Goal: Transaction & Acquisition: Purchase product/service

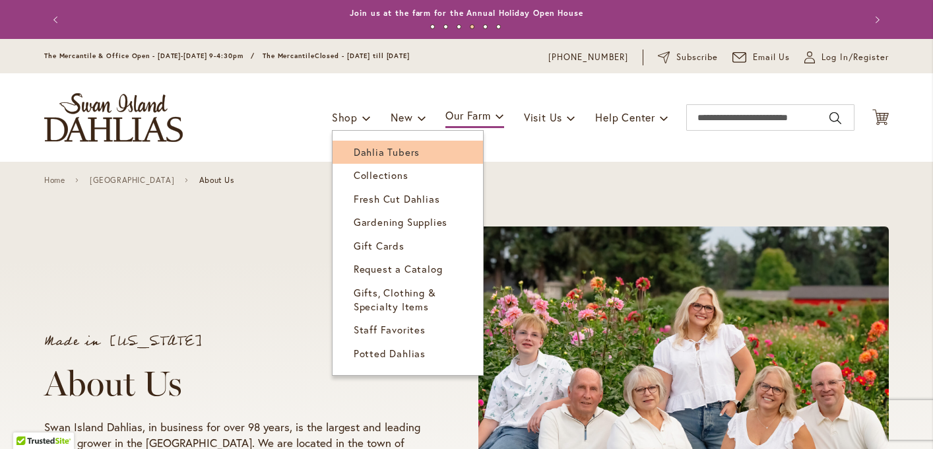
click at [354, 145] on span "Dahlia Tubers" at bounding box center [387, 151] width 66 height 13
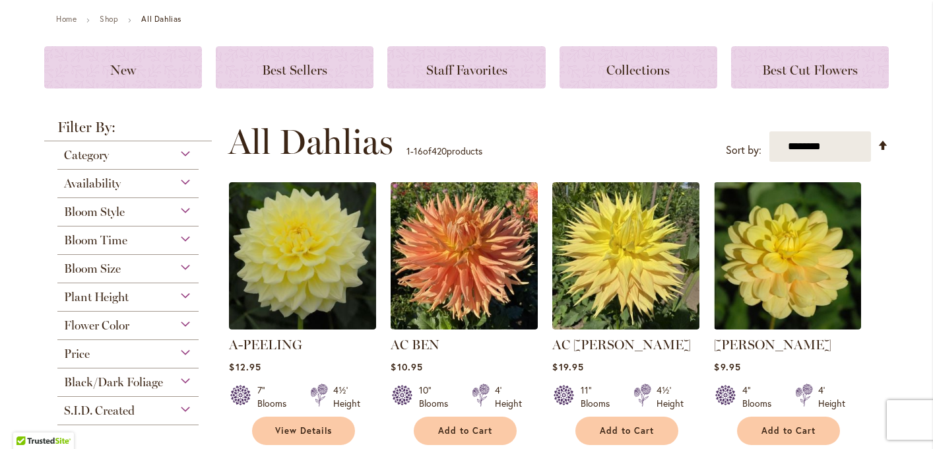
scroll to position [218, 0]
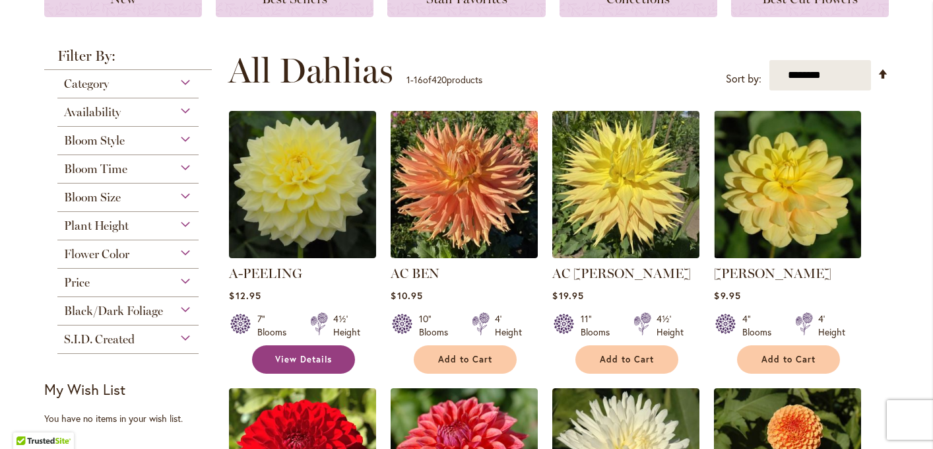
click at [297, 354] on span "View Details" at bounding box center [303, 359] width 57 height 11
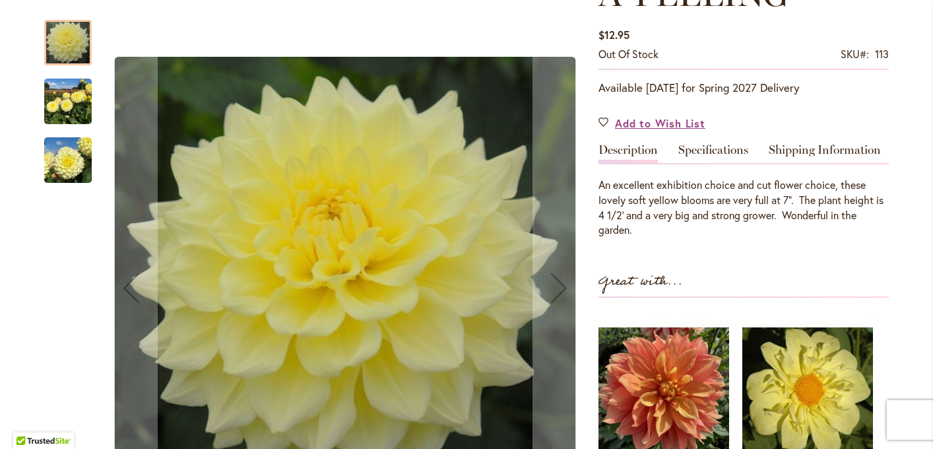
scroll to position [230, 0]
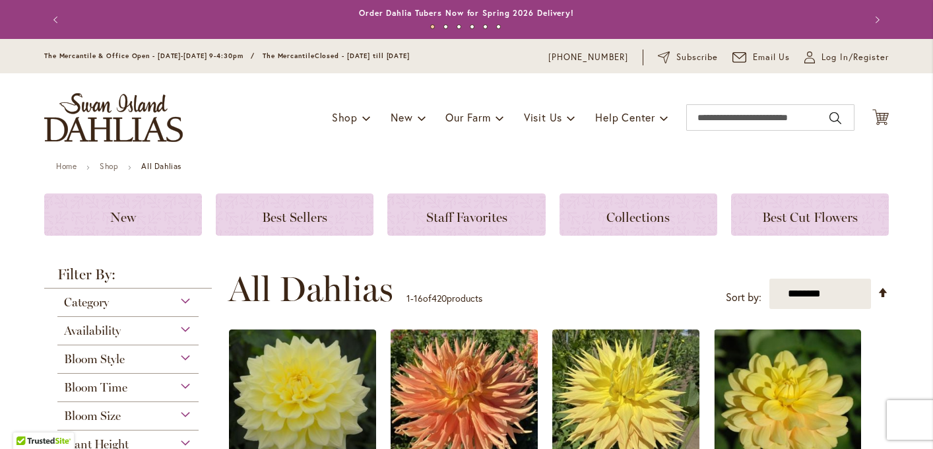
scroll to position [216, 0]
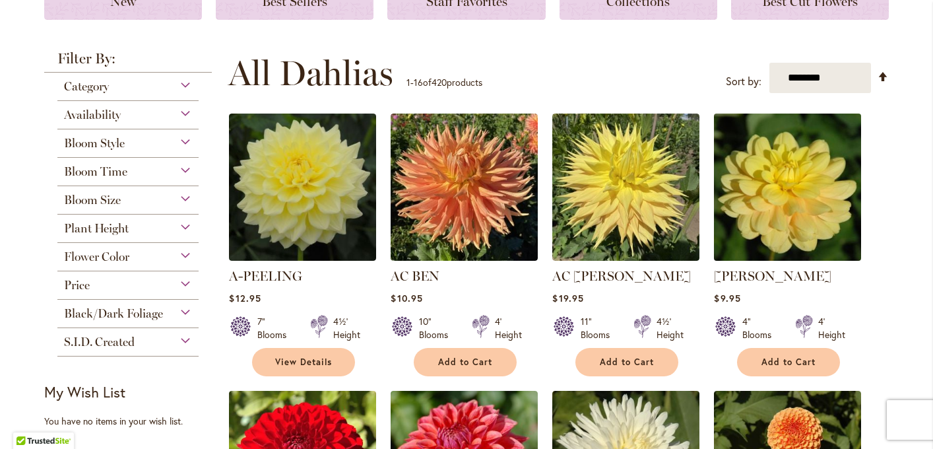
click at [739, 201] on img at bounding box center [787, 187] width 154 height 154
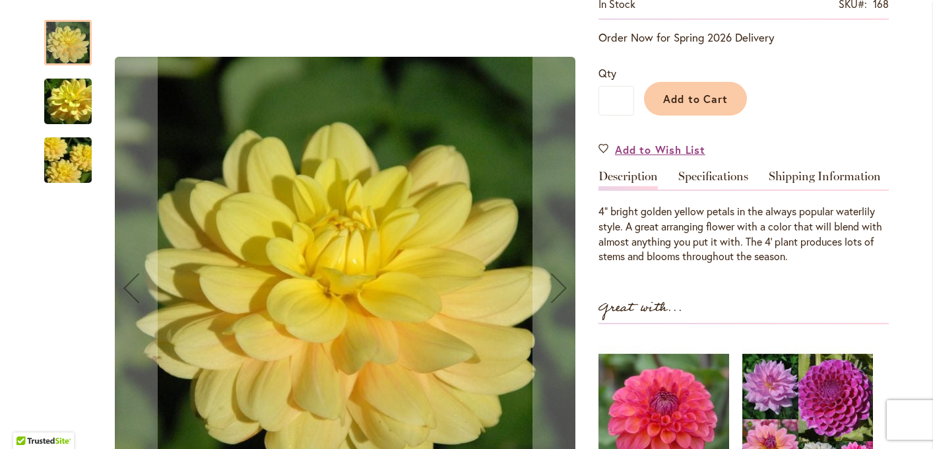
scroll to position [284, 0]
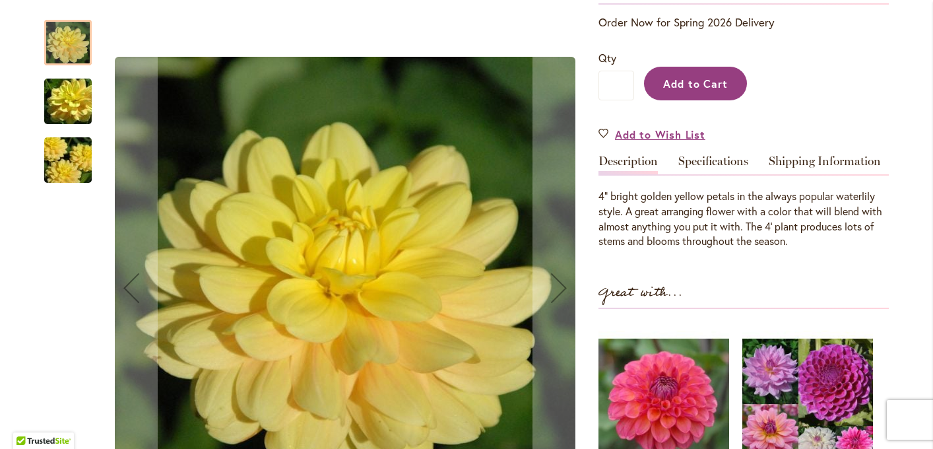
click at [711, 84] on span "Add to Cart" at bounding box center [695, 84] width 65 height 14
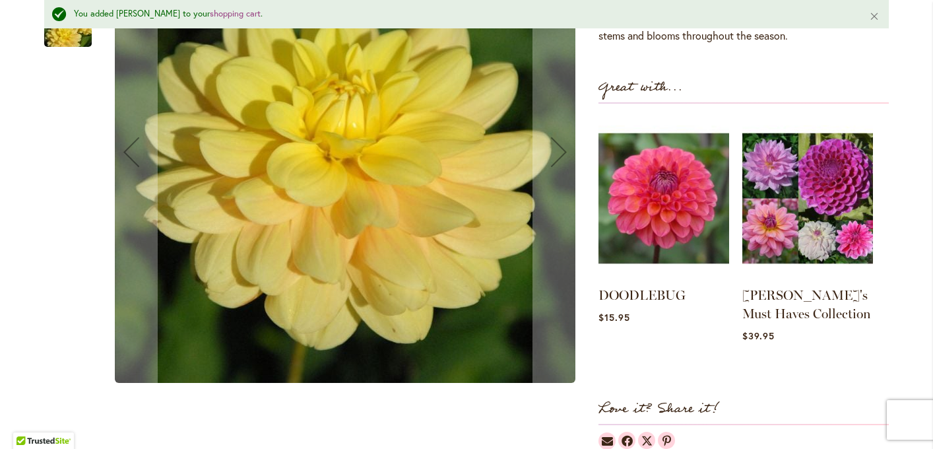
scroll to position [526, 0]
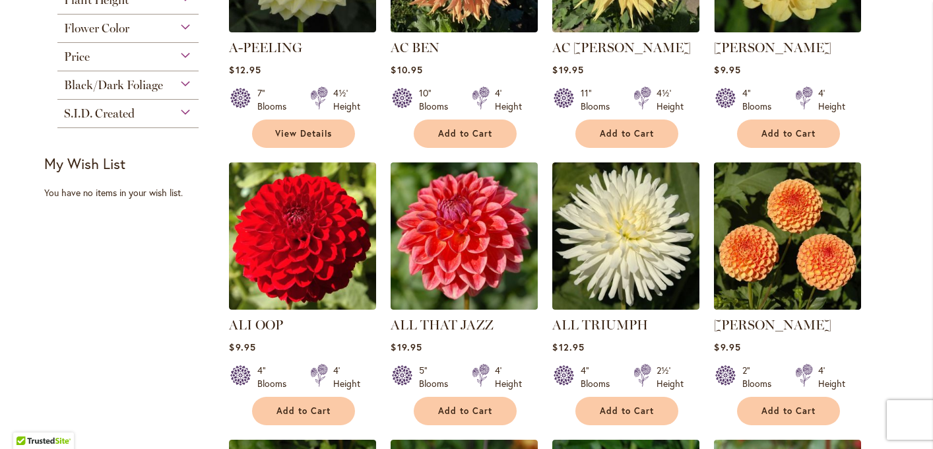
scroll to position [445, 0]
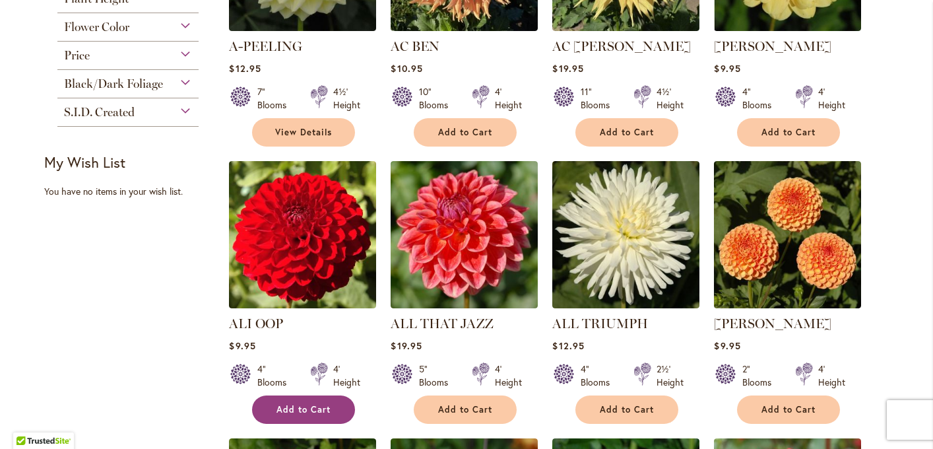
click at [284, 404] on span "Add to Cart" at bounding box center [303, 409] width 54 height 11
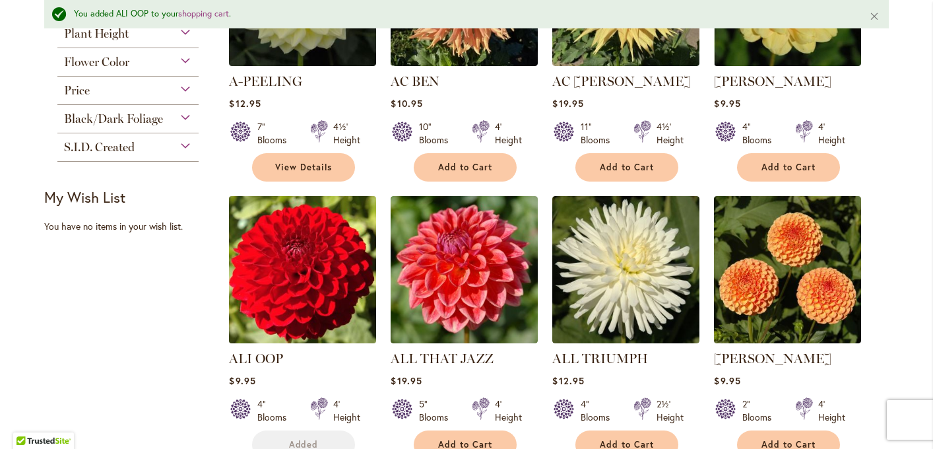
scroll to position [480, 0]
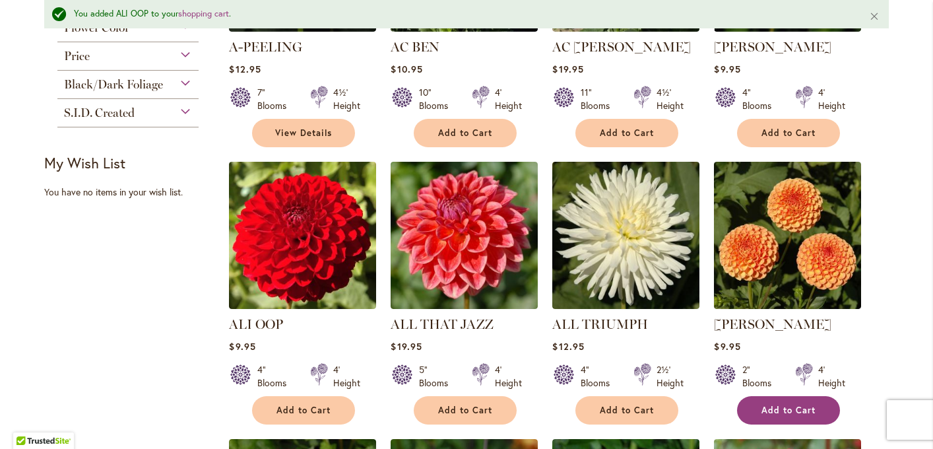
click at [761, 406] on button "Add to Cart" at bounding box center [788, 410] width 103 height 28
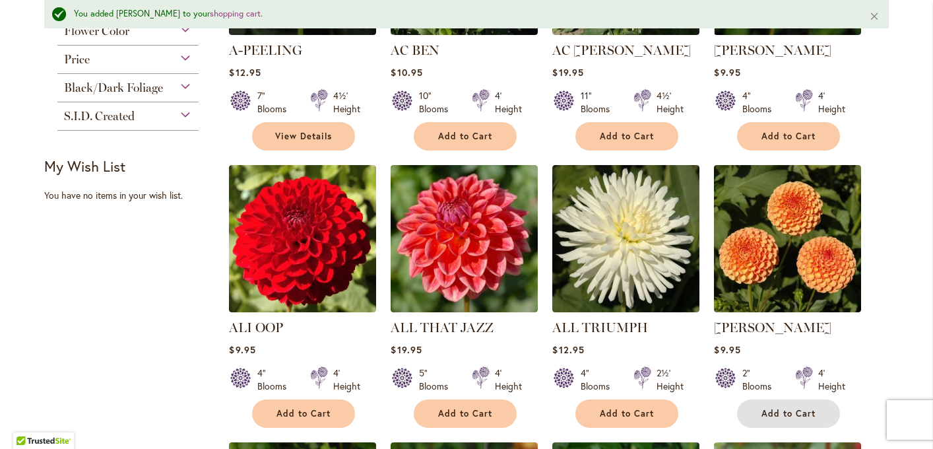
scroll to position [474, 0]
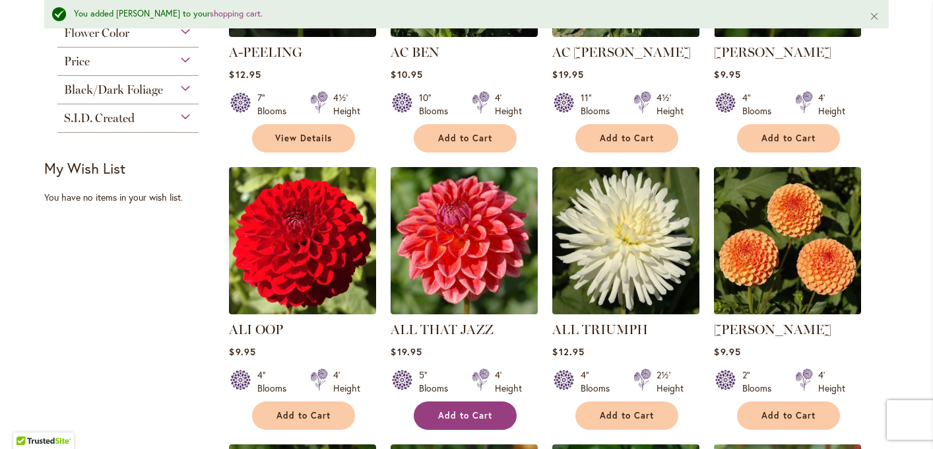
click at [475, 421] on button "Add to Cart" at bounding box center [465, 415] width 103 height 28
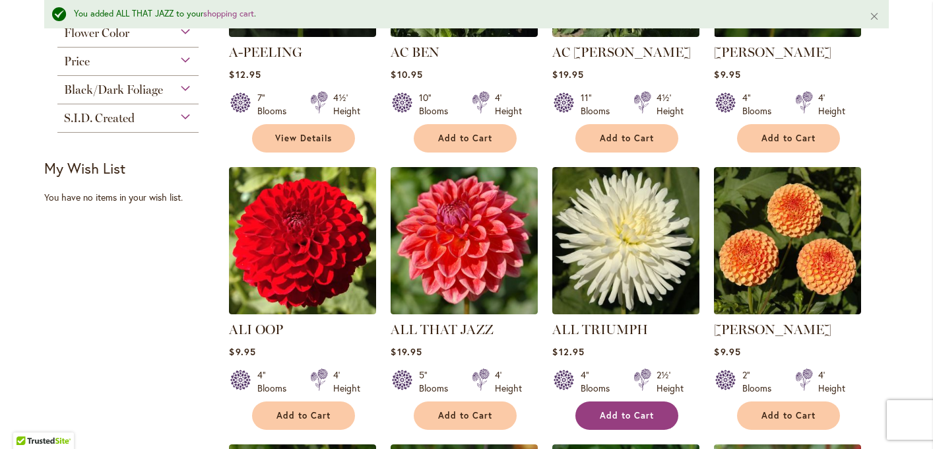
click at [610, 410] on span "Add to Cart" at bounding box center [627, 415] width 54 height 11
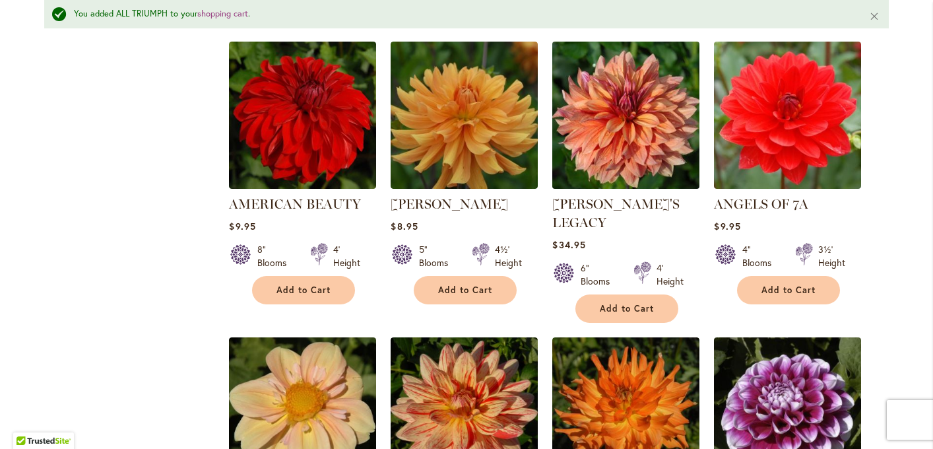
scroll to position [885, 0]
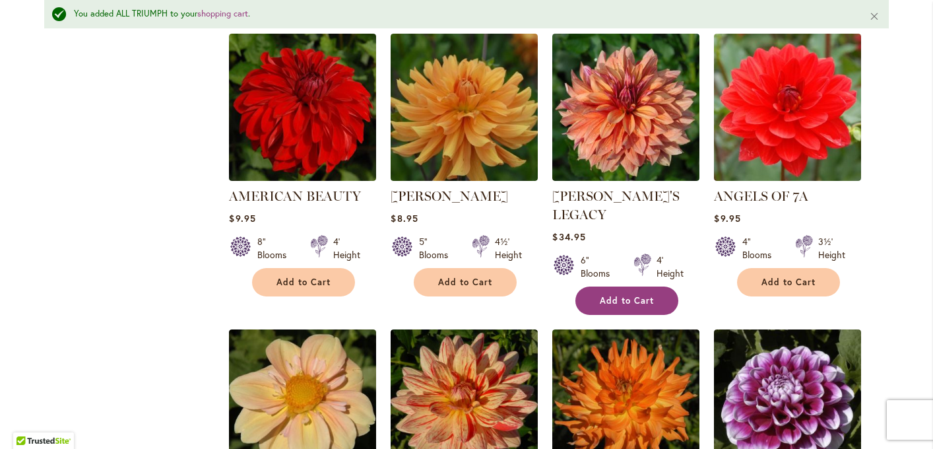
click at [604, 288] on button "Add to Cart" at bounding box center [626, 300] width 103 height 28
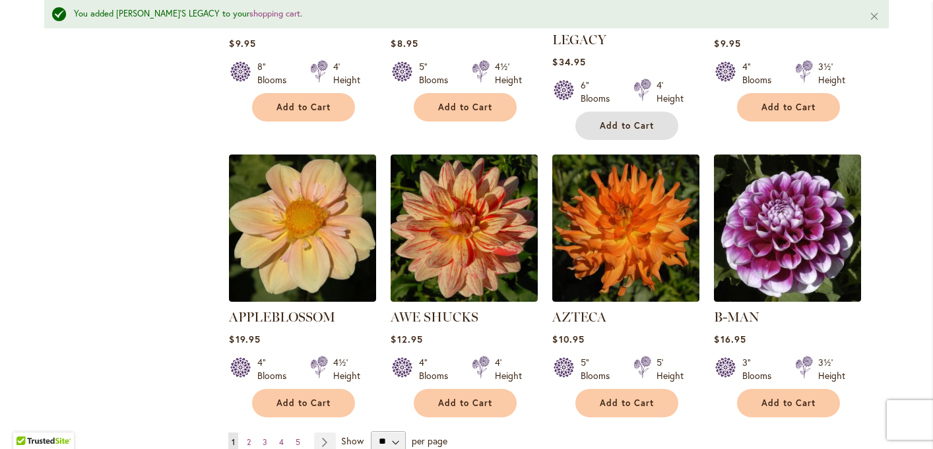
scroll to position [1073, 0]
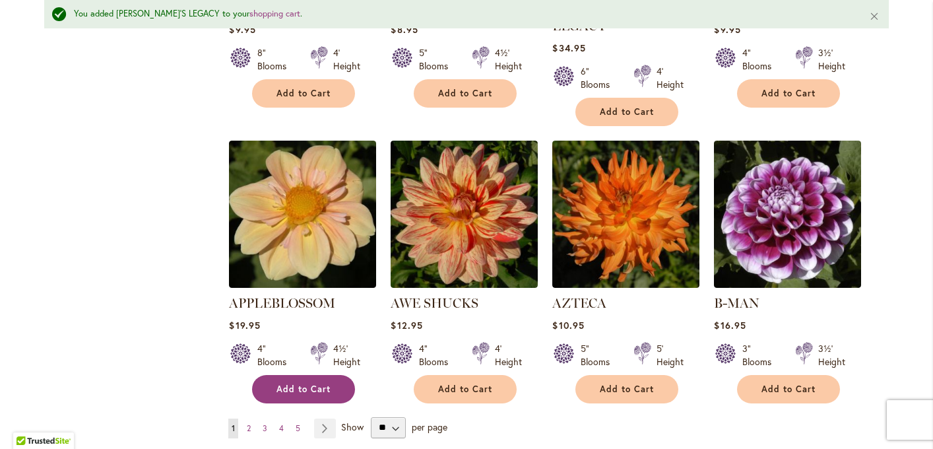
click at [311, 383] on span "Add to Cart" at bounding box center [303, 388] width 54 height 11
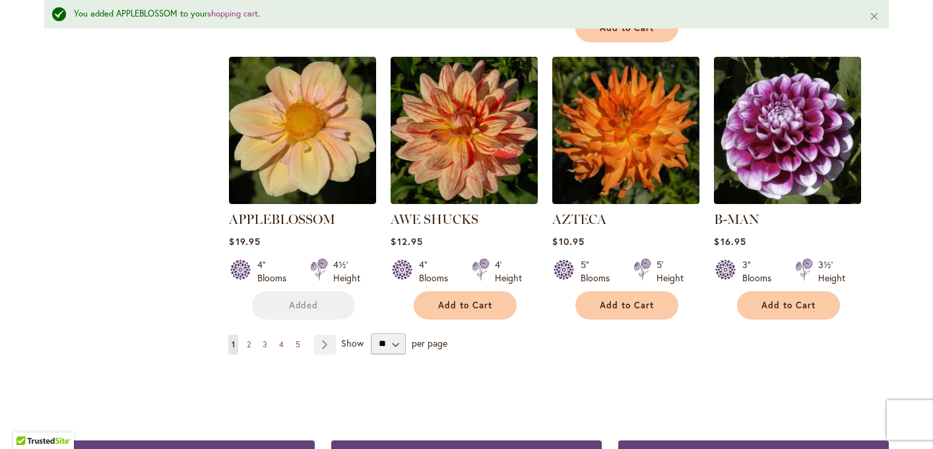
scroll to position [1168, 0]
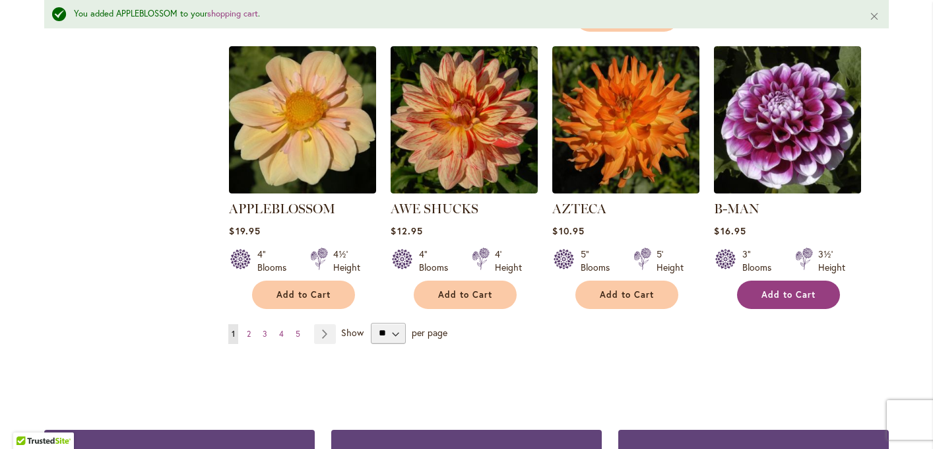
click at [792, 289] on span "Add to Cart" at bounding box center [788, 294] width 54 height 11
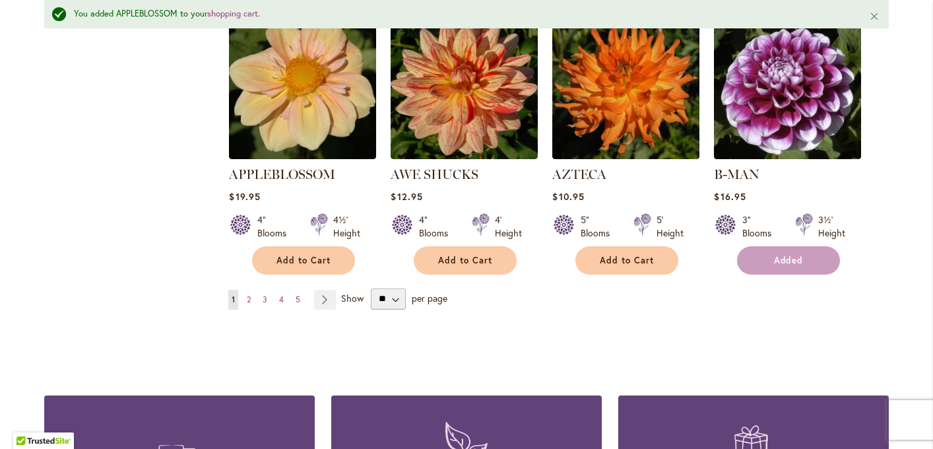
scroll to position [1207, 0]
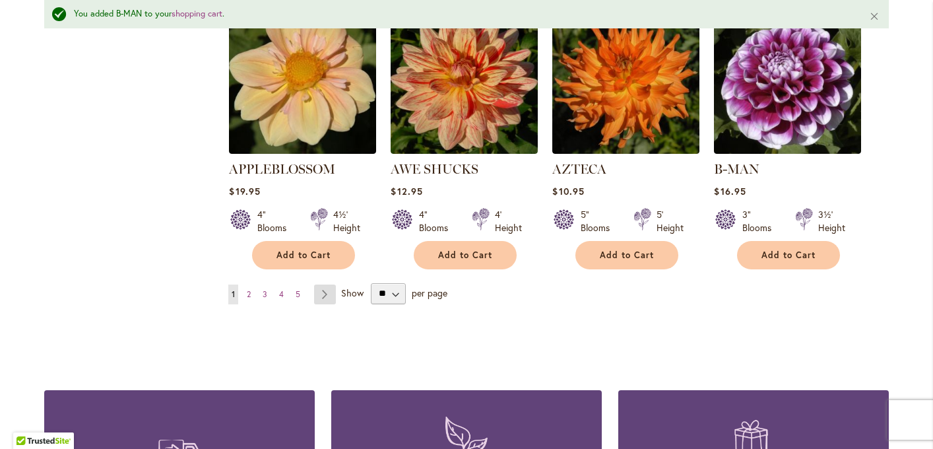
click at [326, 284] on link "Page Next" at bounding box center [325, 294] width 22 height 20
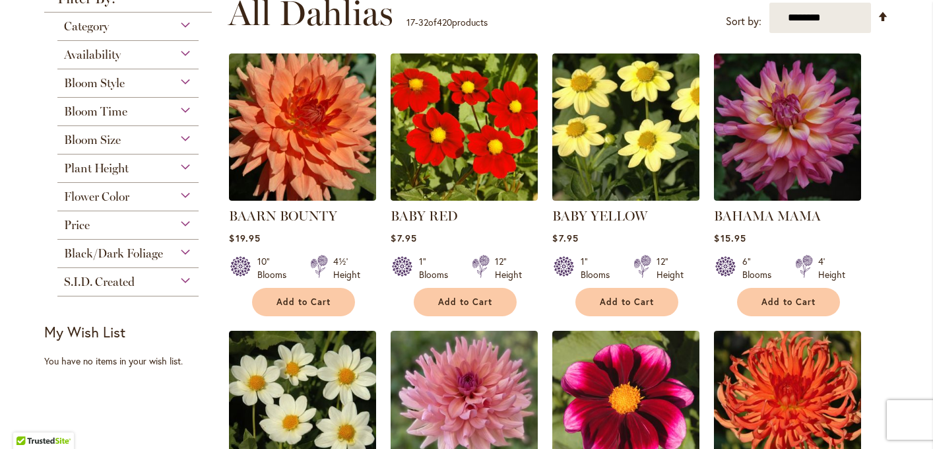
scroll to position [278, 0]
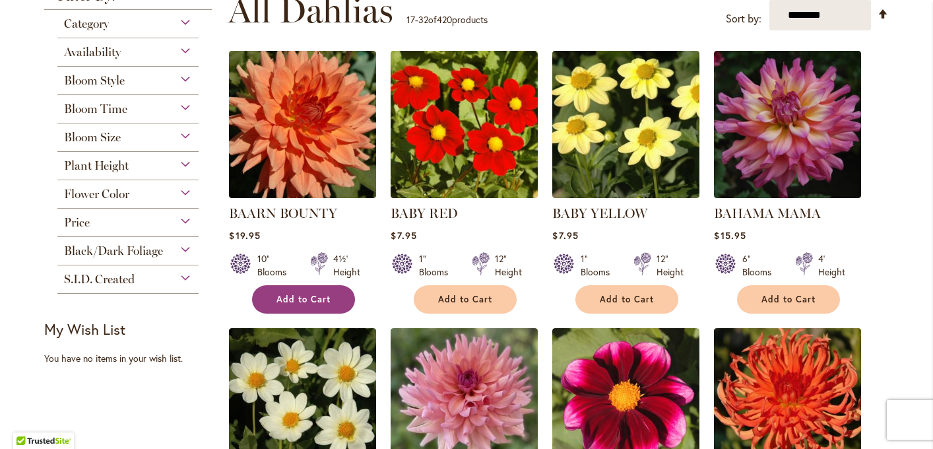
click at [314, 297] on span "Add to Cart" at bounding box center [303, 299] width 54 height 11
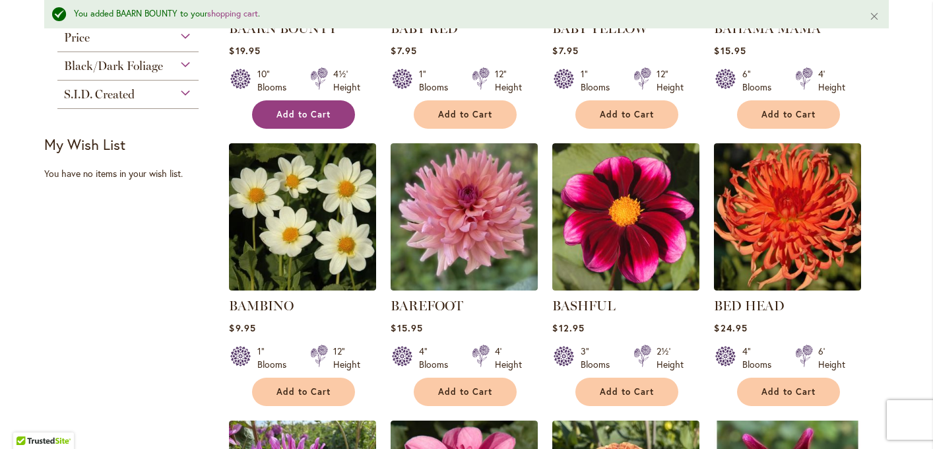
scroll to position [501, 0]
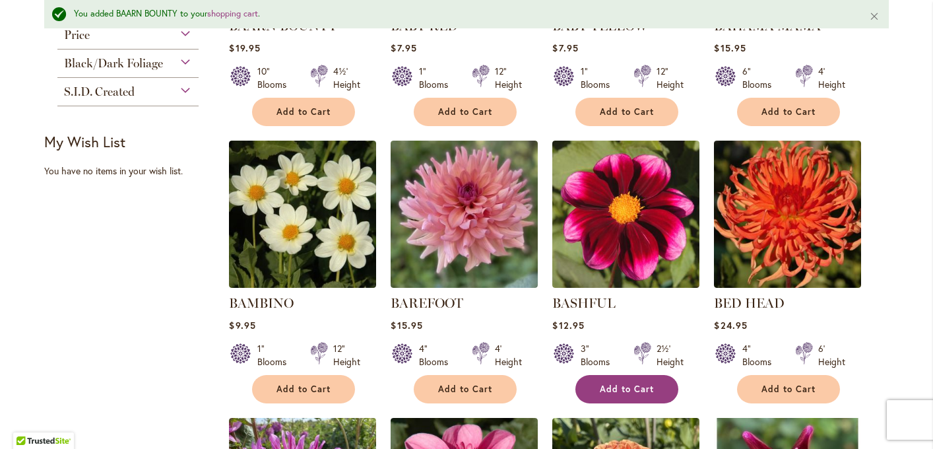
click at [624, 393] on button "Add to Cart" at bounding box center [626, 389] width 103 height 28
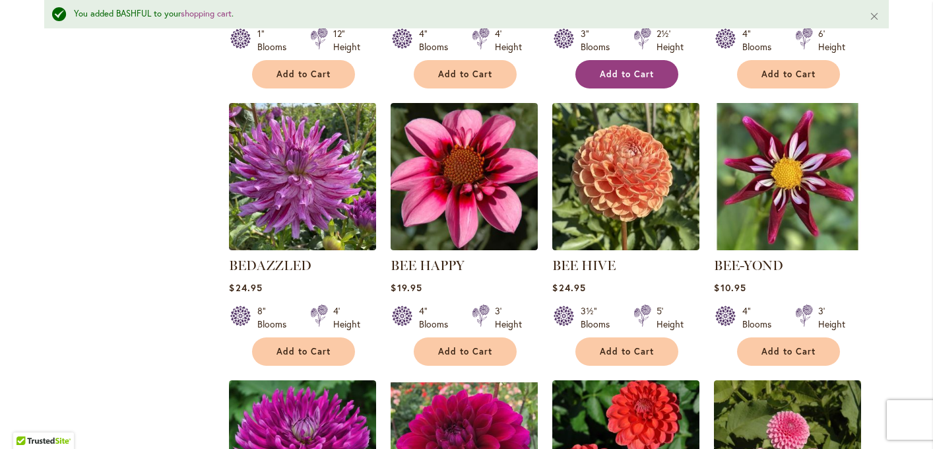
scroll to position [816, 0]
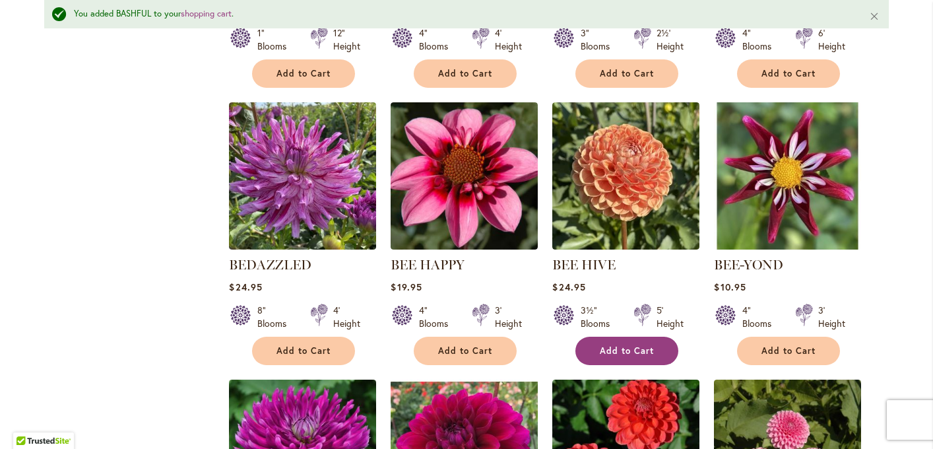
click at [604, 345] on span "Add to Cart" at bounding box center [627, 350] width 54 height 11
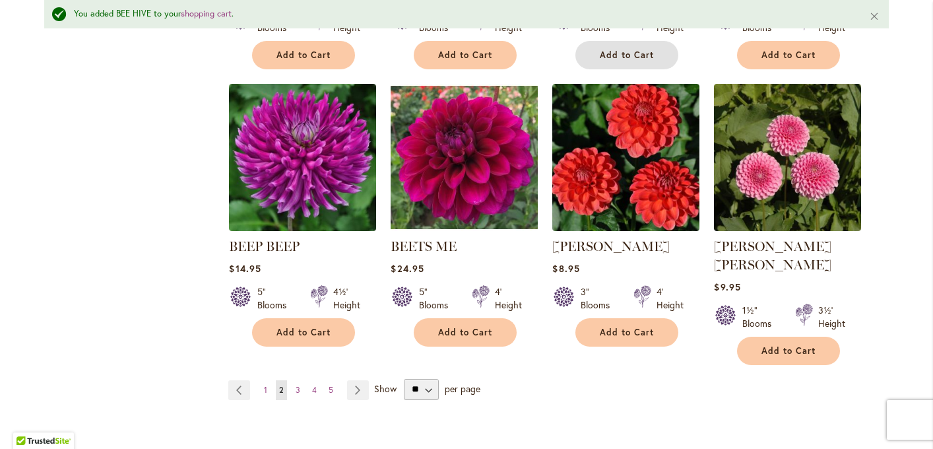
scroll to position [1135, 0]
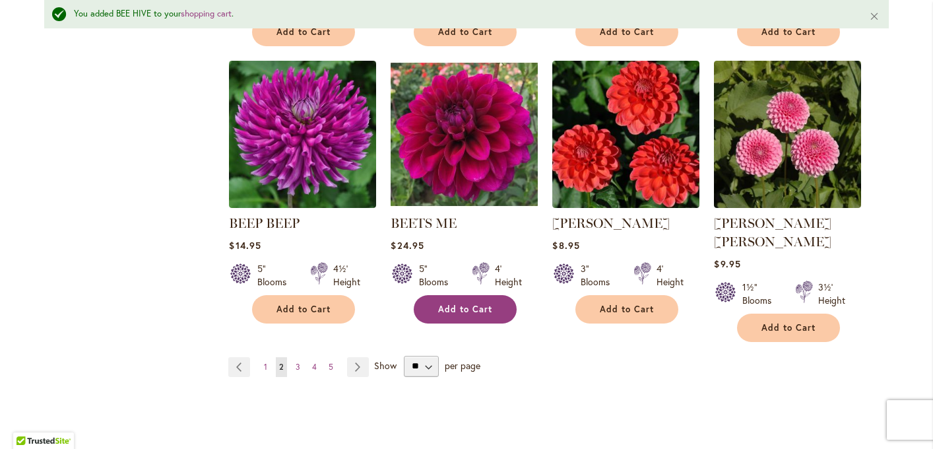
click at [466, 303] on span "Add to Cart" at bounding box center [465, 308] width 54 height 11
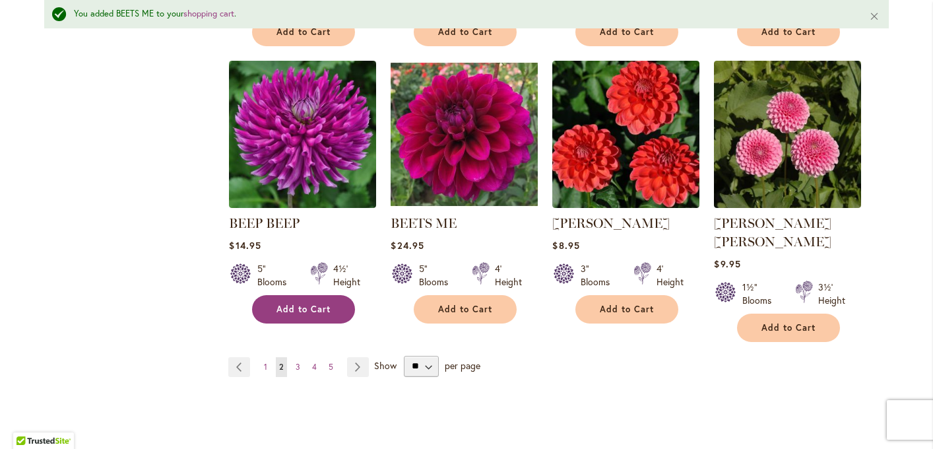
click at [313, 311] on span "Add to Cart" at bounding box center [303, 308] width 54 height 11
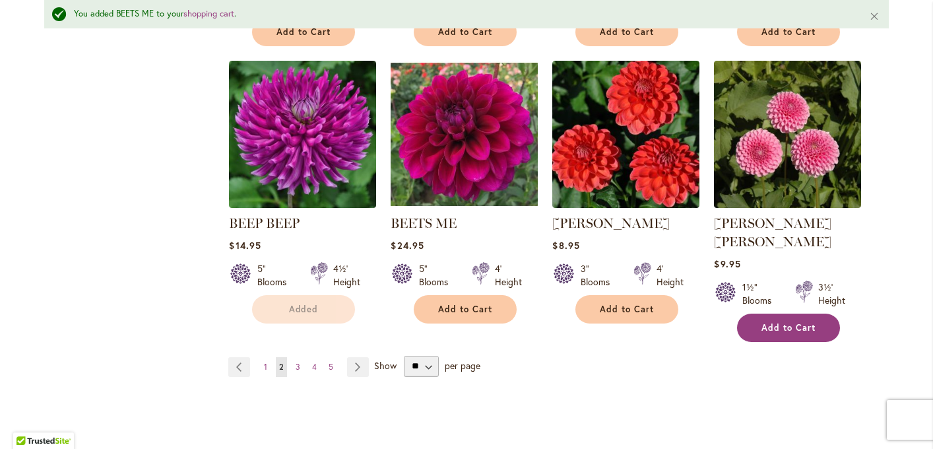
click at [782, 313] on button "Add to Cart" at bounding box center [788, 327] width 103 height 28
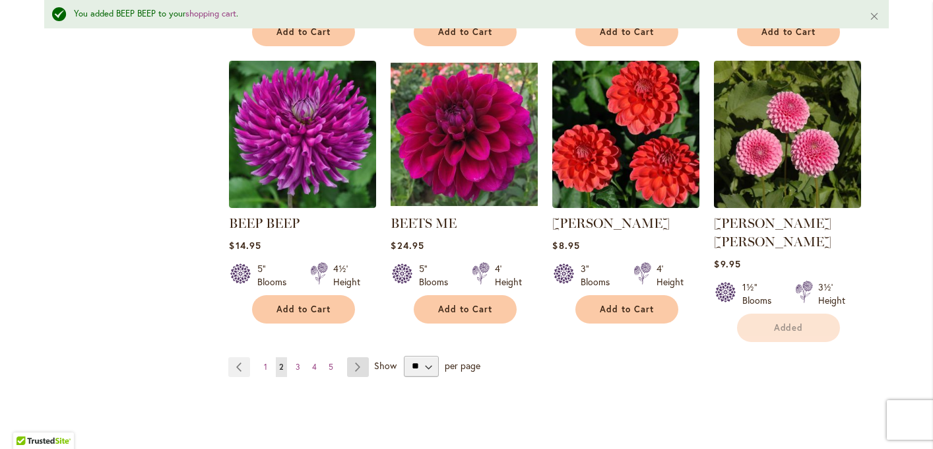
click at [355, 357] on link "Page Next" at bounding box center [358, 367] width 22 height 20
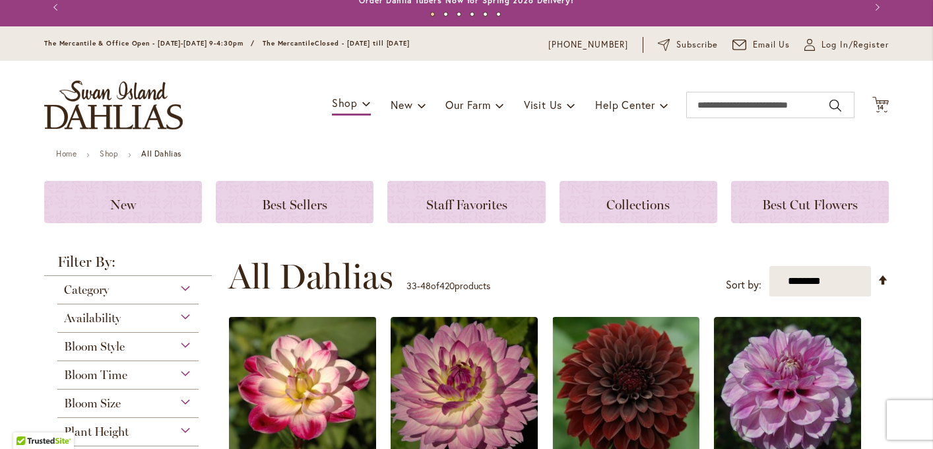
scroll to position [259, 0]
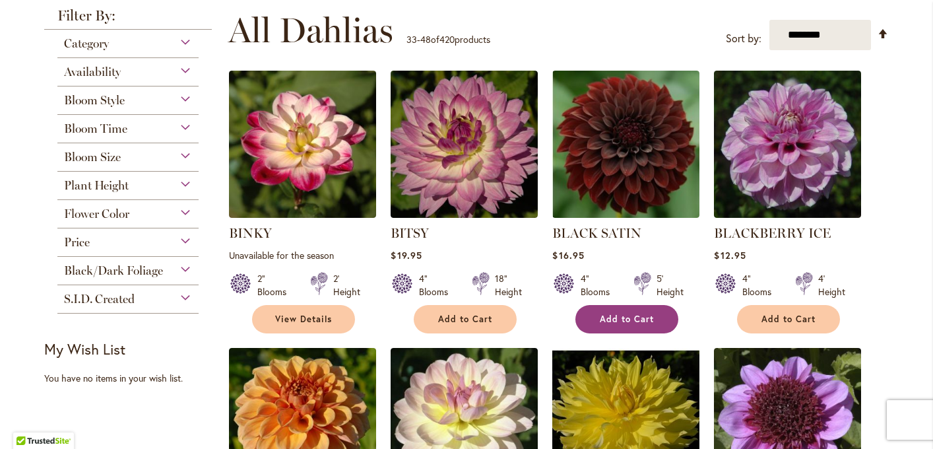
click at [611, 321] on span "Add to Cart" at bounding box center [627, 318] width 54 height 11
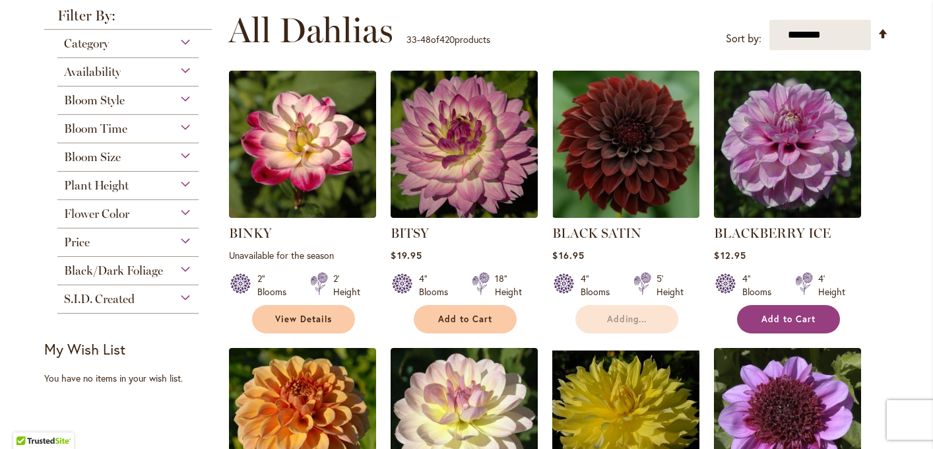
click at [781, 315] on span "Add to Cart" at bounding box center [788, 318] width 54 height 11
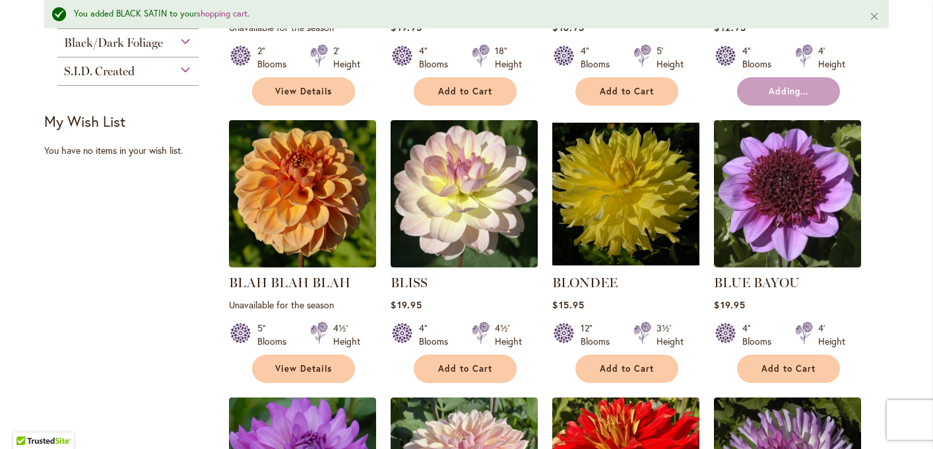
scroll to position [522, 0]
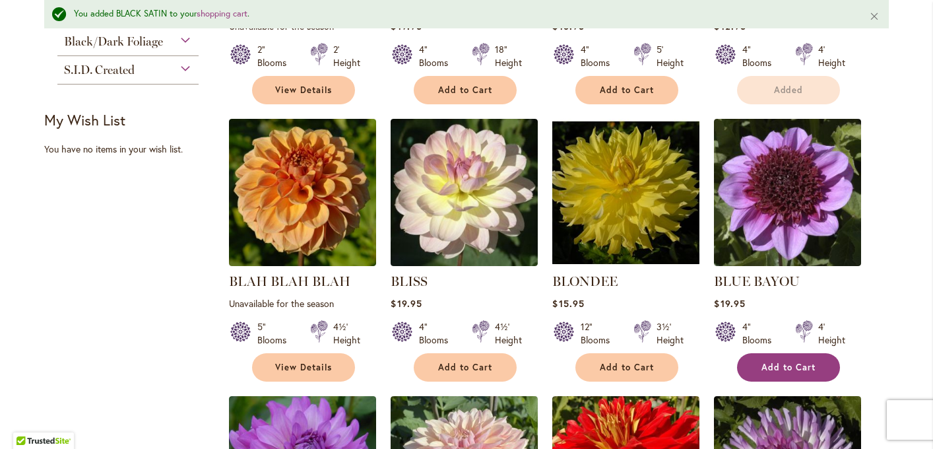
click at [784, 357] on button "Add to Cart" at bounding box center [788, 367] width 103 height 28
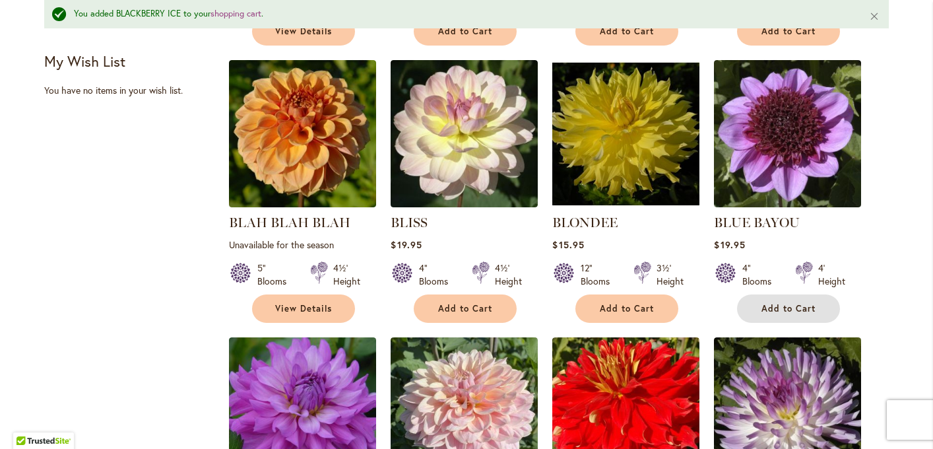
scroll to position [600, 0]
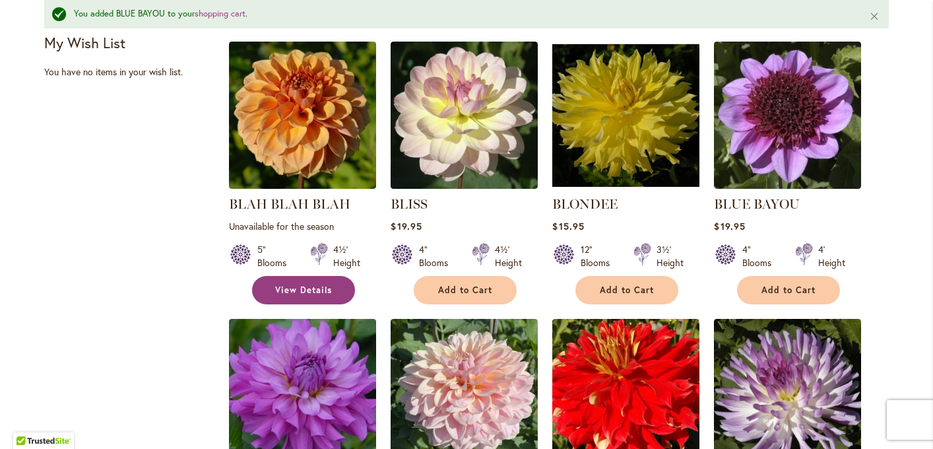
click at [300, 285] on span "View Details" at bounding box center [303, 289] width 57 height 11
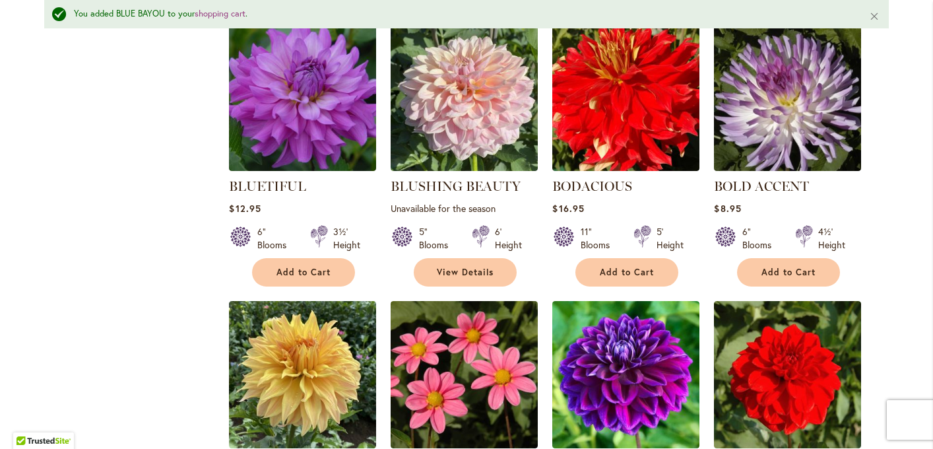
scroll to position [971, 0]
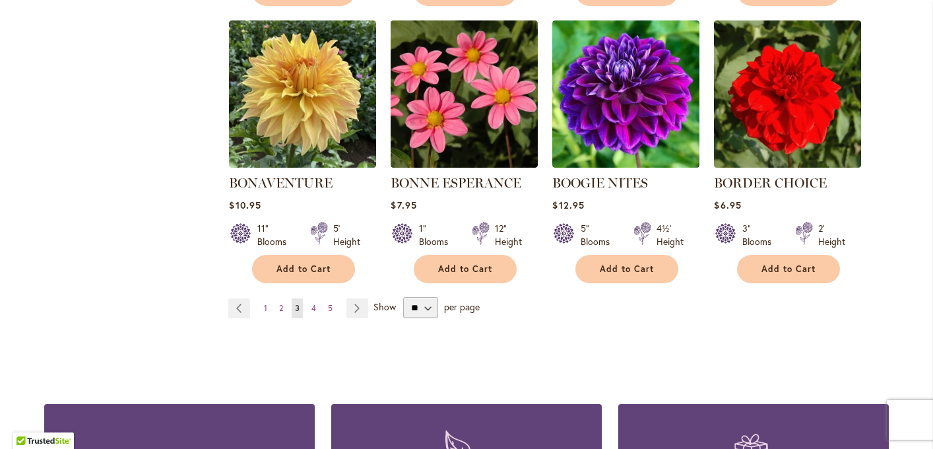
scroll to position [1144, 0]
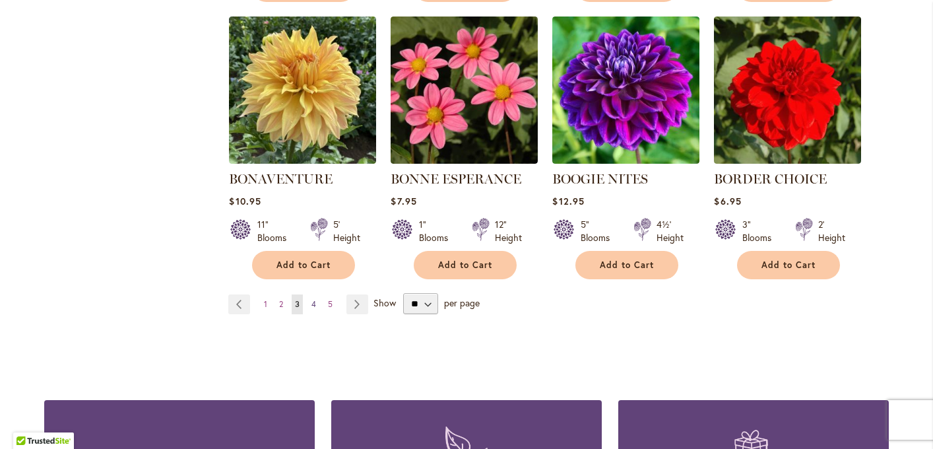
click at [314, 301] on span "4" at bounding box center [313, 304] width 5 height 10
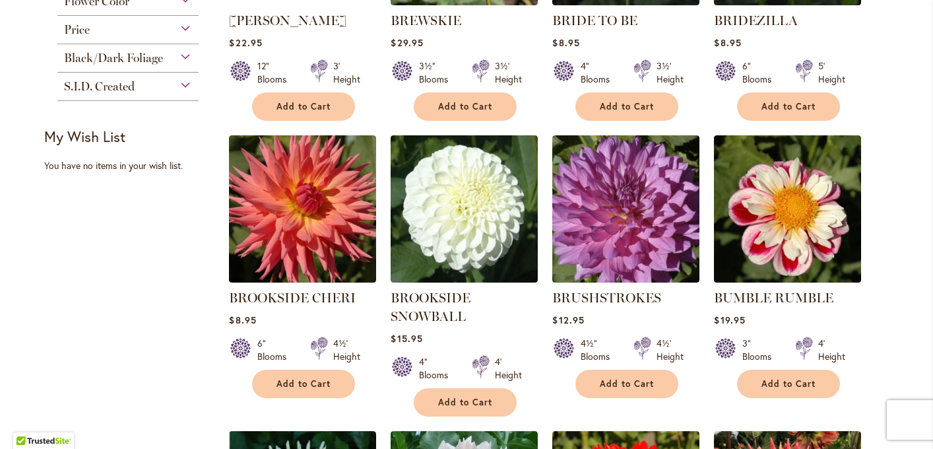
scroll to position [475, 0]
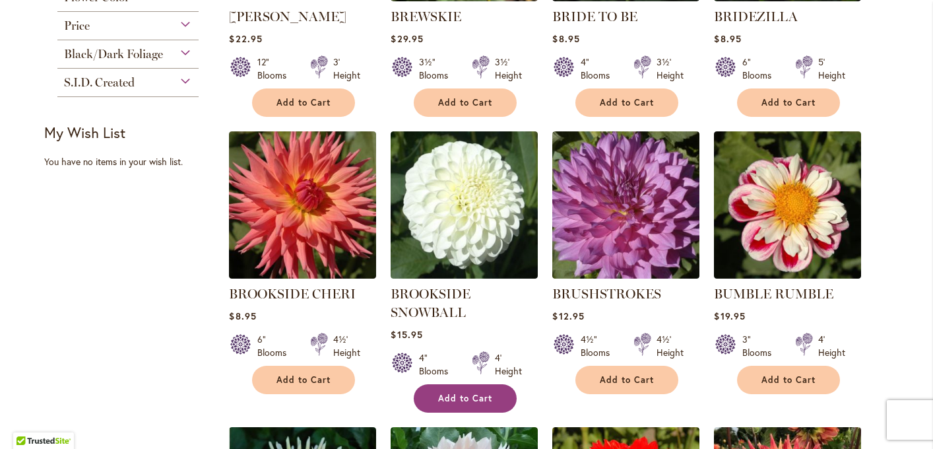
click at [447, 394] on span "Add to Cart" at bounding box center [465, 397] width 54 height 11
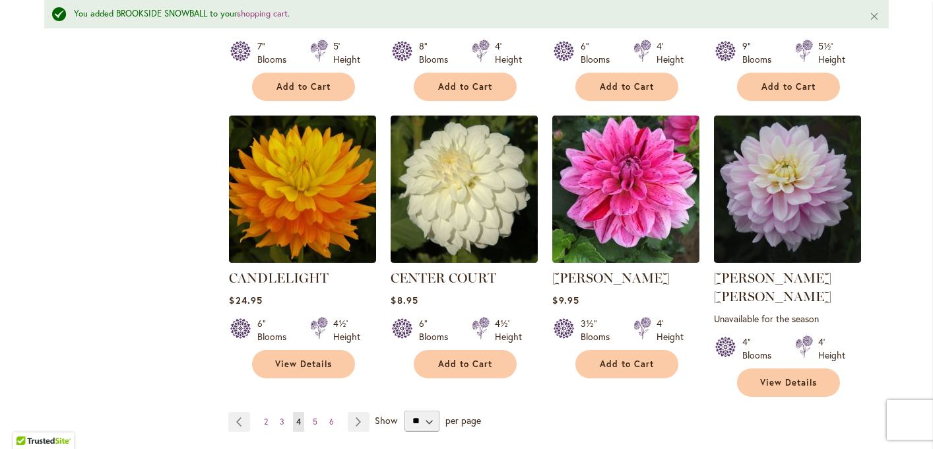
scroll to position [1102, 0]
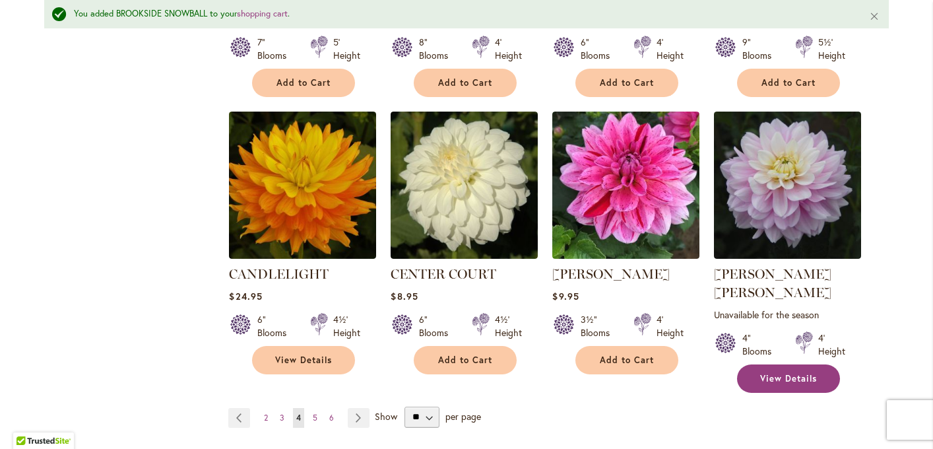
click at [760, 365] on link "View Details" at bounding box center [788, 378] width 103 height 28
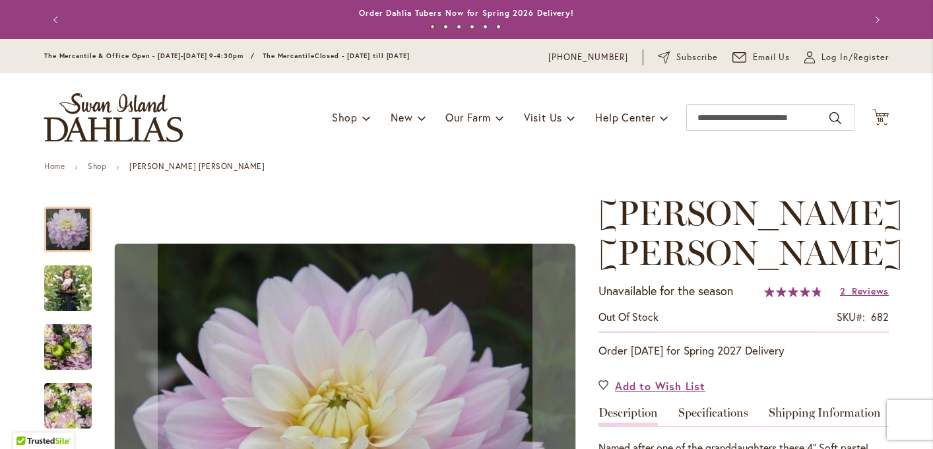
scroll to position [142, 0]
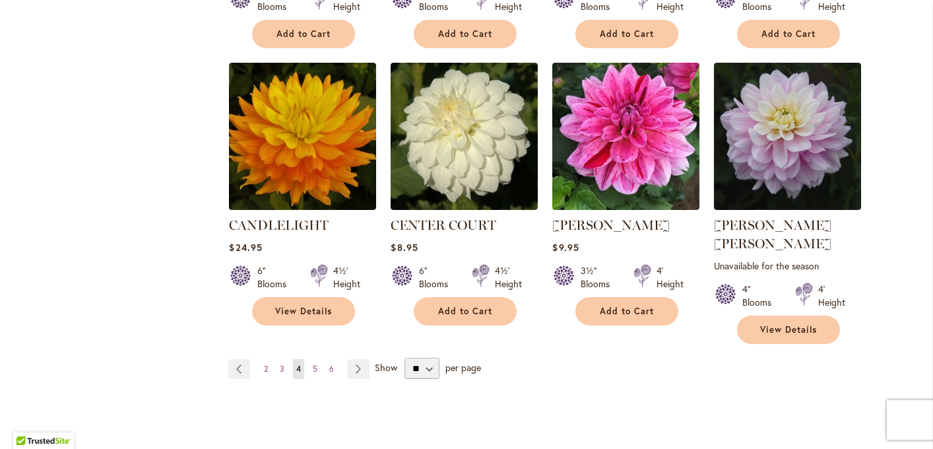
scroll to position [1127, 0]
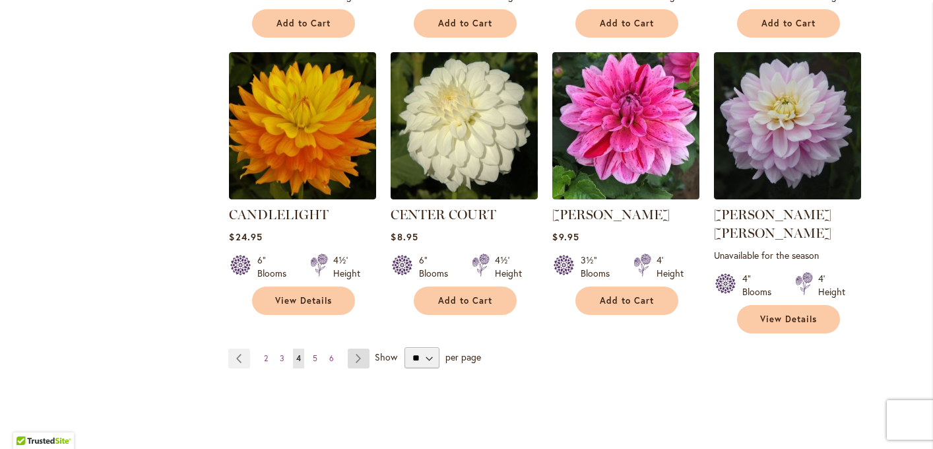
click at [362, 348] on link "Page Next" at bounding box center [359, 358] width 22 height 20
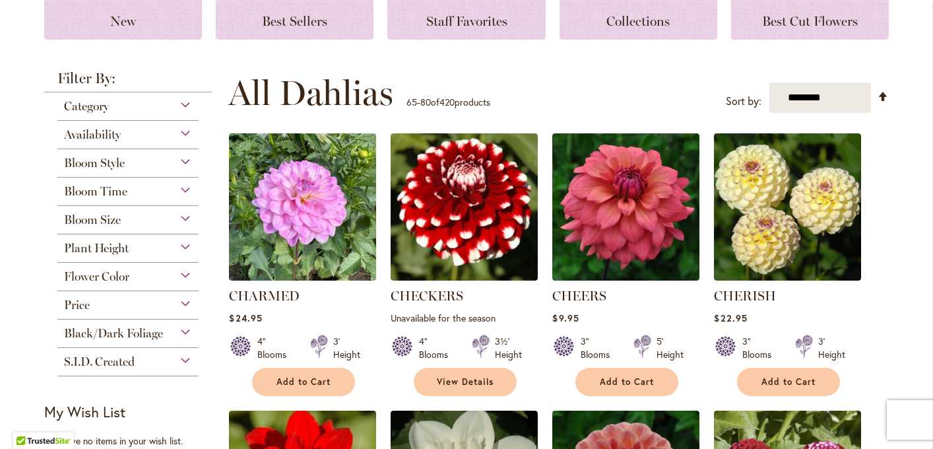
scroll to position [197, 0]
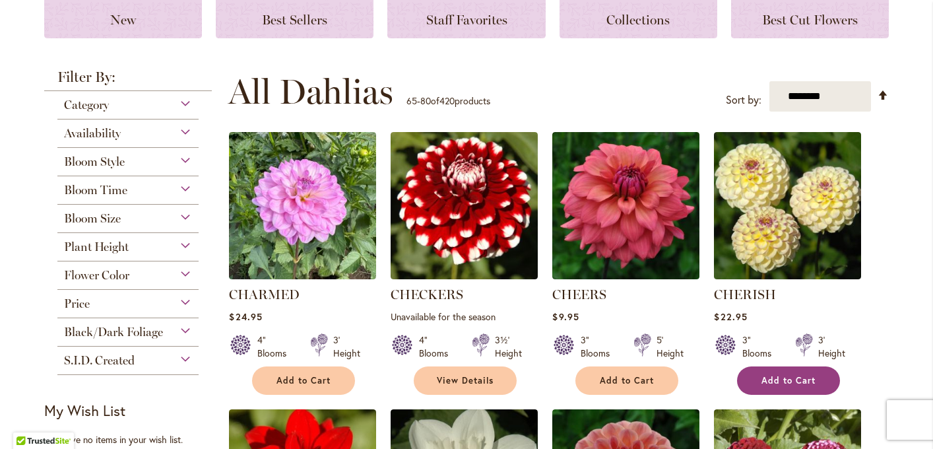
click at [802, 381] on span "Add to Cart" at bounding box center [788, 380] width 54 height 11
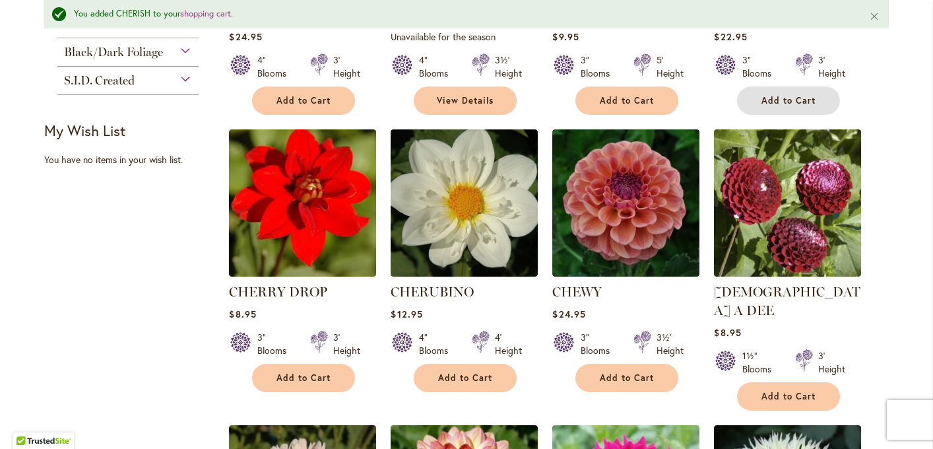
scroll to position [513, 0]
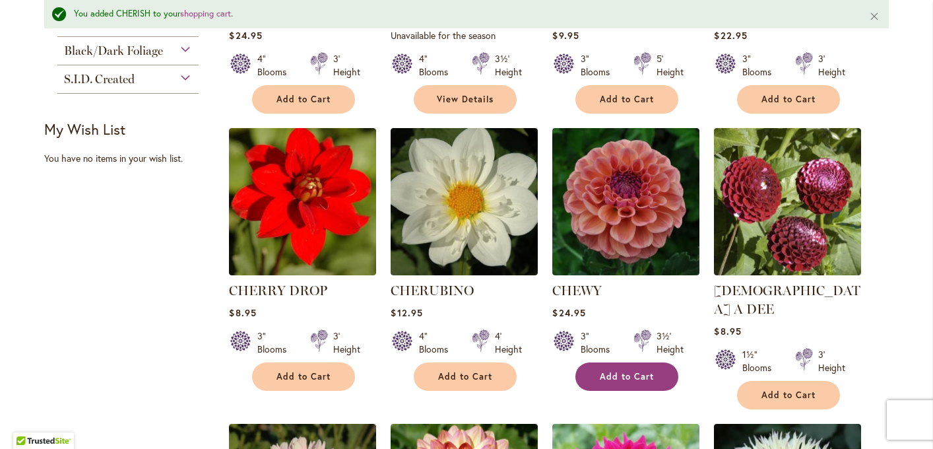
click at [615, 371] on span "Add to Cart" at bounding box center [627, 376] width 54 height 11
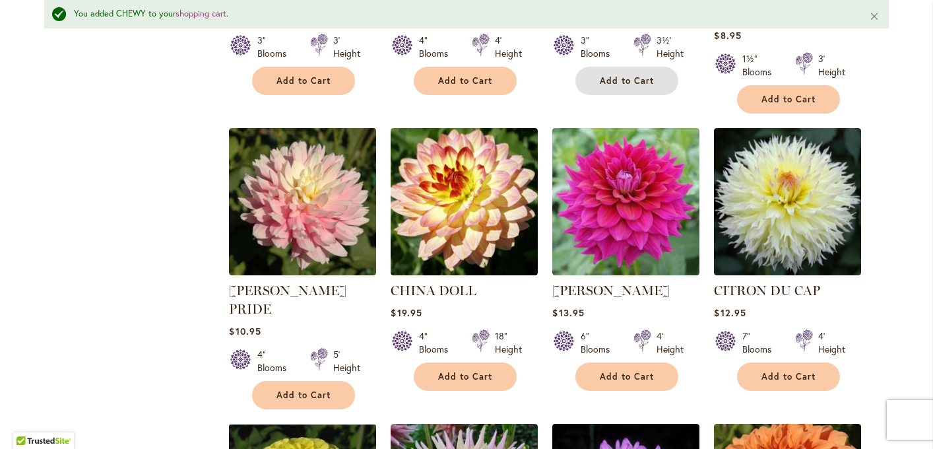
scroll to position [809, 0]
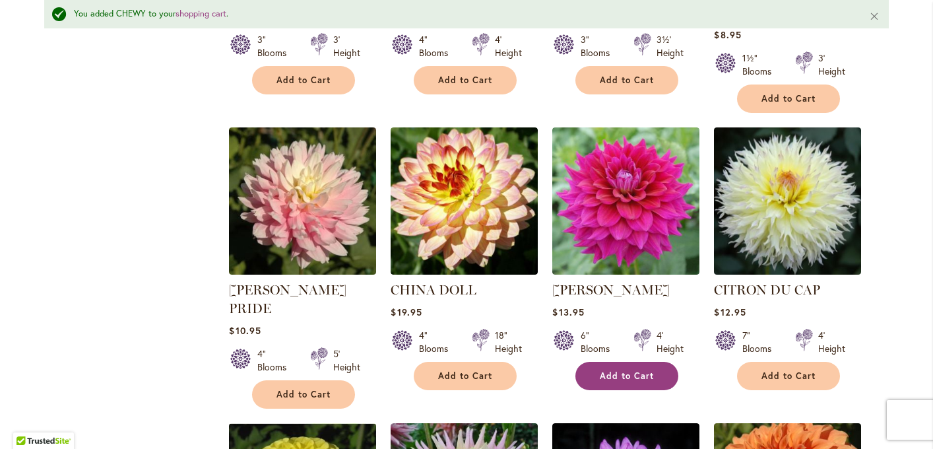
click at [617, 370] on span "Add to Cart" at bounding box center [627, 375] width 54 height 11
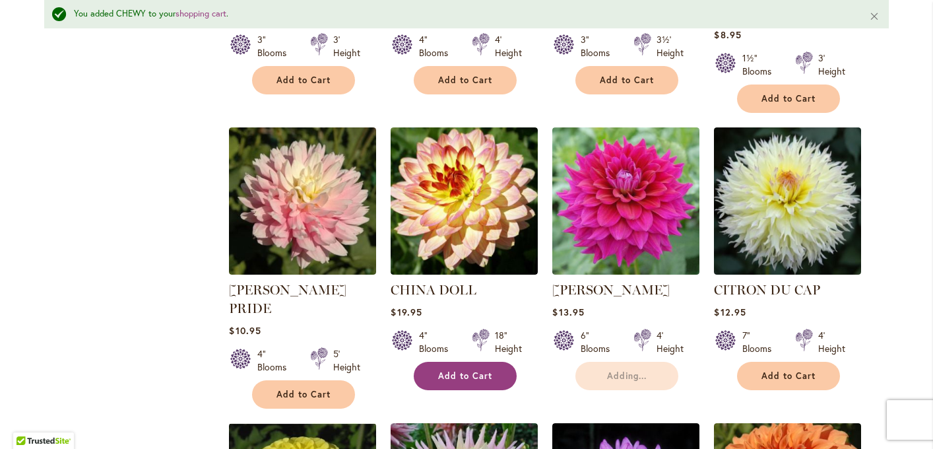
click at [476, 361] on button "Add to Cart" at bounding box center [465, 375] width 103 height 28
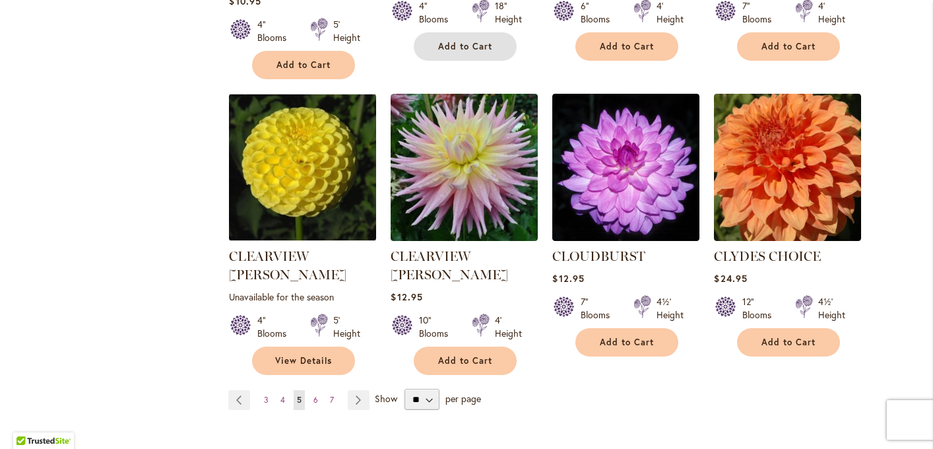
scroll to position [1113, 0]
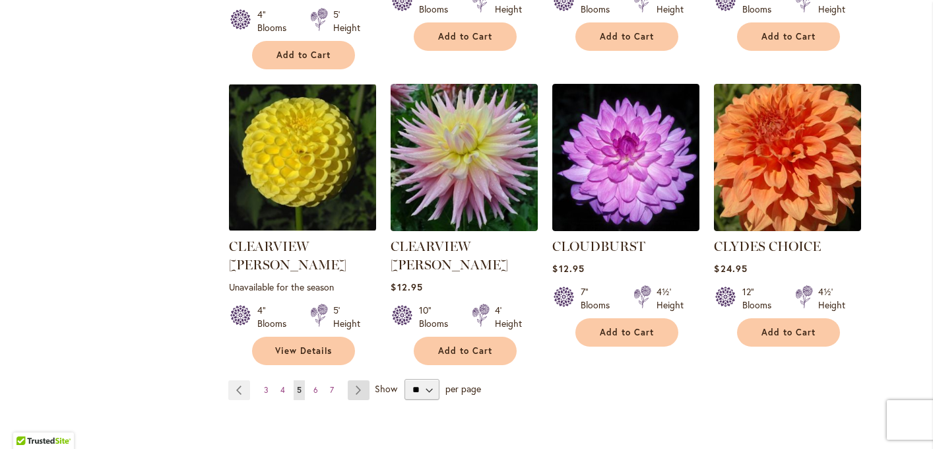
click at [355, 380] on link "Page Next" at bounding box center [359, 390] width 22 height 20
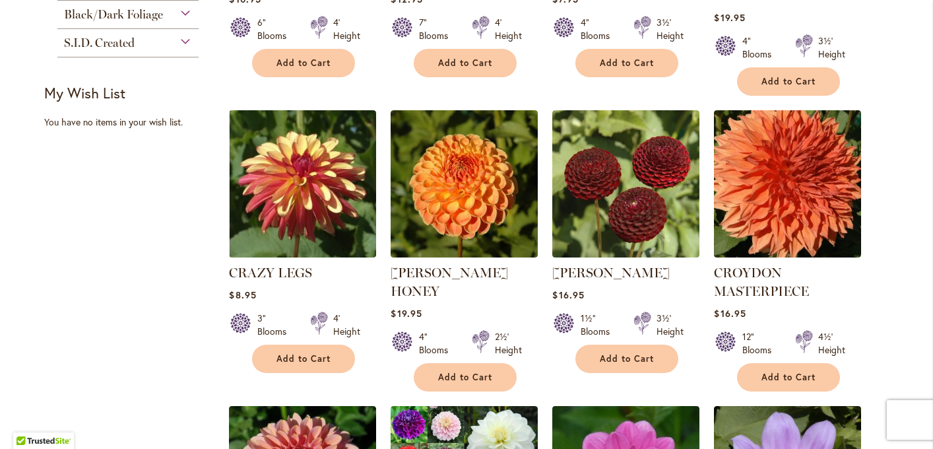
scroll to position [518, 0]
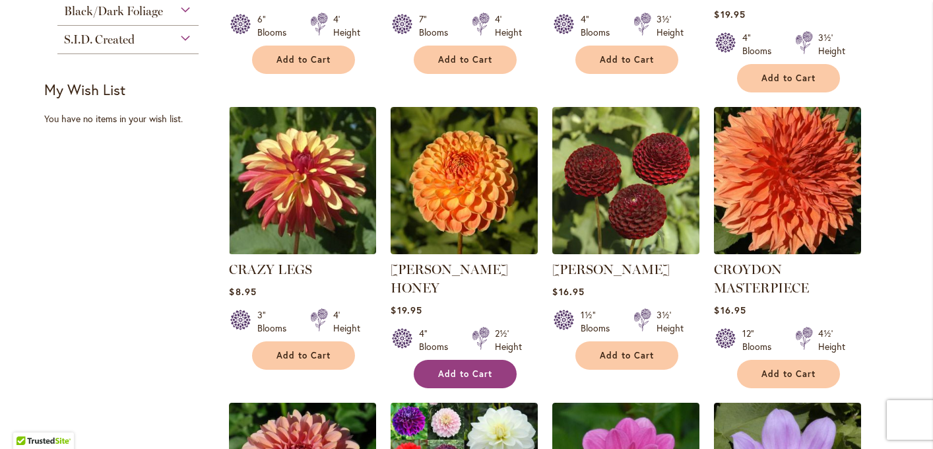
click at [433, 359] on button "Add to Cart" at bounding box center [465, 373] width 103 height 28
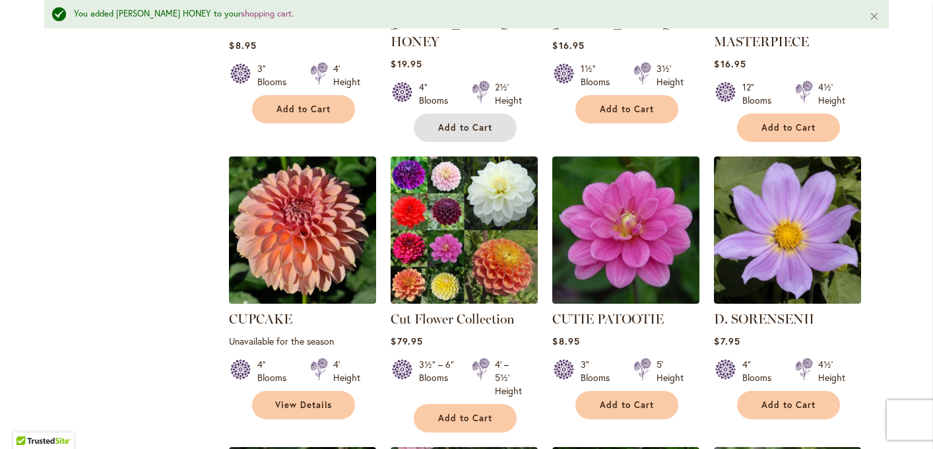
scroll to position [800, 0]
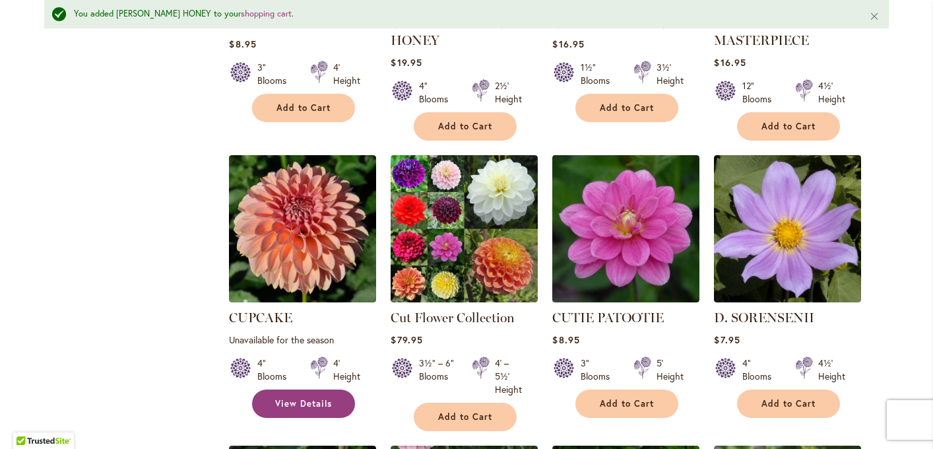
click at [308, 394] on link "View Details" at bounding box center [303, 403] width 103 height 28
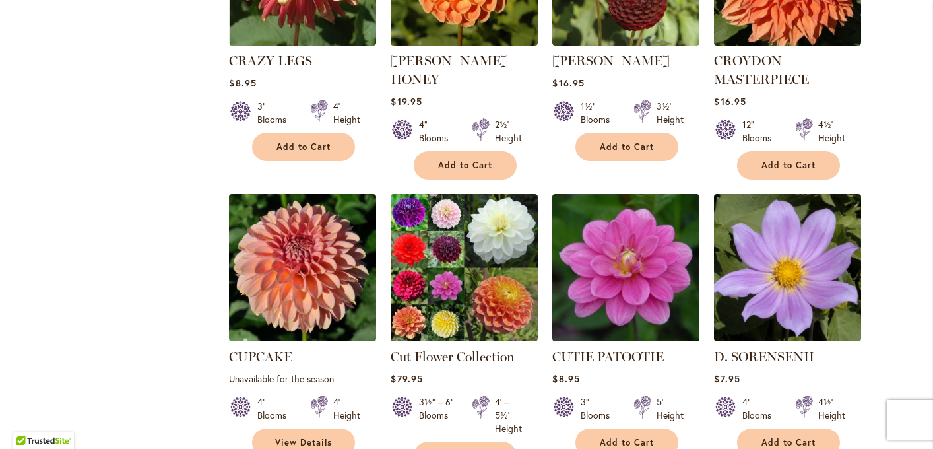
scroll to position [728, 0]
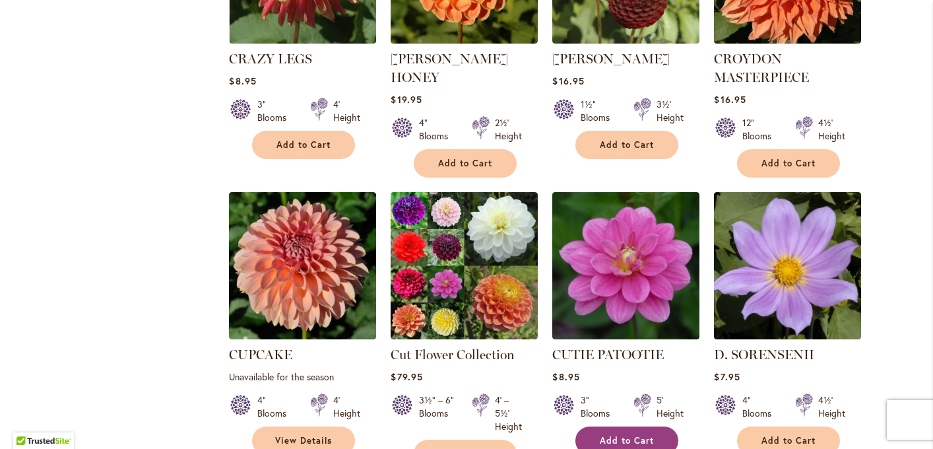
click at [603, 435] on span "Add to Cart" at bounding box center [627, 440] width 54 height 11
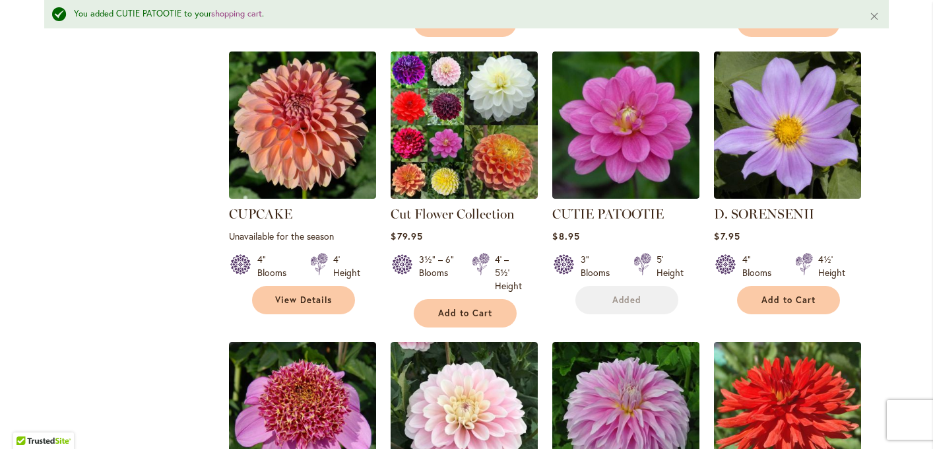
scroll to position [1124, 0]
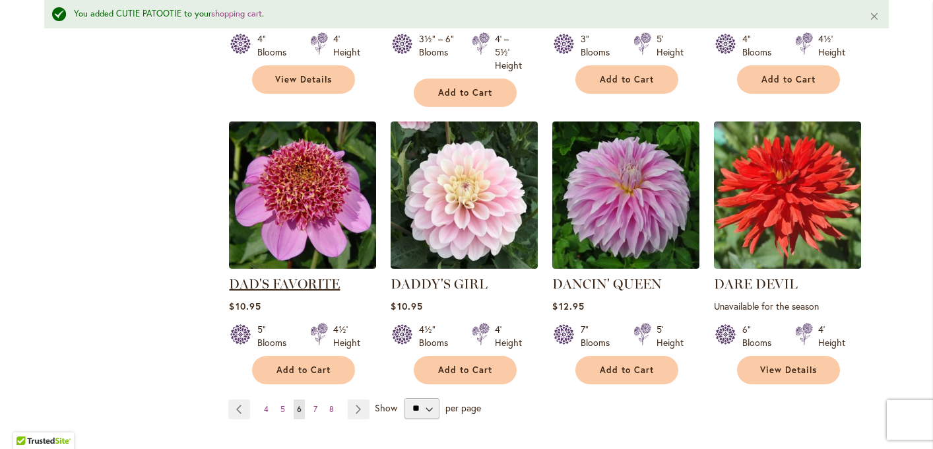
click at [274, 276] on link "DAD'S FAVORITE" at bounding box center [284, 284] width 111 height 16
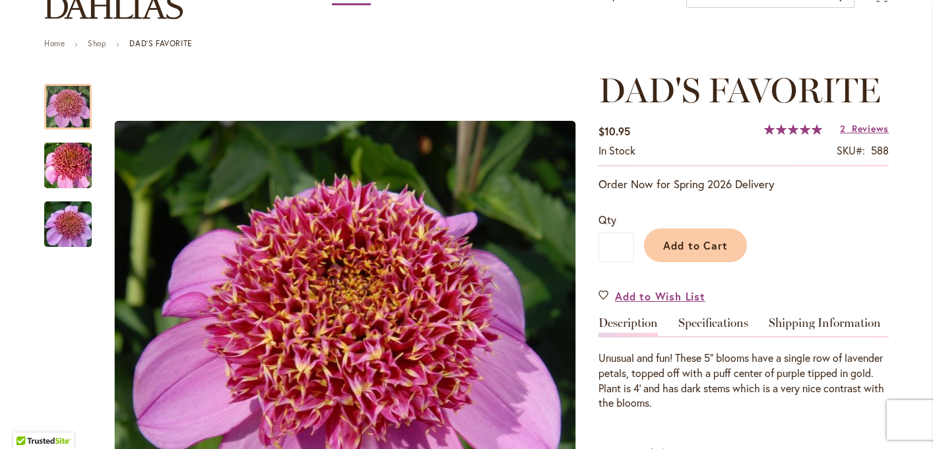
scroll to position [121, 0]
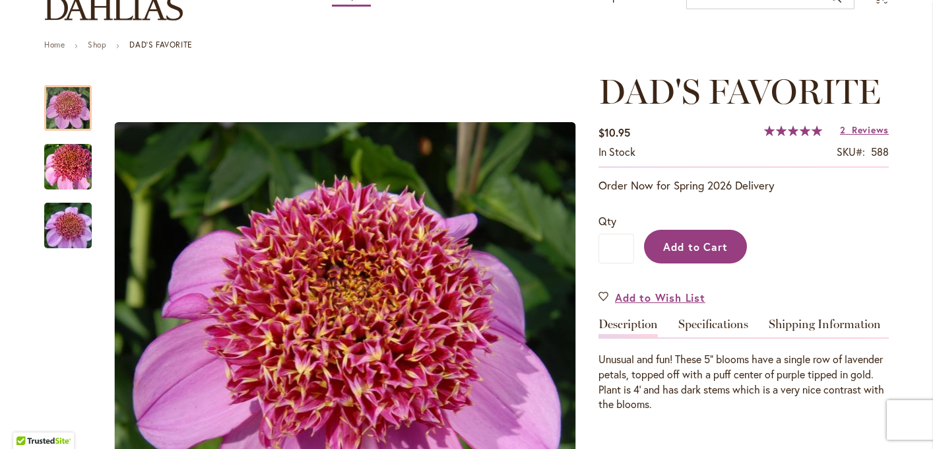
click at [671, 249] on span "Add to Cart" at bounding box center [695, 246] width 65 height 14
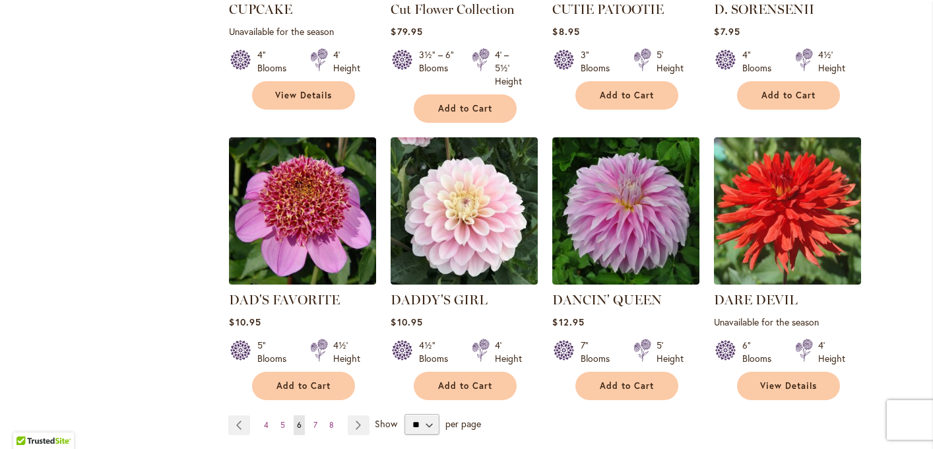
scroll to position [1076, 0]
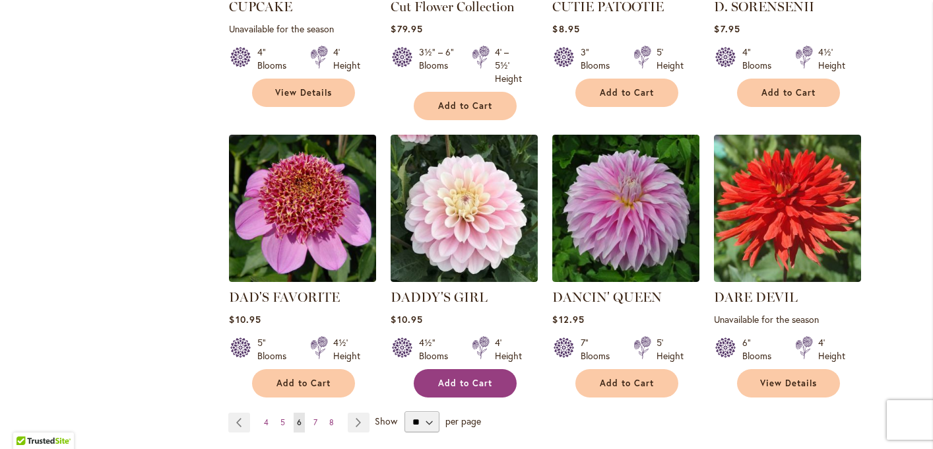
click at [456, 377] on span "Add to Cart" at bounding box center [465, 382] width 54 height 11
click at [360, 412] on link "Page Next" at bounding box center [359, 422] width 22 height 20
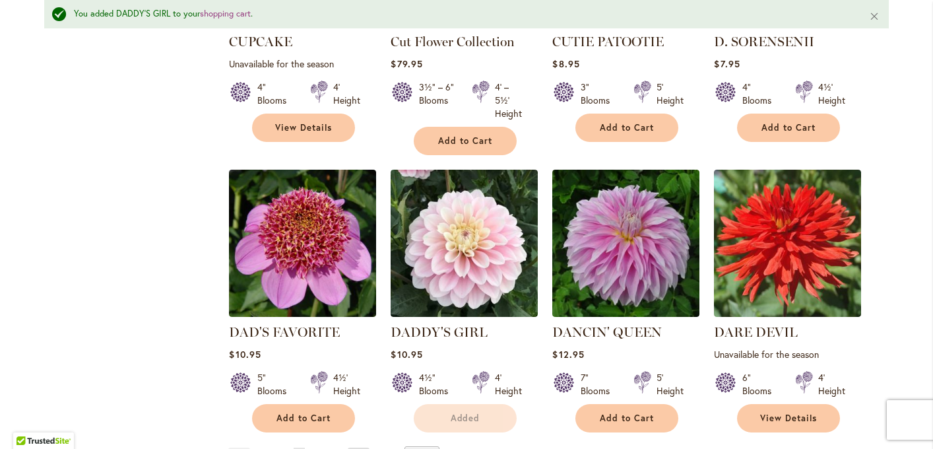
scroll to position [1111, 0]
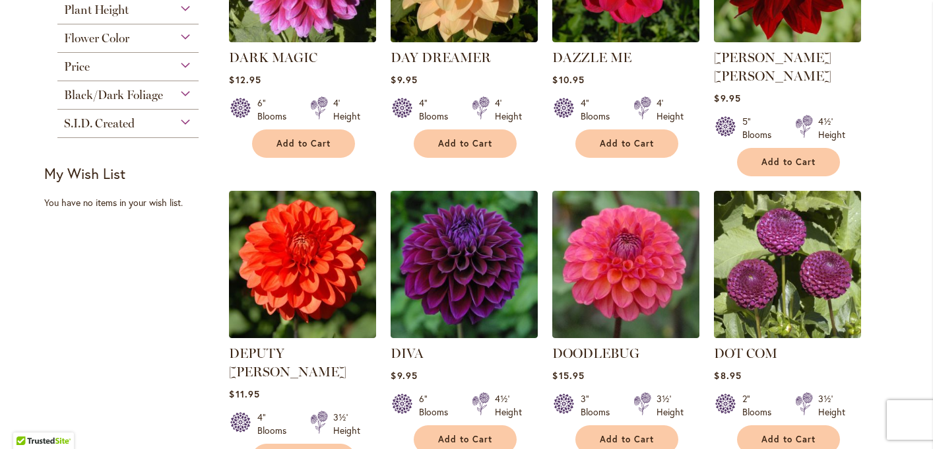
scroll to position [438, 0]
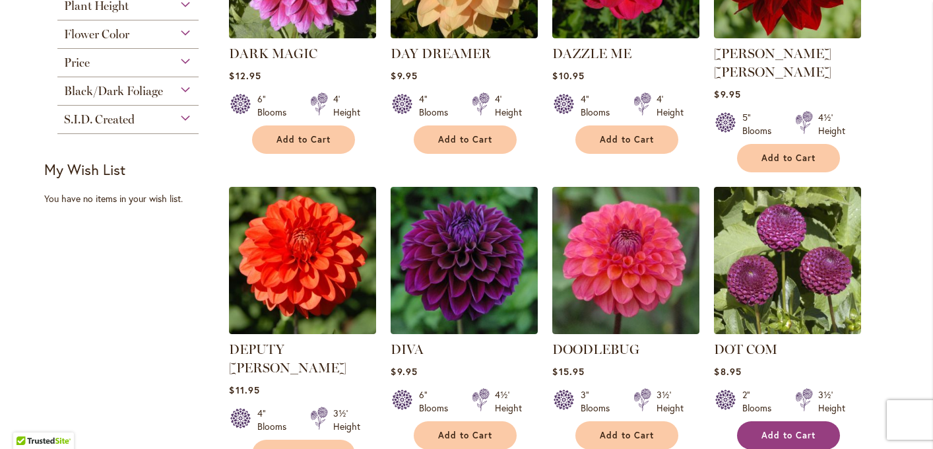
click at [752, 421] on button "Add to Cart" at bounding box center [788, 435] width 103 height 28
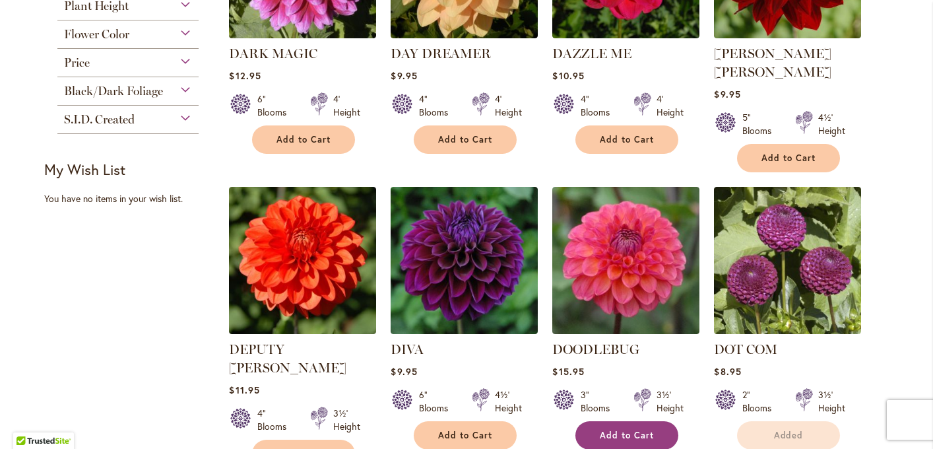
click at [641, 429] on span "Add to Cart" at bounding box center [627, 434] width 54 height 11
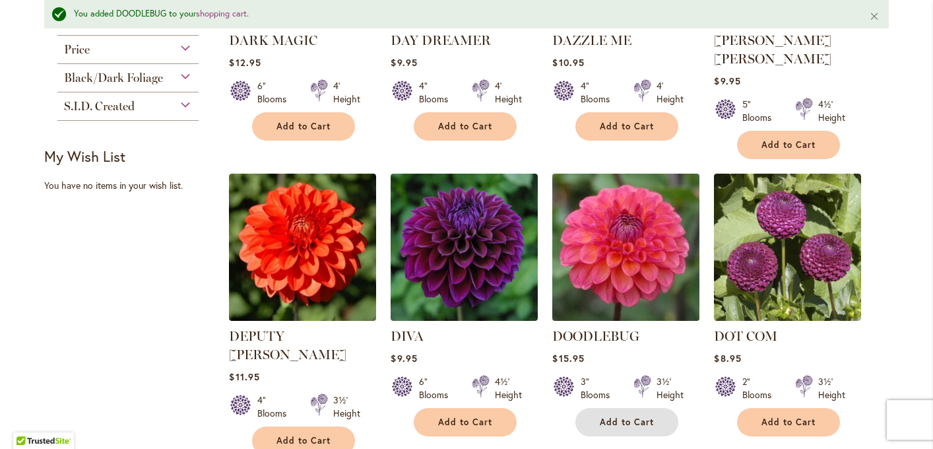
scroll to position [487, 0]
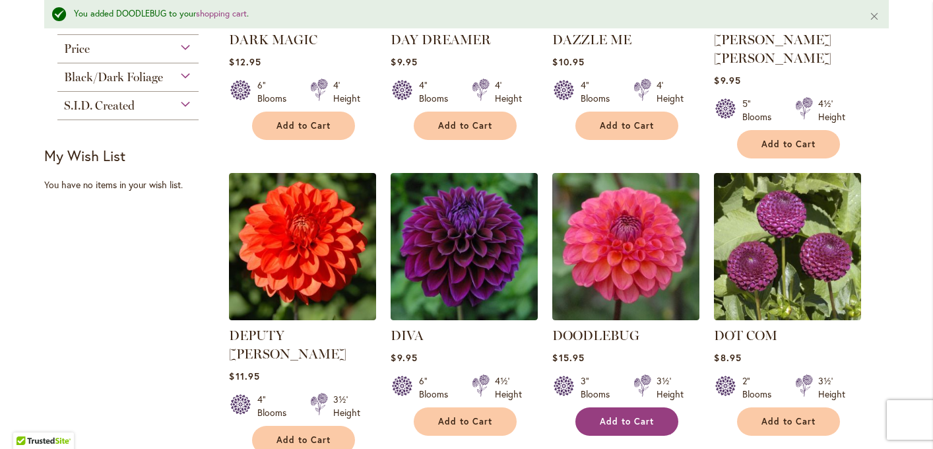
click at [594, 407] on button "Add to Cart" at bounding box center [626, 421] width 103 height 28
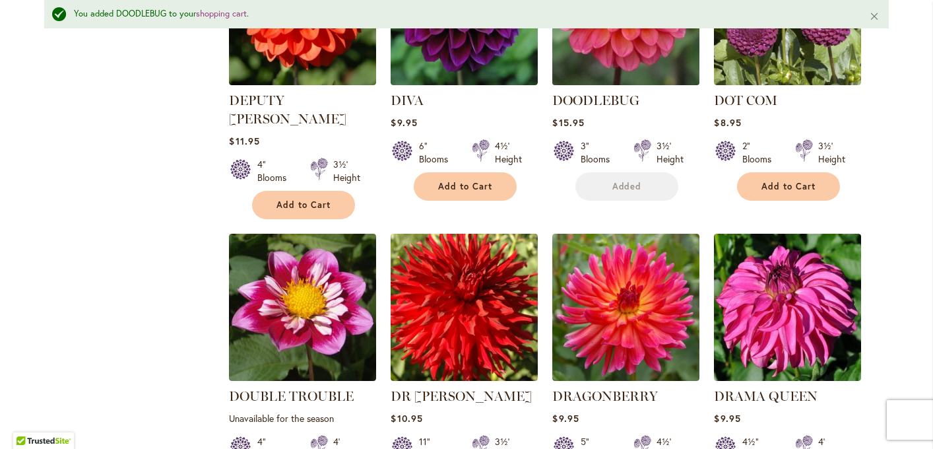
scroll to position [737, 0]
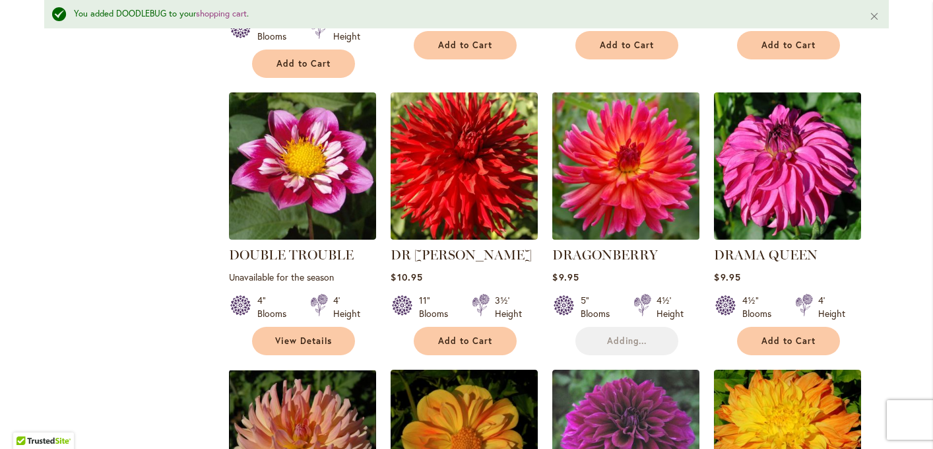
scroll to position [874, 0]
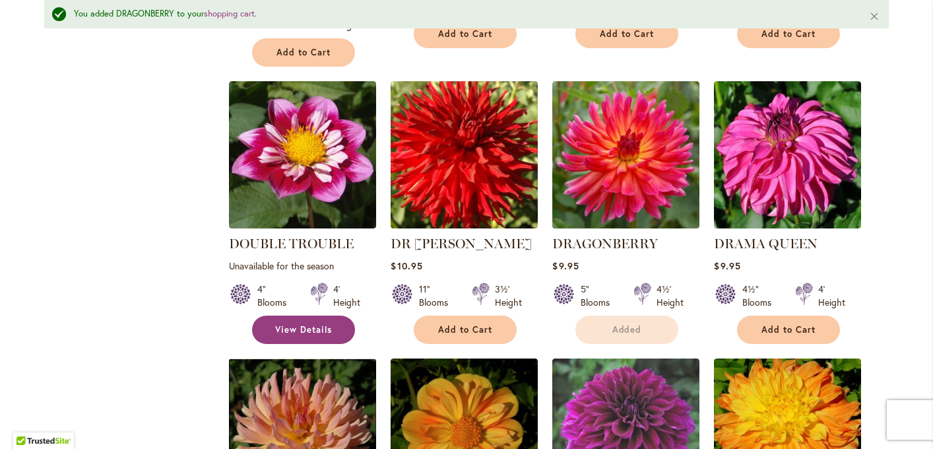
click at [325, 324] on span "View Details" at bounding box center [303, 329] width 57 height 11
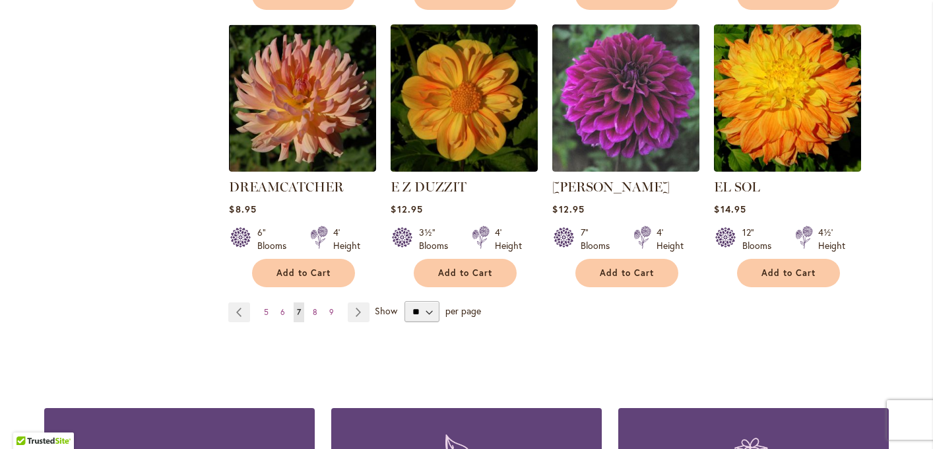
scroll to position [1173, 0]
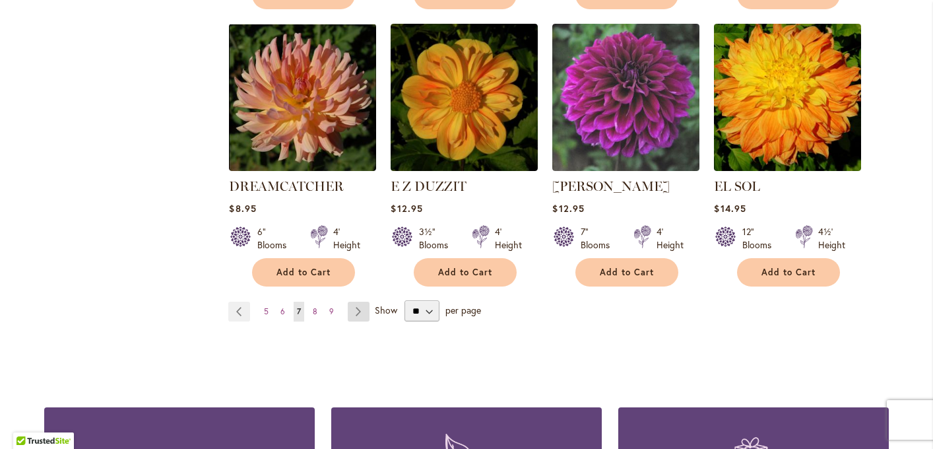
click at [358, 301] on link "Page Next" at bounding box center [359, 311] width 22 height 20
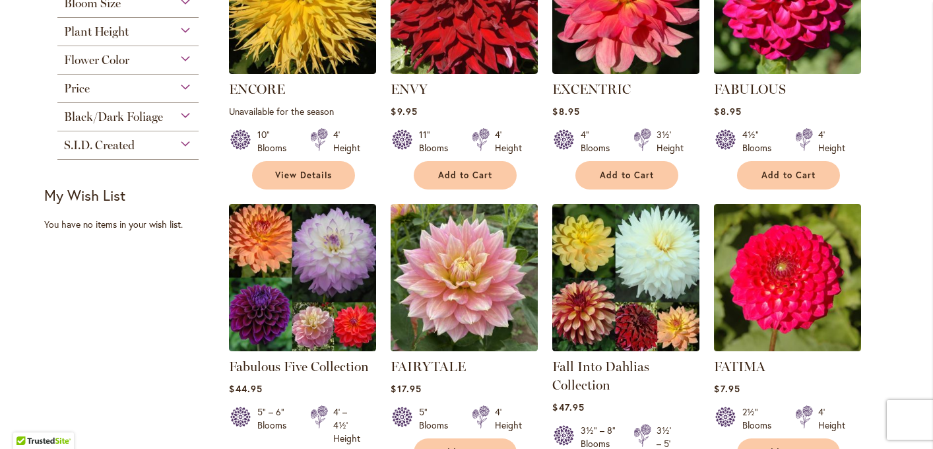
scroll to position [680, 0]
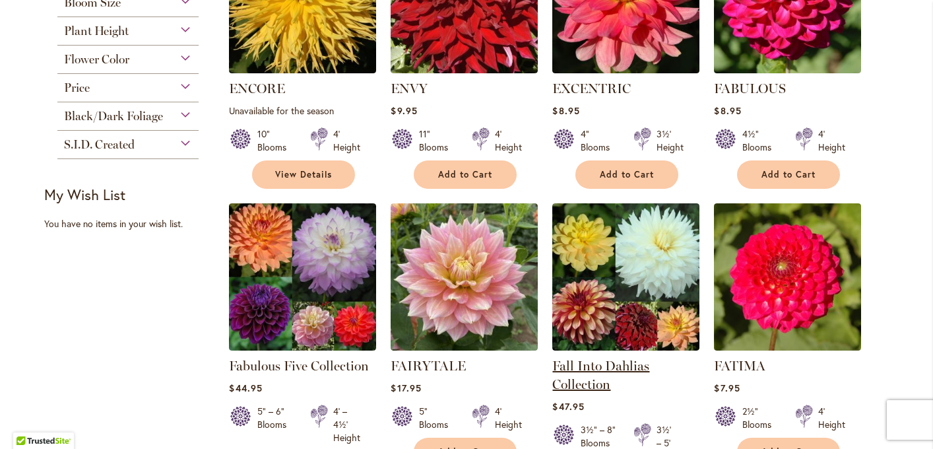
click at [631, 361] on link "Fall Into Dahlias Collection" at bounding box center [600, 375] width 97 height 34
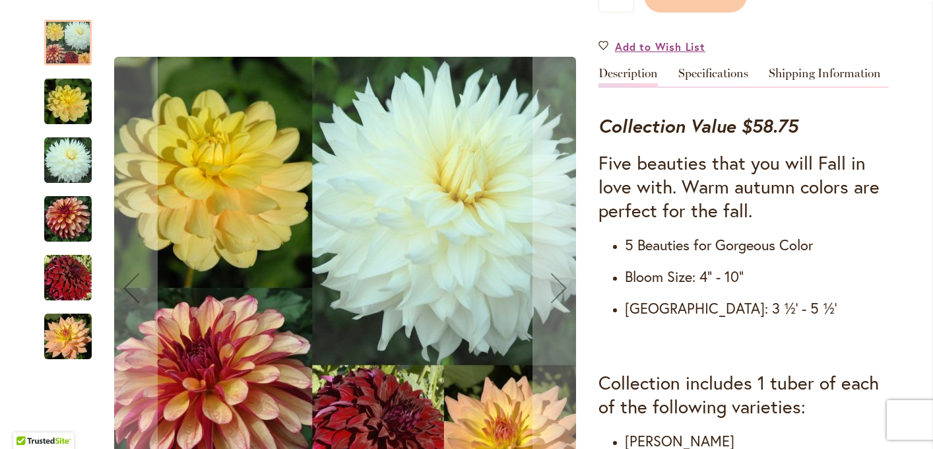
scroll to position [408, 0]
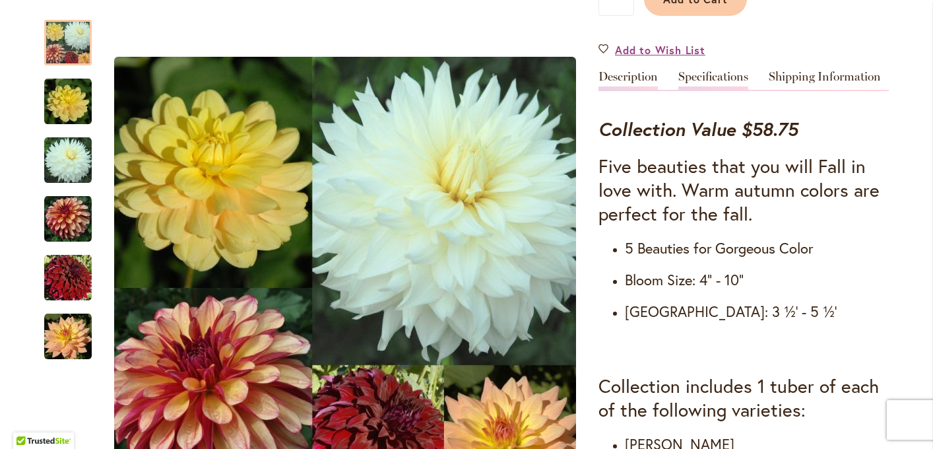
click at [715, 73] on link "Specifications" at bounding box center [713, 80] width 70 height 19
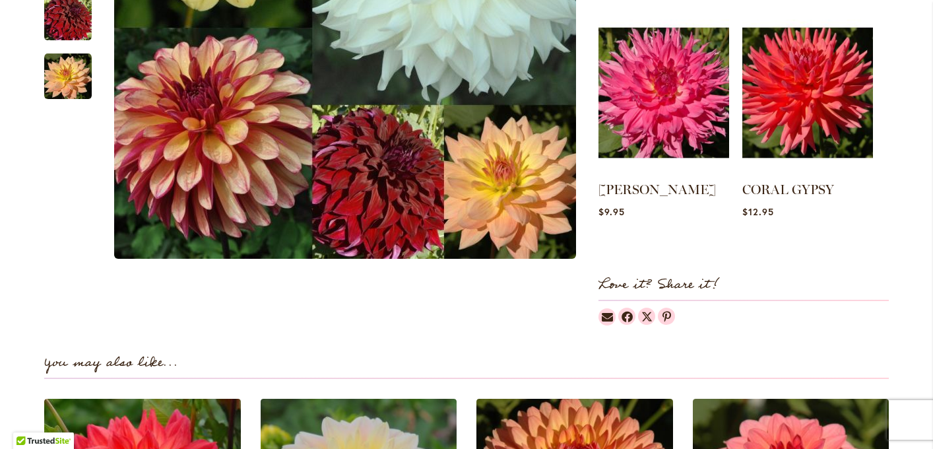
scroll to position [813, 0]
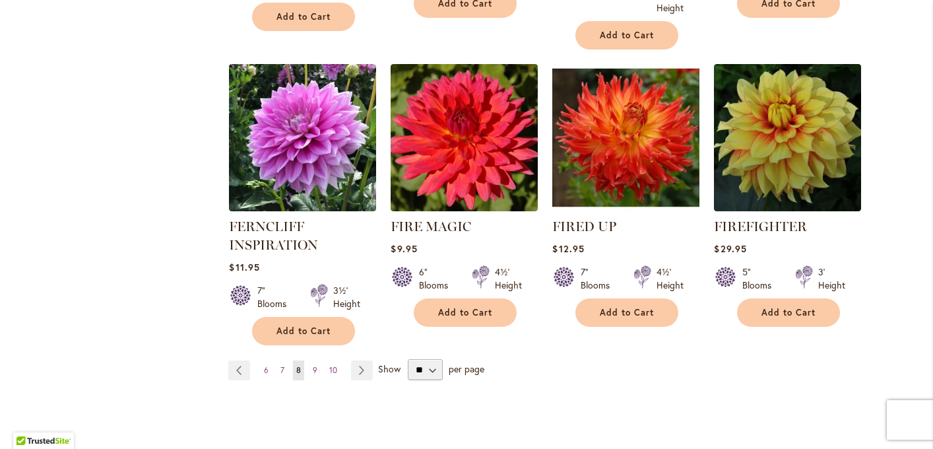
scroll to position [1131, 0]
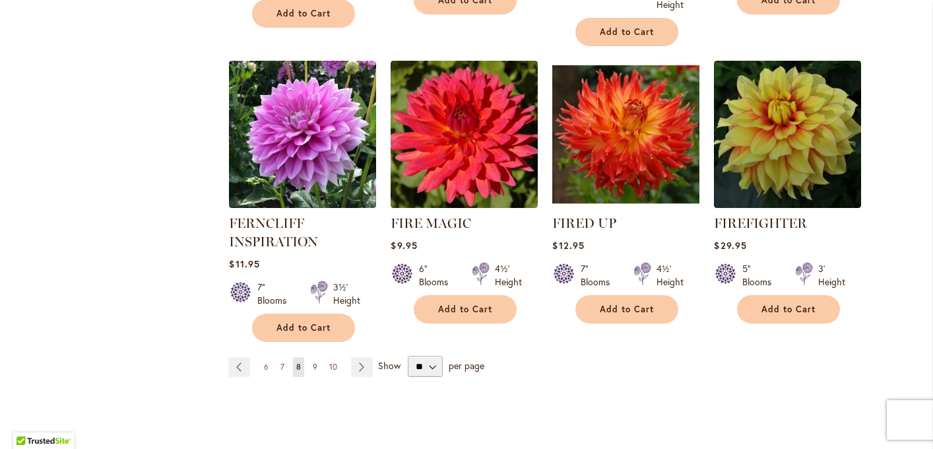
click at [316, 365] on span "9" at bounding box center [315, 366] width 5 height 10
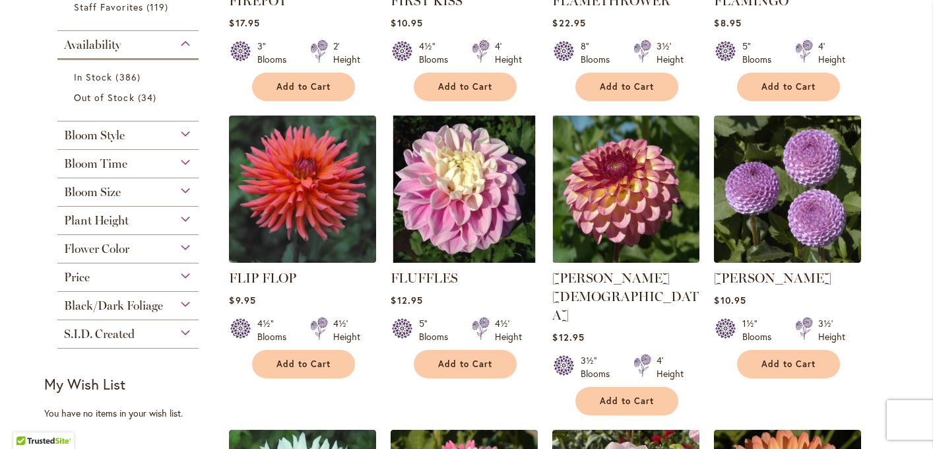
scroll to position [494, 0]
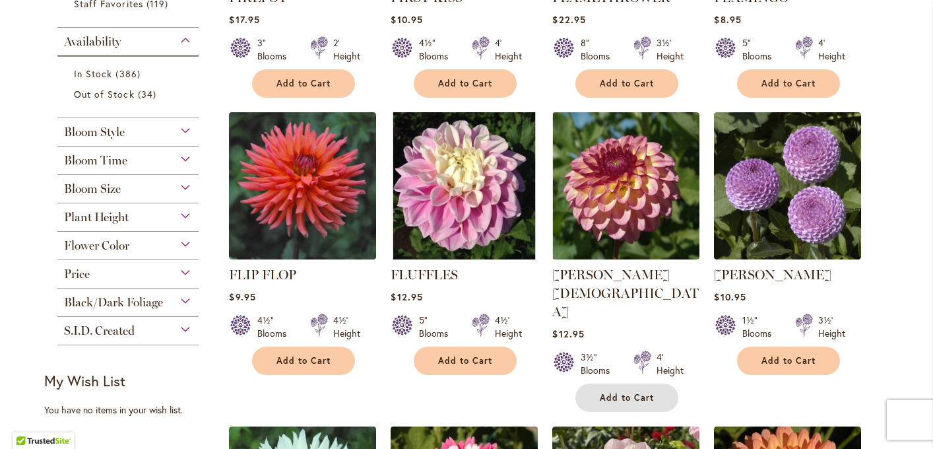
click at [592, 383] on button "Add to Cart" at bounding box center [626, 397] width 103 height 28
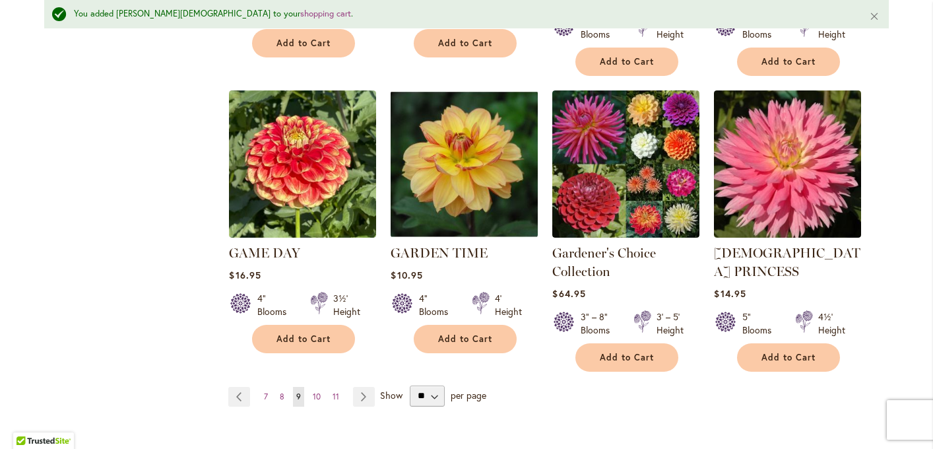
scroll to position [1163, 0]
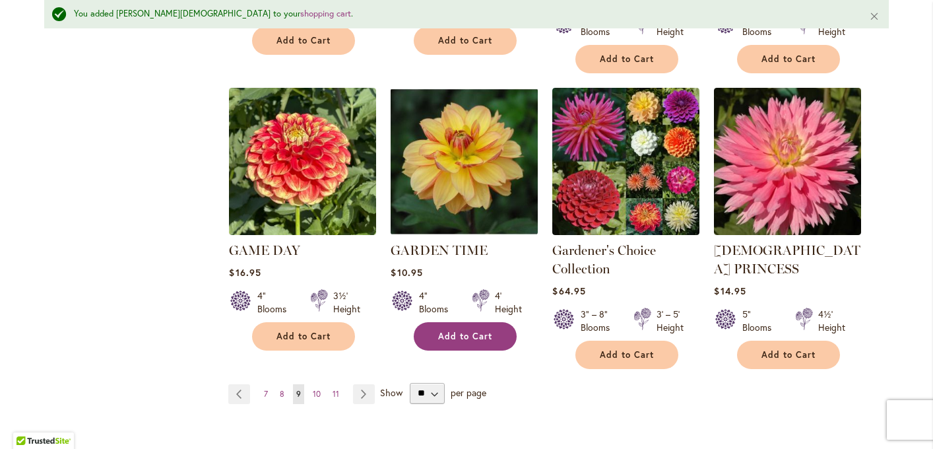
click at [454, 330] on span "Add to Cart" at bounding box center [465, 335] width 54 height 11
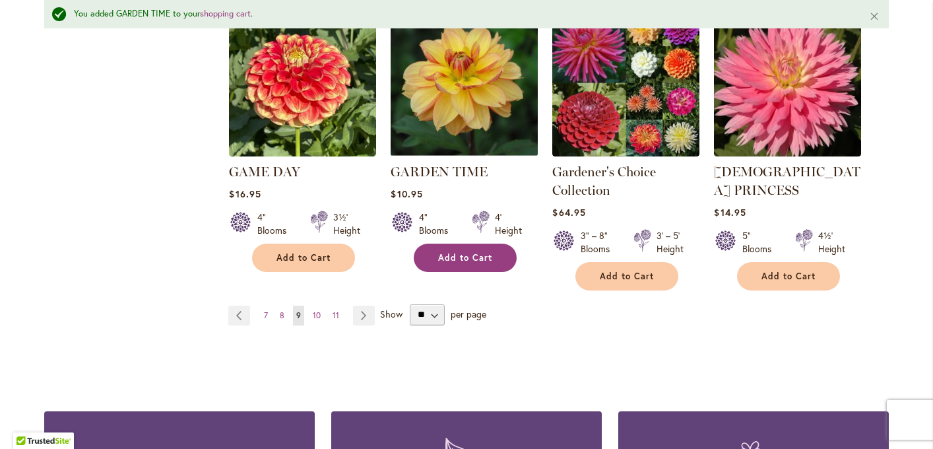
scroll to position [1243, 0]
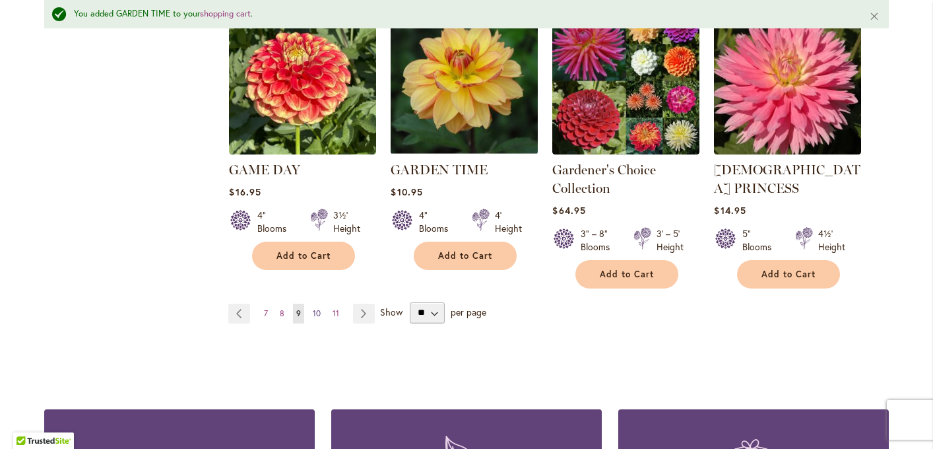
click at [313, 308] on span "10" at bounding box center [317, 313] width 8 height 10
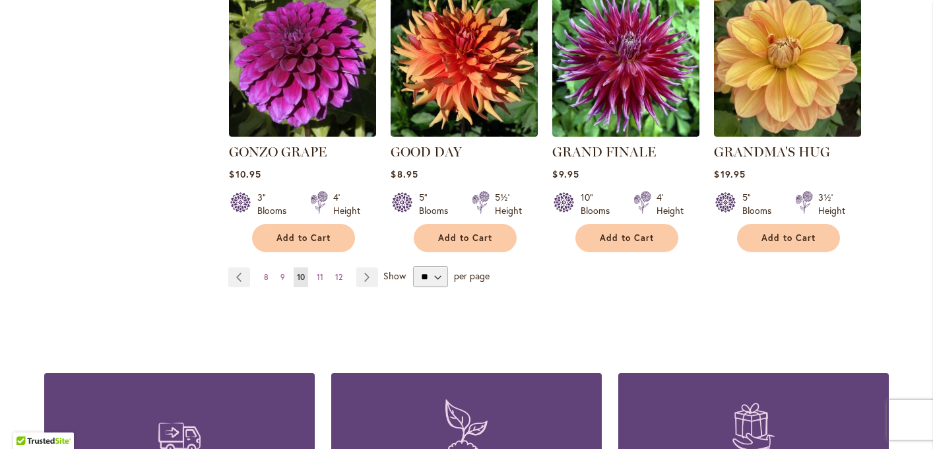
scroll to position [1226, 0]
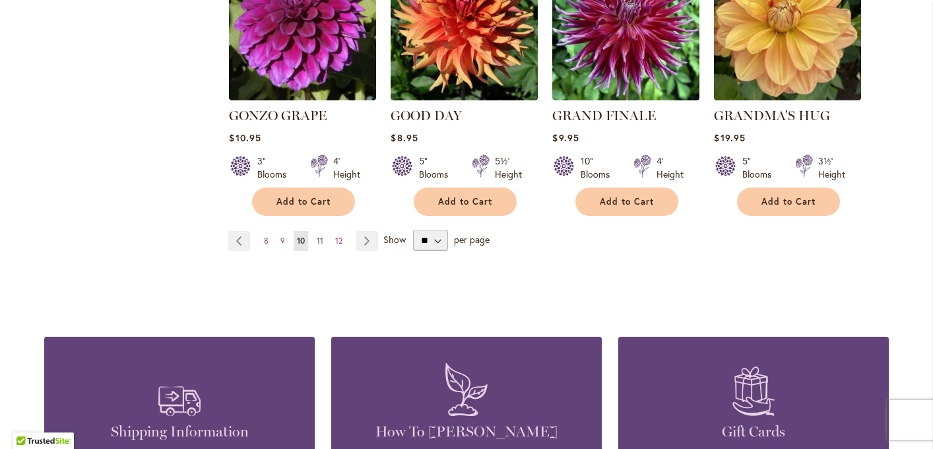
click at [320, 235] on span "11" at bounding box center [320, 240] width 7 height 10
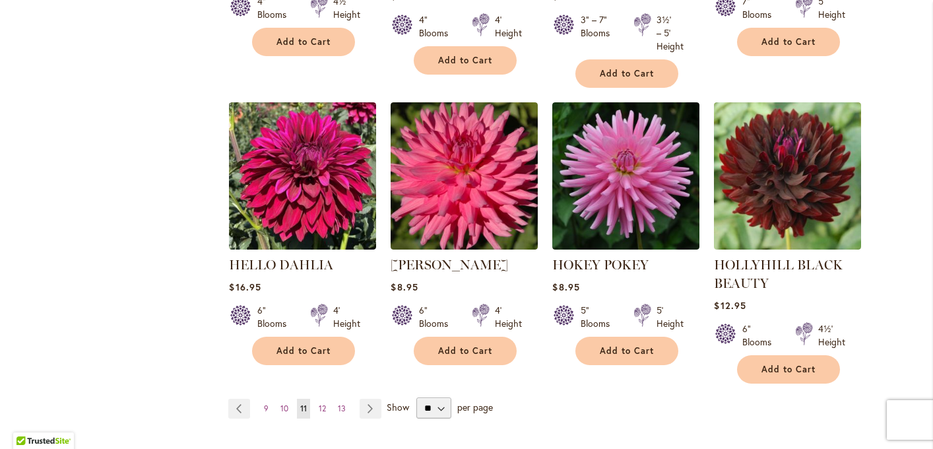
scroll to position [1113, 0]
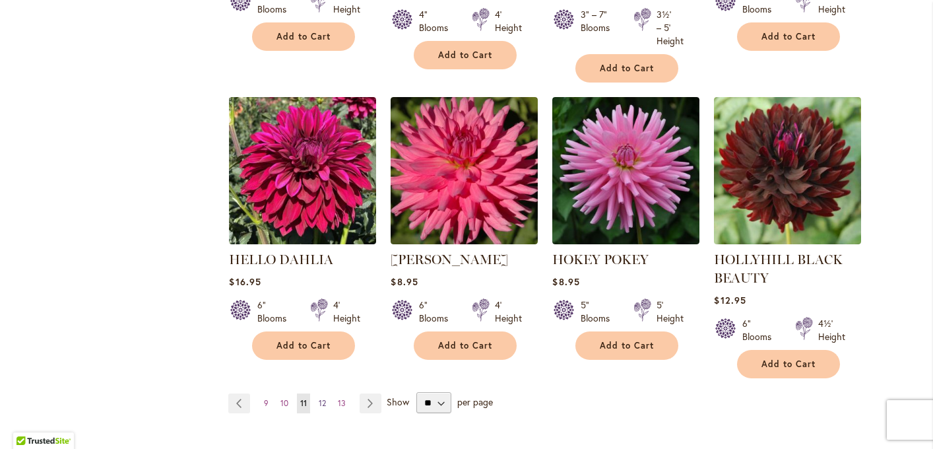
click at [317, 400] on link "Page 12" at bounding box center [322, 403] width 14 height 20
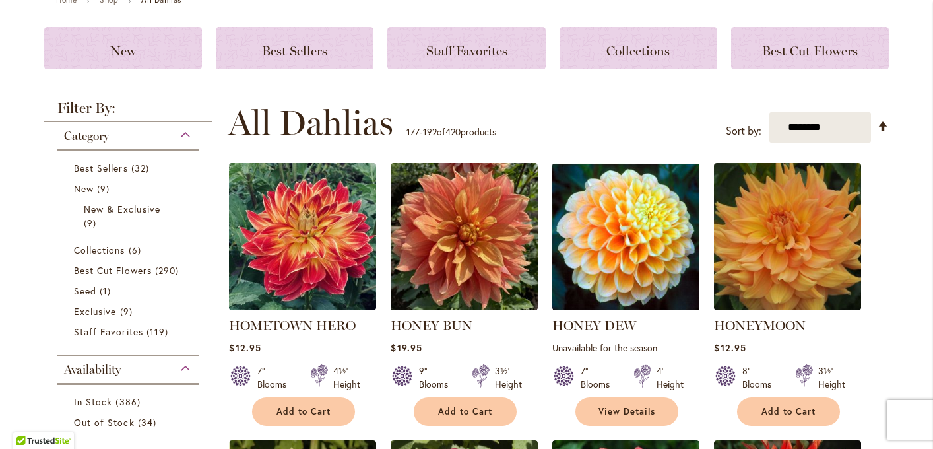
scroll to position [167, 0]
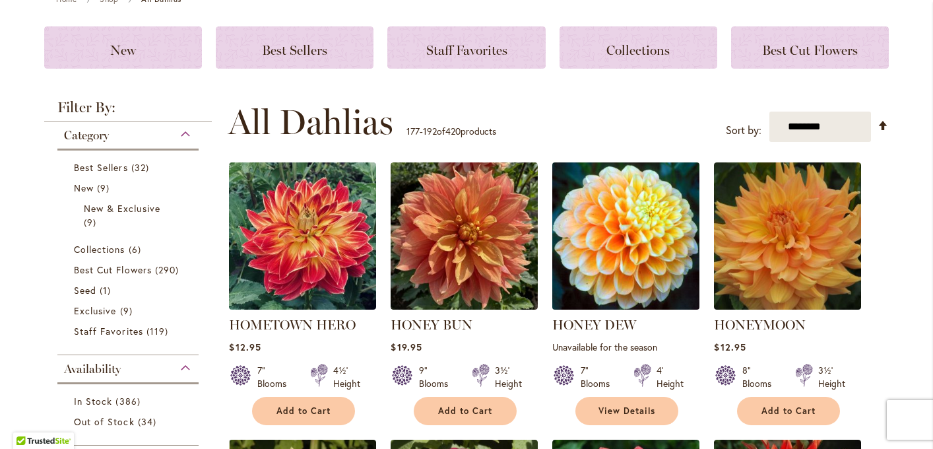
click at [565, 290] on img at bounding box center [626, 236] width 154 height 154
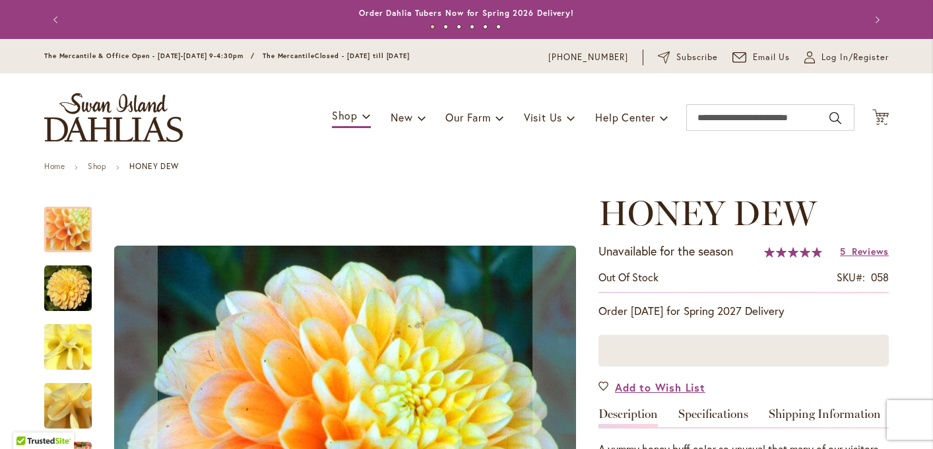
scroll to position [203, 0]
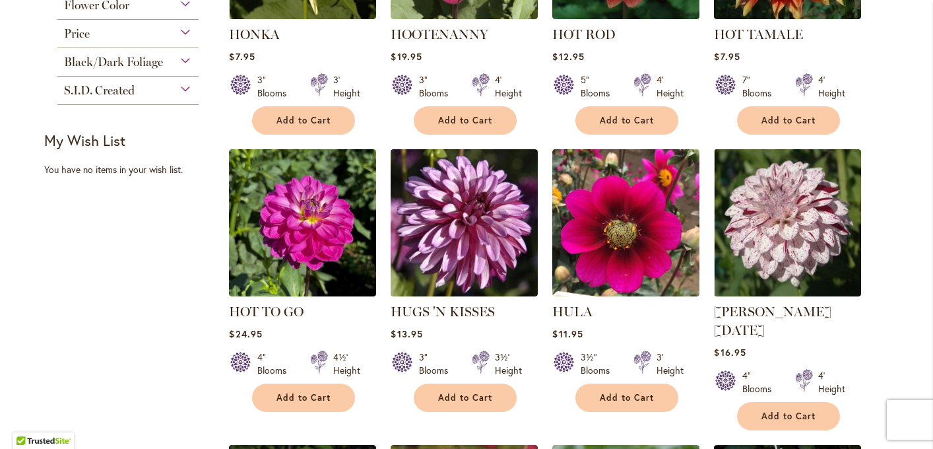
scroll to position [735, 0]
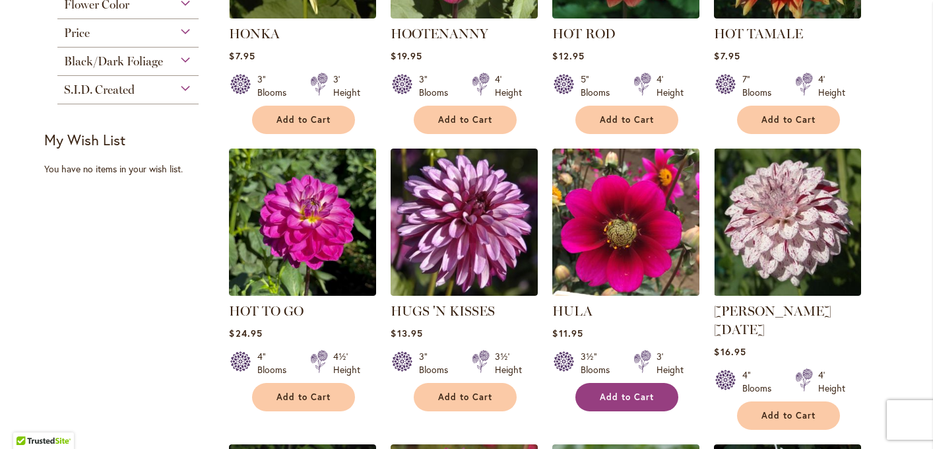
click at [604, 397] on span "Add to Cart" at bounding box center [627, 396] width 54 height 11
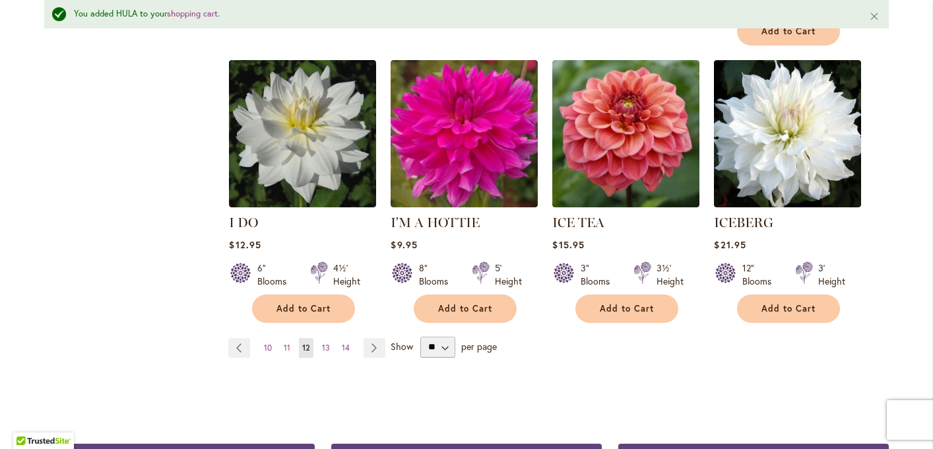
scroll to position [1164, 0]
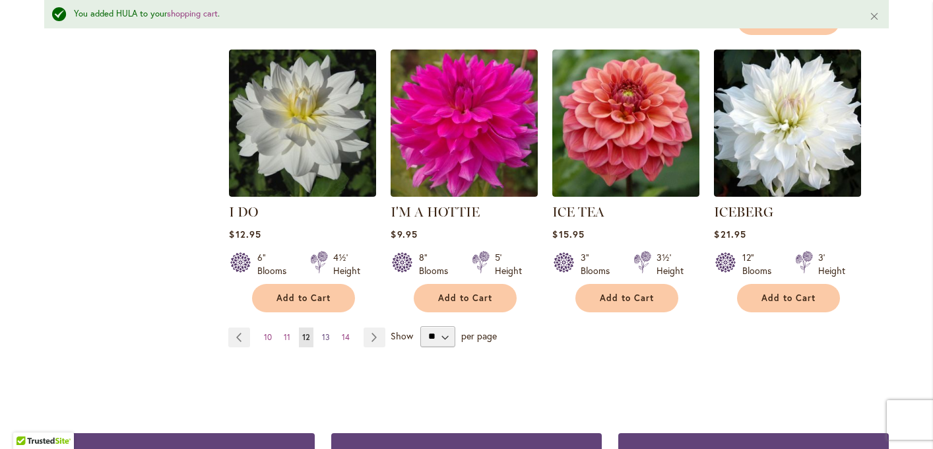
click at [325, 332] on span "13" at bounding box center [326, 337] width 8 height 10
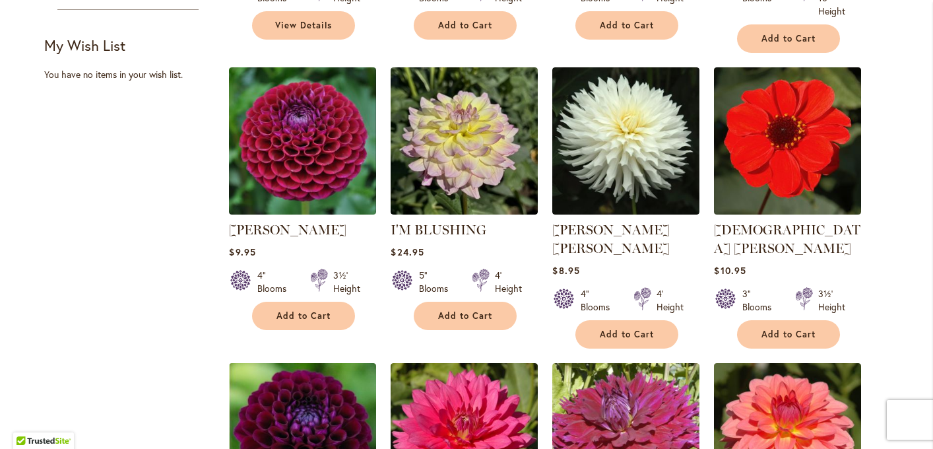
scroll to position [834, 0]
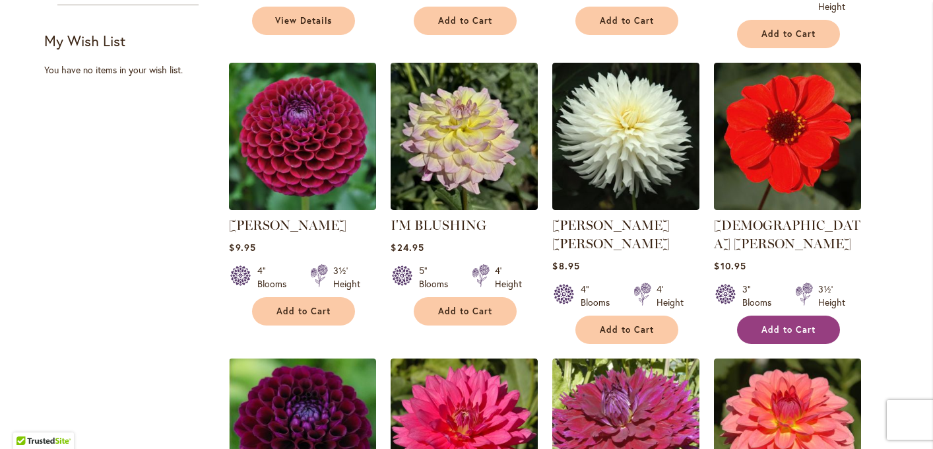
click at [753, 318] on button "Add to Cart" at bounding box center [788, 329] width 103 height 28
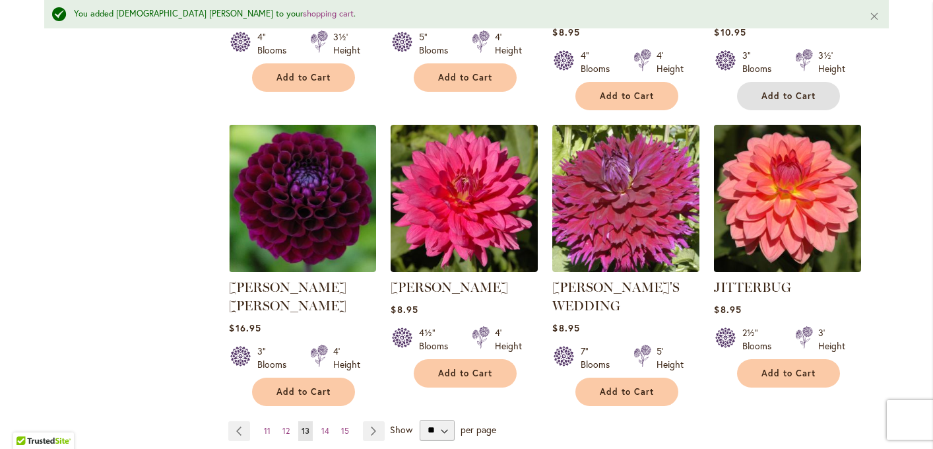
scroll to position [1113, 0]
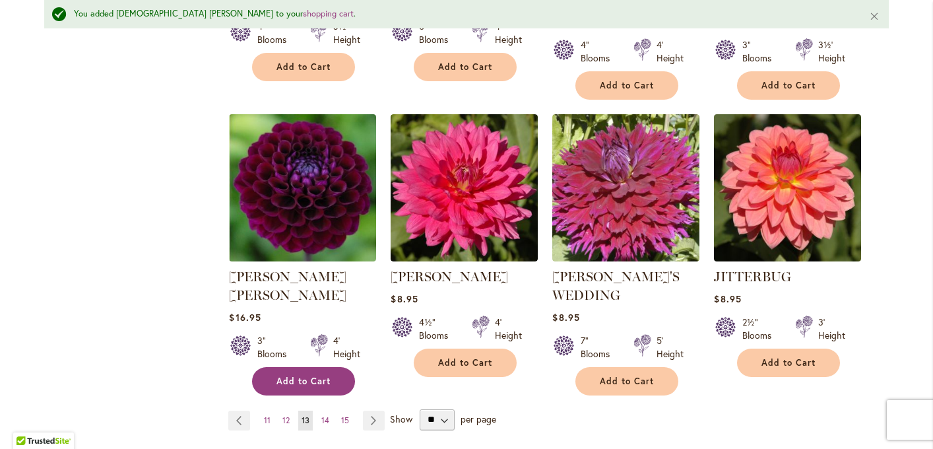
click at [328, 367] on button "Add to Cart" at bounding box center [303, 381] width 103 height 28
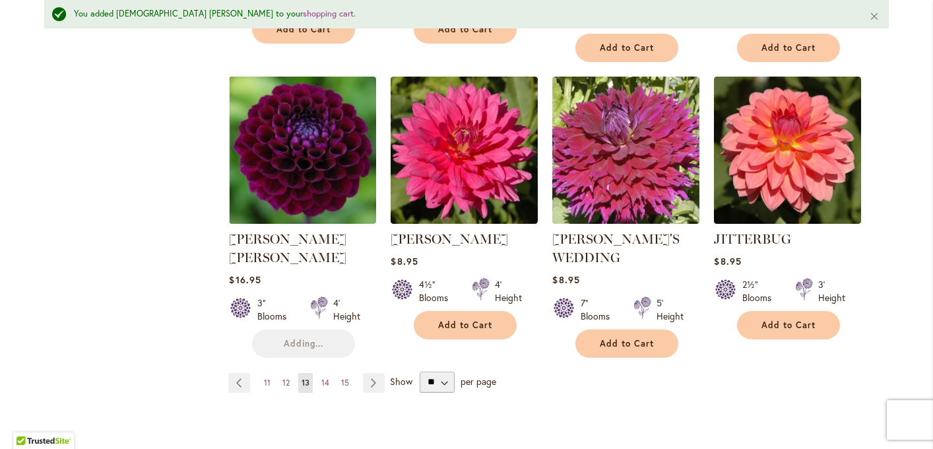
scroll to position [1152, 0]
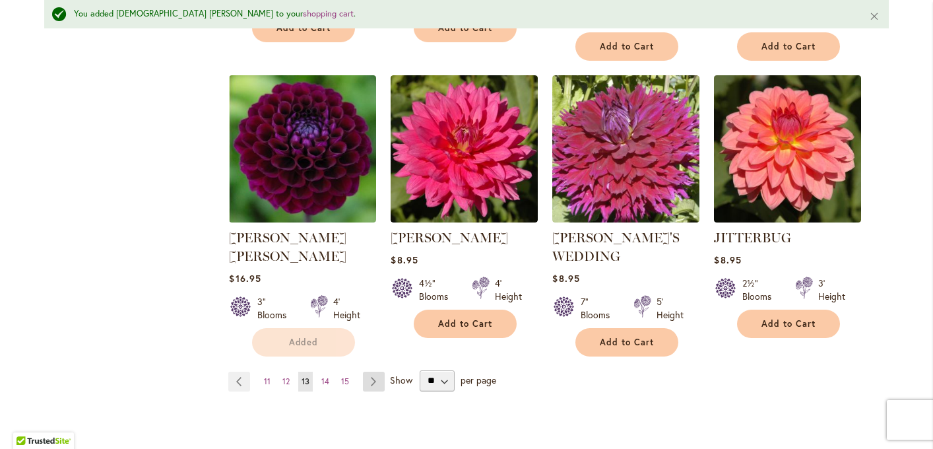
click at [367, 371] on link "Page Next" at bounding box center [374, 381] width 22 height 20
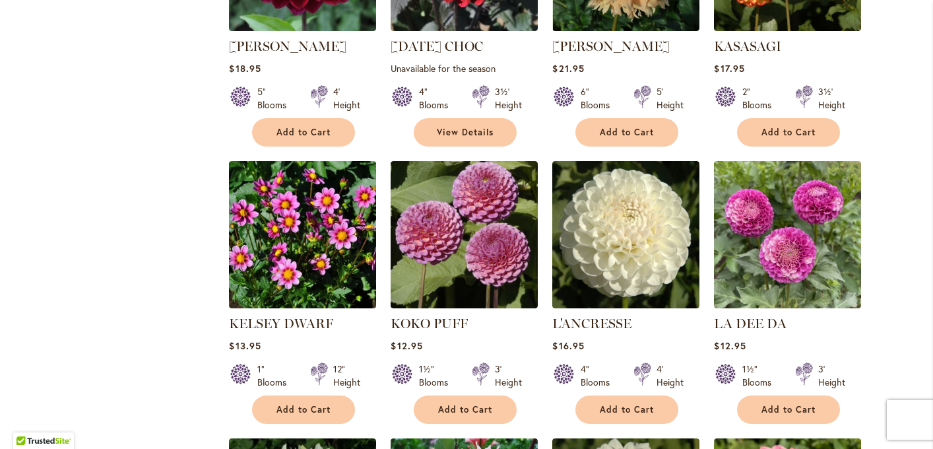
scroll to position [728, 0]
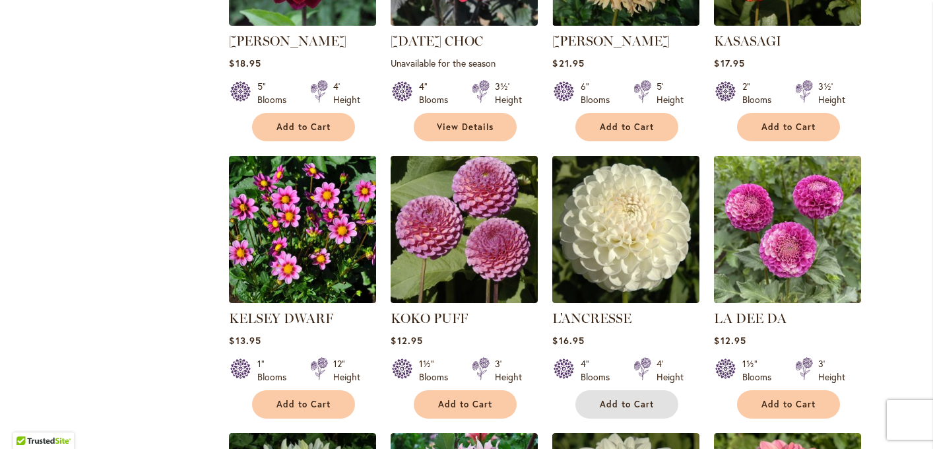
click at [600, 406] on span "Add to Cart" at bounding box center [627, 403] width 54 height 11
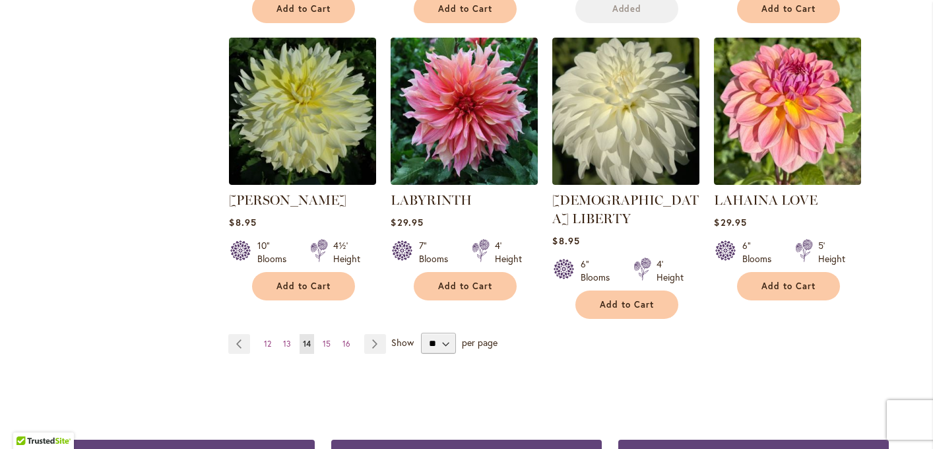
scroll to position [1139, 0]
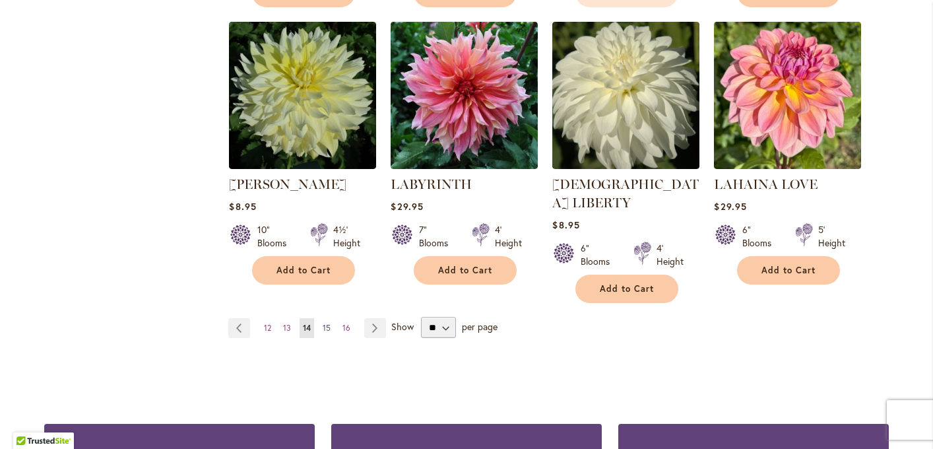
click at [328, 323] on span "15" at bounding box center [327, 328] width 8 height 10
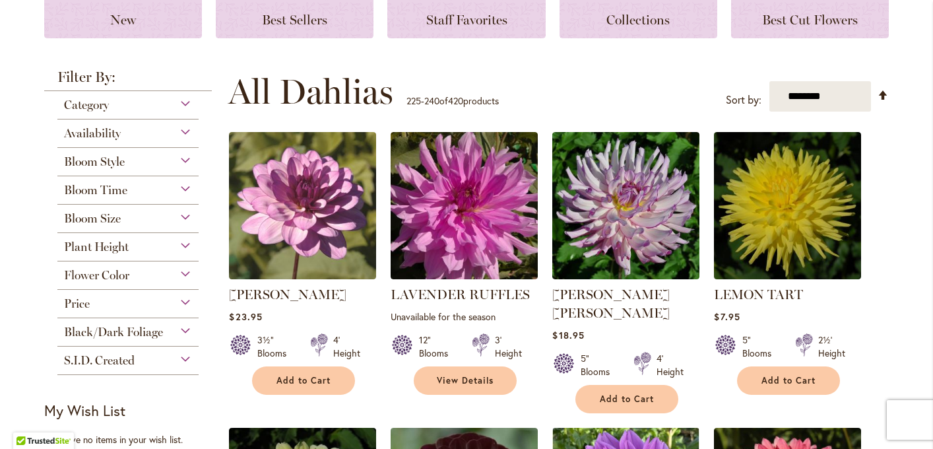
scroll to position [201, 0]
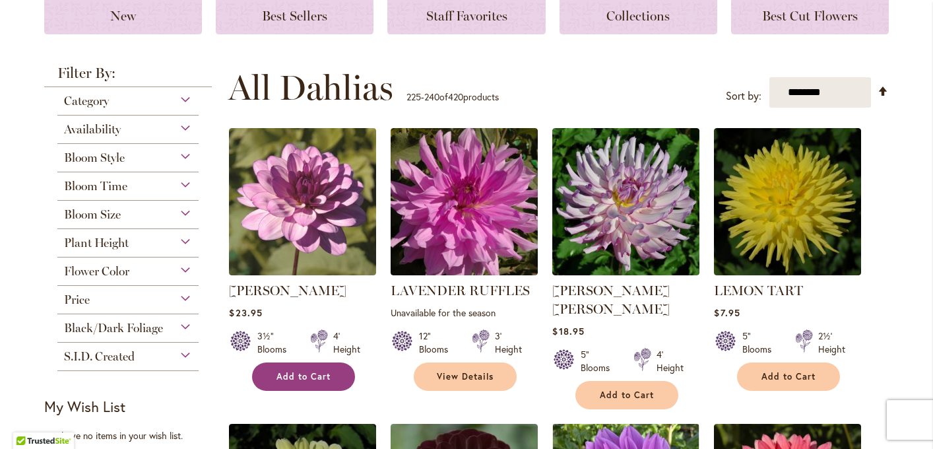
click at [301, 375] on span "Add to Cart" at bounding box center [303, 376] width 54 height 11
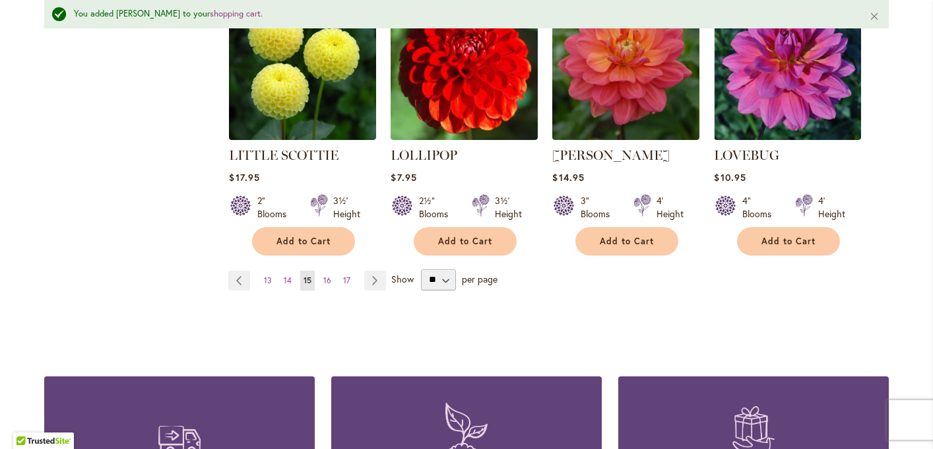
scroll to position [1317, 0]
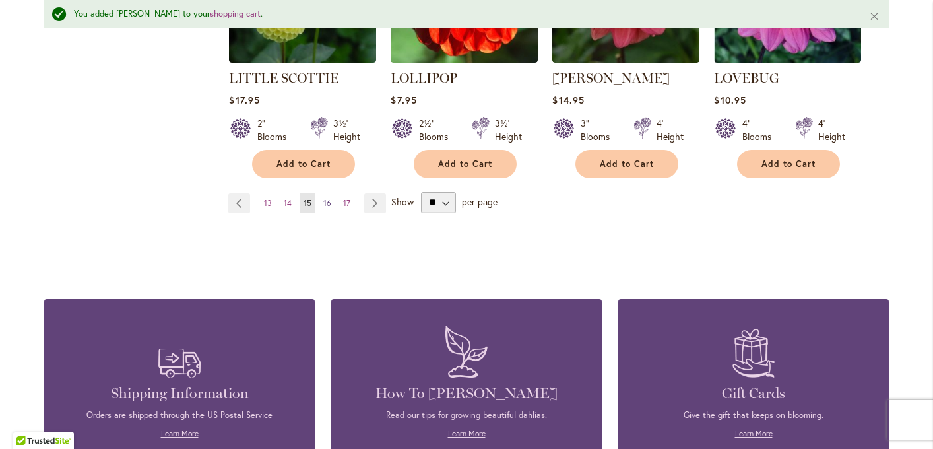
click at [325, 193] on link "Page 16" at bounding box center [327, 203] width 15 height 20
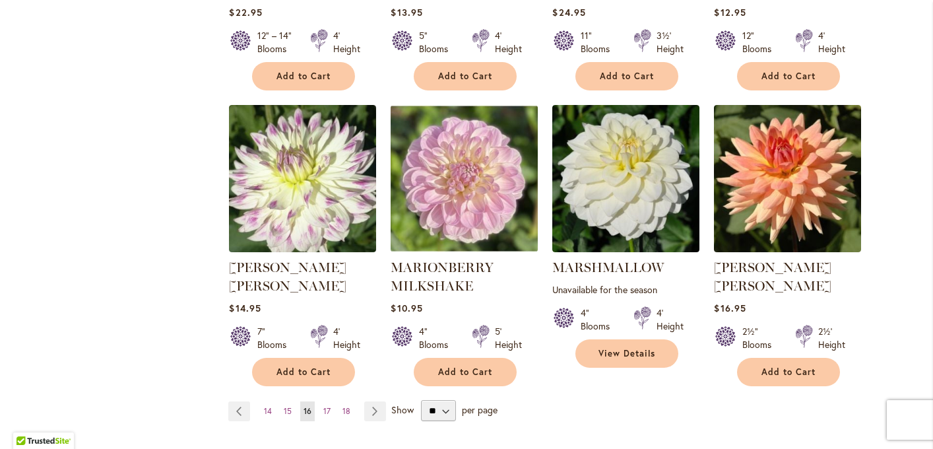
scroll to position [1076, 0]
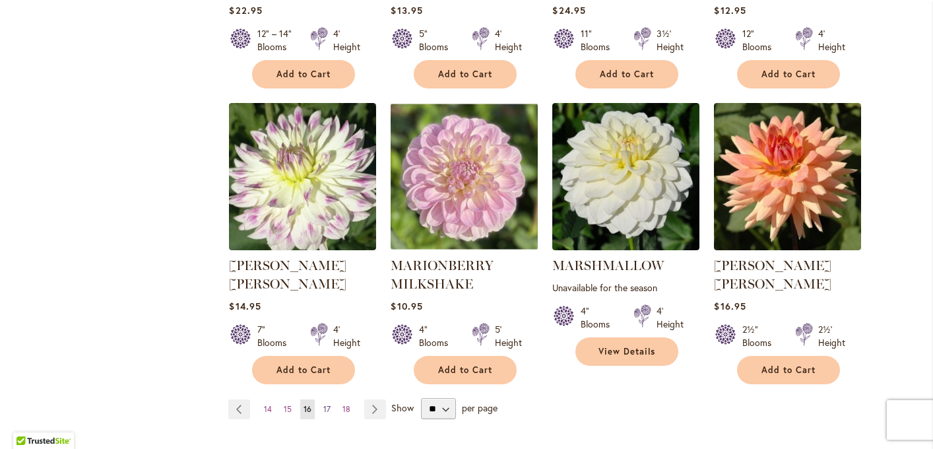
click at [325, 404] on span "17" at bounding box center [326, 409] width 7 height 10
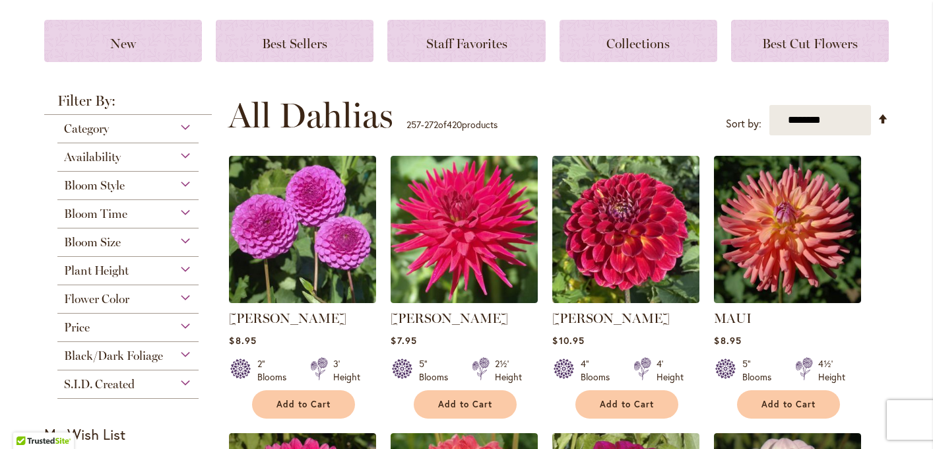
scroll to position [199, 0]
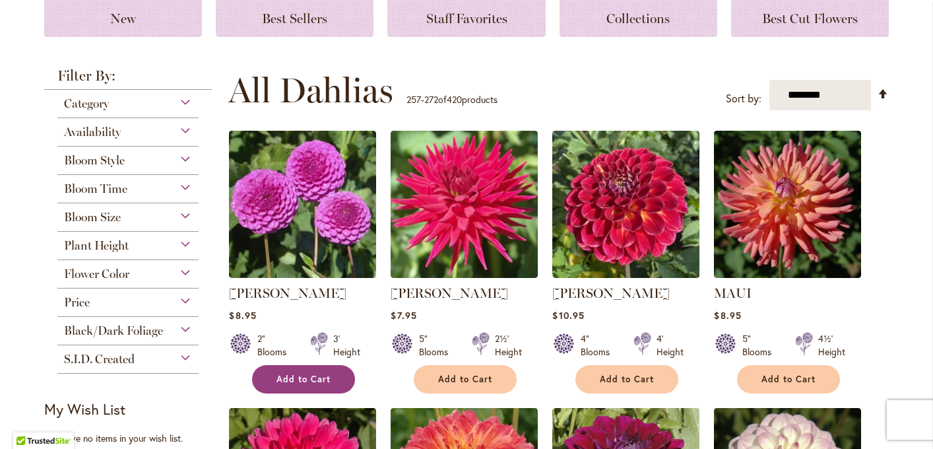
click at [325, 384] on button "Add to Cart" at bounding box center [303, 379] width 103 height 28
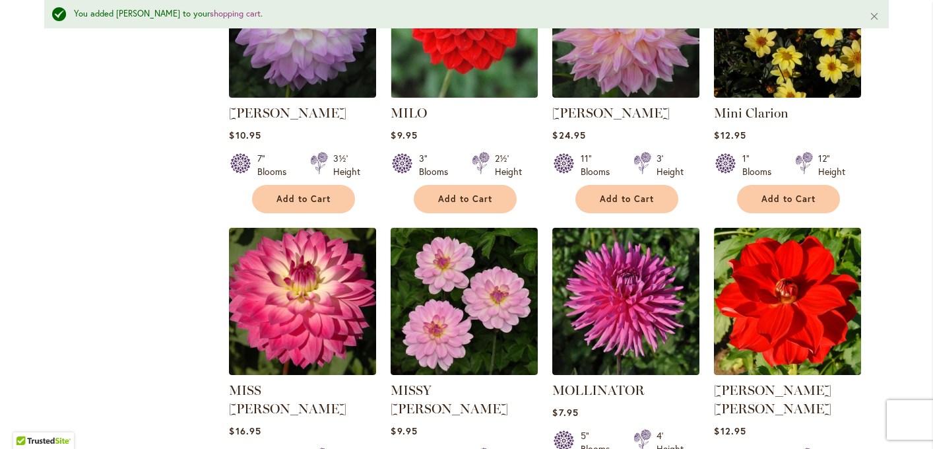
scroll to position [1019, 0]
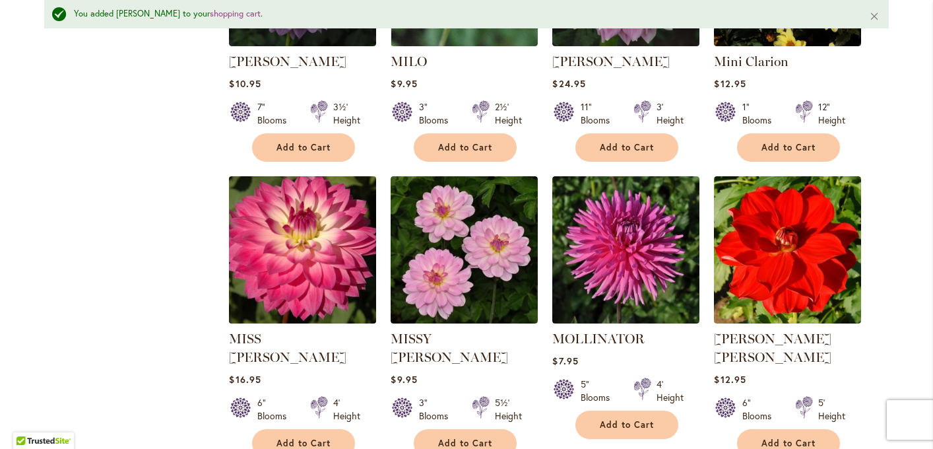
click at [284, 290] on img at bounding box center [303, 249] width 154 height 154
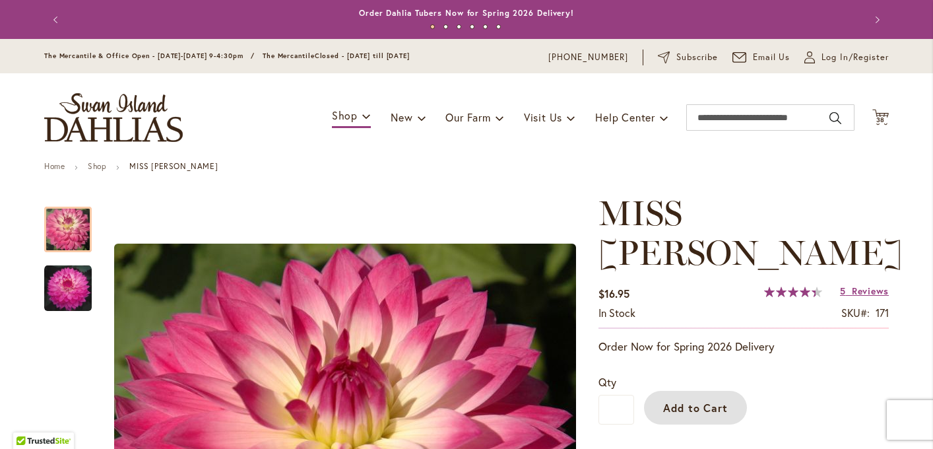
click at [696, 400] on span "Add to Cart" at bounding box center [695, 407] width 65 height 14
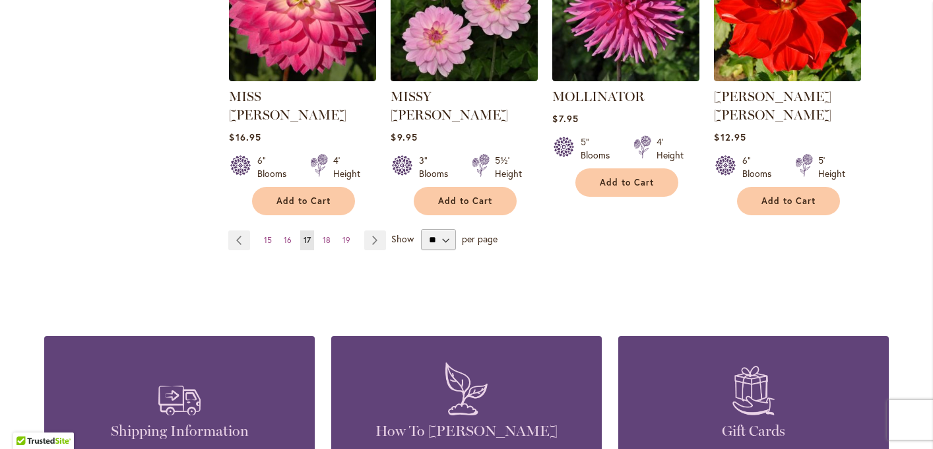
scroll to position [1277, 0]
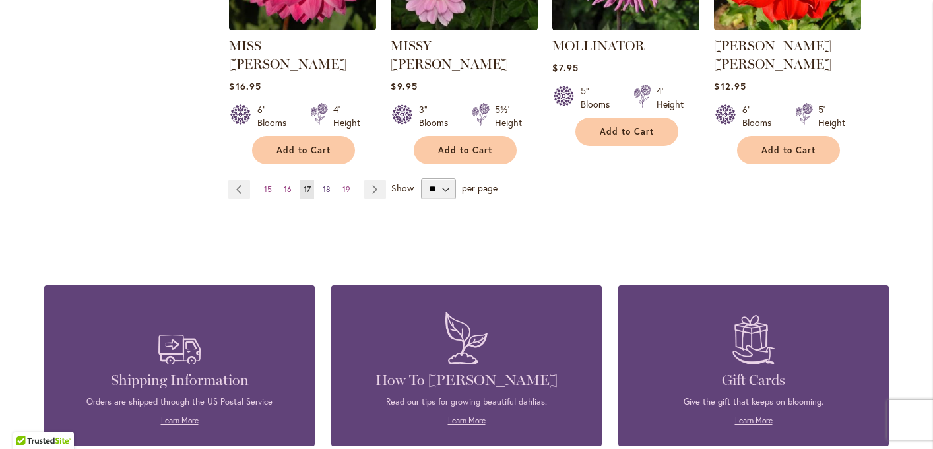
click at [326, 184] on span "18" at bounding box center [327, 189] width 8 height 10
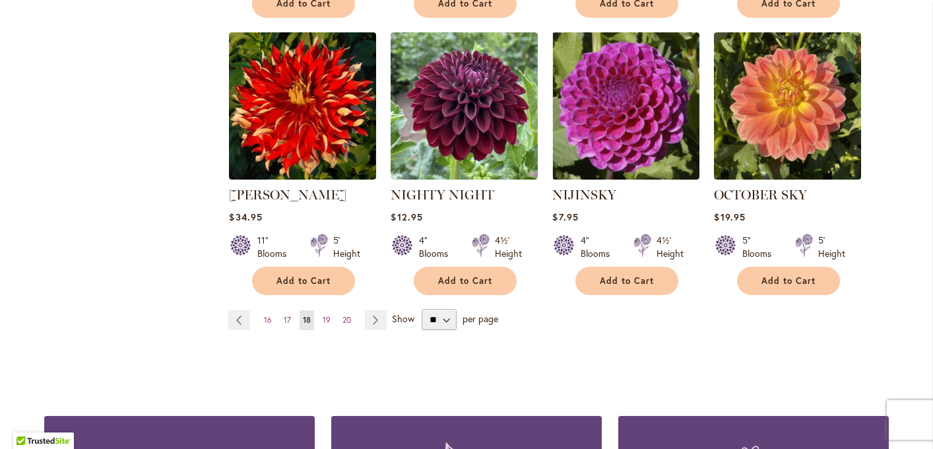
scroll to position [1151, 0]
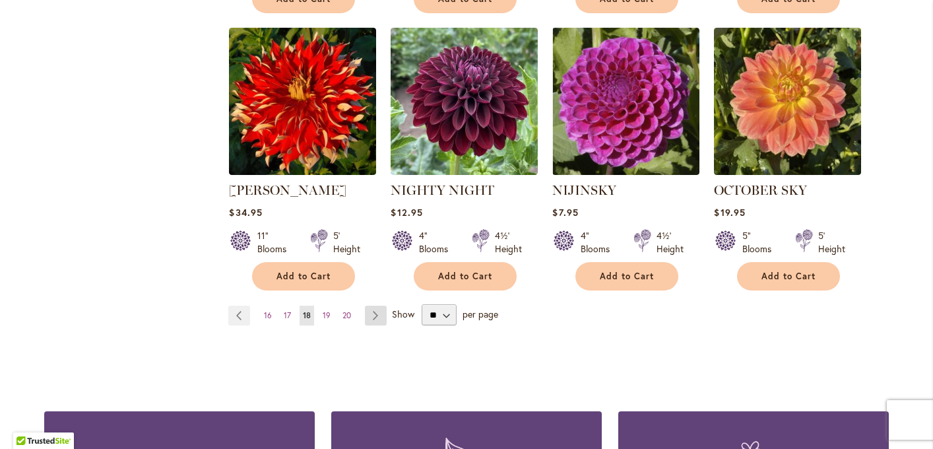
click at [377, 305] on link "Page Next" at bounding box center [376, 315] width 22 height 20
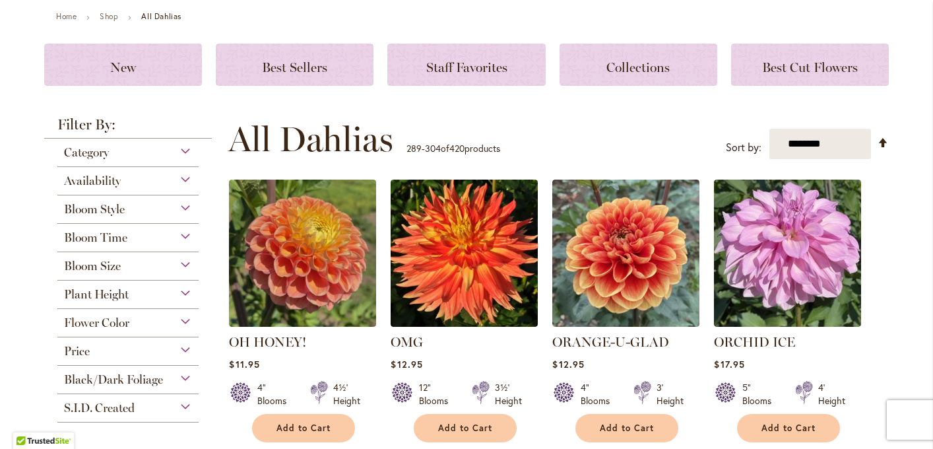
scroll to position [151, 0]
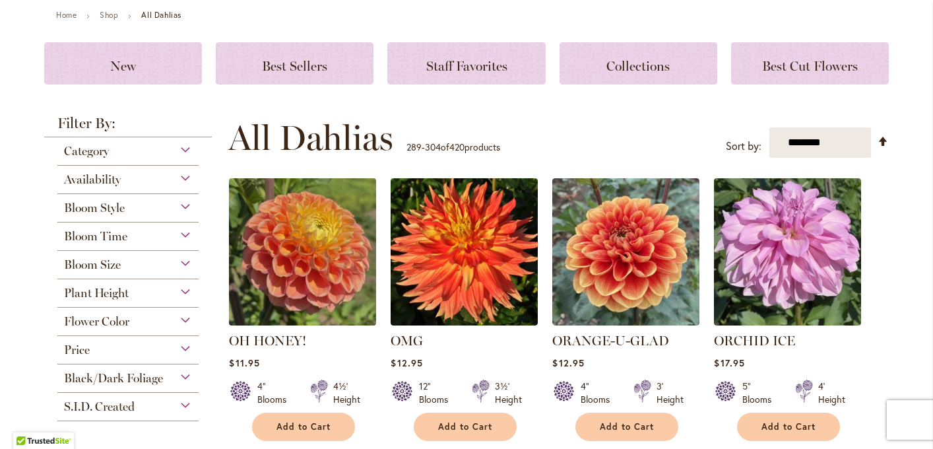
click at [307, 291] on img at bounding box center [303, 252] width 154 height 154
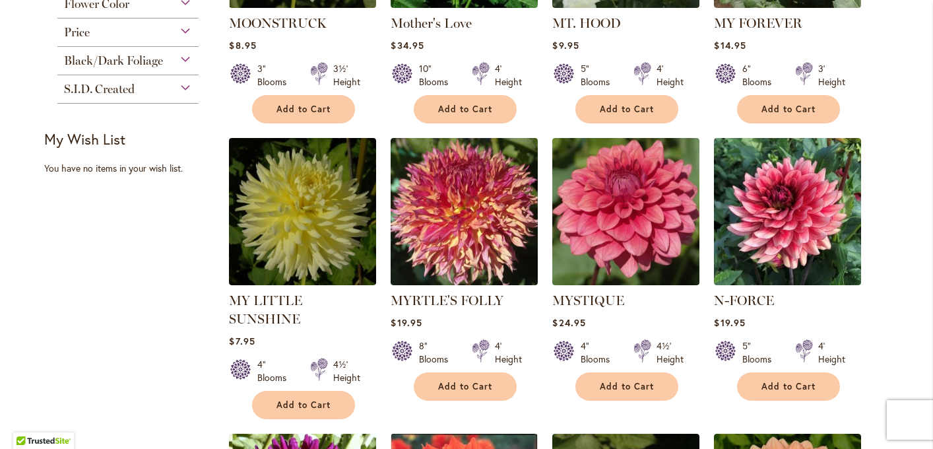
scroll to position [474, 0]
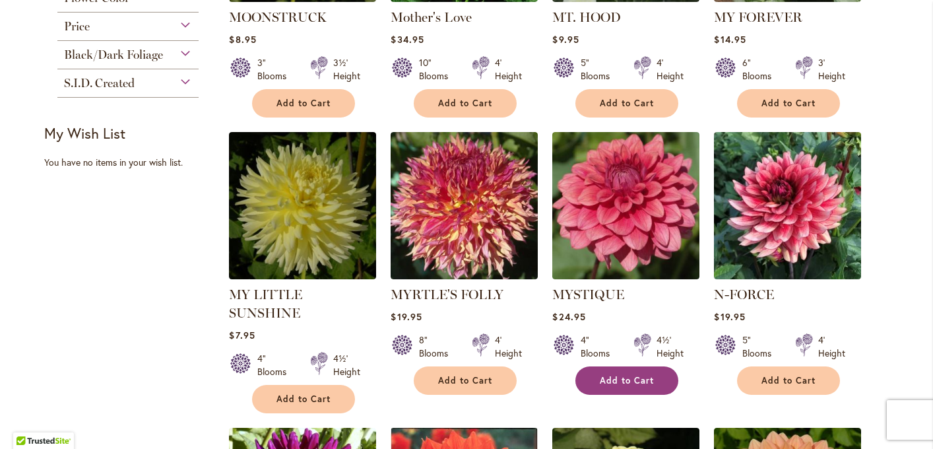
click at [591, 367] on button "Add to Cart" at bounding box center [626, 380] width 103 height 28
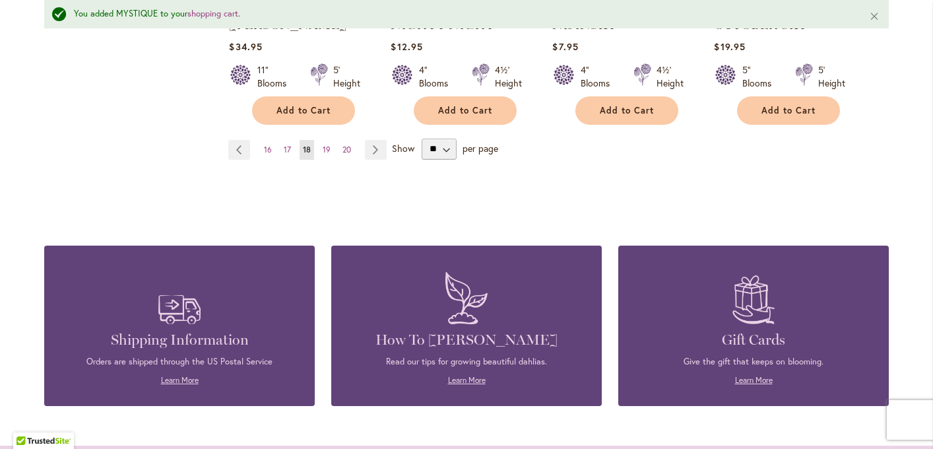
scroll to position [1367, 0]
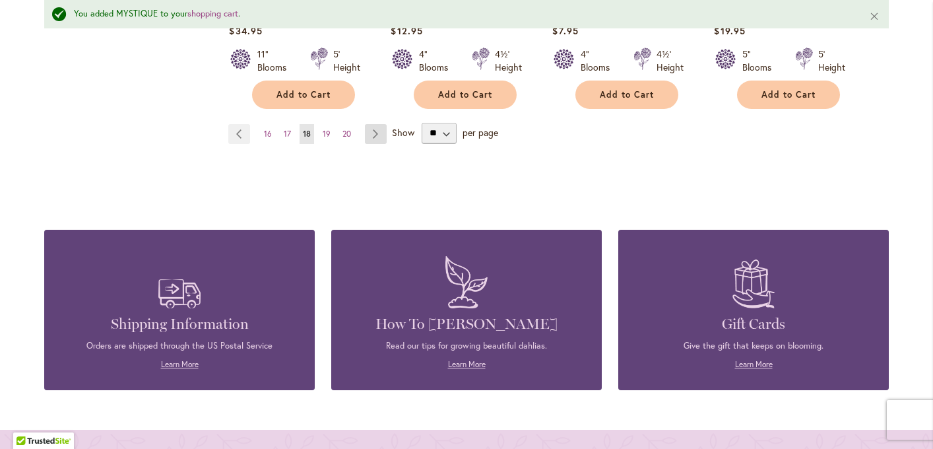
click at [369, 124] on link "Page Next" at bounding box center [376, 134] width 22 height 20
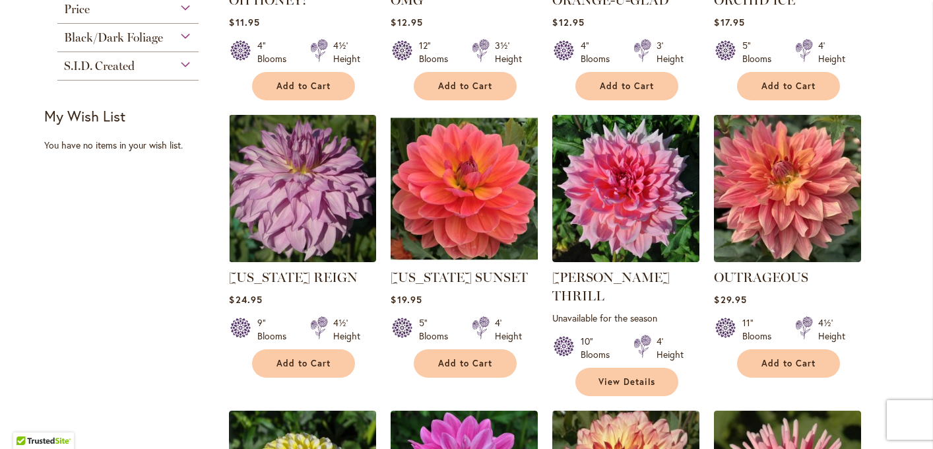
scroll to position [493, 0]
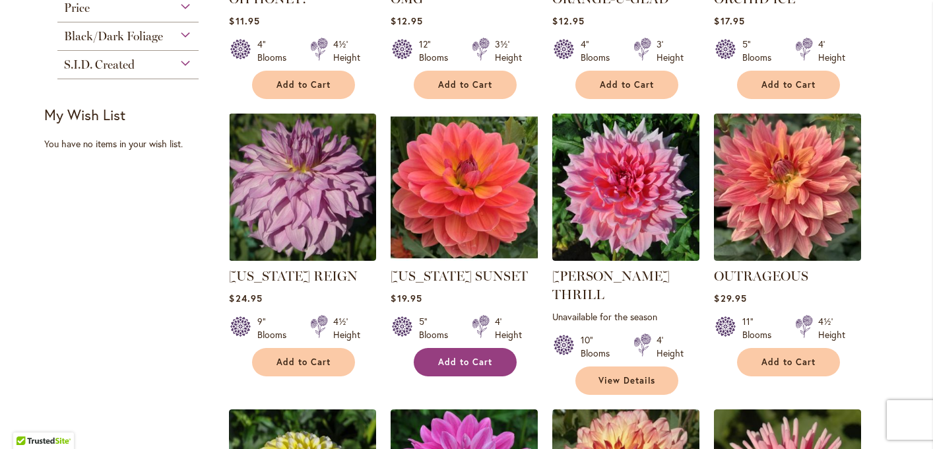
click at [461, 348] on button "Add to Cart" at bounding box center [465, 362] width 103 height 28
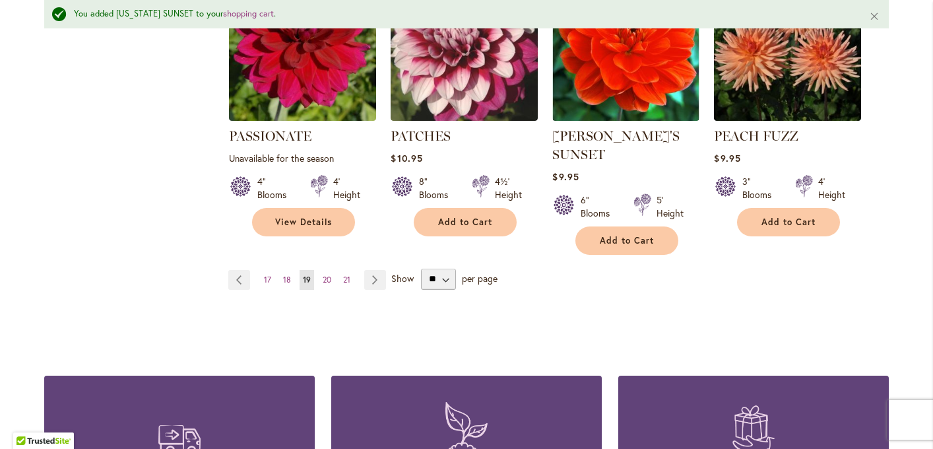
scroll to position [1242, 0]
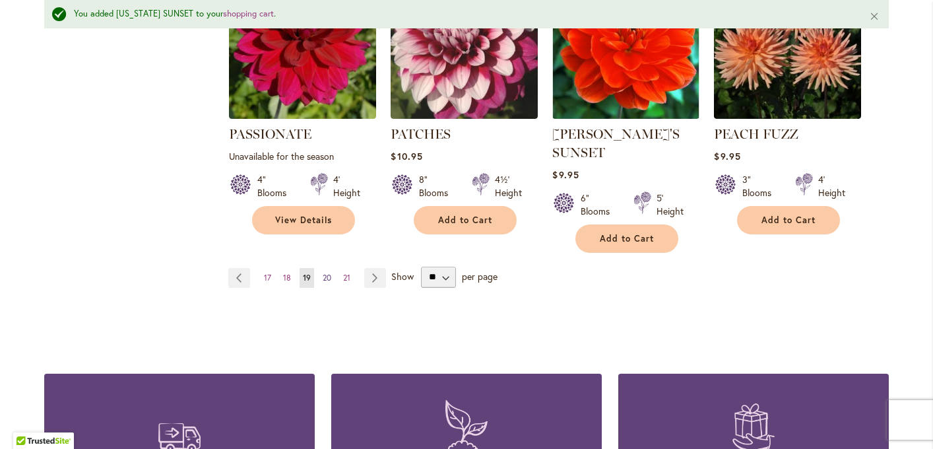
click at [322, 268] on link "Page 20" at bounding box center [326, 278] width 15 height 20
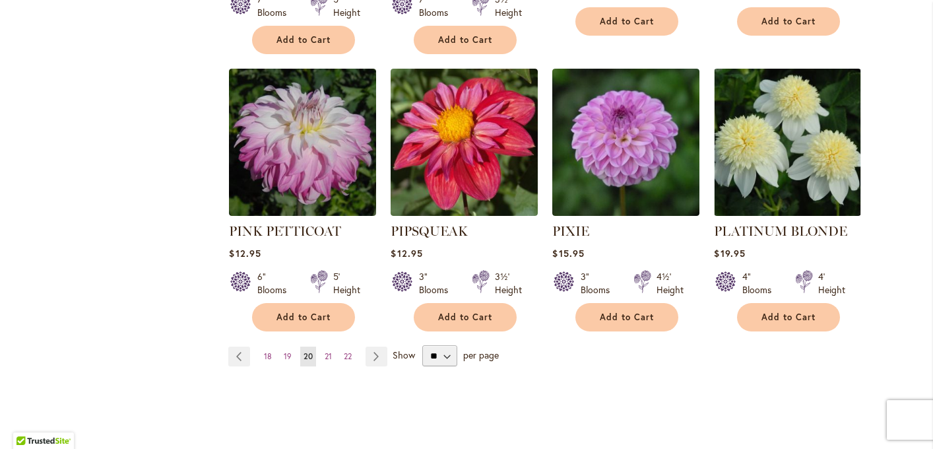
scroll to position [1173, 0]
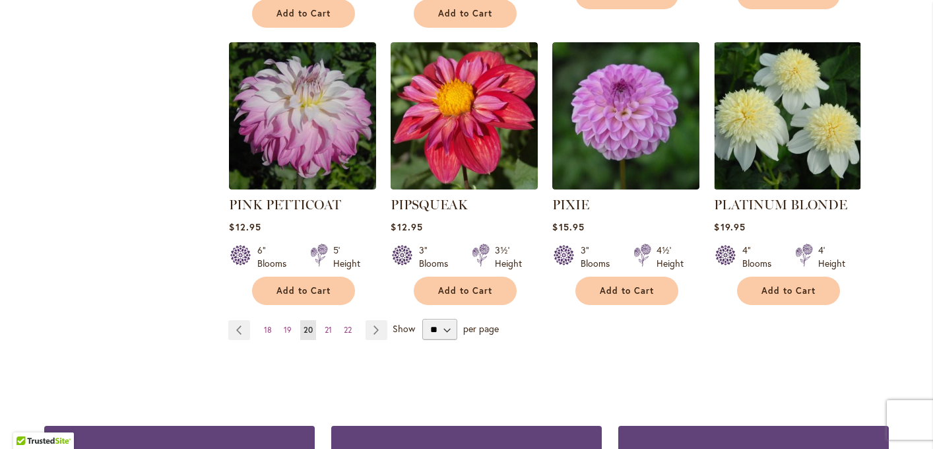
click at [437, 237] on div "PIPSQUEAK Rating: 100% 2 Reviews $12.95 3" Blooms 3½' Height Add to Cart" at bounding box center [463, 246] width 147 height 103
click at [437, 276] on button "Add to Cart" at bounding box center [465, 290] width 103 height 28
click at [328, 325] on span "21" at bounding box center [328, 330] width 7 height 10
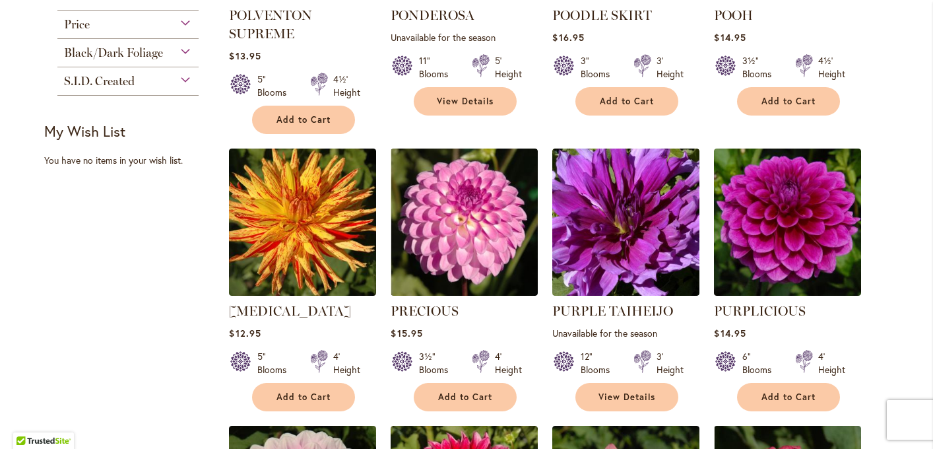
scroll to position [477, 0]
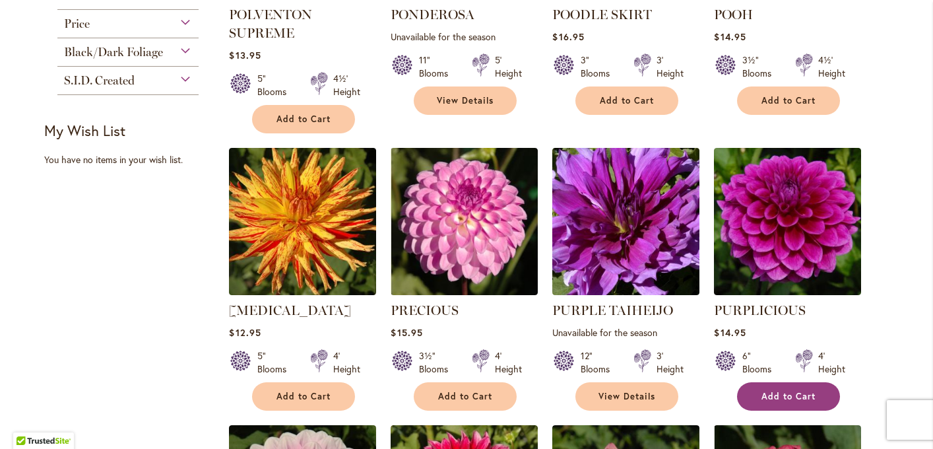
click at [783, 400] on span "Add to Cart" at bounding box center [788, 395] width 54 height 11
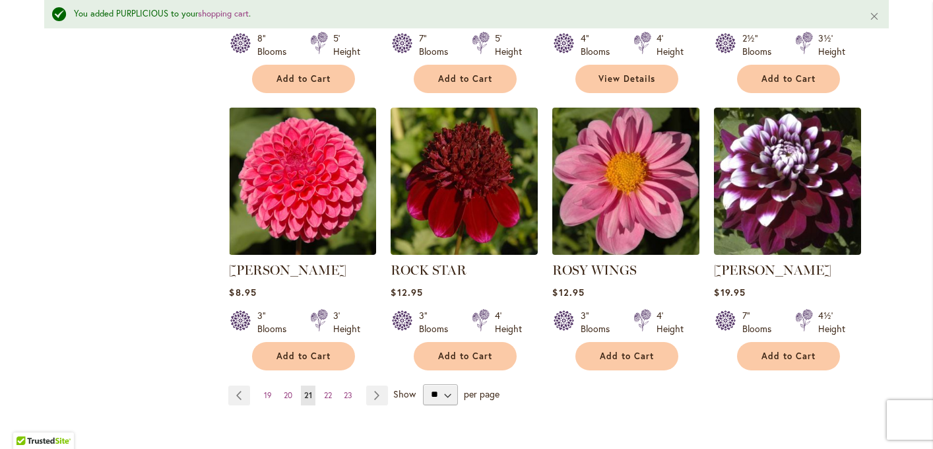
scroll to position [1113, 0]
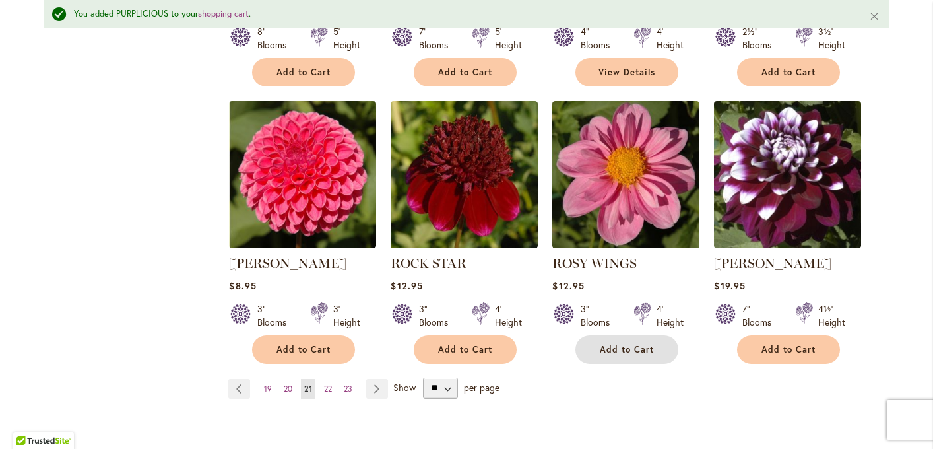
click at [660, 346] on button "Add to Cart" at bounding box center [626, 349] width 103 height 28
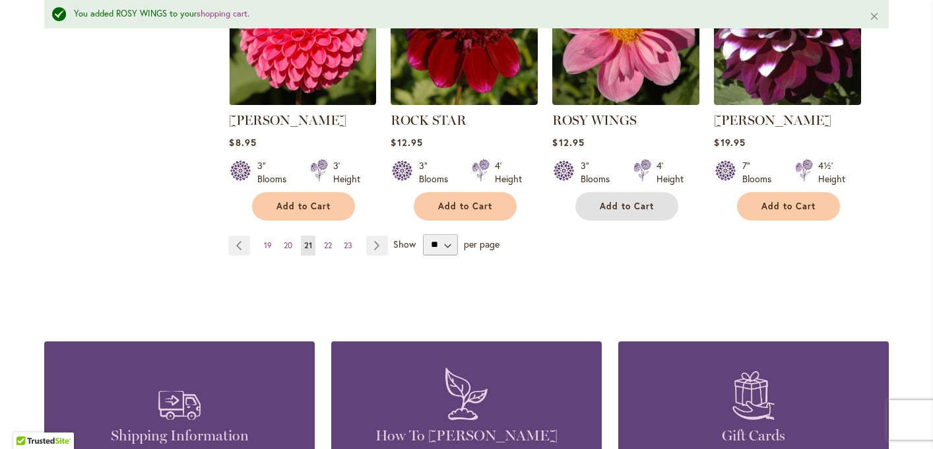
scroll to position [1284, 0]
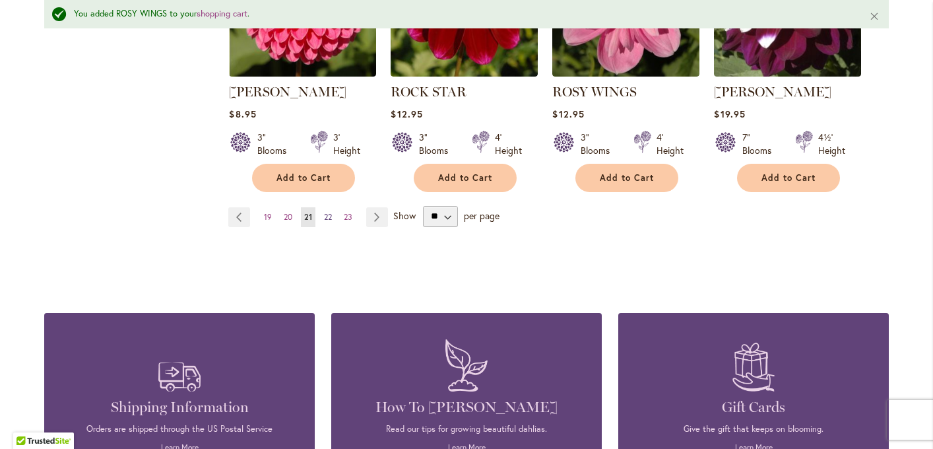
click at [328, 218] on span "22" at bounding box center [328, 217] width 8 height 10
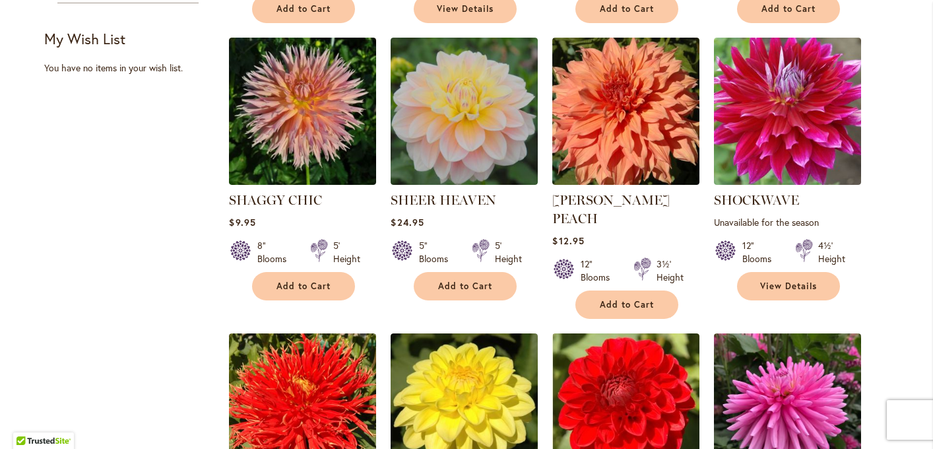
scroll to position [571, 0]
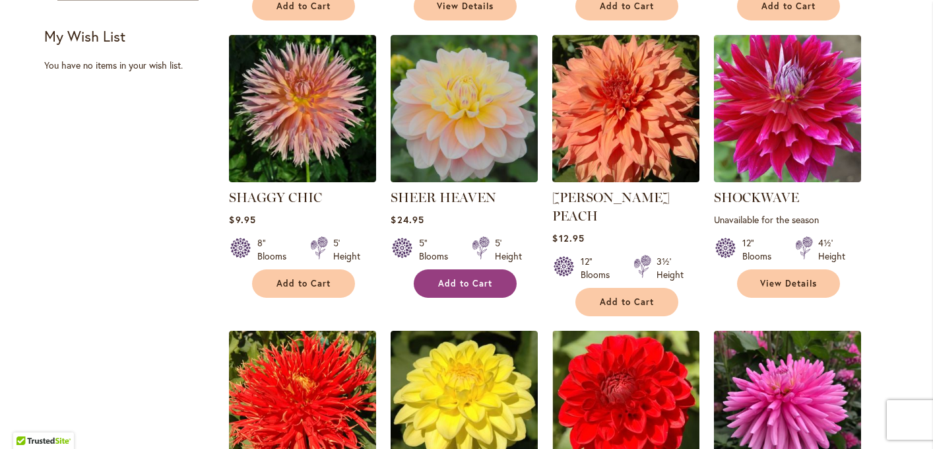
click at [480, 278] on span "Add to Cart" at bounding box center [465, 283] width 54 height 11
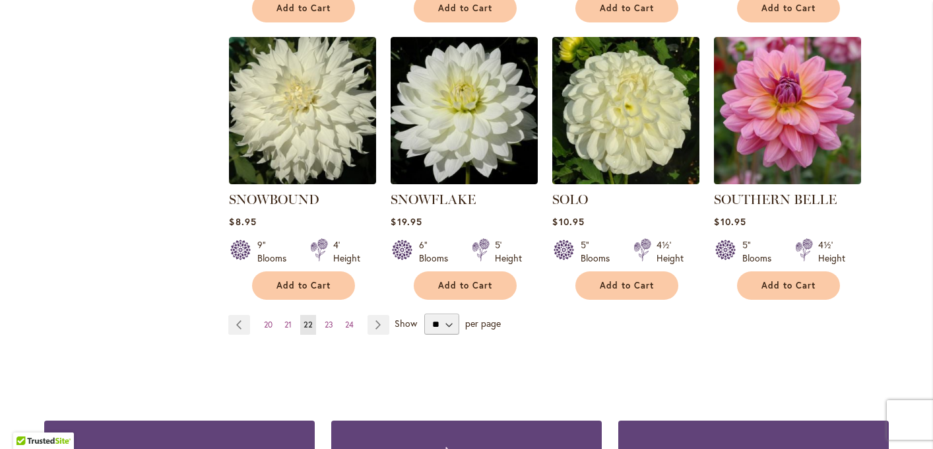
scroll to position [1150, 0]
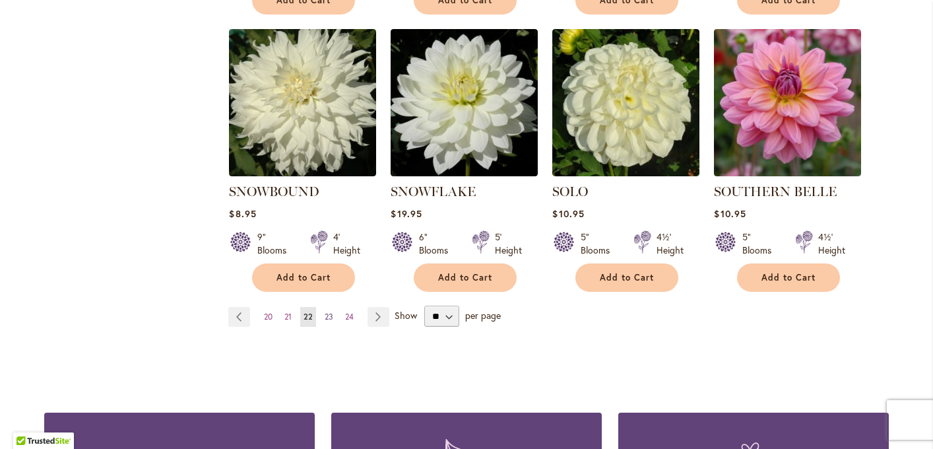
click at [330, 311] on span "23" at bounding box center [329, 316] width 9 height 10
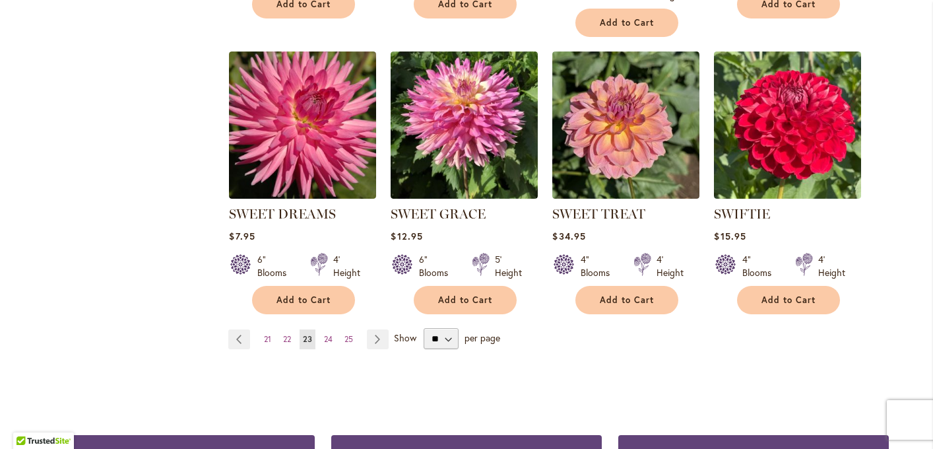
scroll to position [1138, 0]
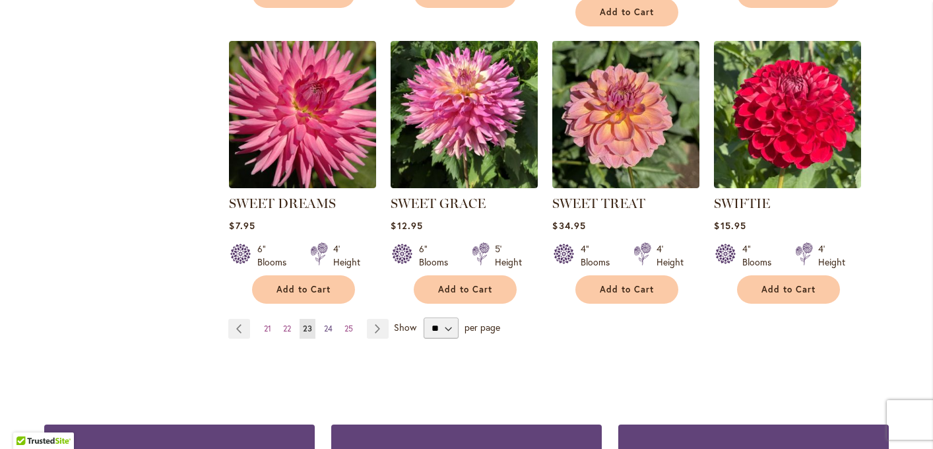
click at [328, 330] on span "24" at bounding box center [328, 328] width 9 height 10
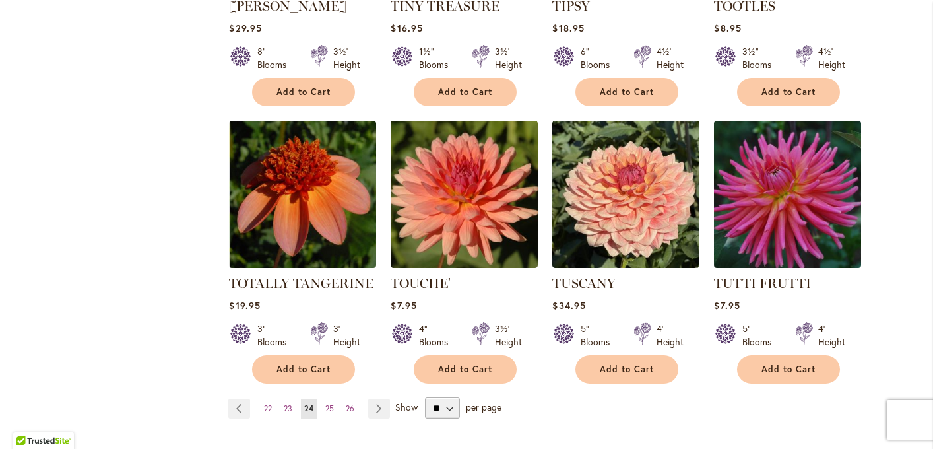
scroll to position [1059, 0]
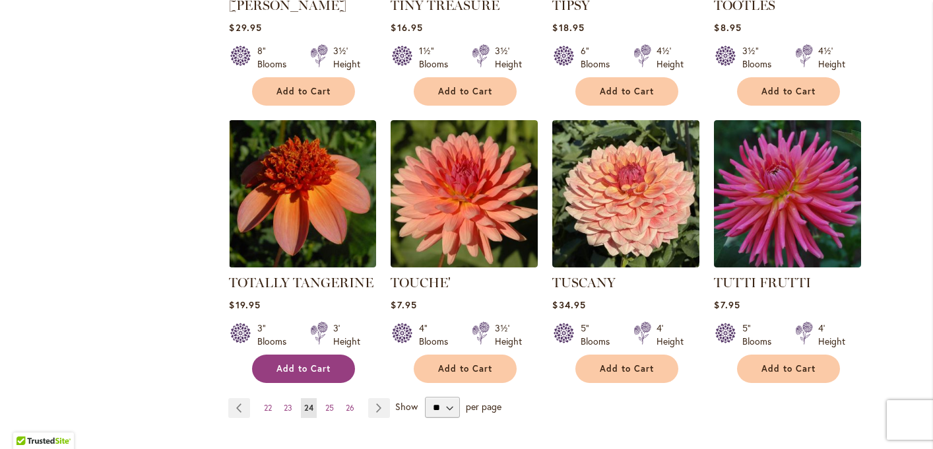
click at [322, 363] on span "Add to Cart" at bounding box center [303, 368] width 54 height 11
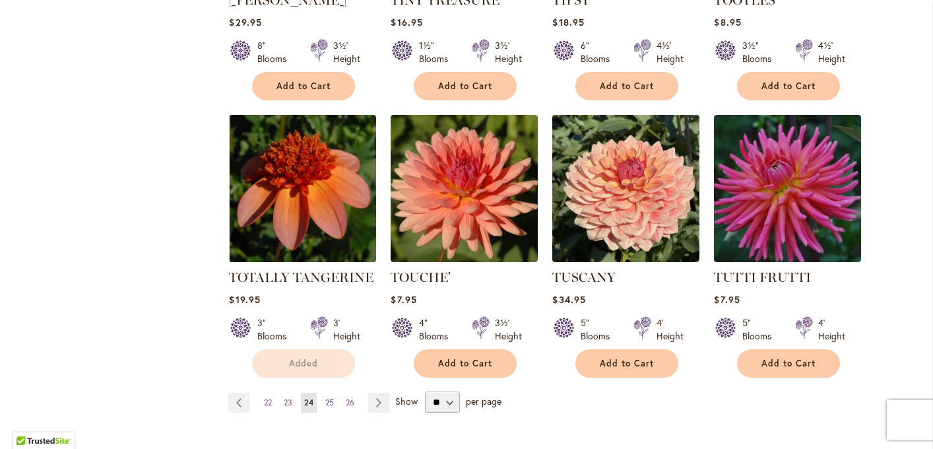
click at [330, 397] on span "25" at bounding box center [329, 402] width 9 height 10
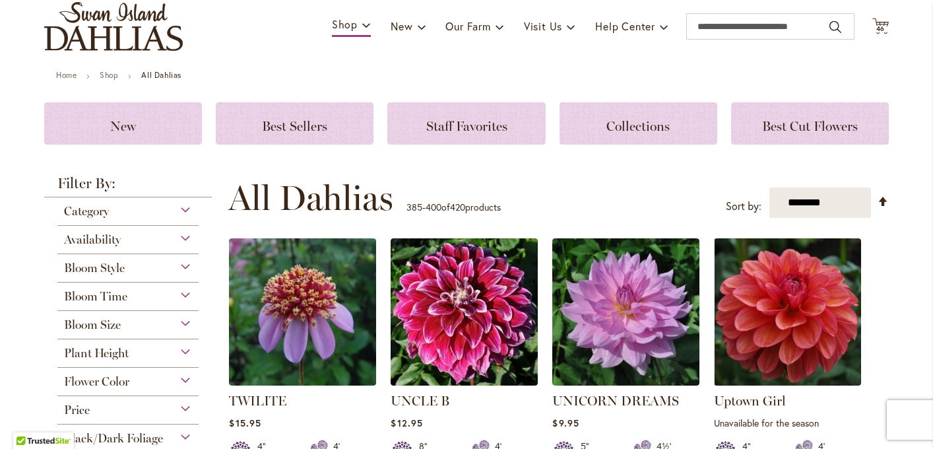
scroll to position [180, 0]
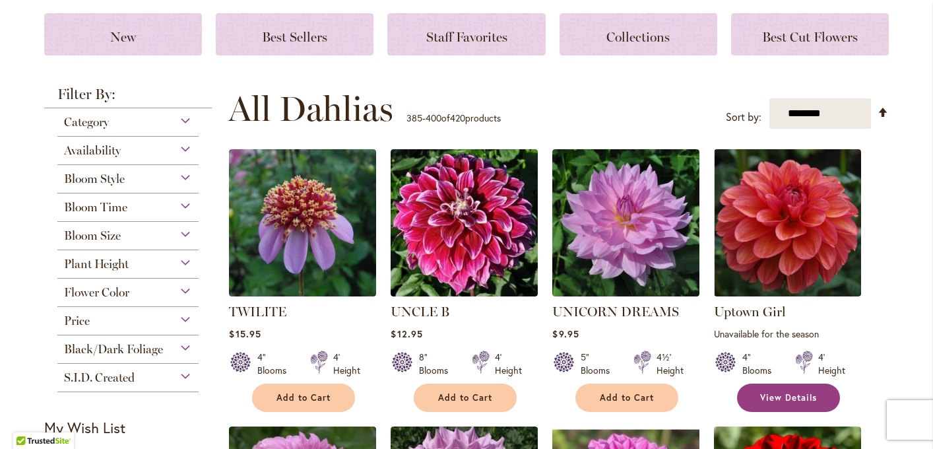
click at [760, 394] on span "View Details" at bounding box center [788, 397] width 57 height 11
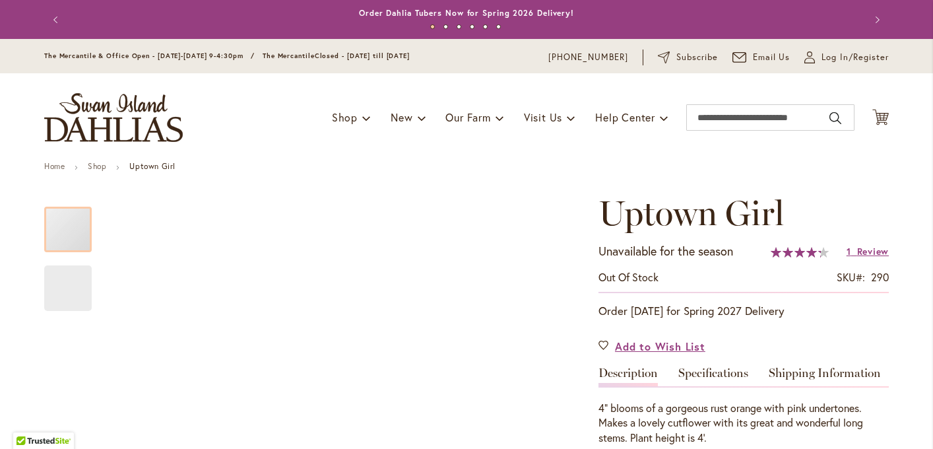
scroll to position [117, 0]
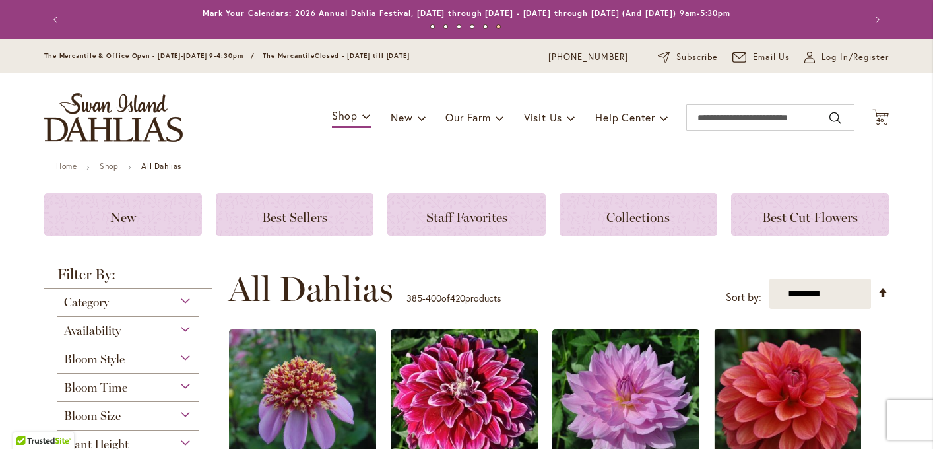
click at [185, 415] on div "Bloom Size" at bounding box center [127, 412] width 141 height 21
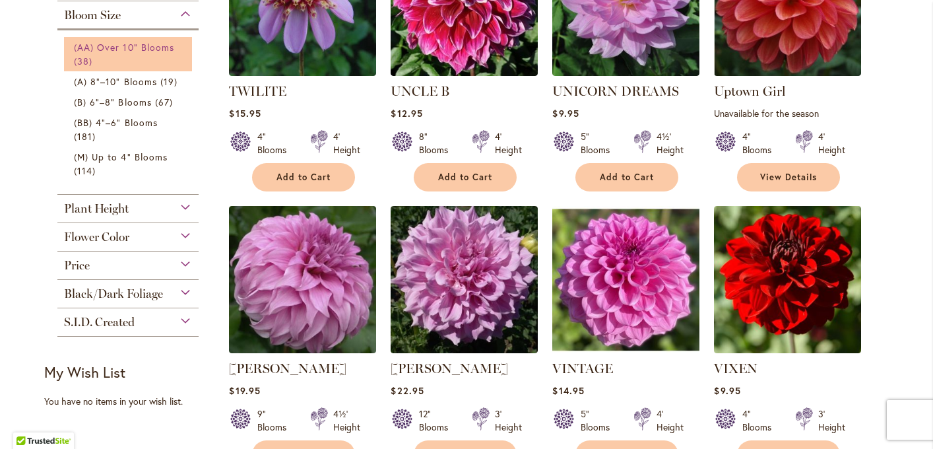
click at [141, 50] on span "(AA) Over 10" Blooms" at bounding box center [124, 47] width 100 height 13
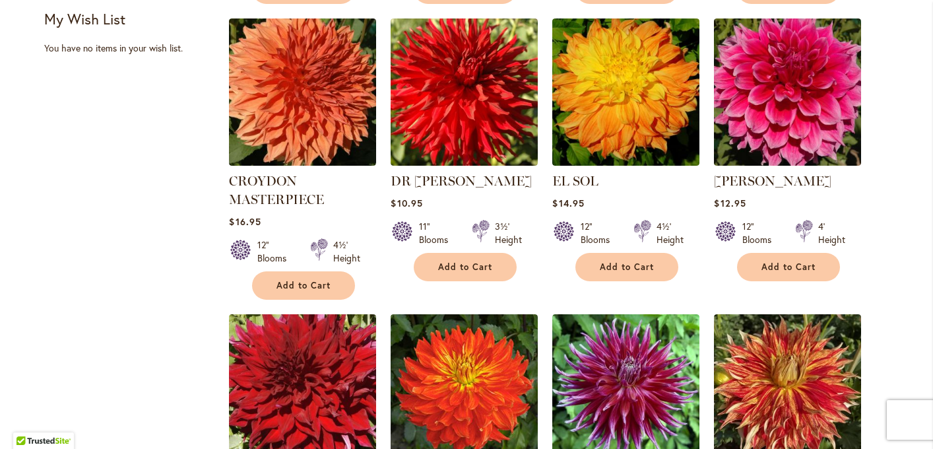
scroll to position [848, 0]
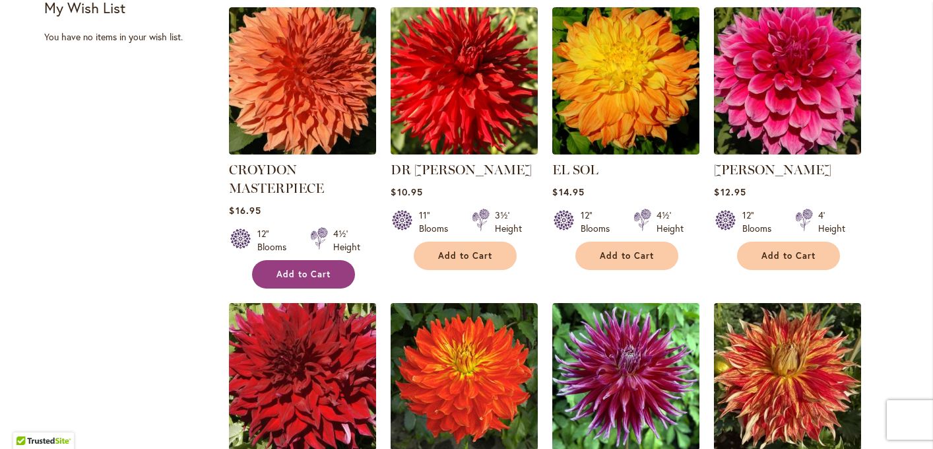
click at [315, 270] on span "Add to Cart" at bounding box center [303, 273] width 54 height 11
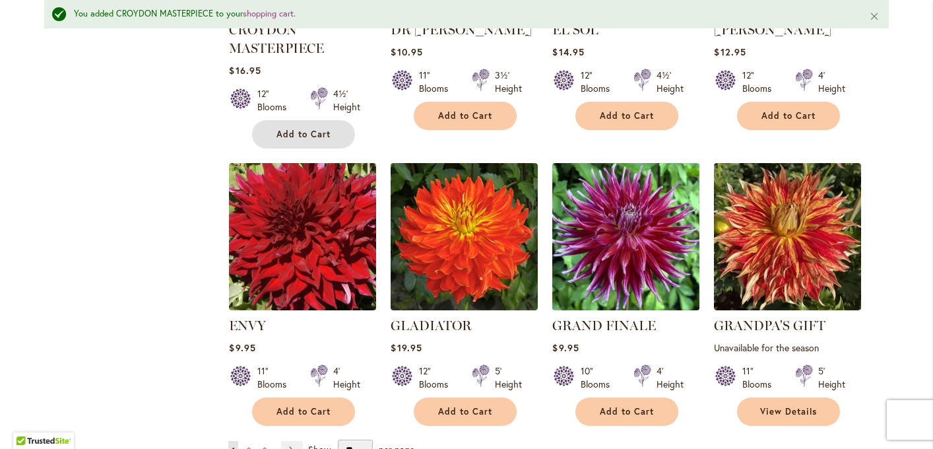
scroll to position [1057, 0]
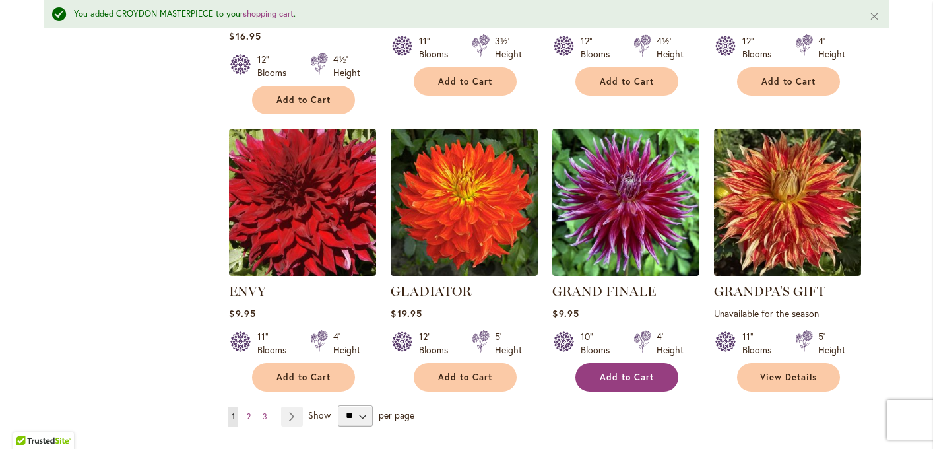
click at [627, 379] on span "Add to Cart" at bounding box center [627, 376] width 54 height 11
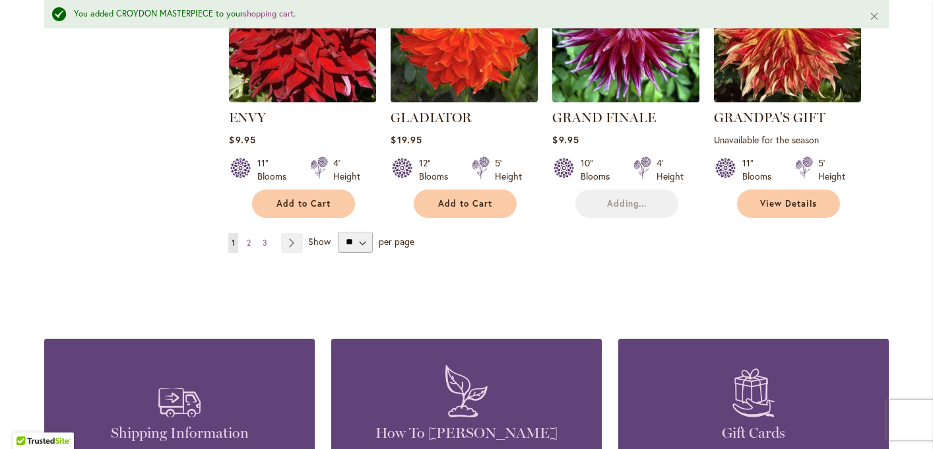
scroll to position [1232, 0]
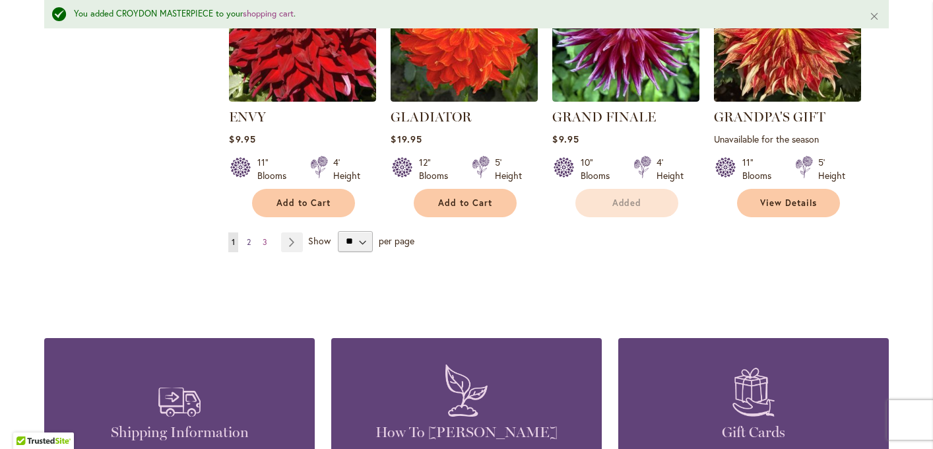
click at [250, 239] on span "2" at bounding box center [249, 242] width 4 height 10
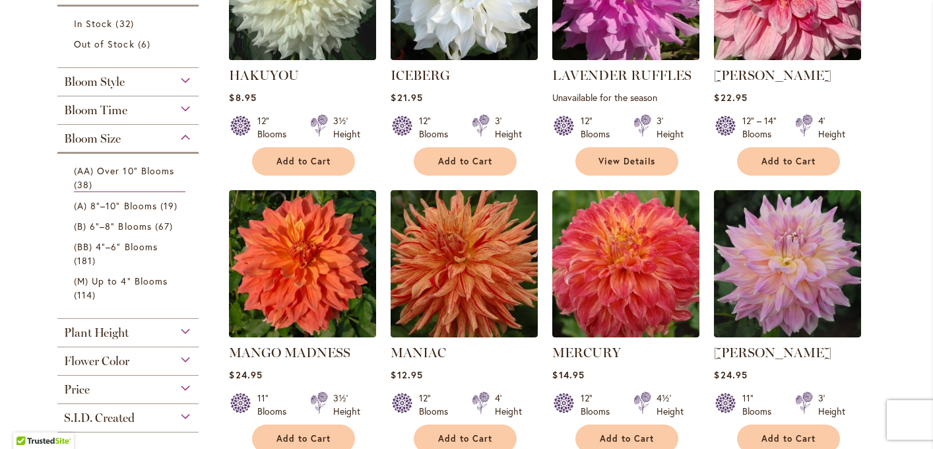
scroll to position [390, 0]
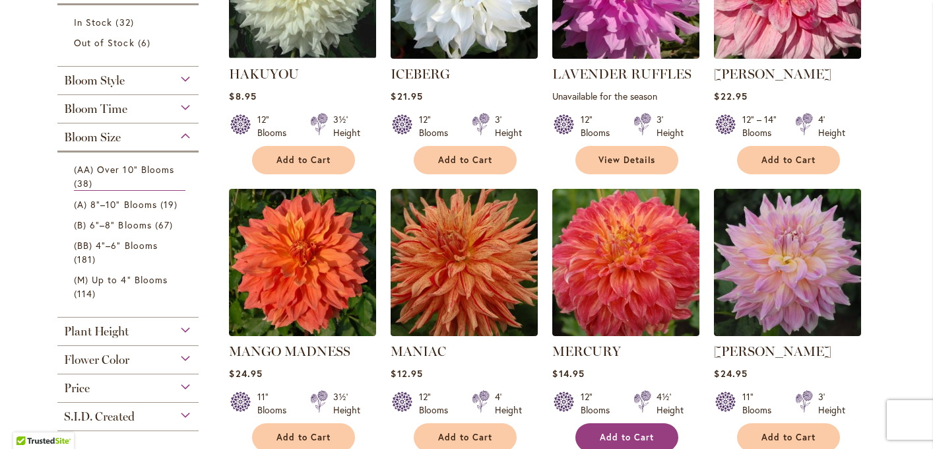
click at [625, 431] on span "Add to Cart" at bounding box center [627, 436] width 54 height 11
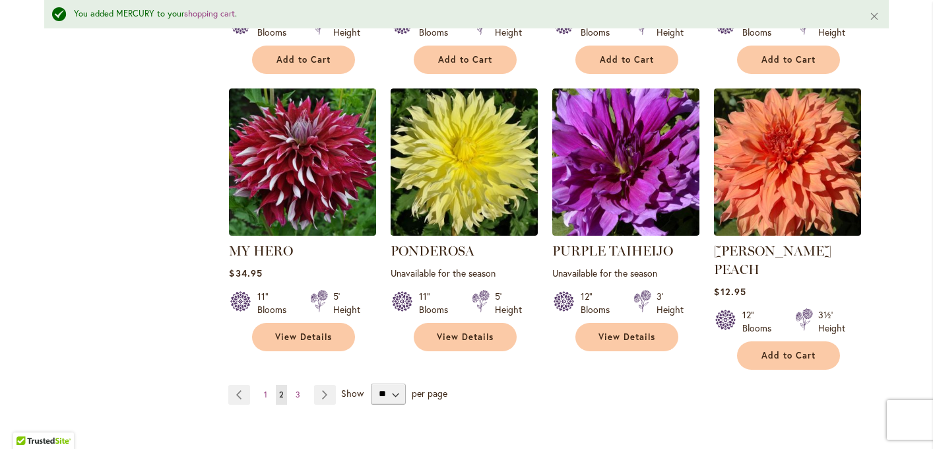
scroll to position [1096, 0]
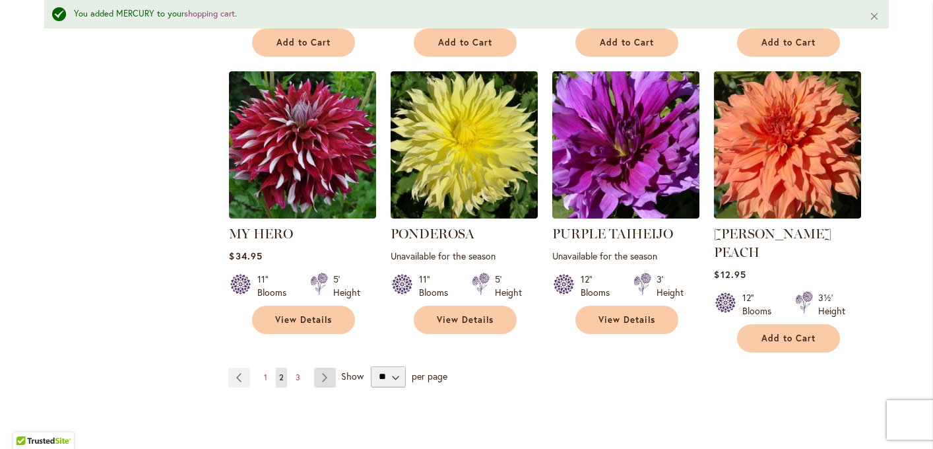
click at [329, 367] on link "Page Next" at bounding box center [325, 377] width 22 height 20
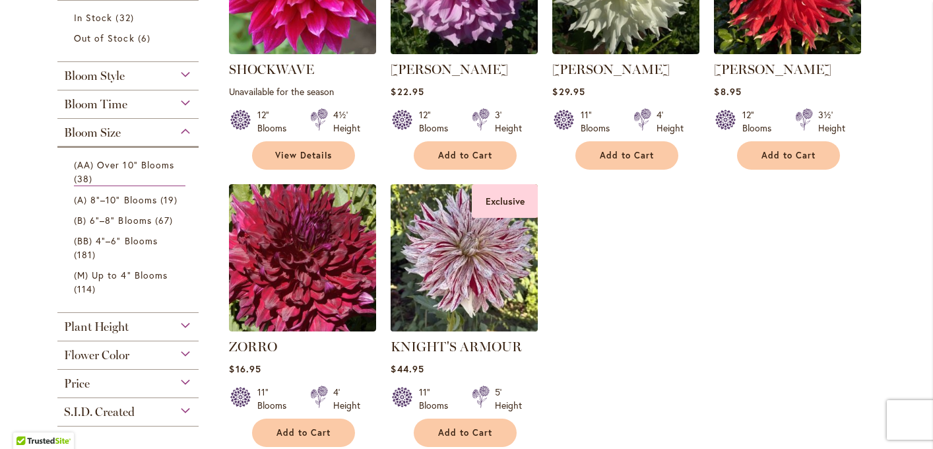
scroll to position [489, 0]
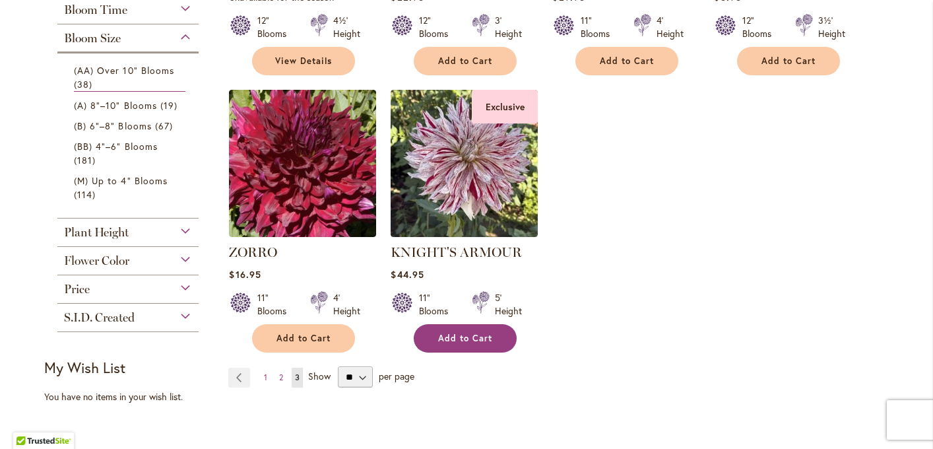
click at [455, 346] on button "Add to Cart" at bounding box center [465, 338] width 103 height 28
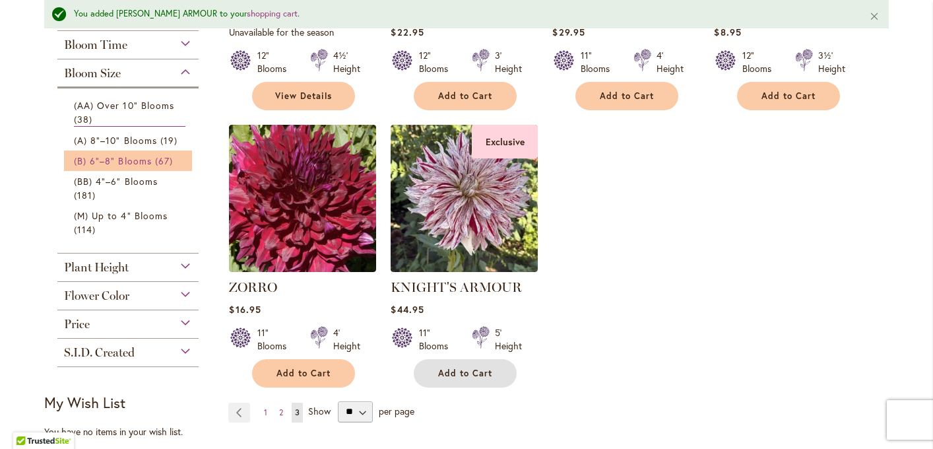
scroll to position [523, 0]
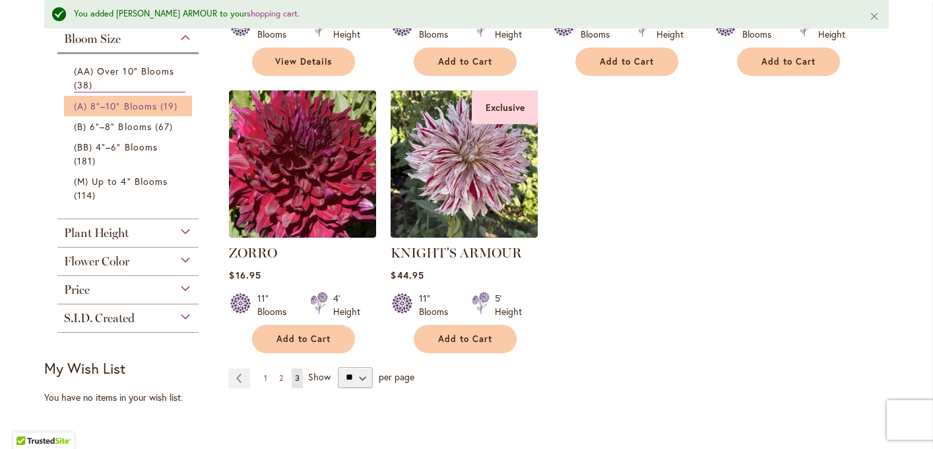
click at [121, 105] on span "(A) 8"–10" Blooms" at bounding box center [115, 106] width 83 height 13
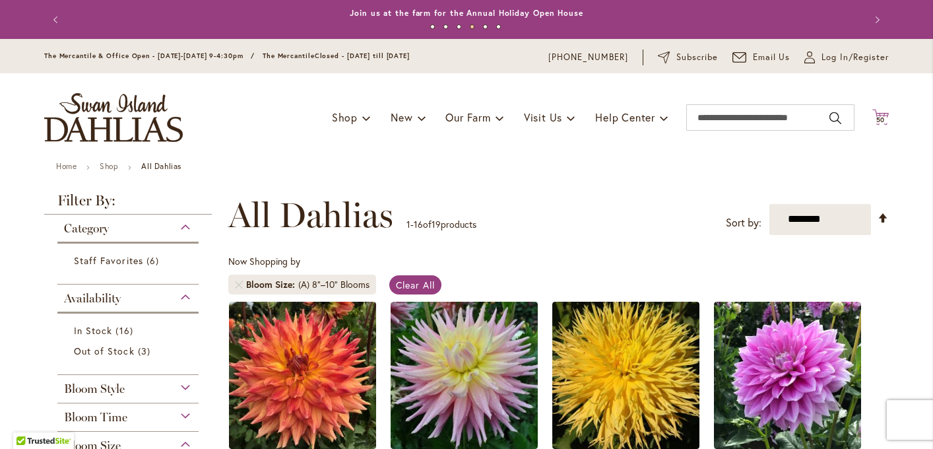
click at [879, 121] on span "50" at bounding box center [880, 119] width 9 height 9
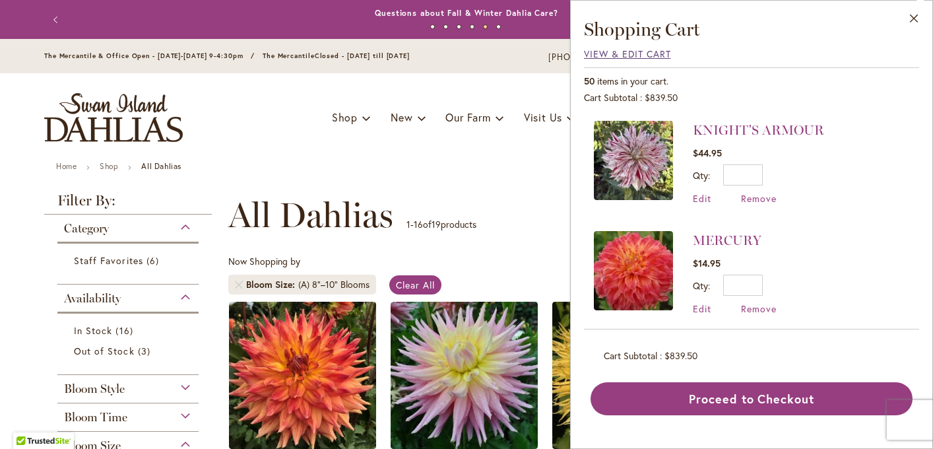
click at [629, 53] on span "View & Edit Cart" at bounding box center [627, 53] width 87 height 13
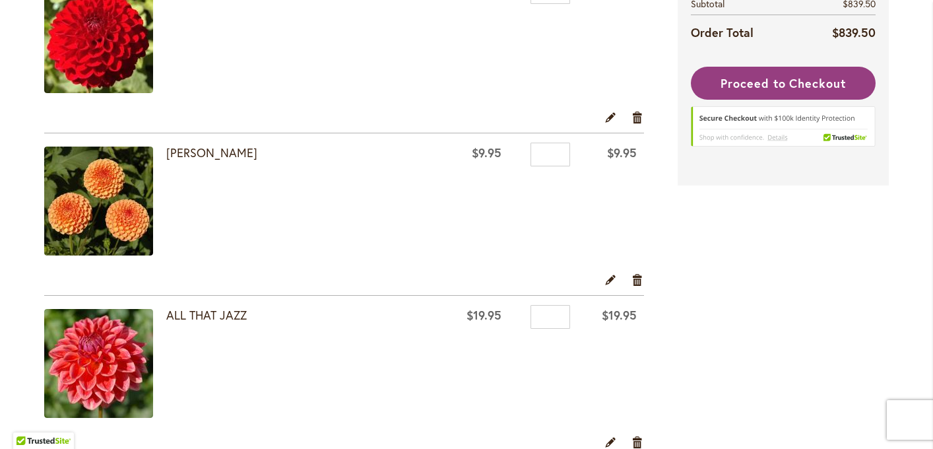
scroll to position [558, 0]
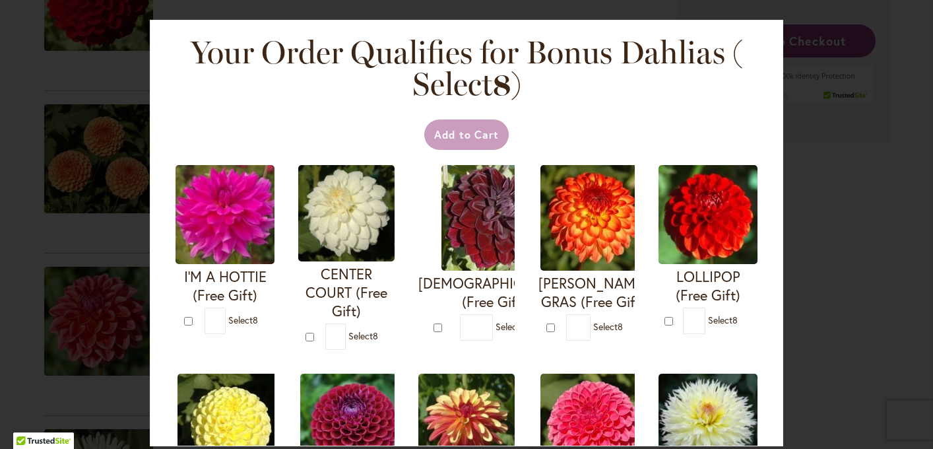
click at [125, 210] on div "Your Order Qualifies for Bonus Dahlias ( Select 8 ) Add to Cart I'M A HOTTIE (F…" at bounding box center [466, 224] width 933 height 449
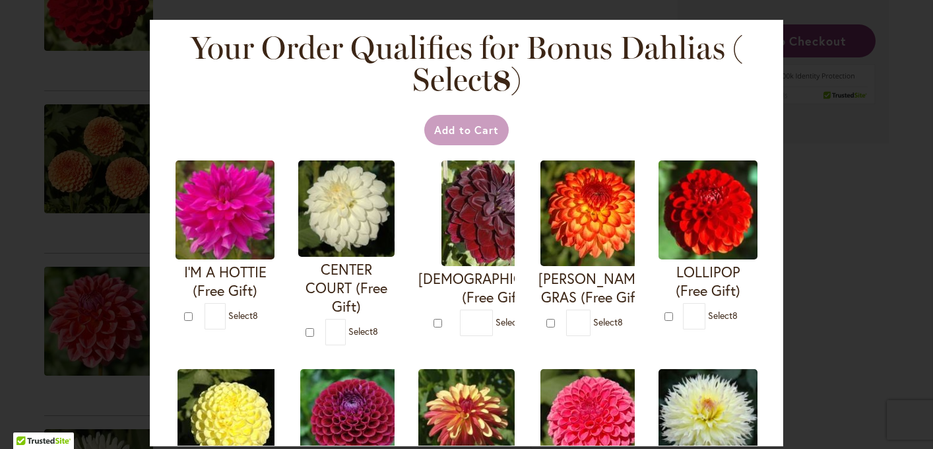
scroll to position [6, 0]
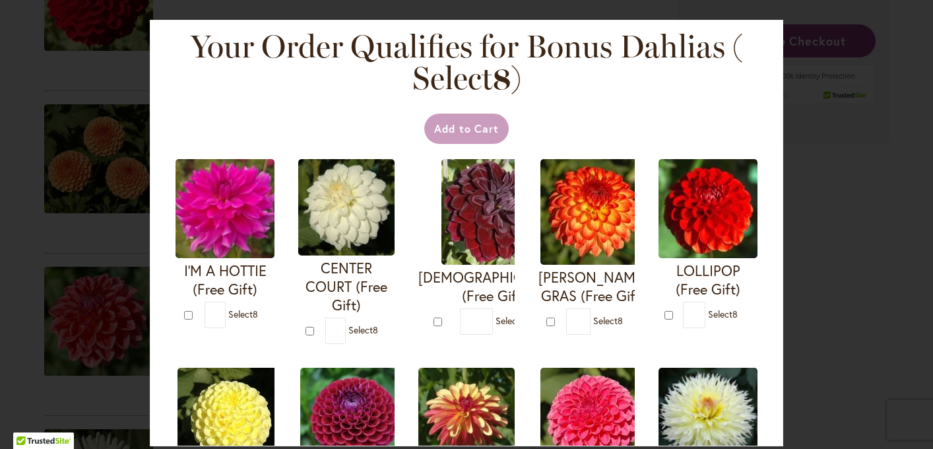
click at [186, 321] on div at bounding box center [190, 314] width 12 height 13
type input "*"
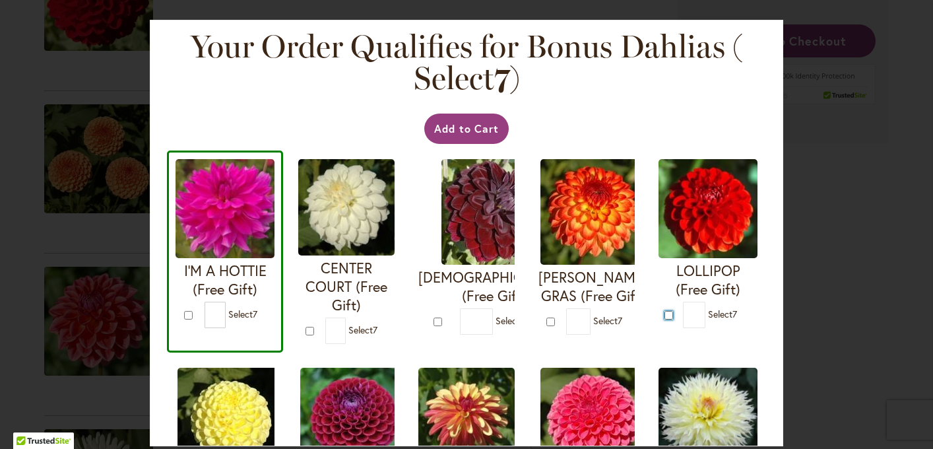
type input "*"
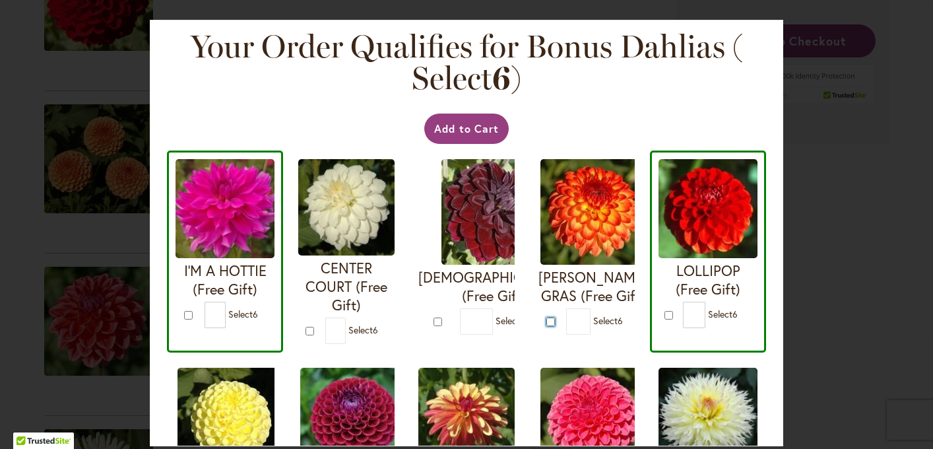
type input "*"
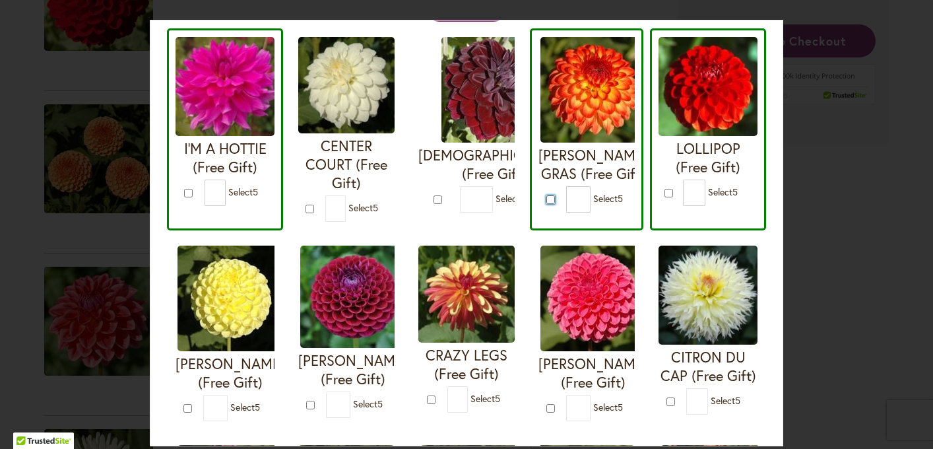
scroll to position [206, 0]
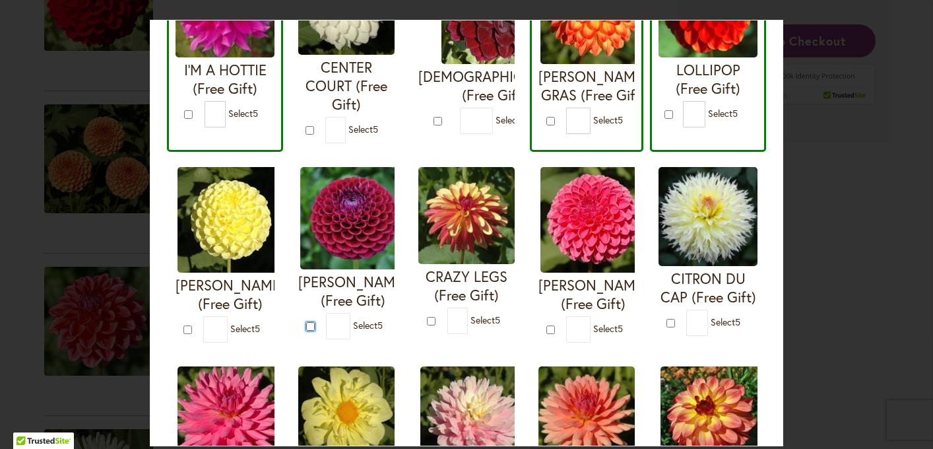
type input "*"
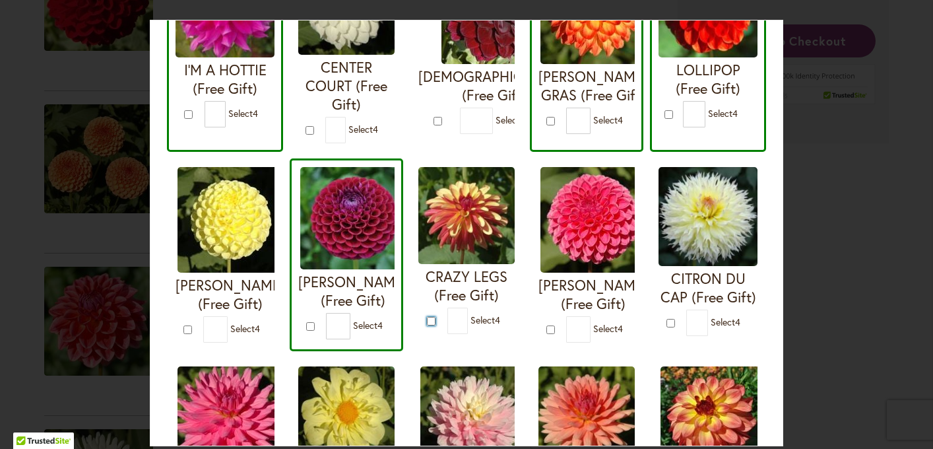
type input "*"
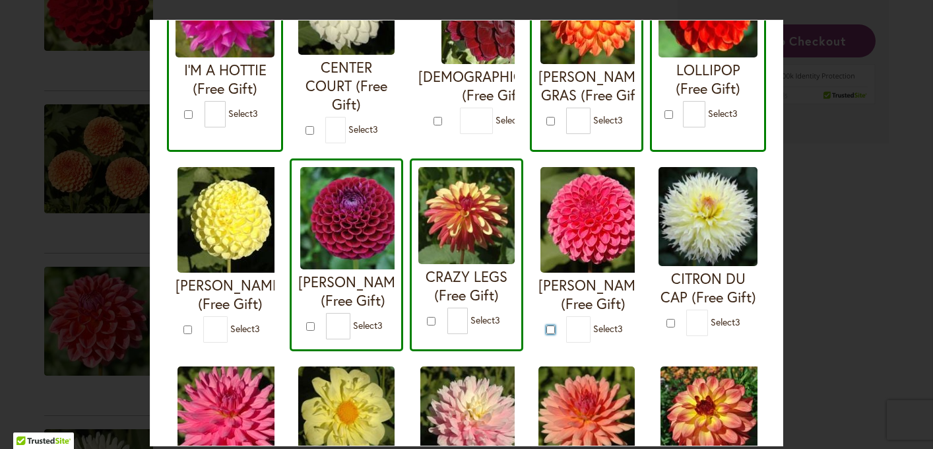
type input "*"
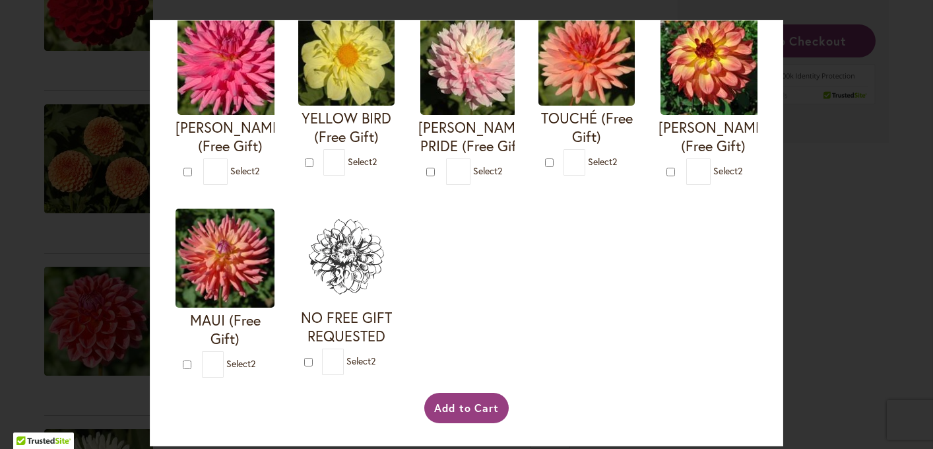
scroll to position [584, 0]
click at [492, 403] on button "Add to Cart" at bounding box center [466, 407] width 85 height 30
click at [38, 192] on div "Your Order Qualifies for Bonus Dahlias ( Select 2 ) Add to Cart I'M A HOTTIE (F…" at bounding box center [466, 224] width 933 height 449
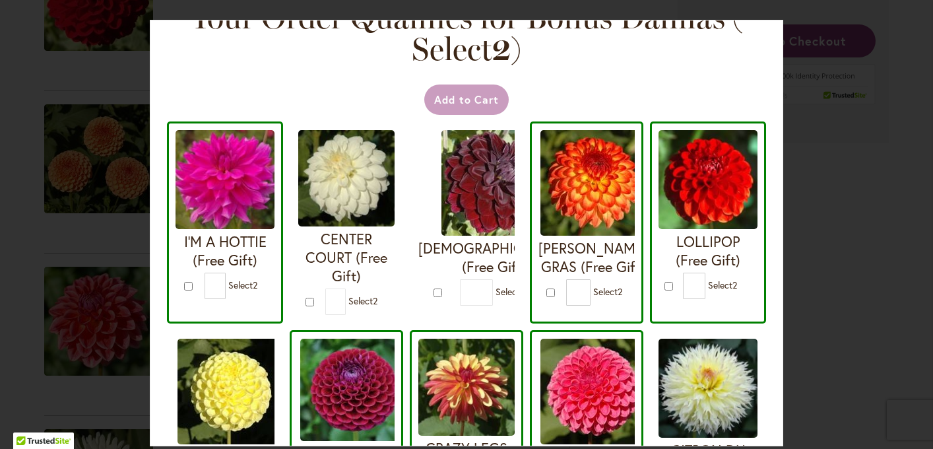
scroll to position [36, 0]
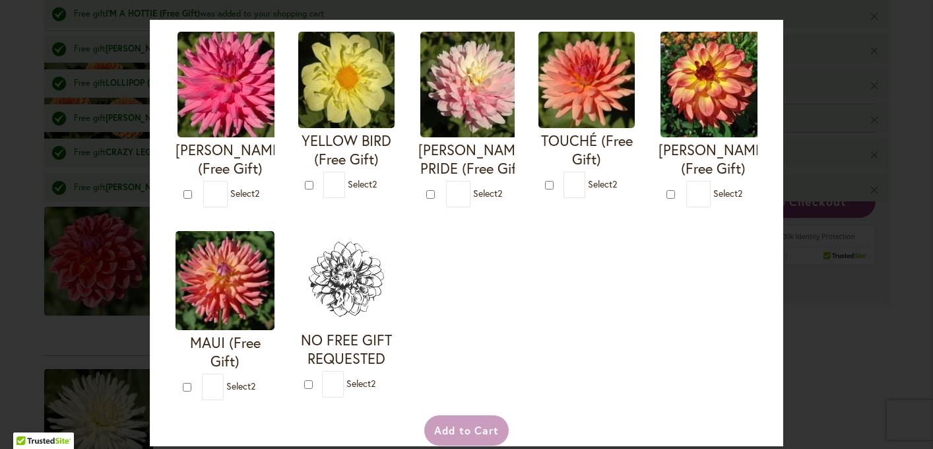
scroll to position [584, 0]
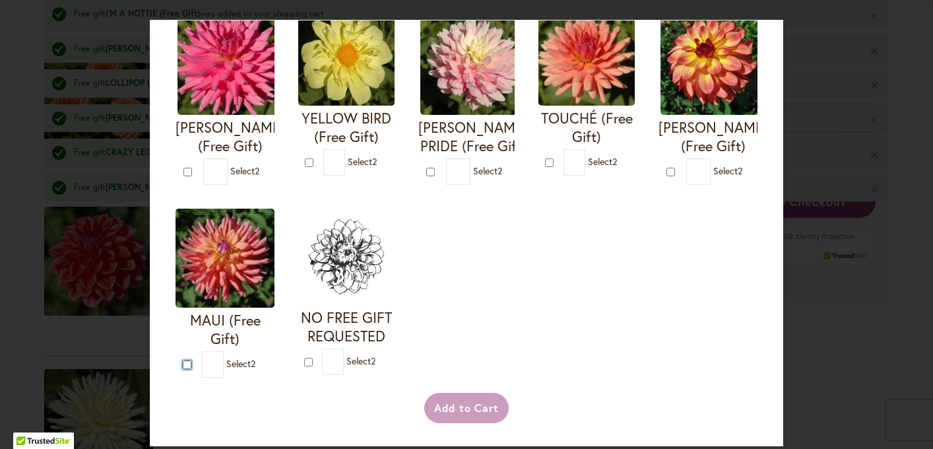
type input "*"
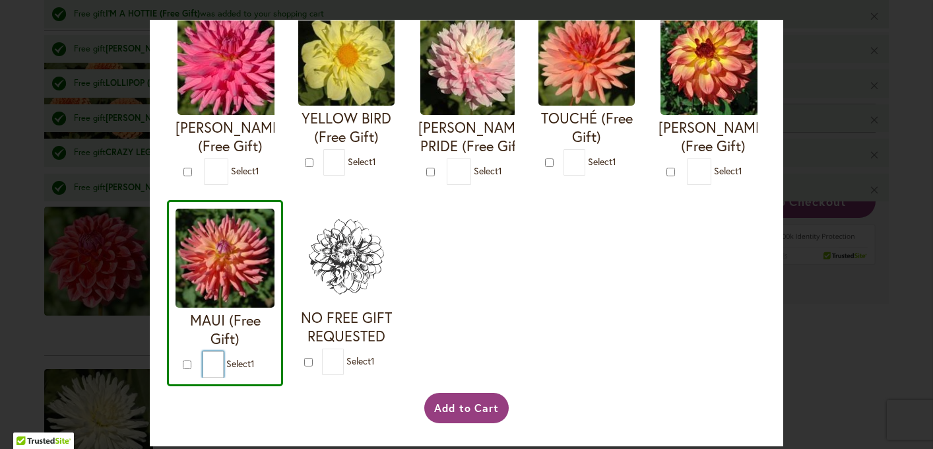
click at [213, 360] on input "*" at bounding box center [214, 364] width 22 height 26
type input "*"
click at [435, 406] on button "Add to Cart" at bounding box center [466, 407] width 85 height 30
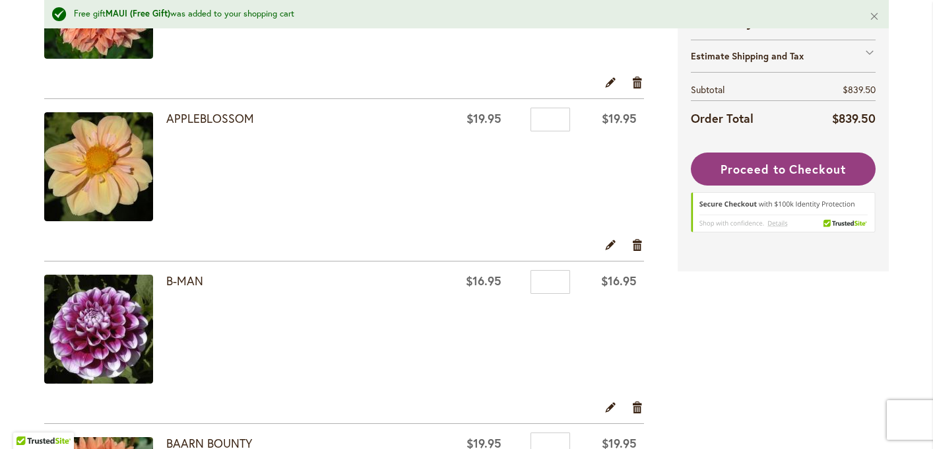
scroll to position [1201, 0]
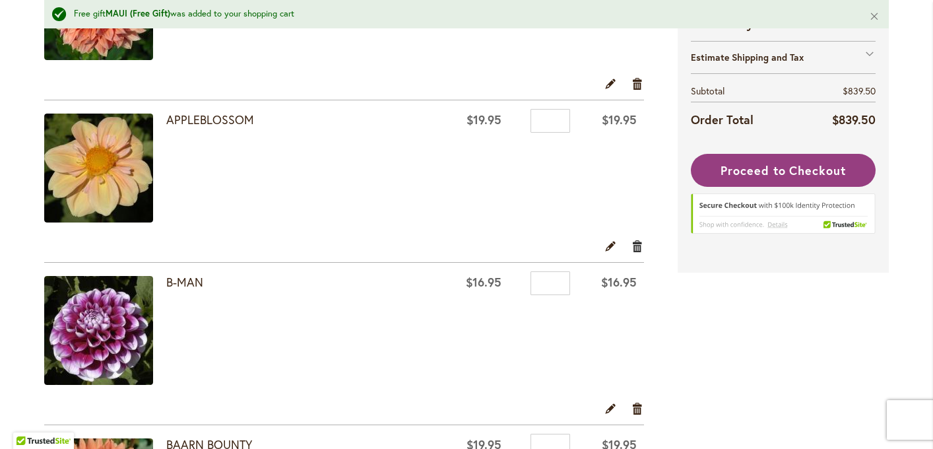
click at [635, 247] on link "Remove item" at bounding box center [637, 246] width 13 height 15
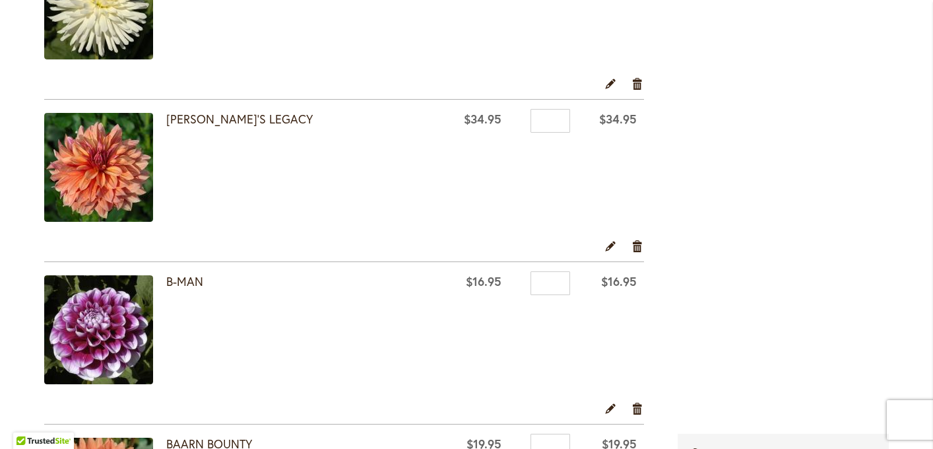
scroll to position [1001, 0]
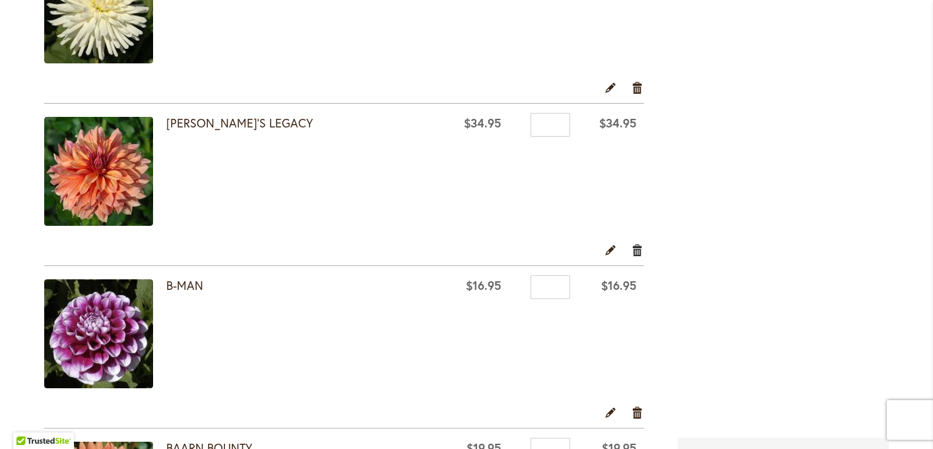
click at [639, 251] on link "Remove item" at bounding box center [637, 249] width 13 height 15
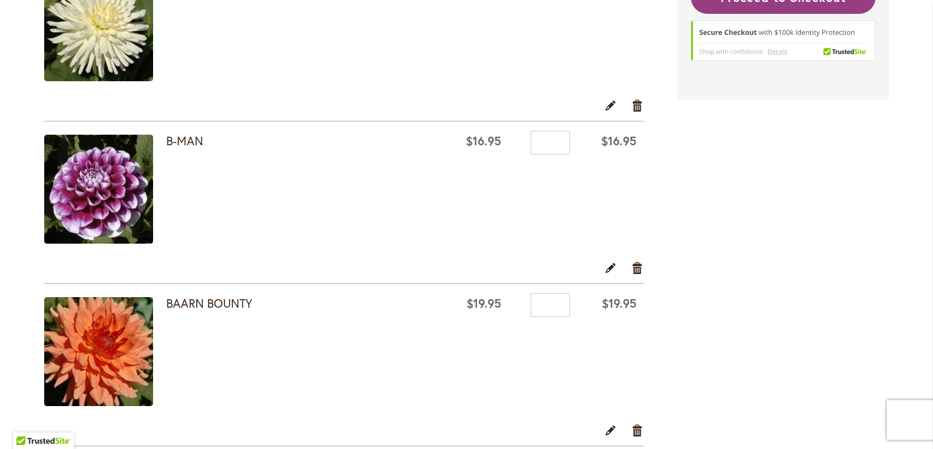
scroll to position [983, 0]
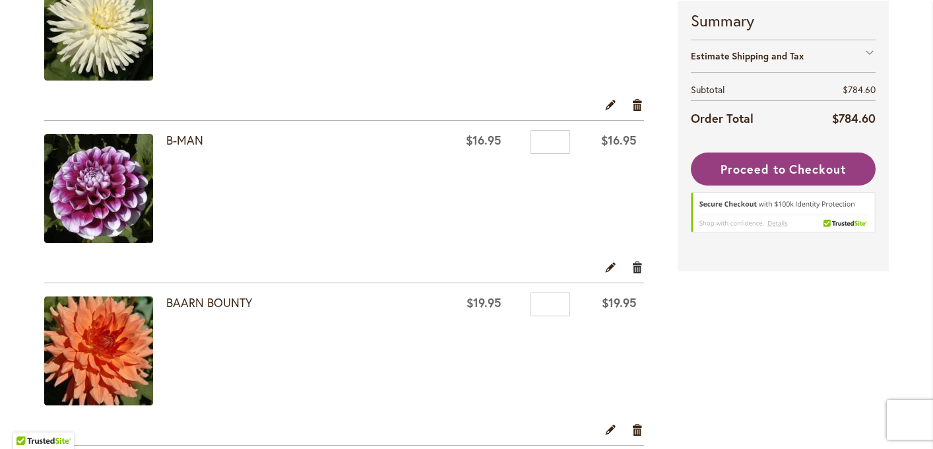
click at [639, 268] on link "Remove item" at bounding box center [637, 266] width 13 height 15
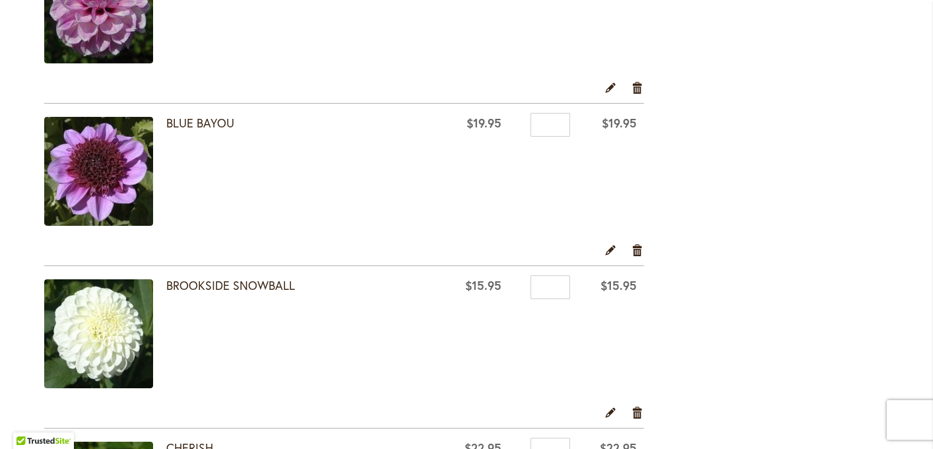
scroll to position [2330, 0]
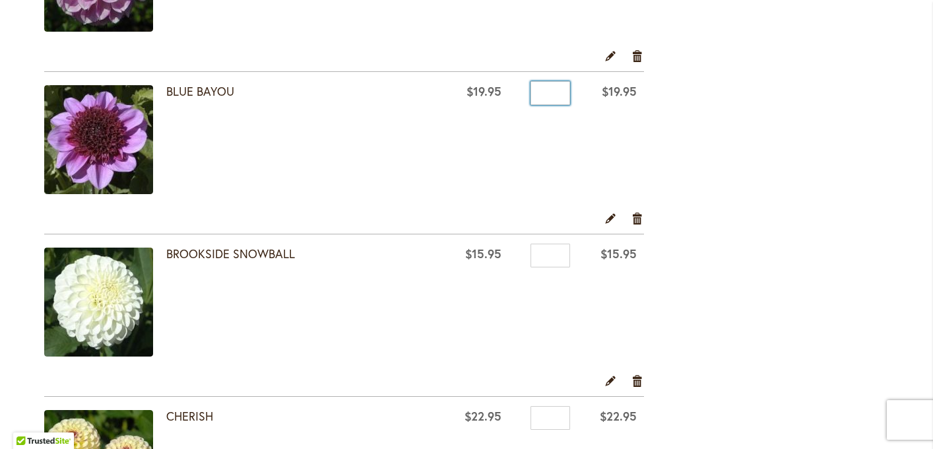
click at [551, 91] on input "*" at bounding box center [550, 93] width 40 height 24
type input "*"
click at [533, 146] on td "Qty *" at bounding box center [543, 141] width 69 height 139
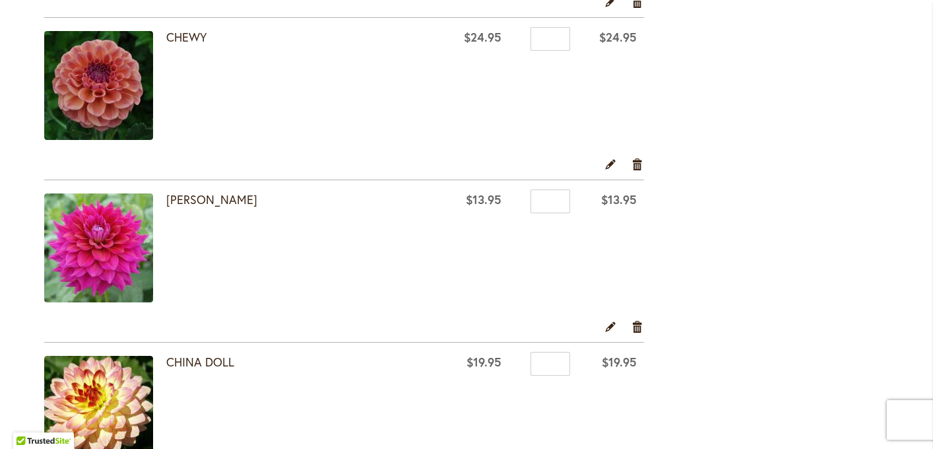
scroll to position [2881, 0]
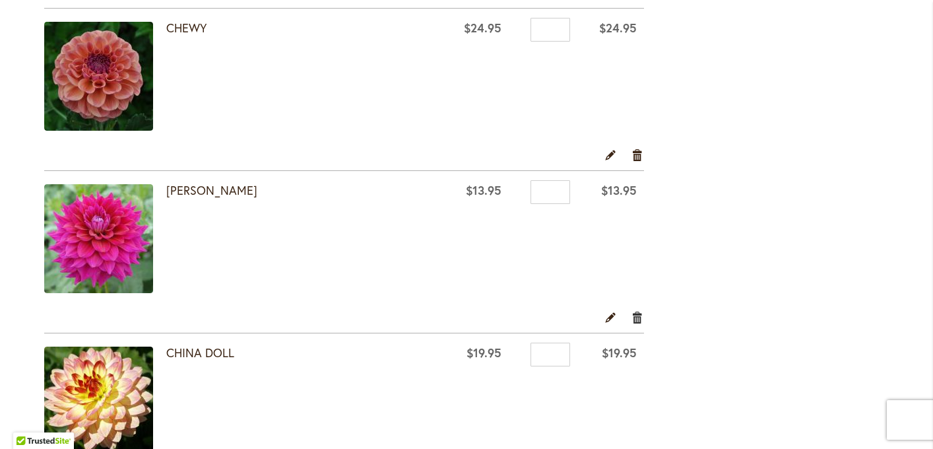
click at [640, 320] on link "Remove item" at bounding box center [637, 316] width 13 height 15
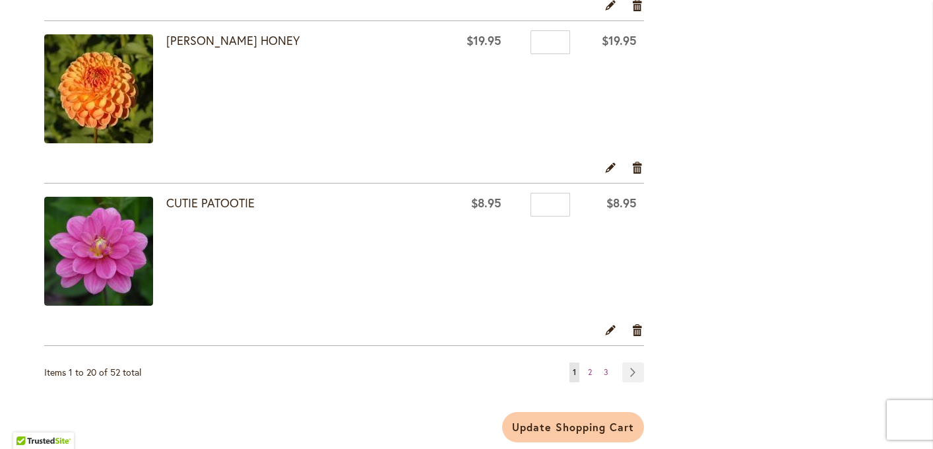
scroll to position [3193, 0]
click at [640, 328] on link "Remove item" at bounding box center [637, 328] width 13 height 15
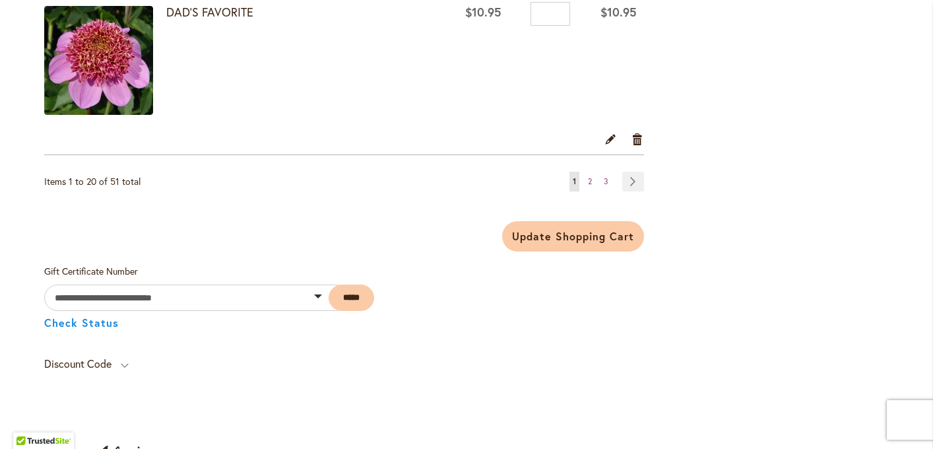
scroll to position [3382, 0]
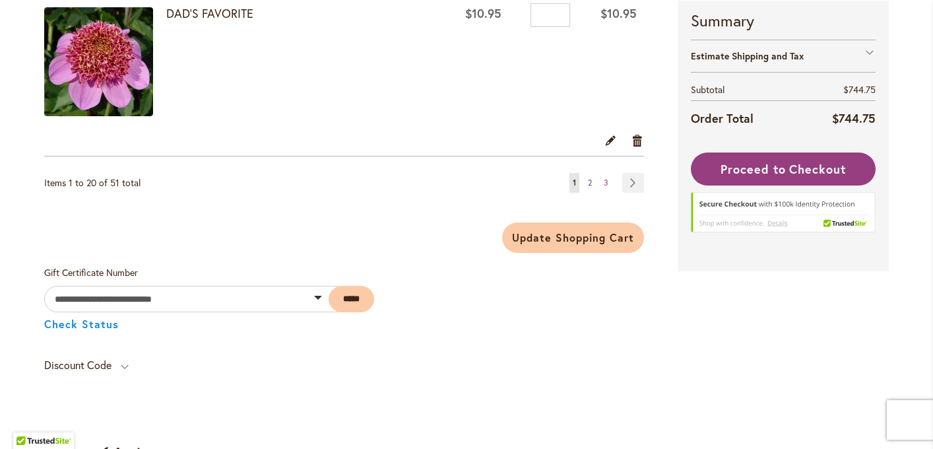
click at [592, 183] on link "Page 2" at bounding box center [589, 183] width 11 height 20
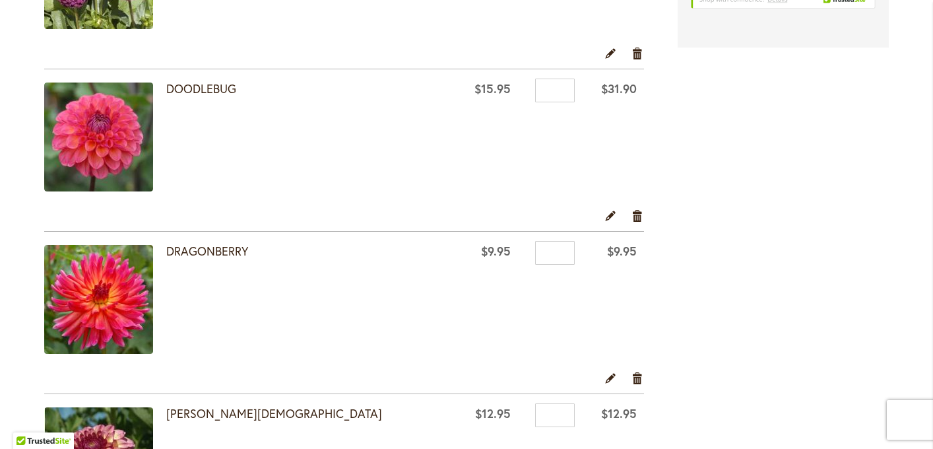
scroll to position [549, 0]
click at [640, 378] on link "Remove item" at bounding box center [637, 376] width 13 height 15
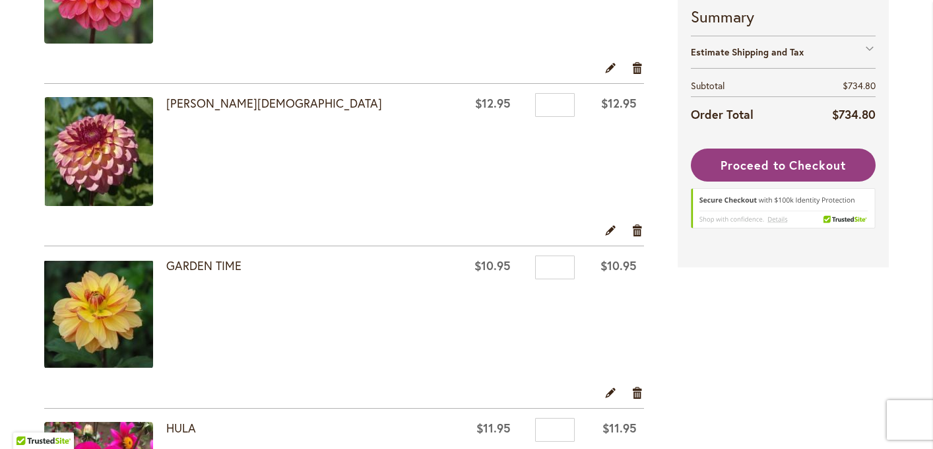
scroll to position [693, 0]
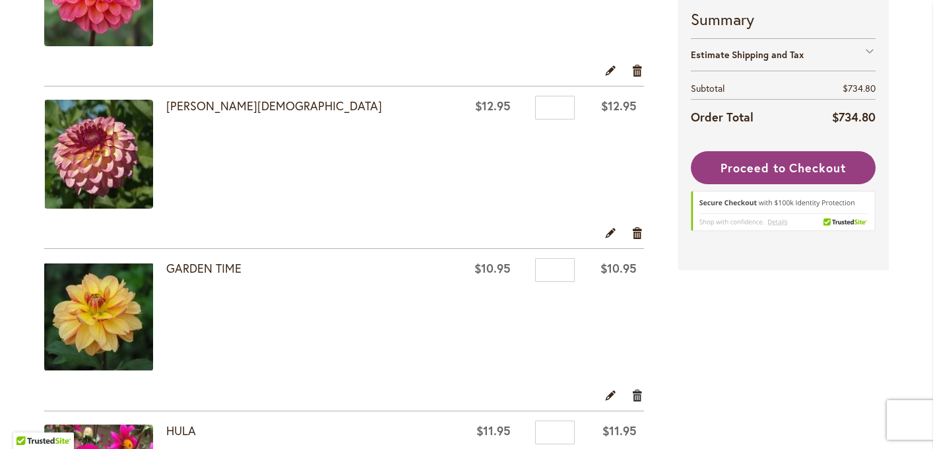
click at [636, 394] on link "Remove item" at bounding box center [637, 394] width 13 height 15
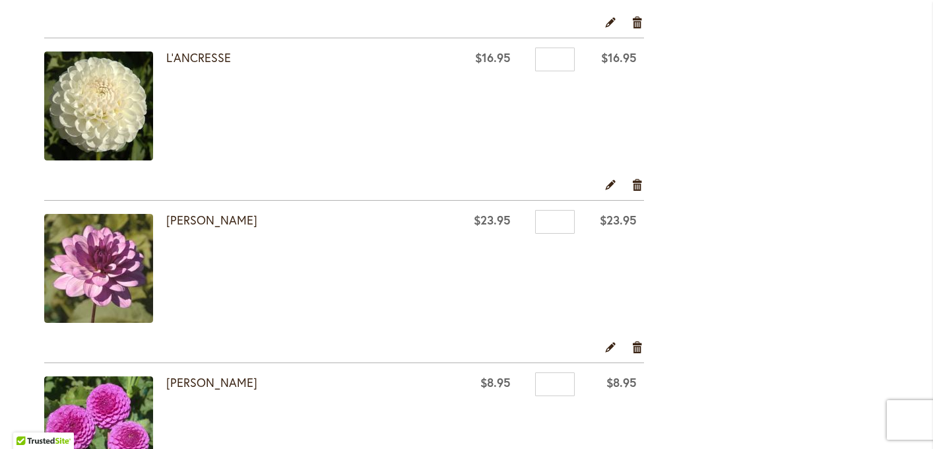
scroll to position [1409, 0]
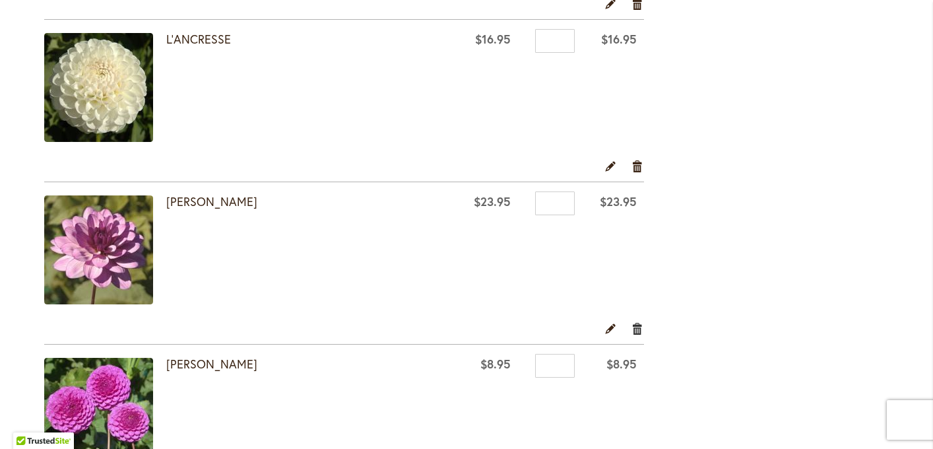
click at [639, 330] on link "Remove item" at bounding box center [637, 328] width 13 height 15
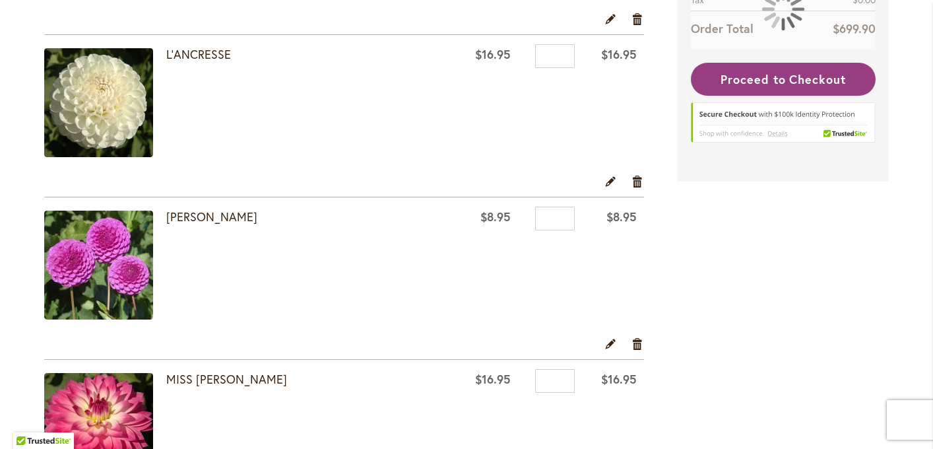
scroll to position [1395, 0]
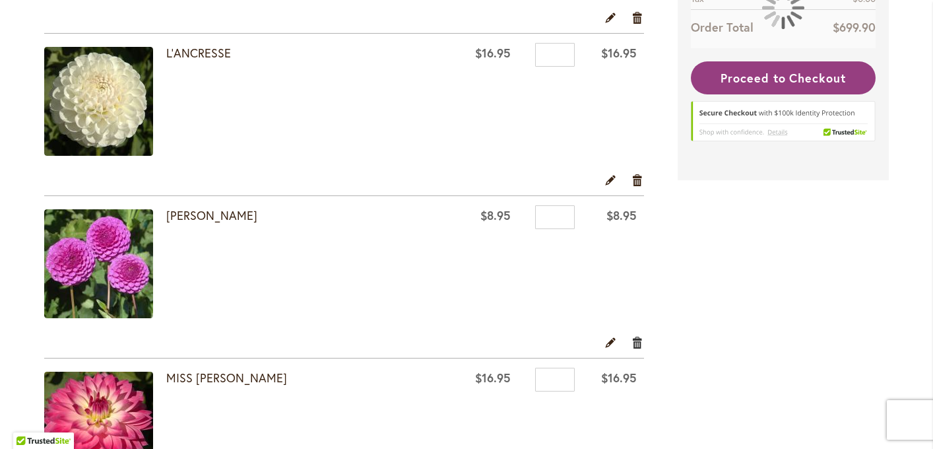
click at [639, 342] on link "Remove item" at bounding box center [637, 341] width 13 height 15
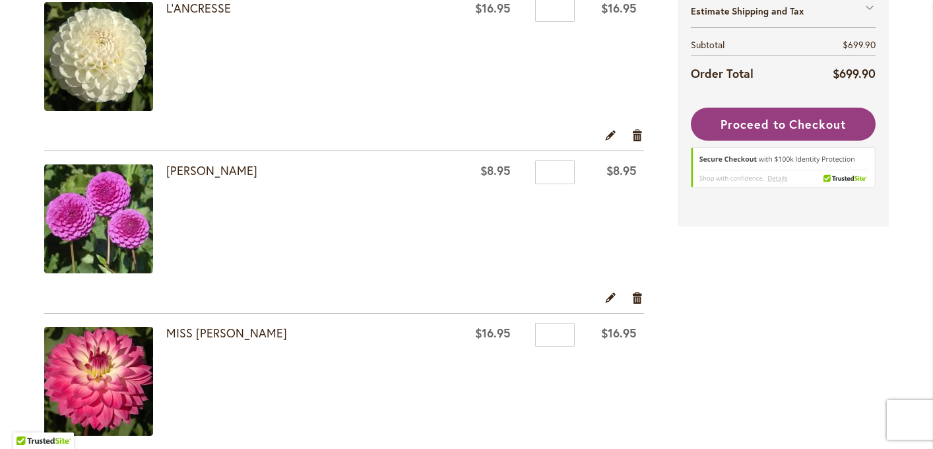
scroll to position [1441, 0]
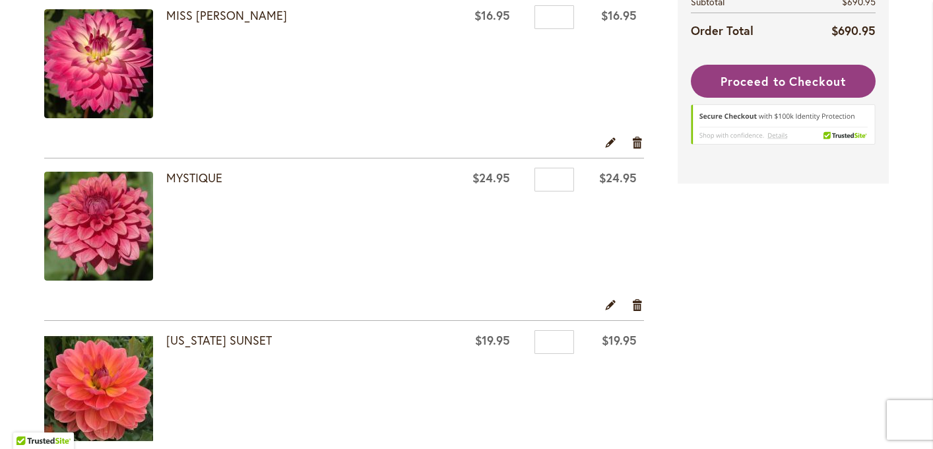
scroll to position [1594, 0]
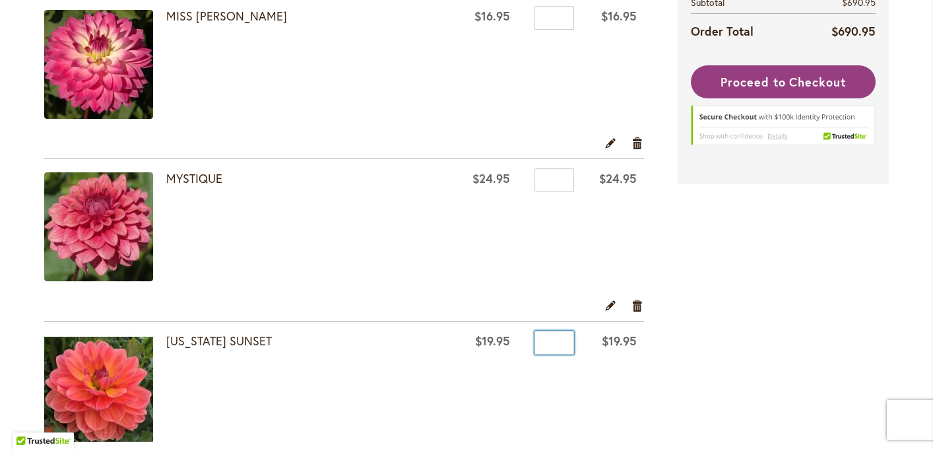
click at [549, 349] on input "*" at bounding box center [554, 342] width 40 height 24
type input "*"
click at [637, 304] on link "Remove item" at bounding box center [637, 304] width 13 height 15
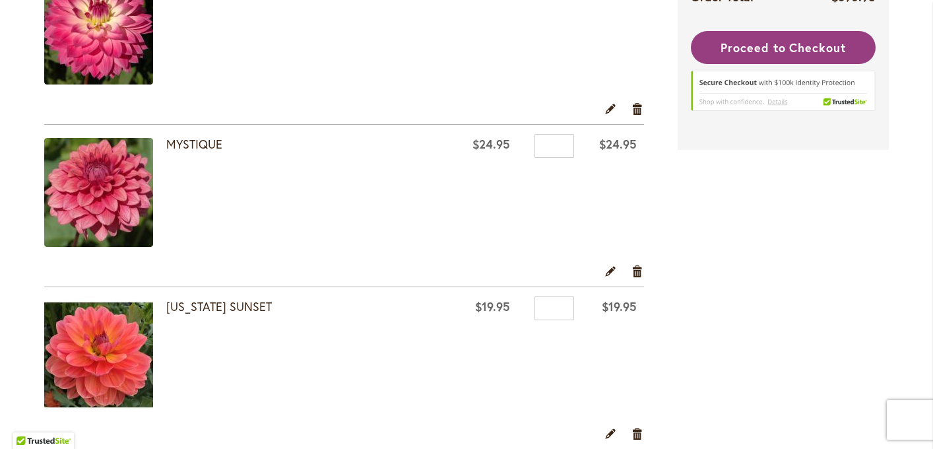
scroll to position [1710, 0]
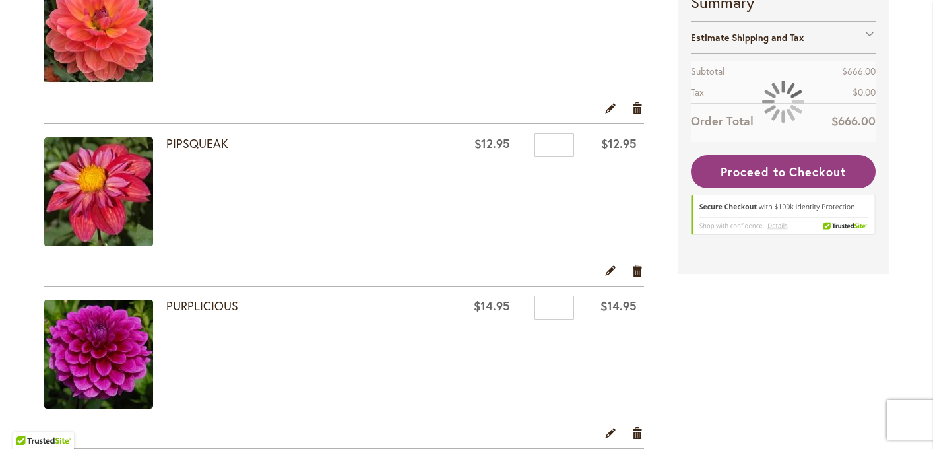
scroll to position [1792, 0]
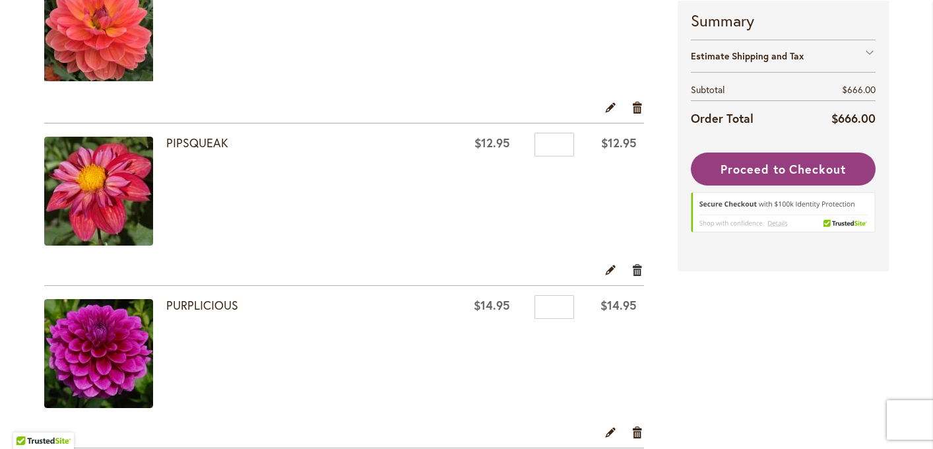
click at [642, 268] on link "Remove item" at bounding box center [637, 269] width 13 height 15
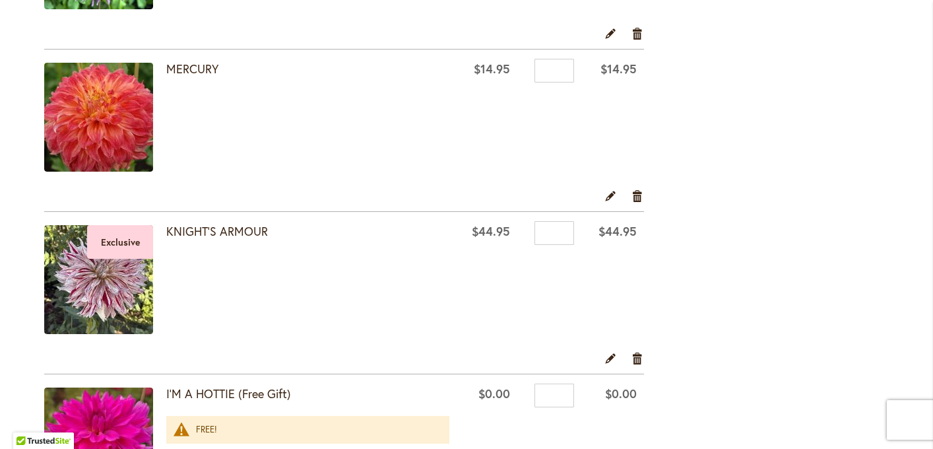
scroll to position [2845, 0]
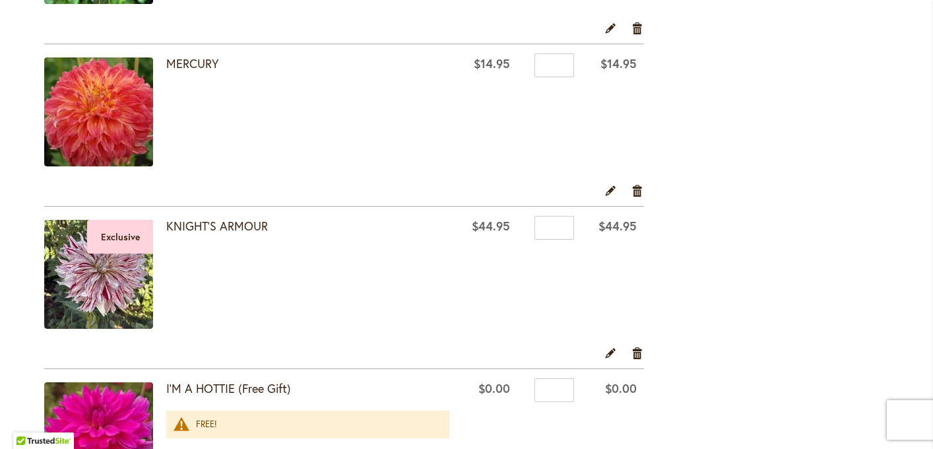
click at [85, 276] on img at bounding box center [98, 274] width 109 height 109
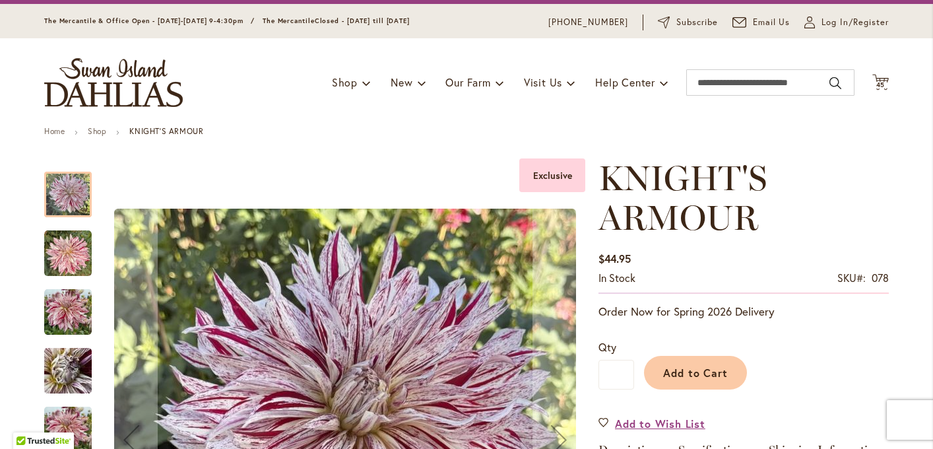
scroll to position [94, 0]
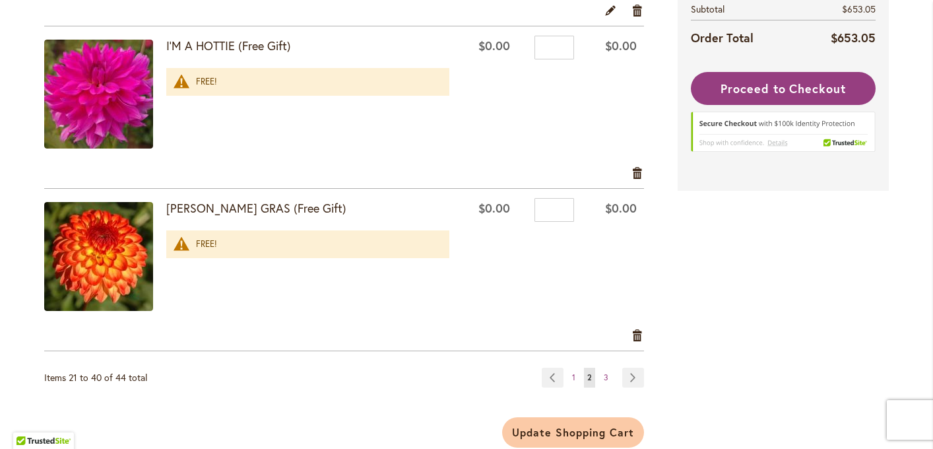
scroll to position [3187, 0]
click at [629, 371] on link "Page Next" at bounding box center [633, 378] width 22 height 20
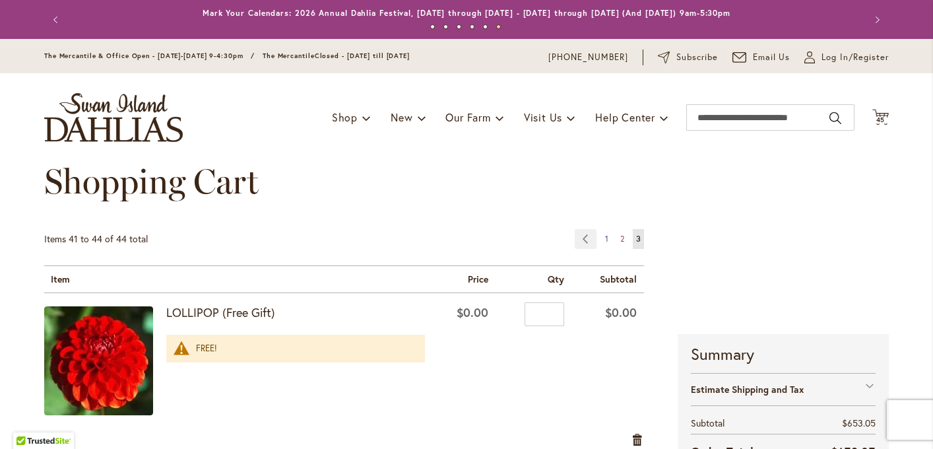
click at [606, 237] on span "1" at bounding box center [606, 239] width 3 height 10
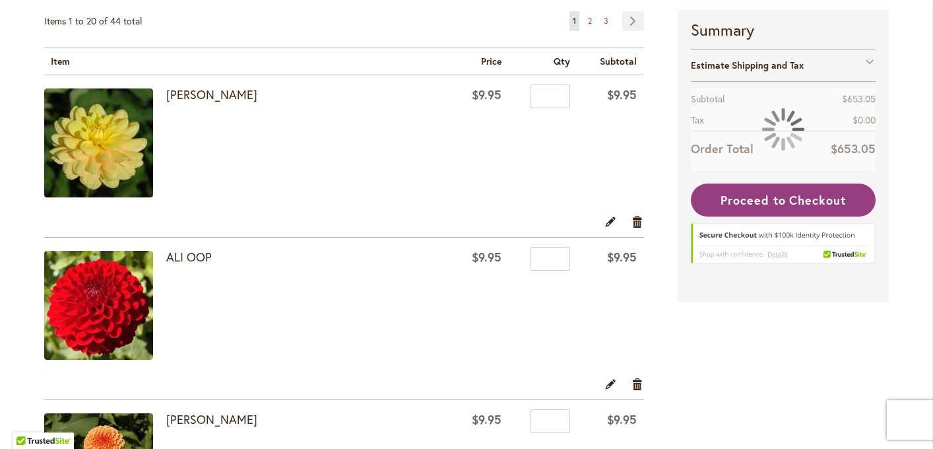
scroll to position [219, 0]
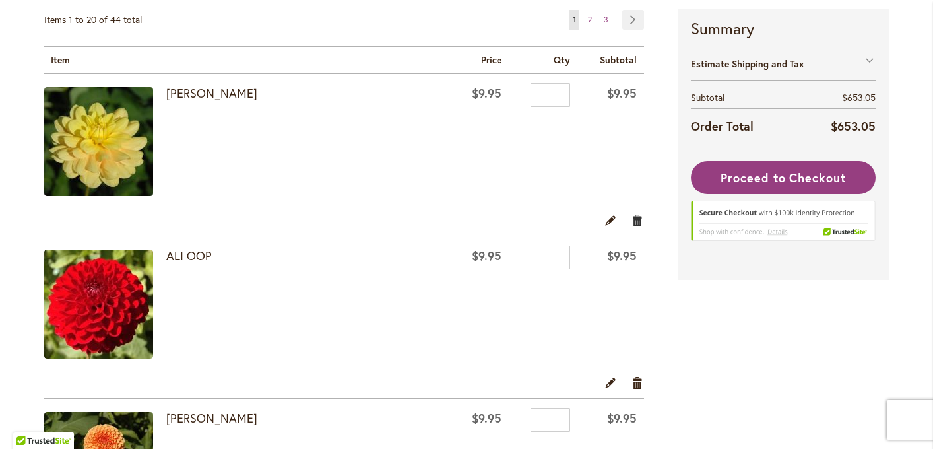
click at [635, 222] on link "Remove item" at bounding box center [637, 219] width 13 height 15
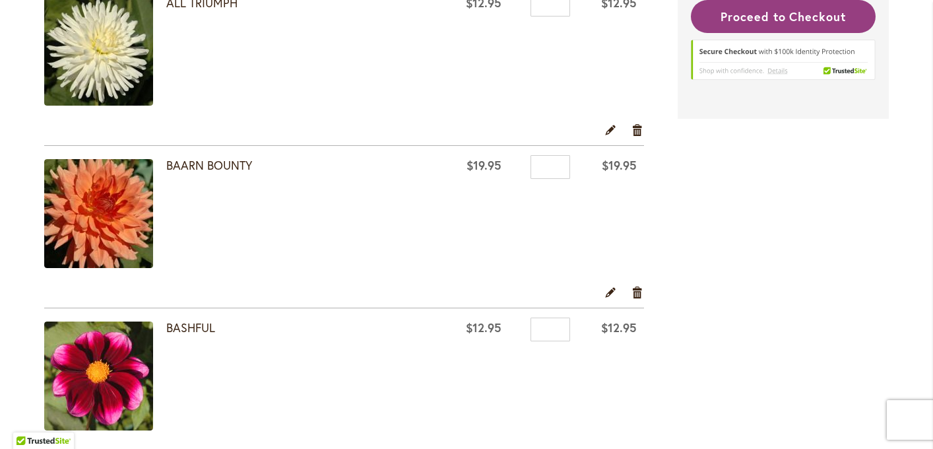
scroll to position [797, 0]
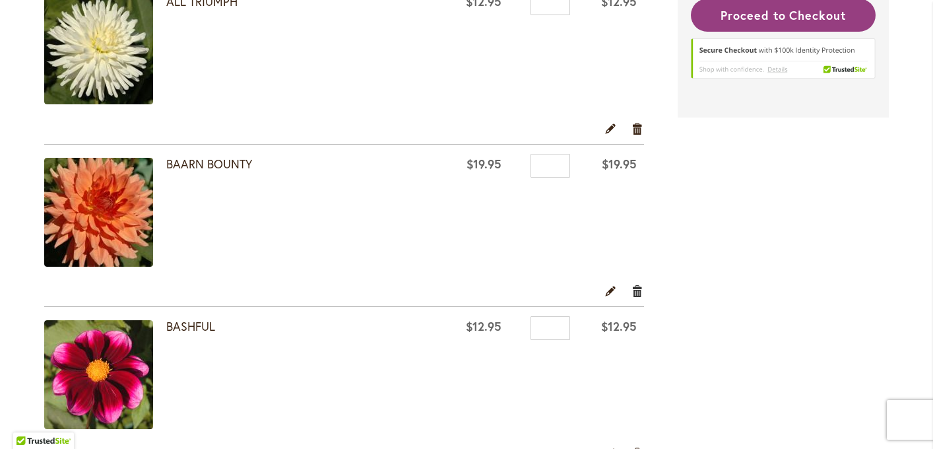
click at [635, 293] on link "Remove item" at bounding box center [637, 290] width 13 height 15
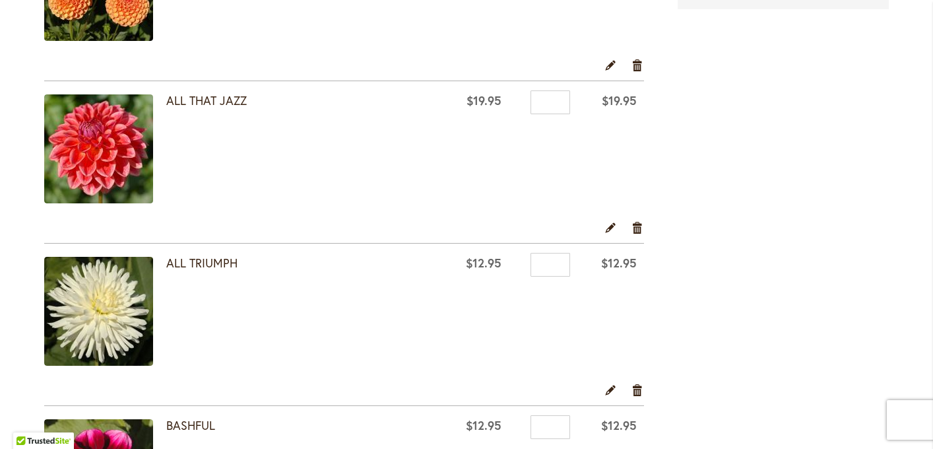
scroll to position [538, 0]
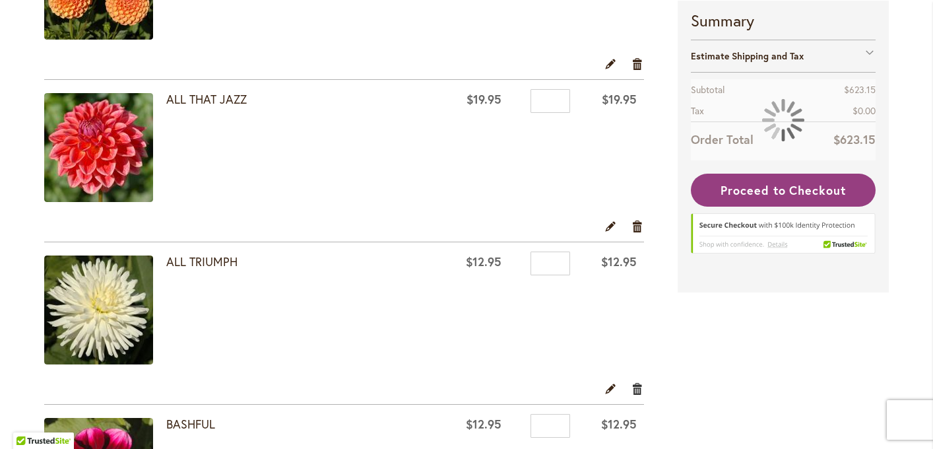
click at [639, 388] on link "Remove item" at bounding box center [637, 388] width 13 height 15
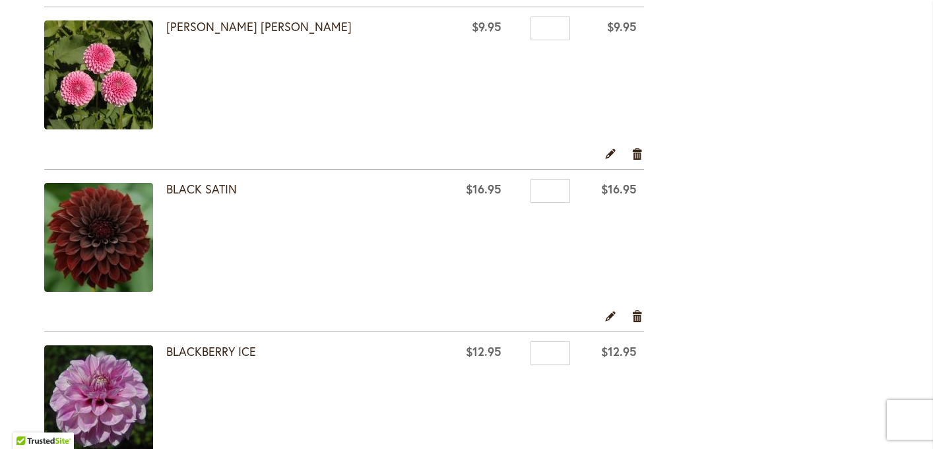
scroll to position [1422, 0]
click at [546, 185] on input "*" at bounding box center [550, 190] width 40 height 24
type input "*"
click at [470, 233] on td "$16.95" at bounding box center [475, 238] width 67 height 139
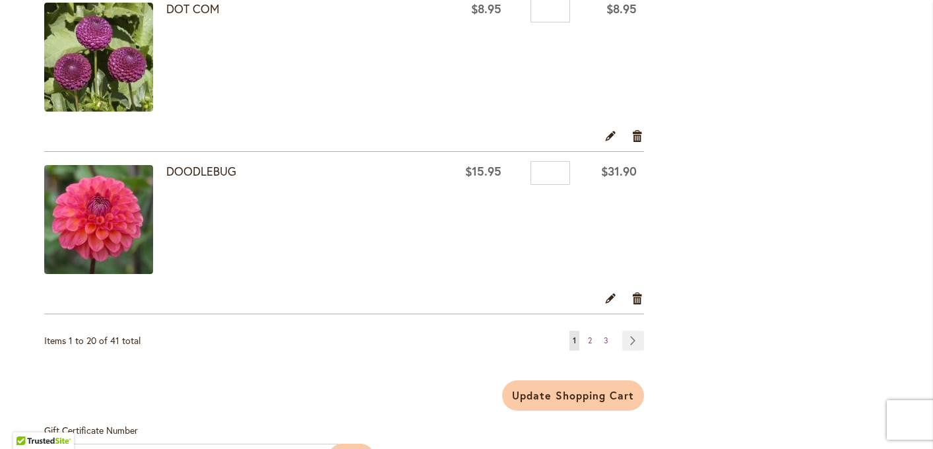
scroll to position [3218, 0]
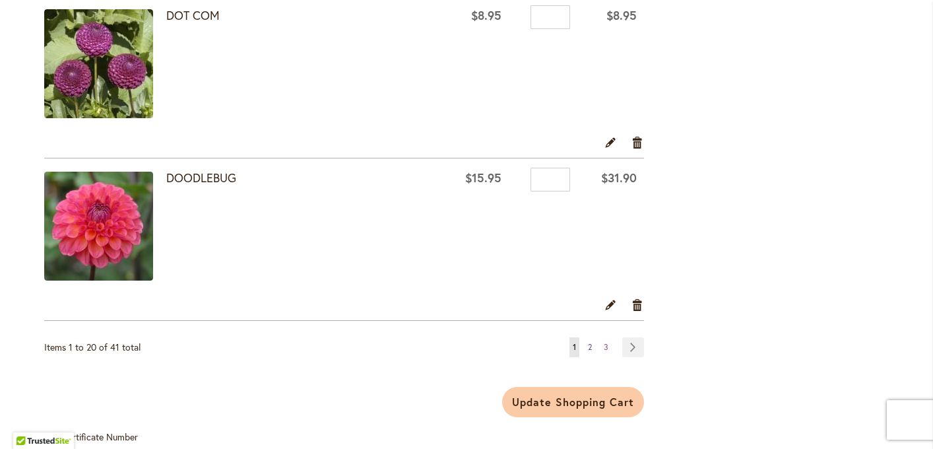
click at [588, 346] on span "2" at bounding box center [590, 347] width 4 height 10
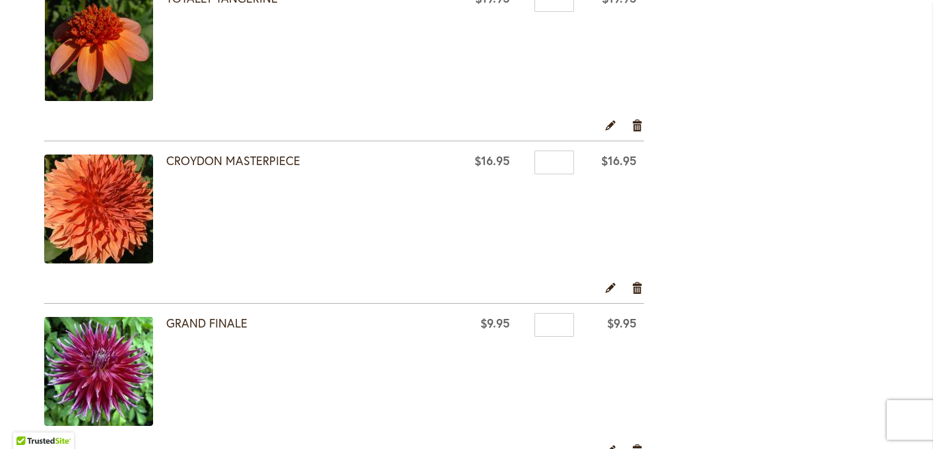
scroll to position [1937, 0]
click at [815, 195] on div "**********" at bounding box center [466, 385] width 844 height 4191
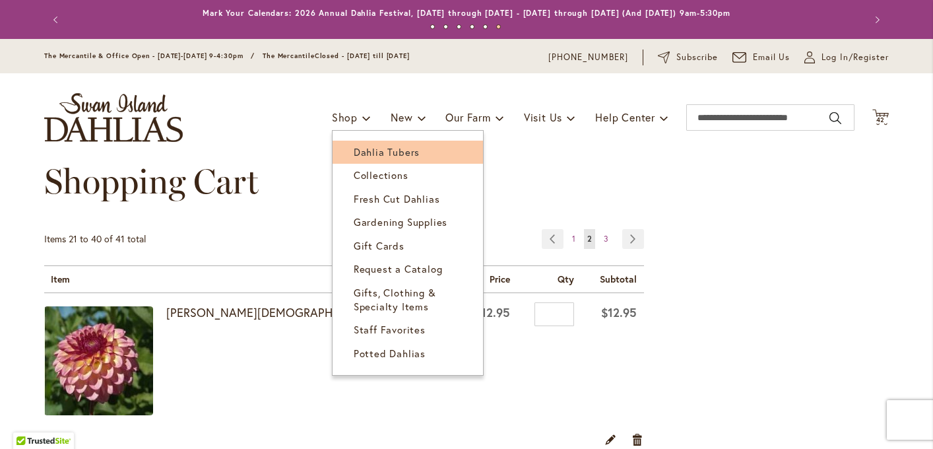
scroll to position [5, 0]
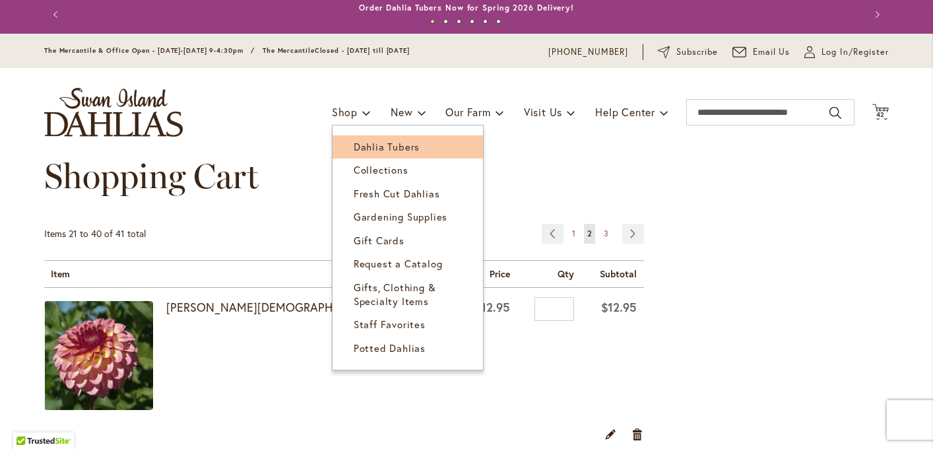
click at [368, 144] on span "Dahlia Tubers" at bounding box center [387, 146] width 66 height 13
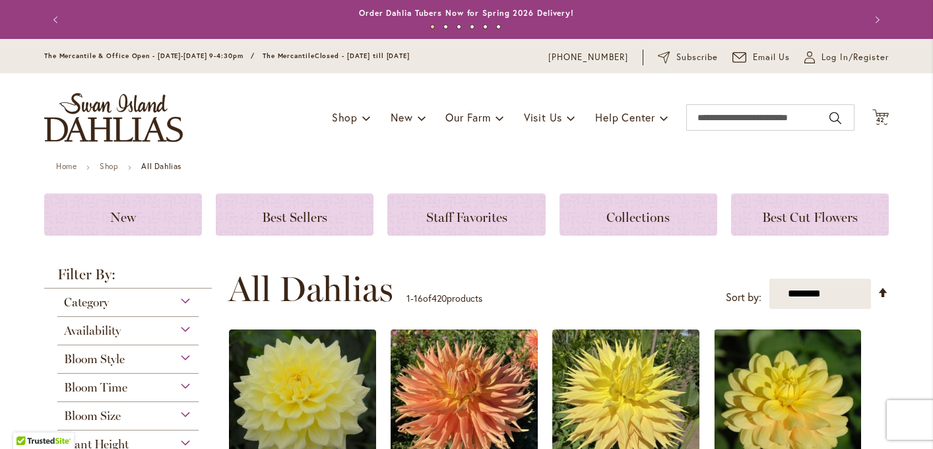
scroll to position [3, 0]
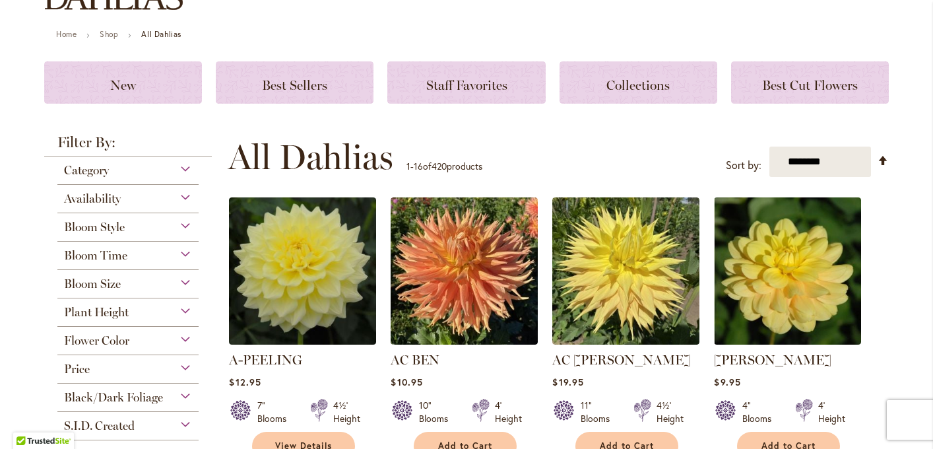
scroll to position [135, 0]
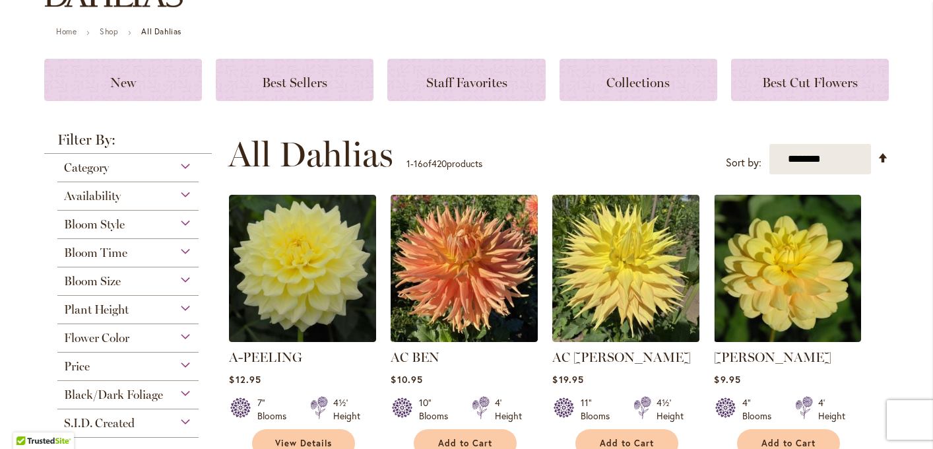
click at [184, 335] on div "Flower Color" at bounding box center [127, 334] width 141 height 21
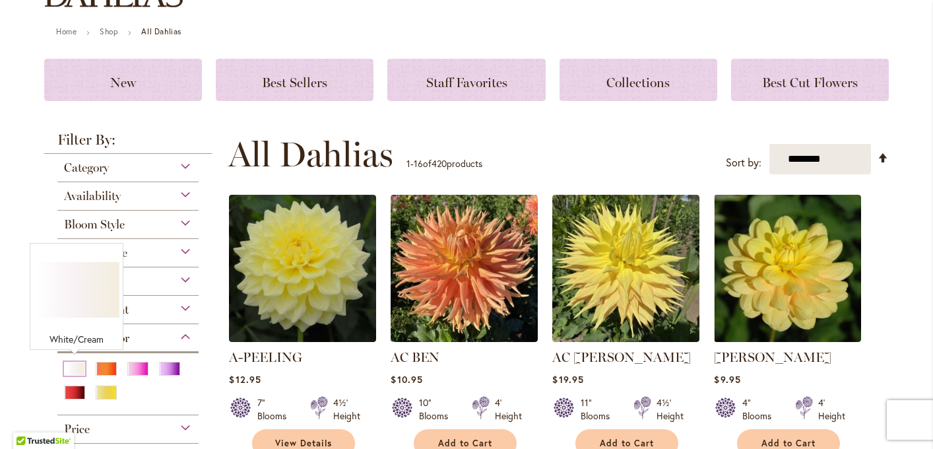
click at [76, 363] on div "White/Cream" at bounding box center [74, 368] width 21 height 14
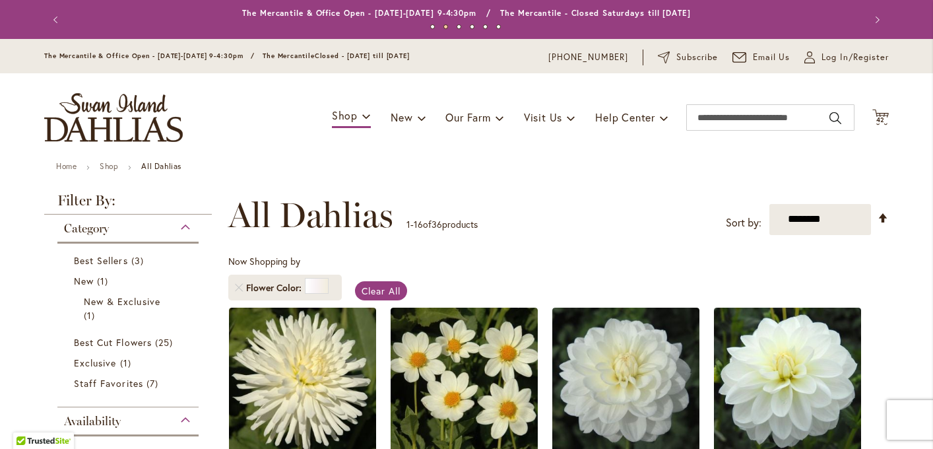
click at [558, 160] on div "Toggle Nav Shop Dahlia Tubers Collections Fresh Cut Dahlias Gardening Supplies …" at bounding box center [466, 117] width 871 height 88
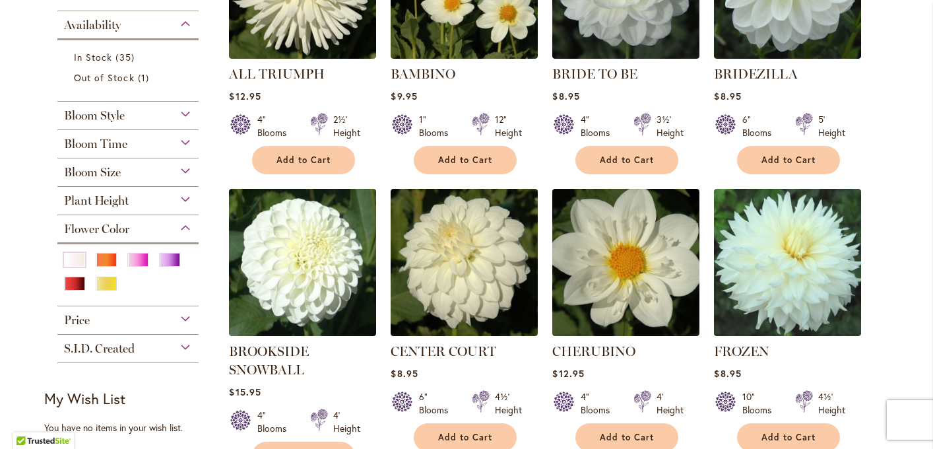
scroll to position [422, 0]
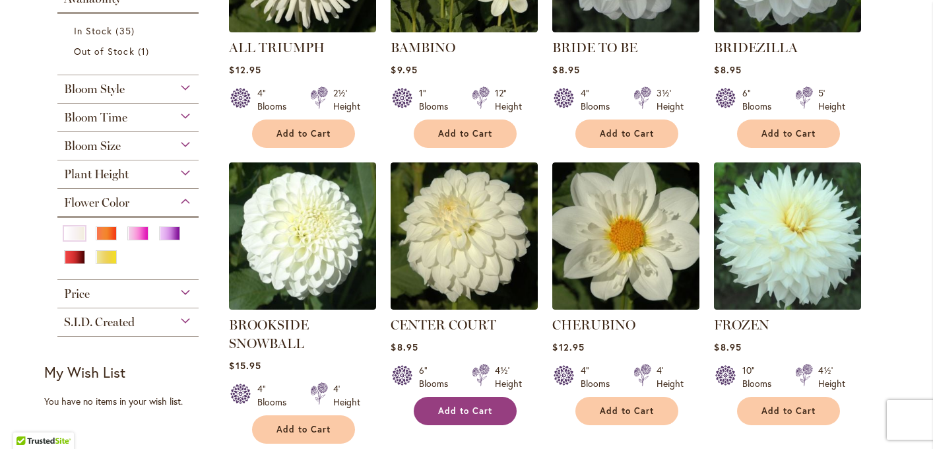
click at [474, 415] on span "Add to Cart" at bounding box center [465, 410] width 54 height 11
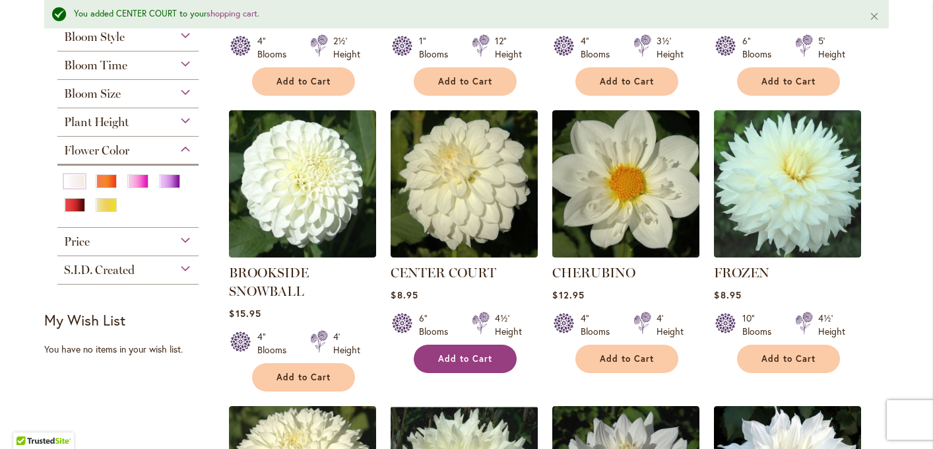
scroll to position [536, 0]
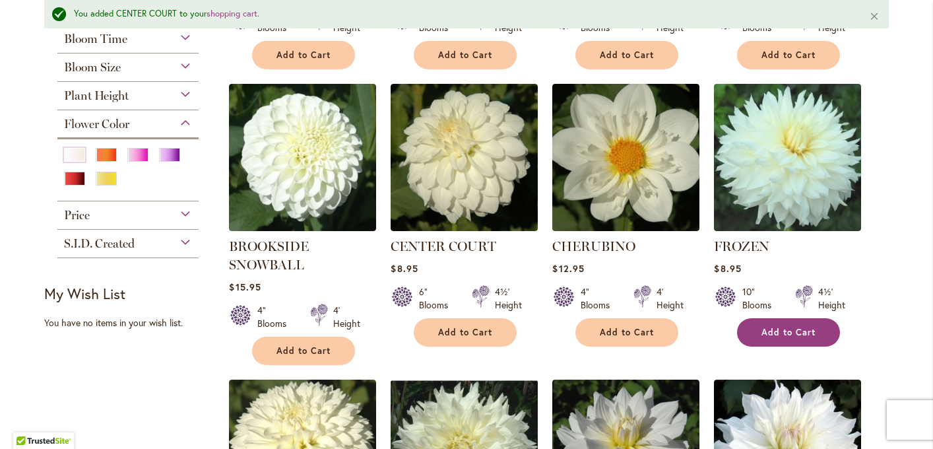
click at [786, 330] on span "Add to Cart" at bounding box center [788, 332] width 54 height 11
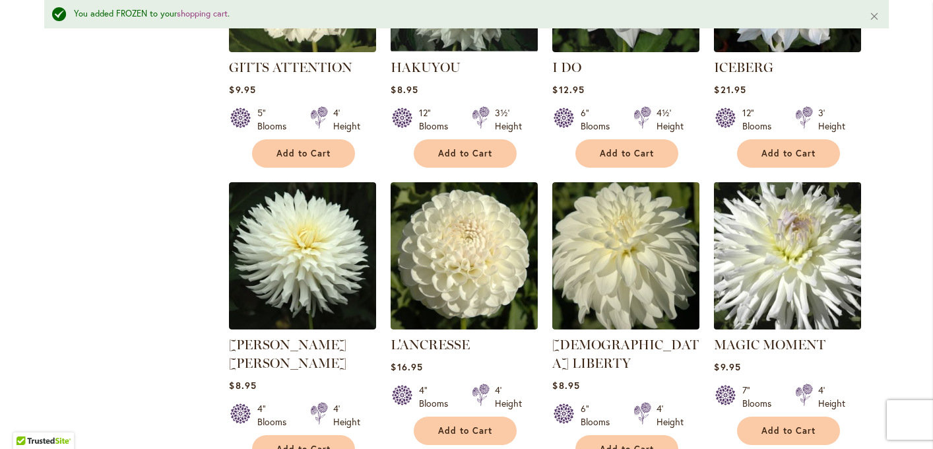
scroll to position [1011, 0]
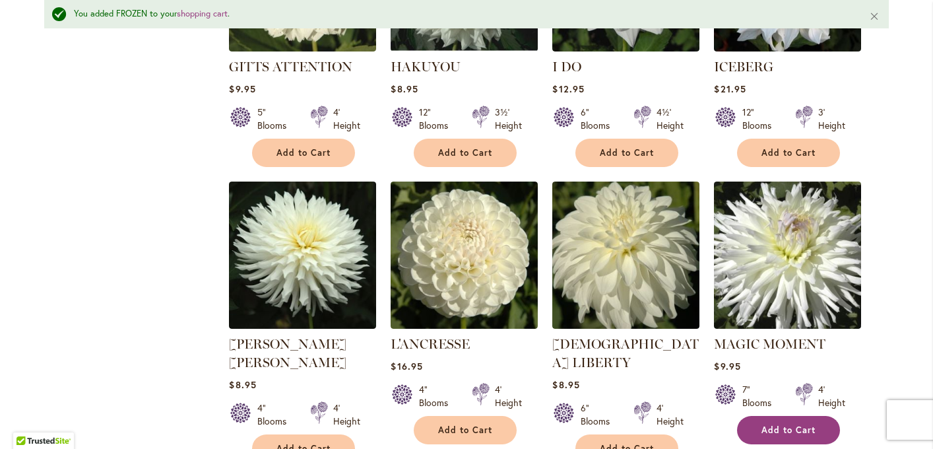
click at [763, 424] on span "Add to Cart" at bounding box center [788, 429] width 54 height 11
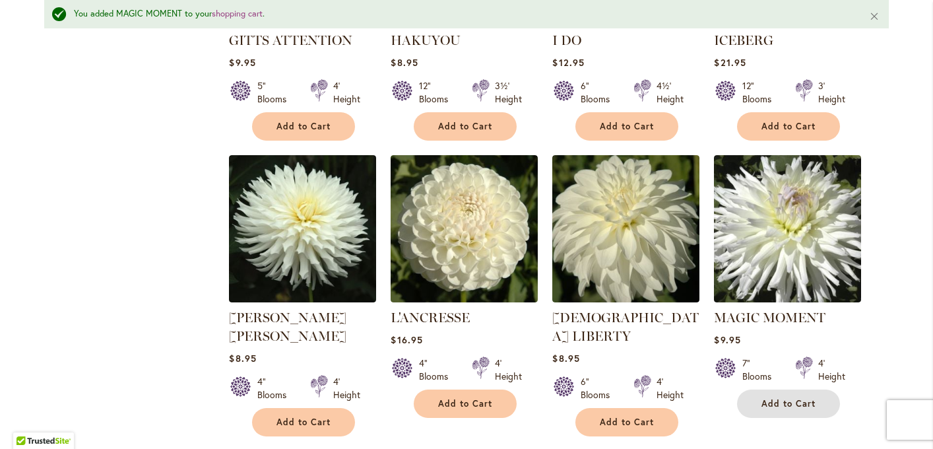
scroll to position [1195, 0]
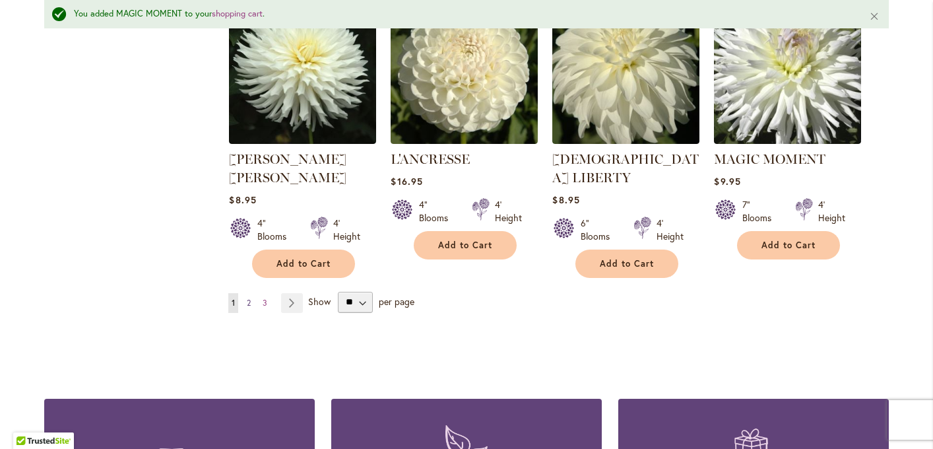
click at [248, 297] on span "2" at bounding box center [249, 302] width 4 height 10
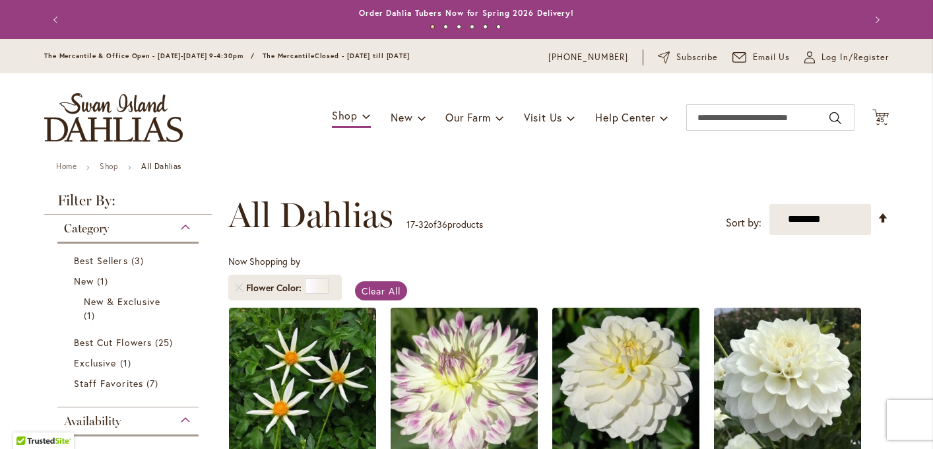
click at [572, 210] on div "**********" at bounding box center [558, 215] width 660 height 40
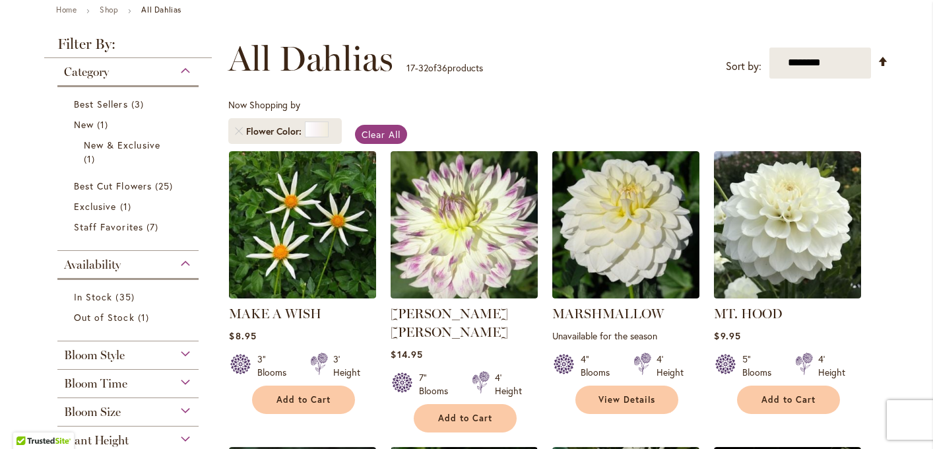
scroll to position [158, 0]
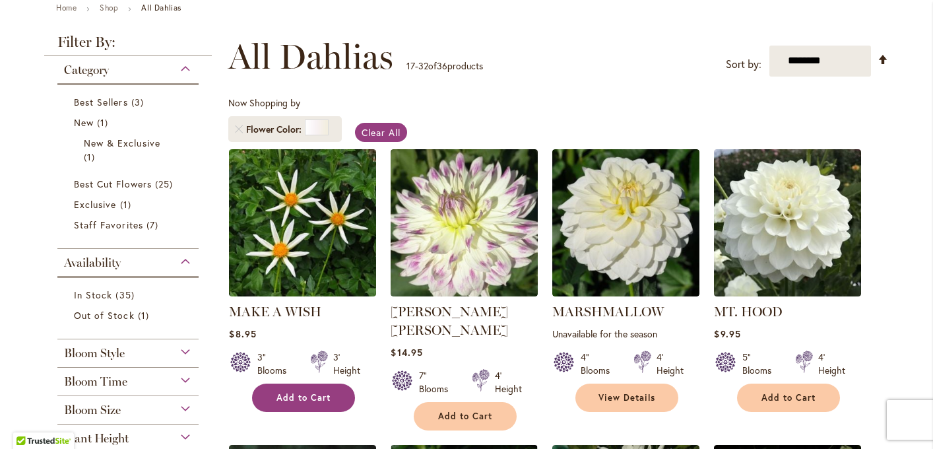
click at [282, 394] on span "Add to Cart" at bounding box center [303, 397] width 54 height 11
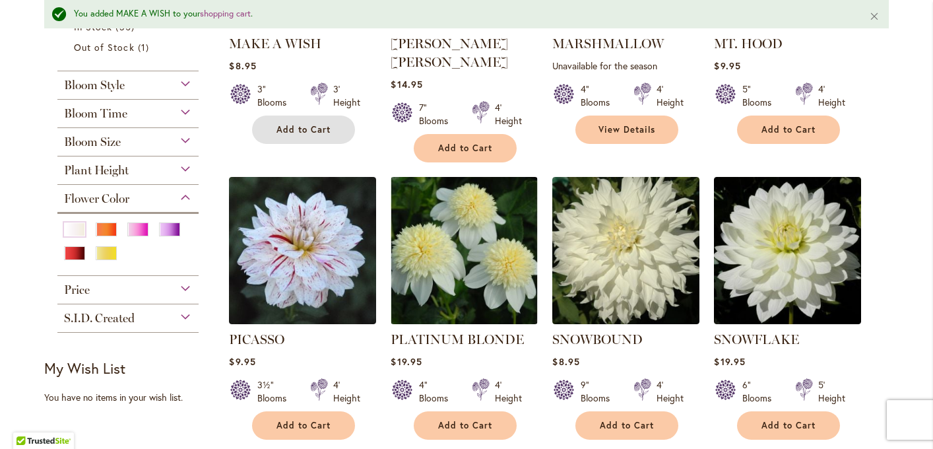
scroll to position [475, 0]
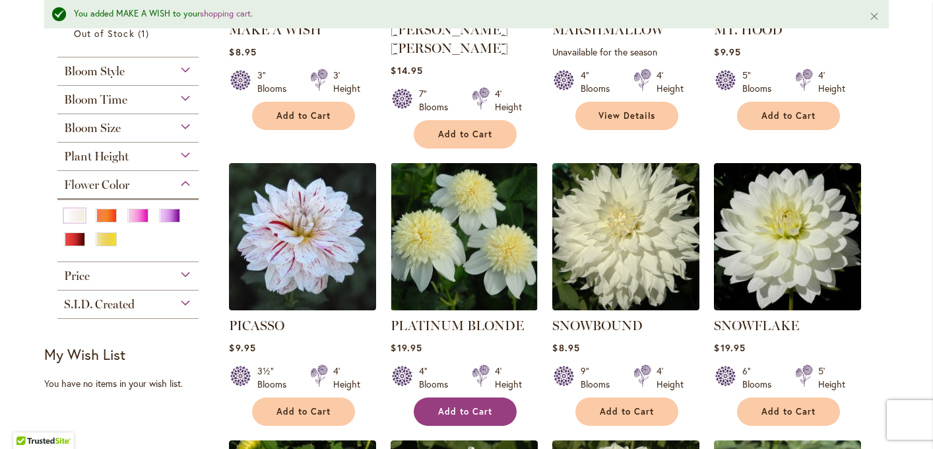
click at [456, 406] on span "Add to Cart" at bounding box center [465, 411] width 54 height 11
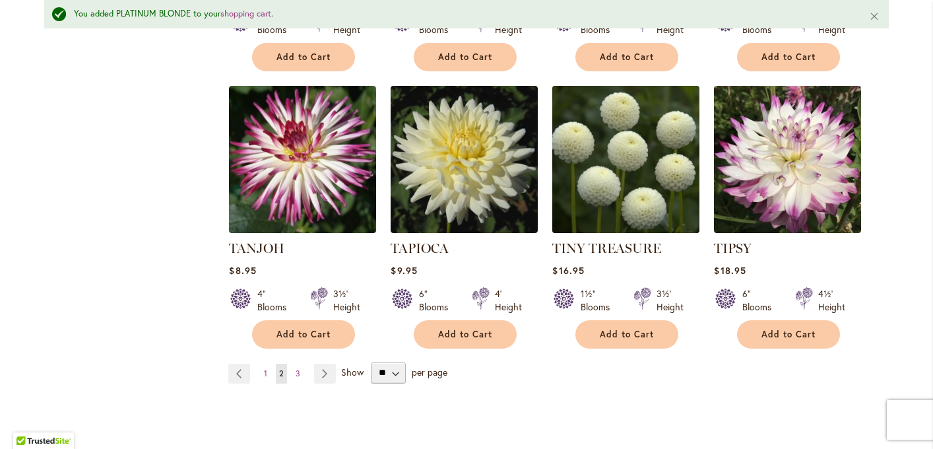
scroll to position [1108, 0]
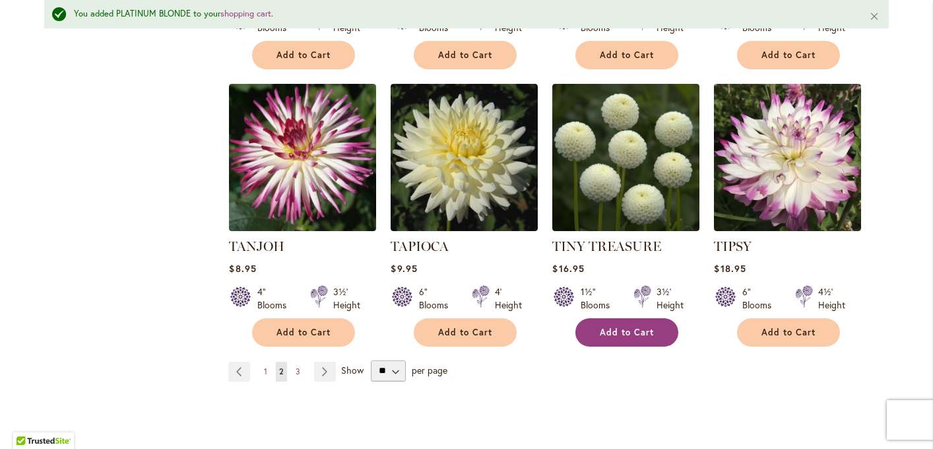
click at [608, 327] on span "Add to Cart" at bounding box center [627, 332] width 54 height 11
click at [296, 366] on span "3" at bounding box center [298, 371] width 5 height 10
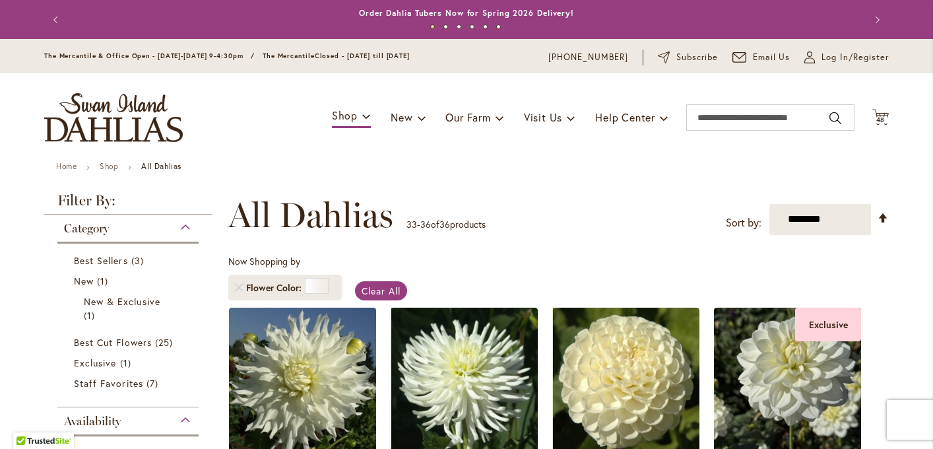
click at [549, 218] on div "**********" at bounding box center [558, 215] width 660 height 40
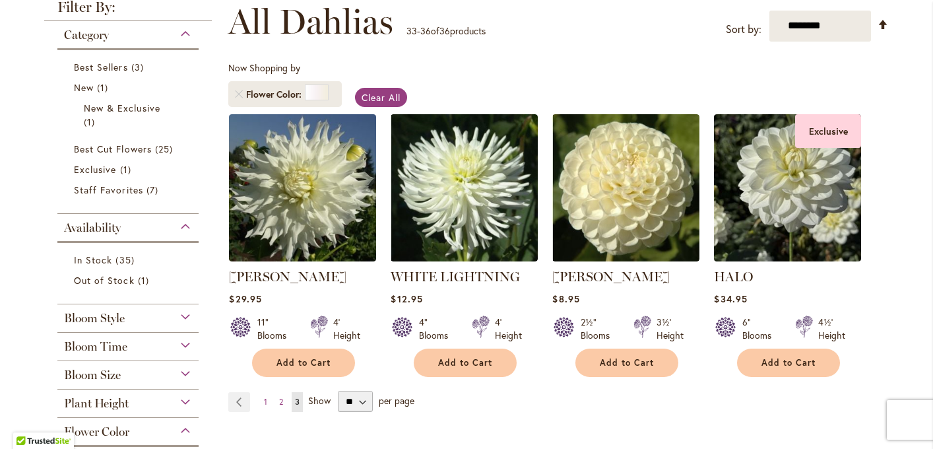
scroll to position [185, 0]
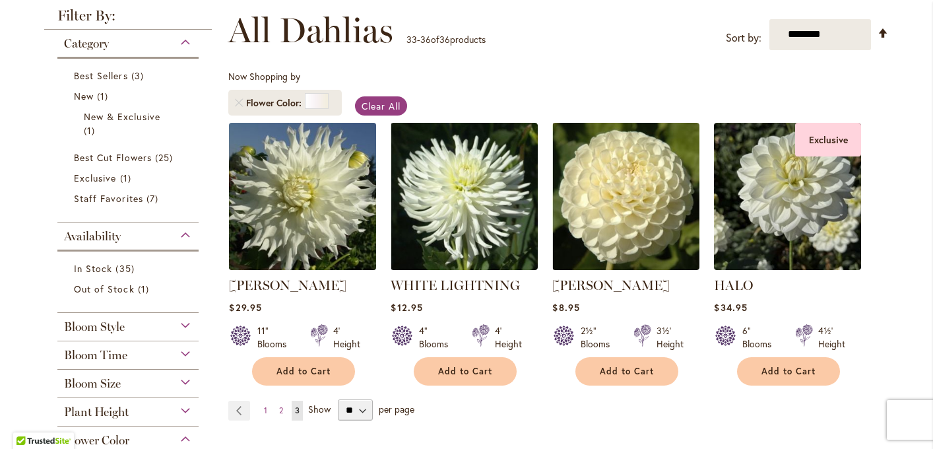
click at [314, 206] on img at bounding box center [303, 196] width 154 height 154
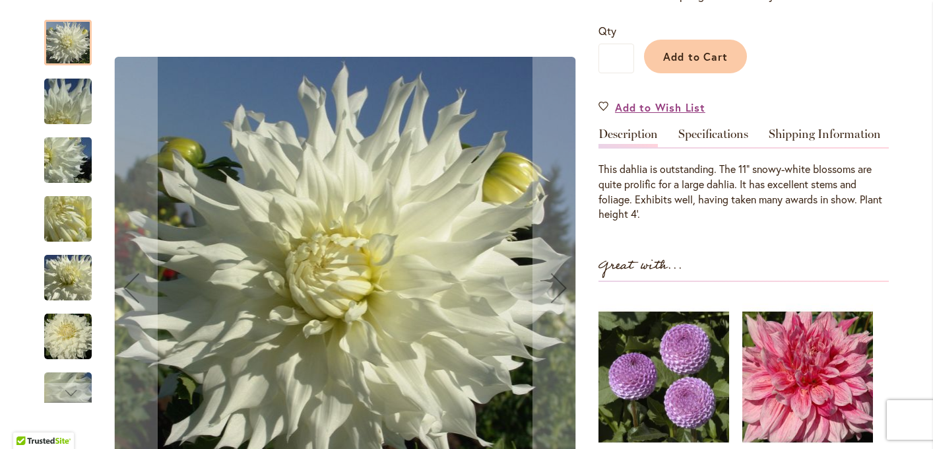
scroll to position [317, 0]
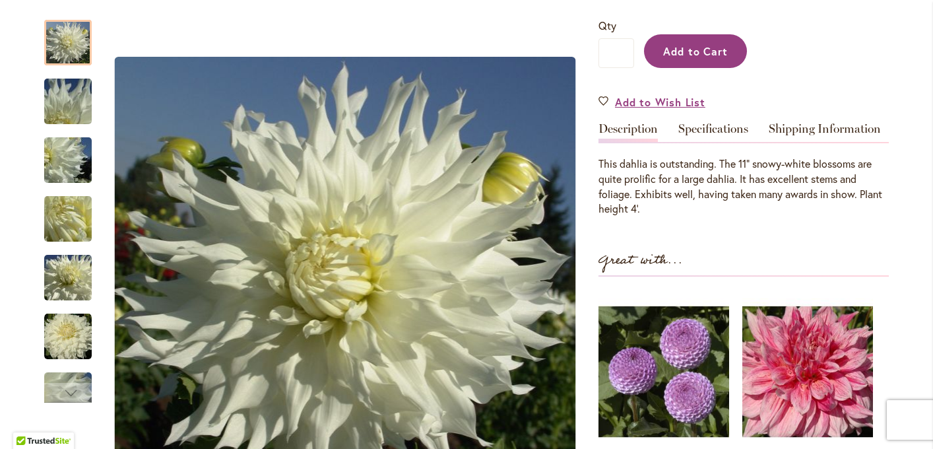
click at [716, 58] on span "Add to Cart" at bounding box center [695, 51] width 65 height 14
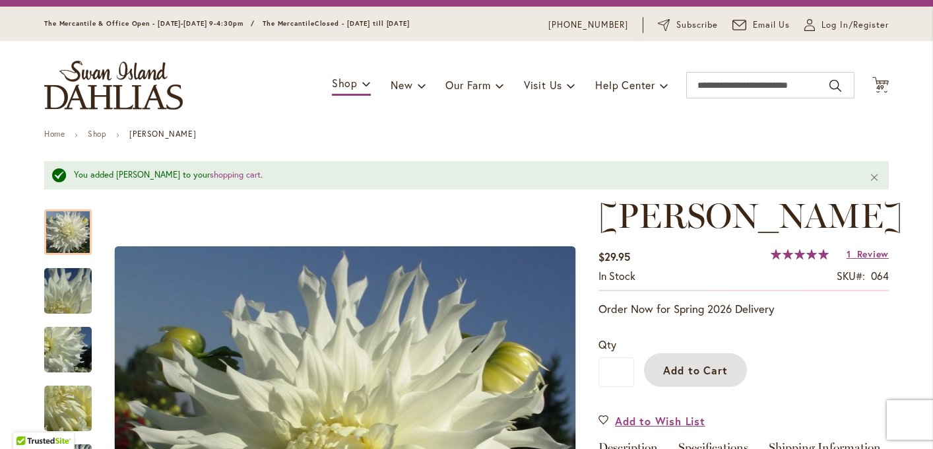
scroll to position [0, 0]
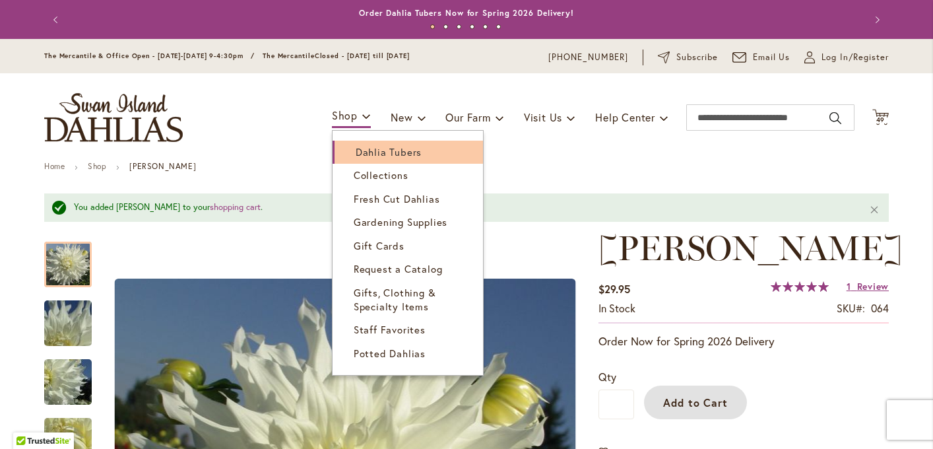
click at [413, 148] on span "Dahlia Tubers" at bounding box center [389, 151] width 66 height 13
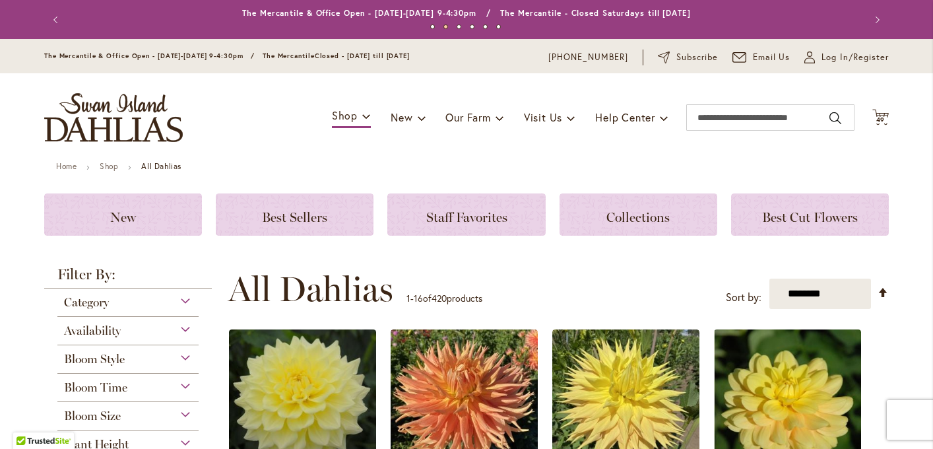
click at [340, 165] on ul "Home Shop All Dahlias" at bounding box center [466, 168] width 821 height 12
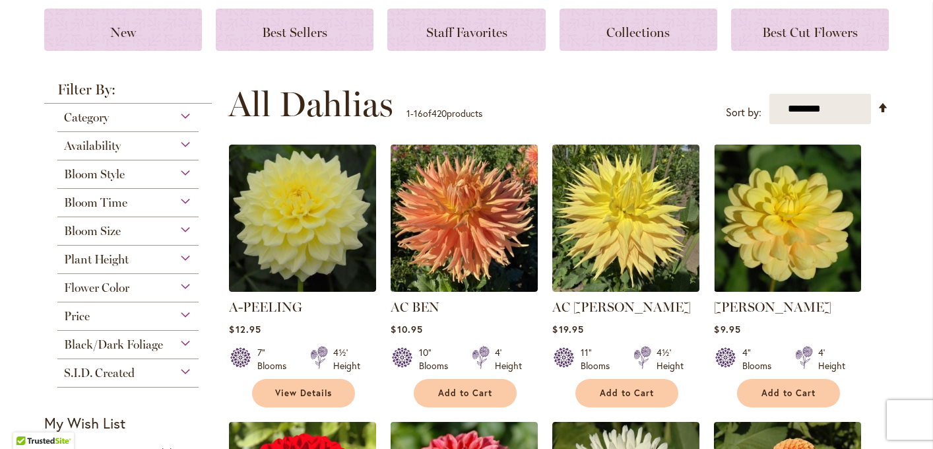
scroll to position [211, 0]
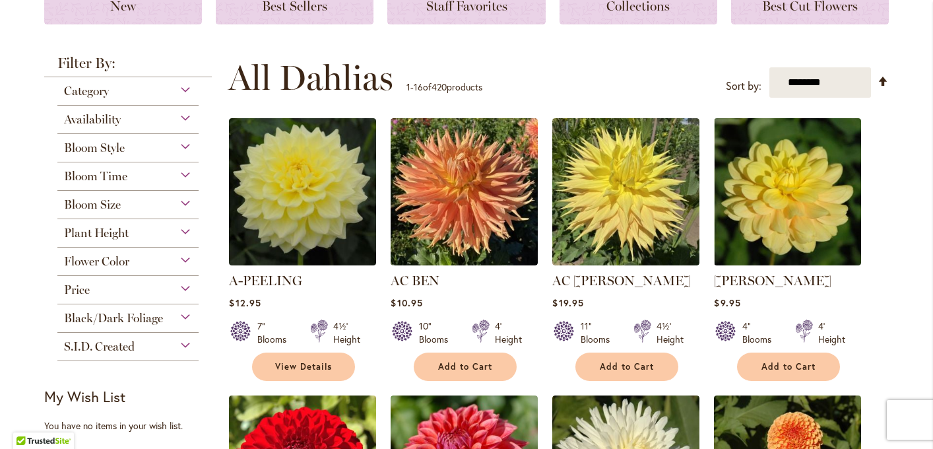
click at [182, 311] on div "Black/Dark Foliage" at bounding box center [127, 314] width 141 height 21
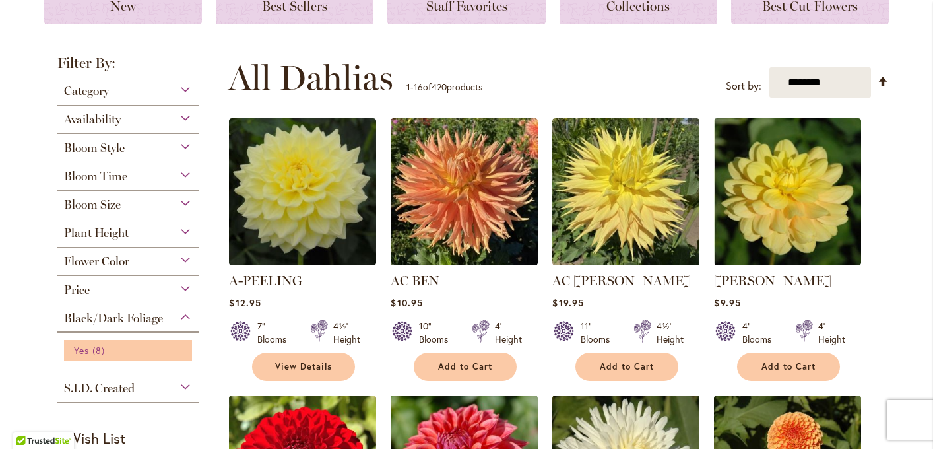
click at [95, 352] on span "8 items" at bounding box center [100, 350] width 16 height 14
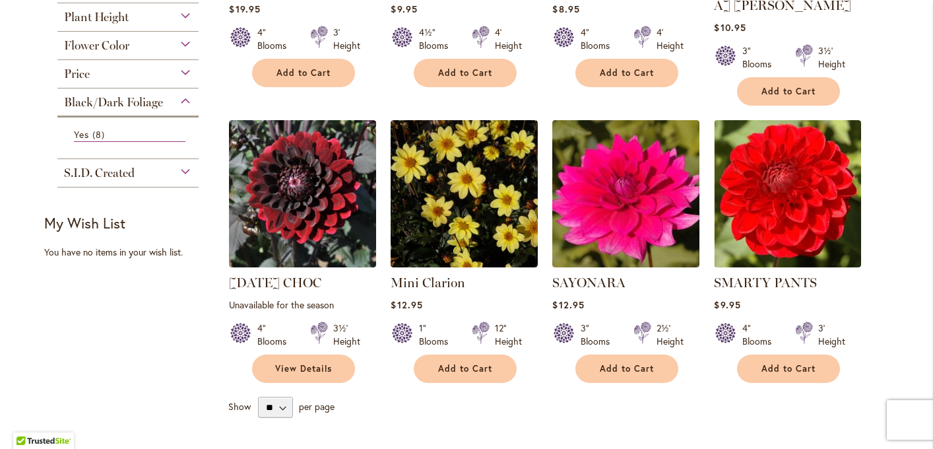
scroll to position [449, 0]
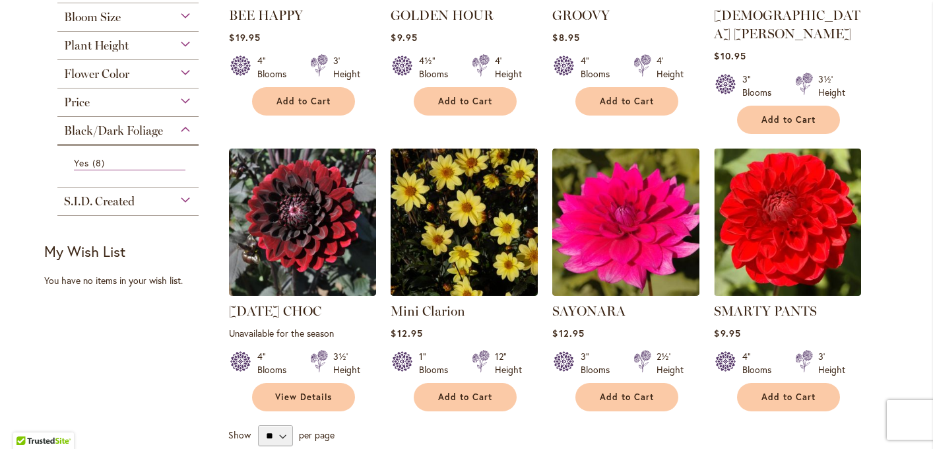
click at [185, 69] on div "Flower Color" at bounding box center [127, 70] width 141 height 21
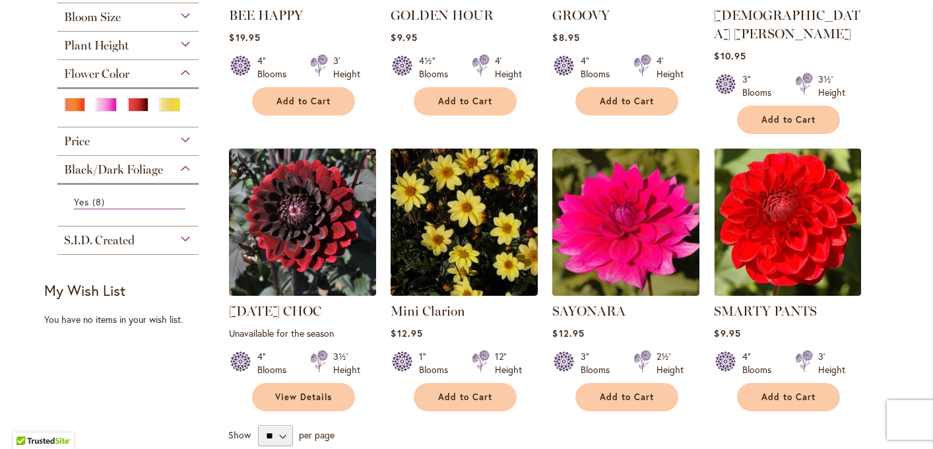
click at [898, 96] on main "Home Shop All Dahlias New Best Sellers Staff Favorites Collections Best Cut Flo…" at bounding box center [466, 222] width 868 height 1018
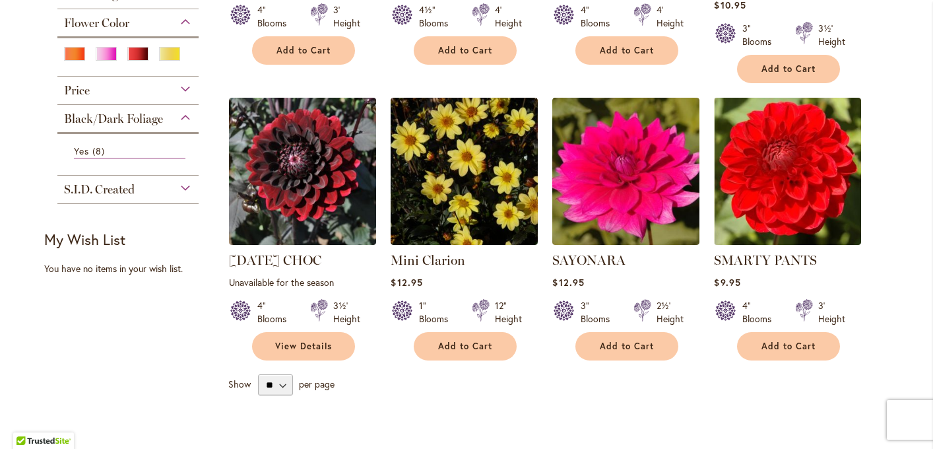
scroll to position [528, 0]
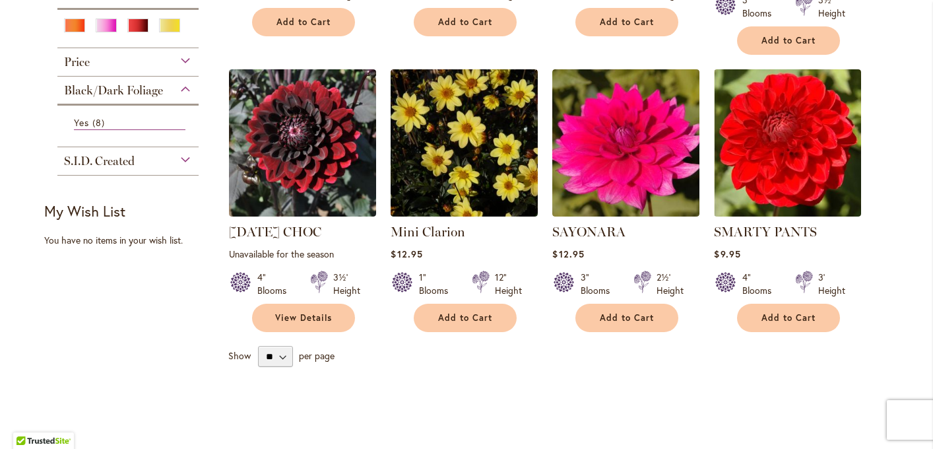
click at [183, 85] on div "Black/Dark Foliage" at bounding box center [127, 87] width 141 height 21
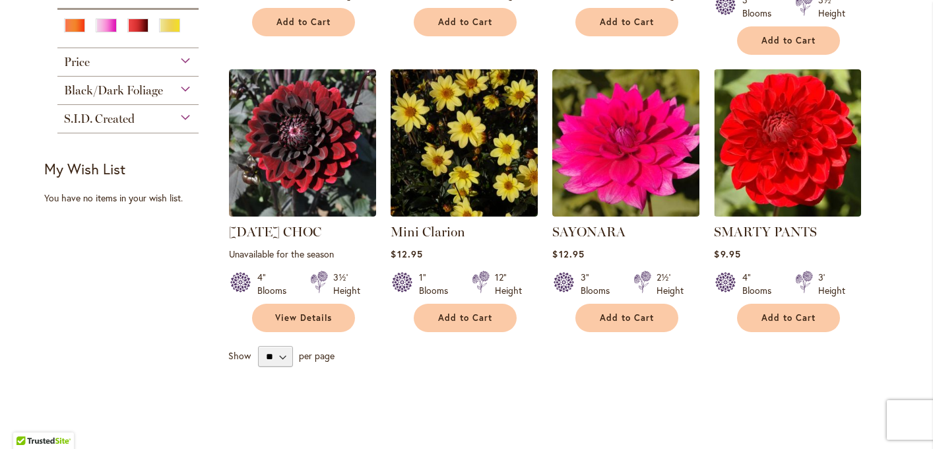
click at [186, 86] on div "Black/Dark Foliage" at bounding box center [127, 87] width 141 height 21
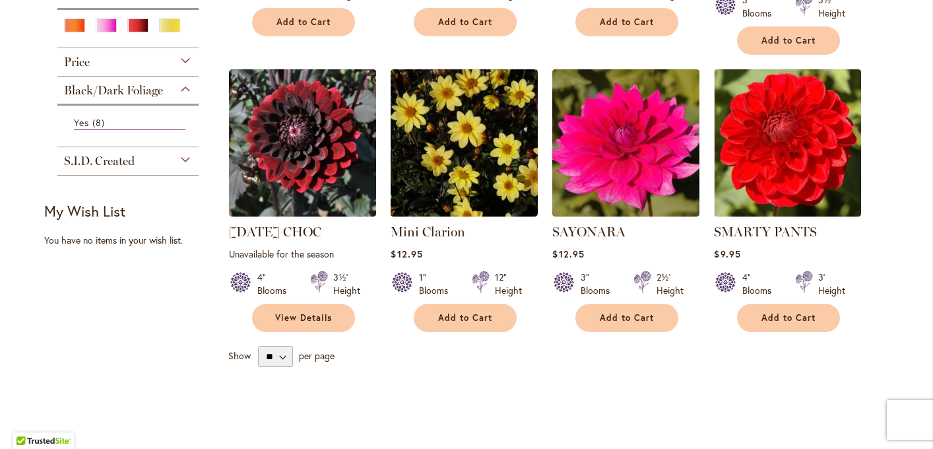
scroll to position [292, 0]
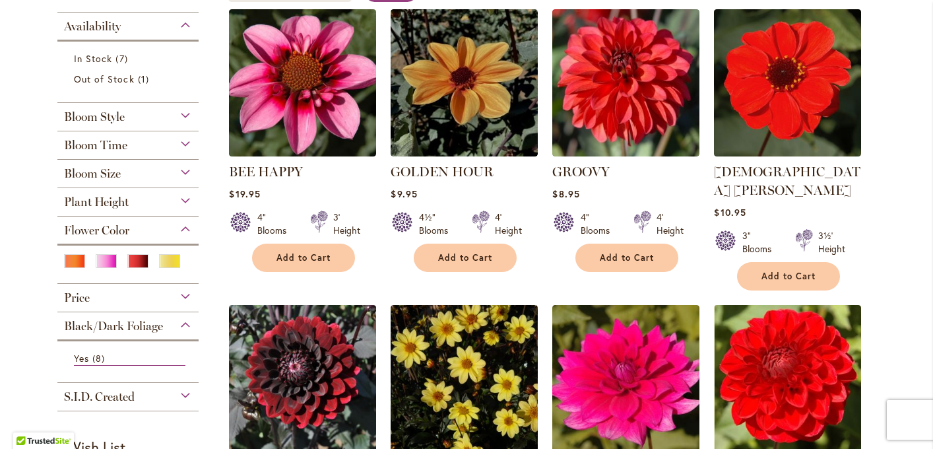
click at [184, 221] on div "Flower Color" at bounding box center [127, 226] width 141 height 21
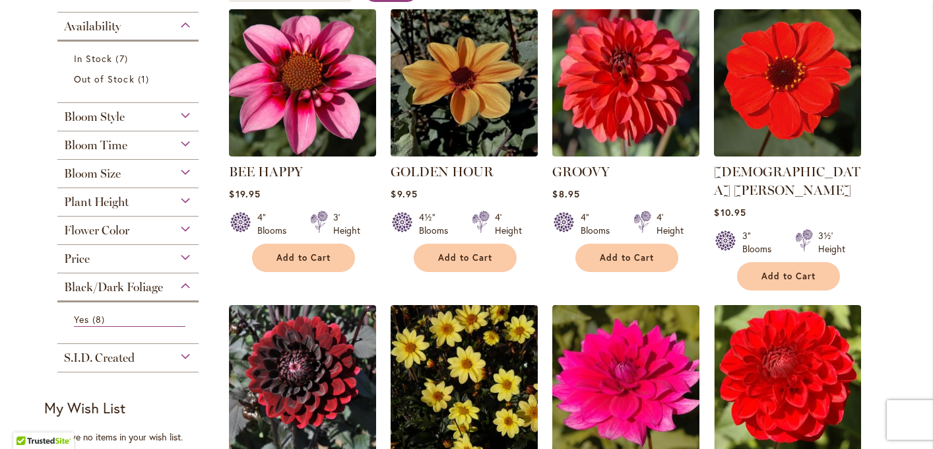
click at [185, 225] on div "Flower Color" at bounding box center [127, 226] width 141 height 21
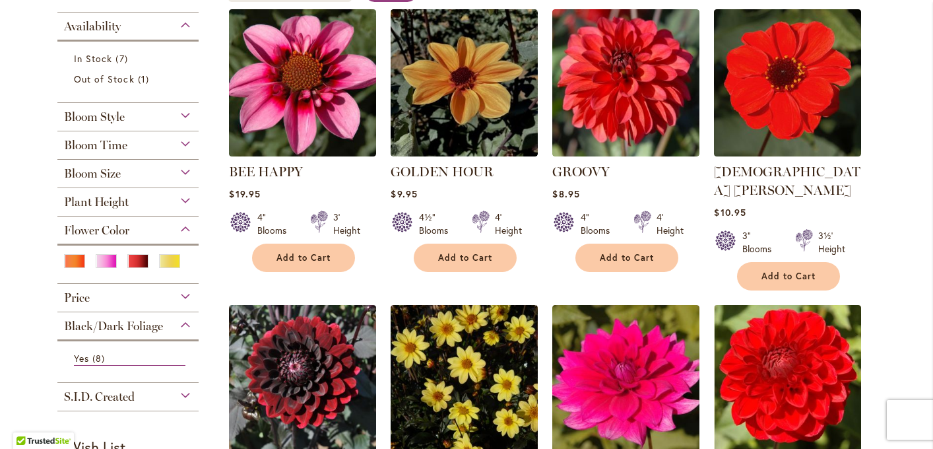
click at [189, 256] on div at bounding box center [128, 266] width 128 height 24
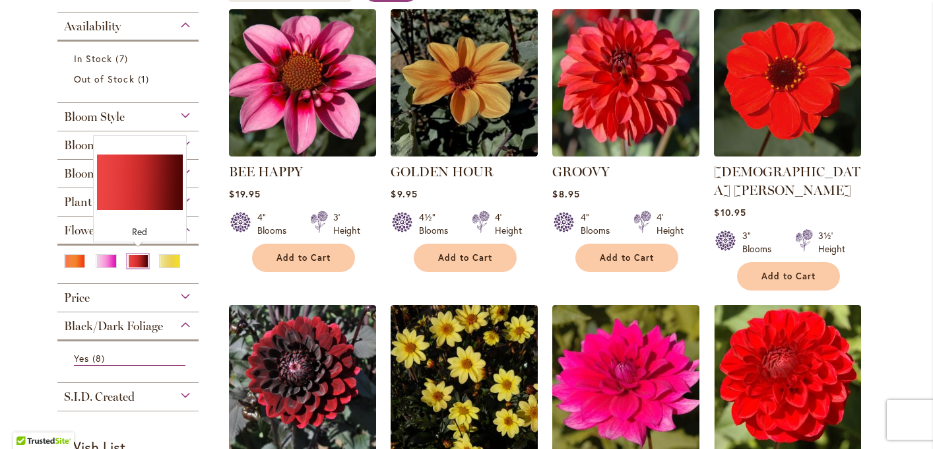
click at [142, 259] on div "Red" at bounding box center [137, 261] width 21 height 14
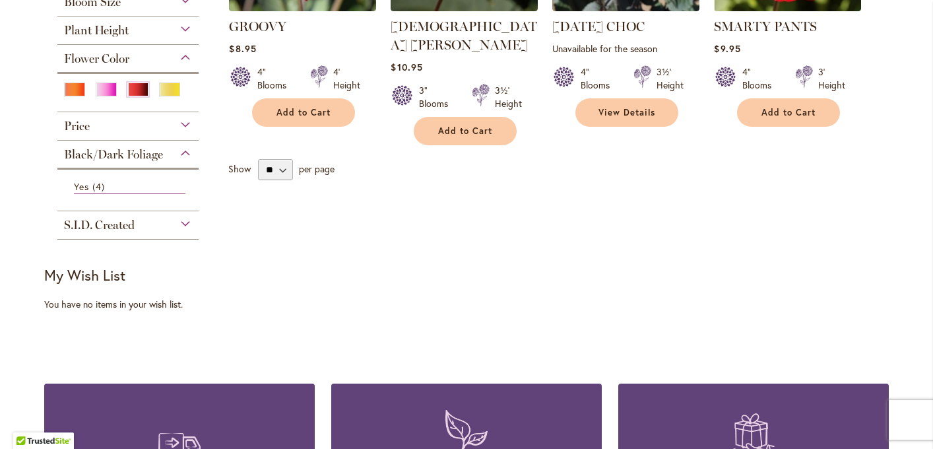
scroll to position [449, 0]
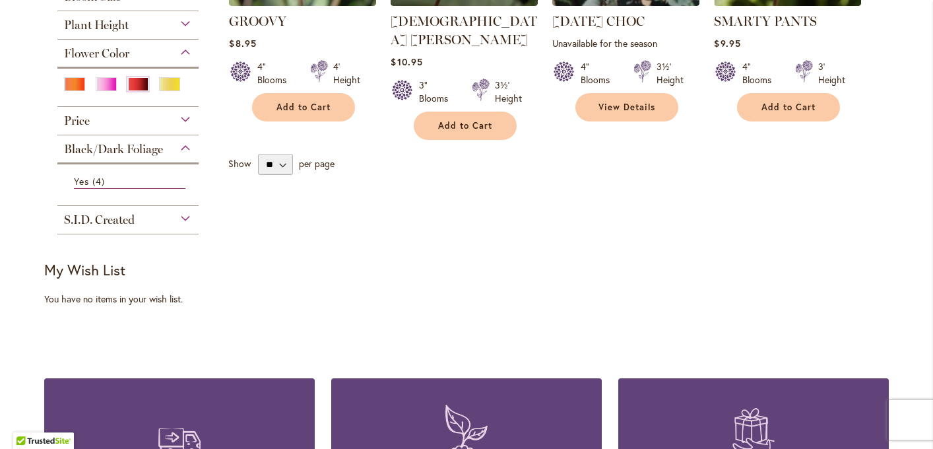
click at [188, 82] on div at bounding box center [128, 89] width 128 height 24
click at [184, 49] on div "Flower Color" at bounding box center [127, 50] width 141 height 21
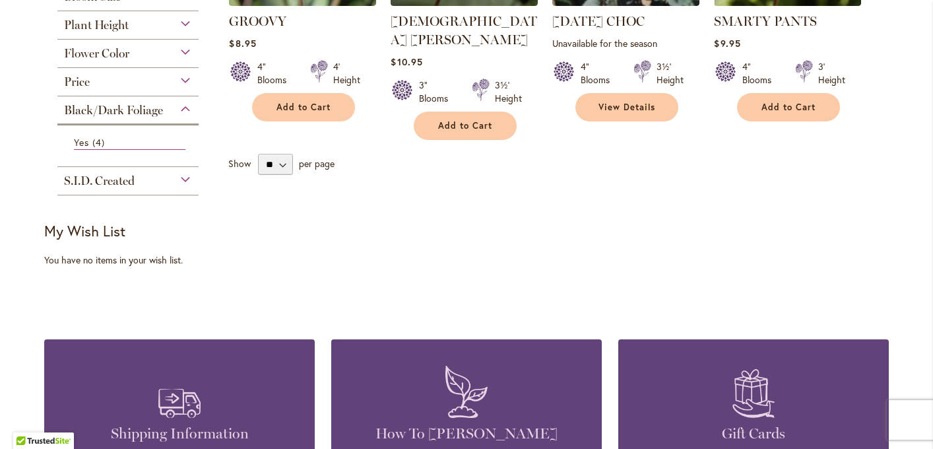
click at [184, 49] on div "Flower Color" at bounding box center [127, 50] width 141 height 21
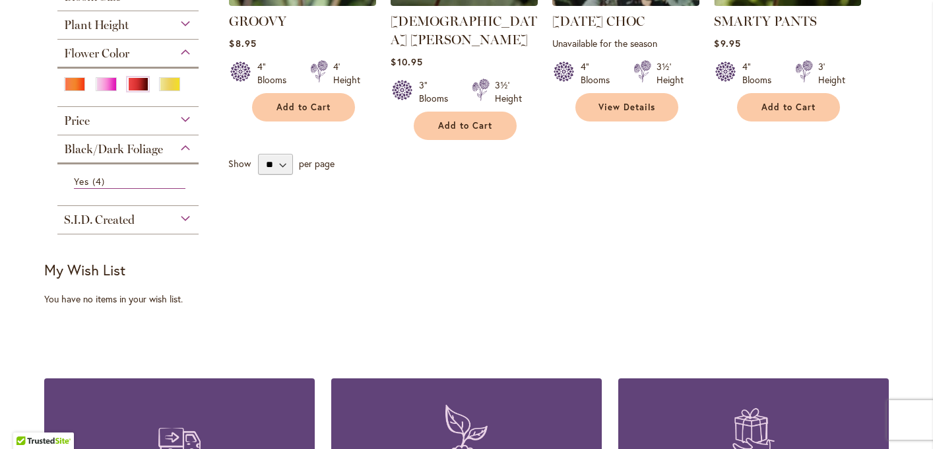
click at [195, 88] on div at bounding box center [127, 83] width 141 height 33
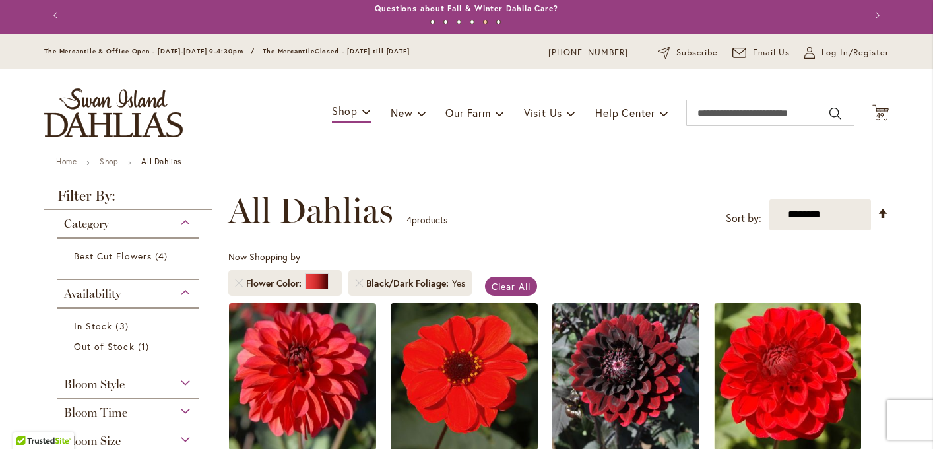
scroll to position [0, 0]
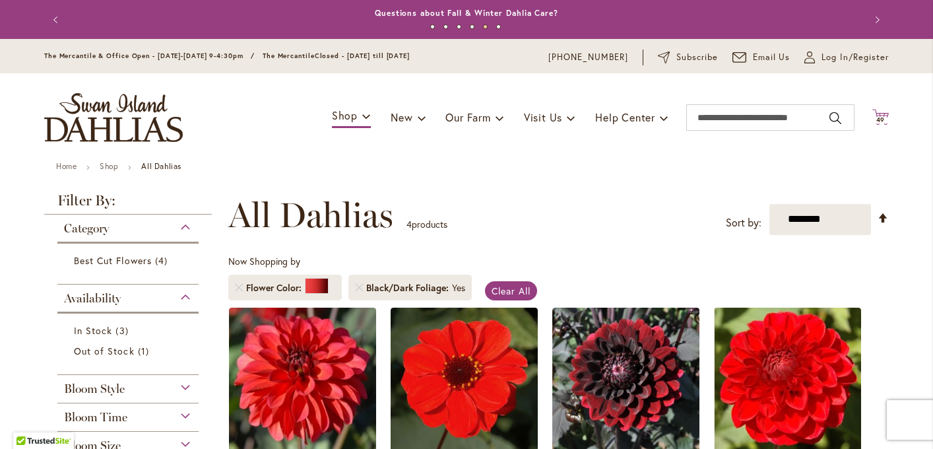
click at [881, 121] on span "49" at bounding box center [880, 119] width 9 height 9
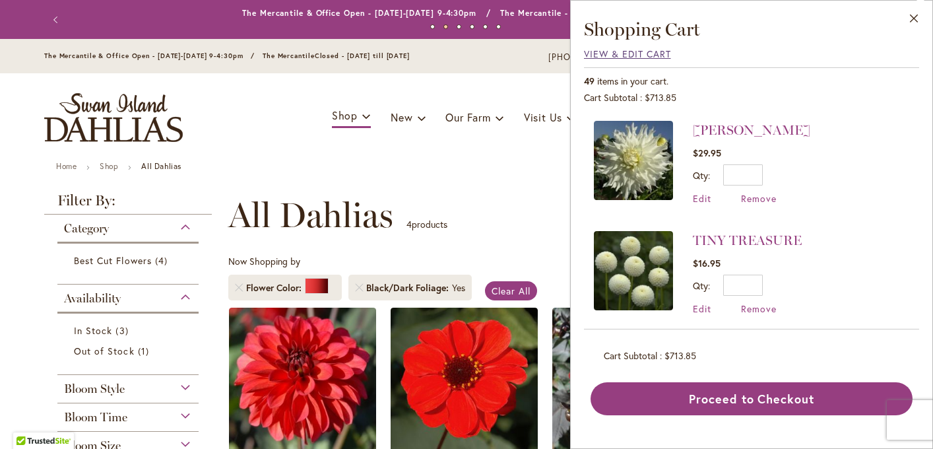
click at [660, 55] on span "View & Edit Cart" at bounding box center [627, 53] width 87 height 13
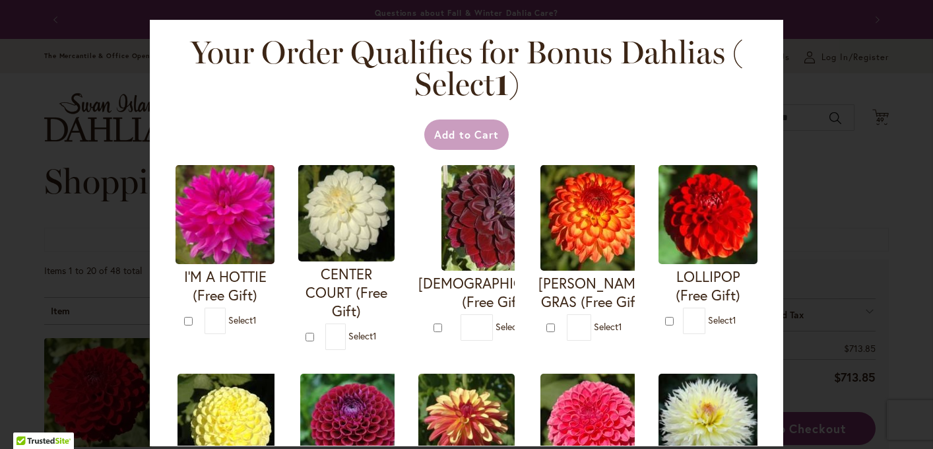
click at [654, 142] on div "Add to Cart" at bounding box center [466, 134] width 586 height 30
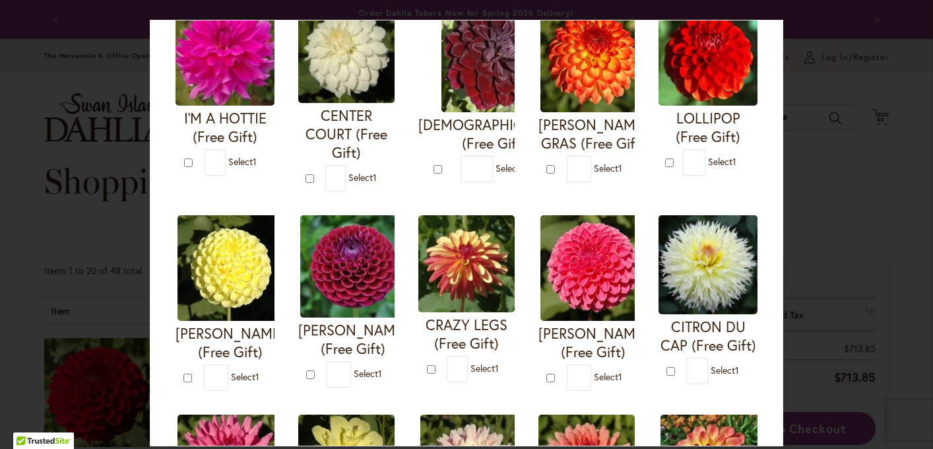
scroll to position [132, 0]
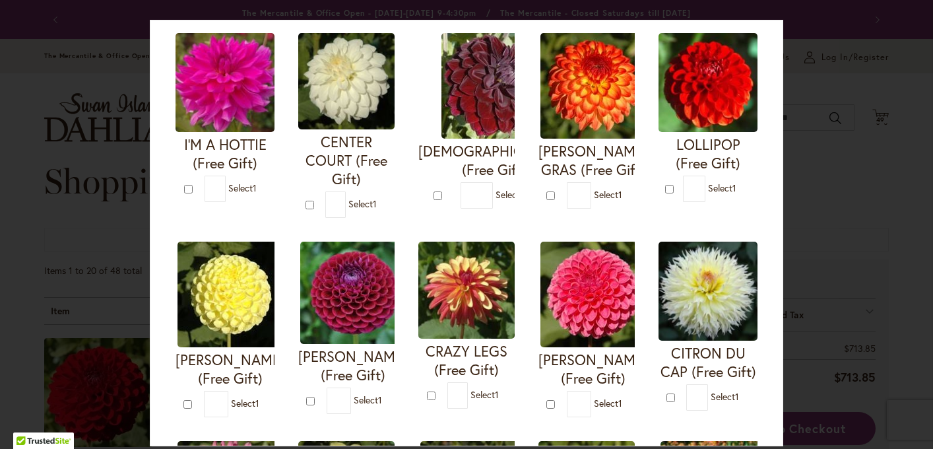
click at [357, 299] on img at bounding box center [353, 292] width 106 height 102
type input "*"
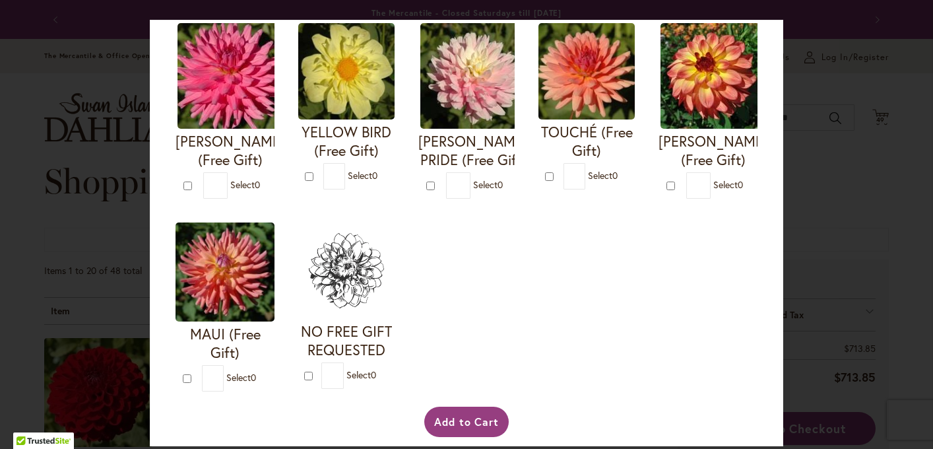
scroll to position [584, 0]
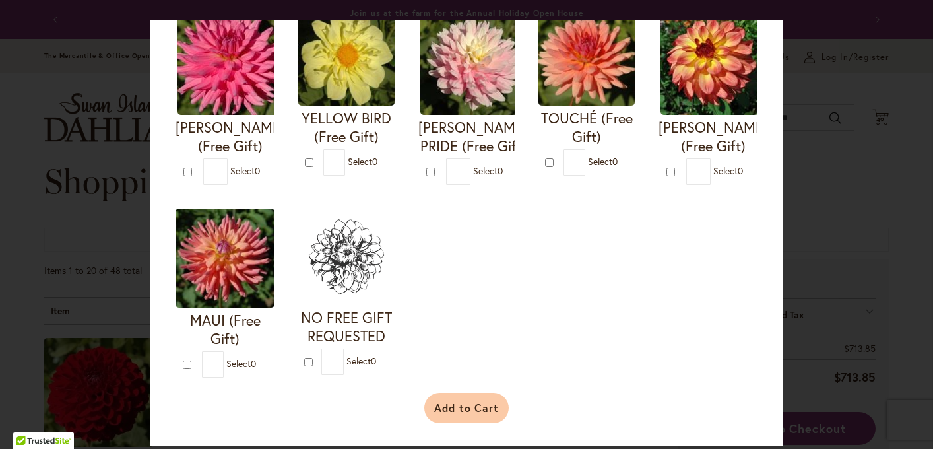
click at [452, 410] on button "Add to Cart" at bounding box center [466, 407] width 85 height 30
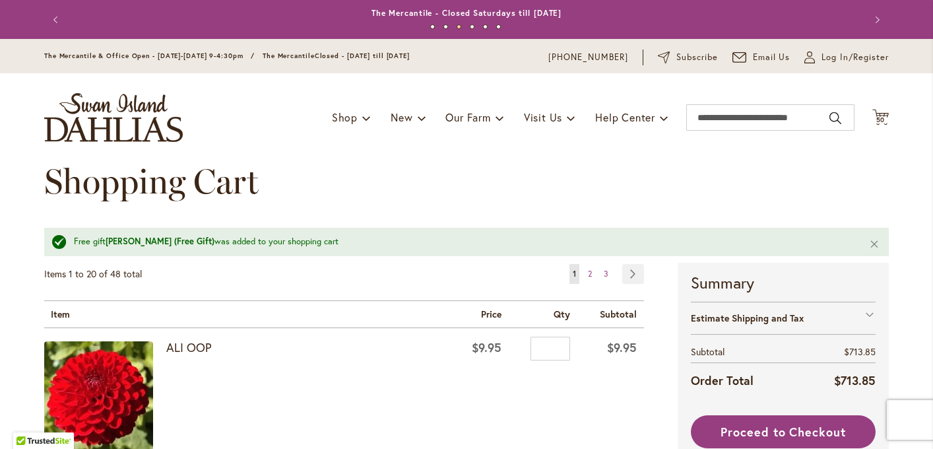
click at [563, 163] on div "Shopping Cart" at bounding box center [466, 195] width 844 height 66
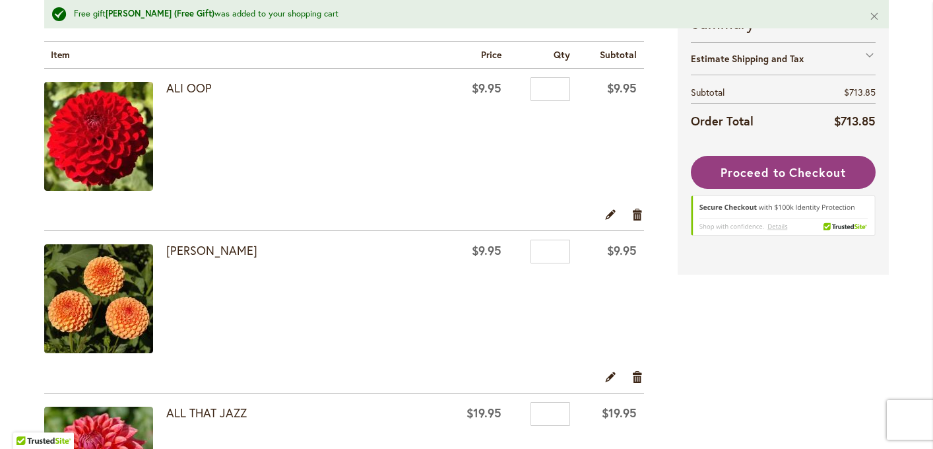
scroll to position [264, 0]
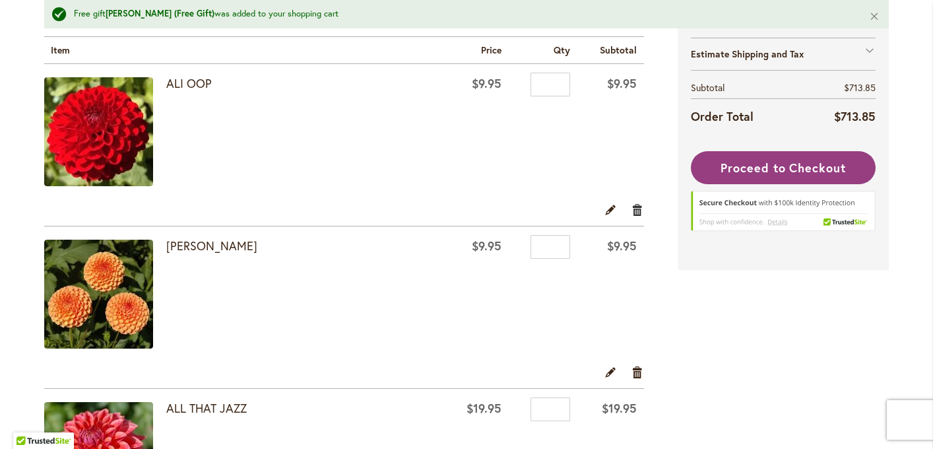
click at [639, 210] on link "Remove item" at bounding box center [637, 210] width 13 height 15
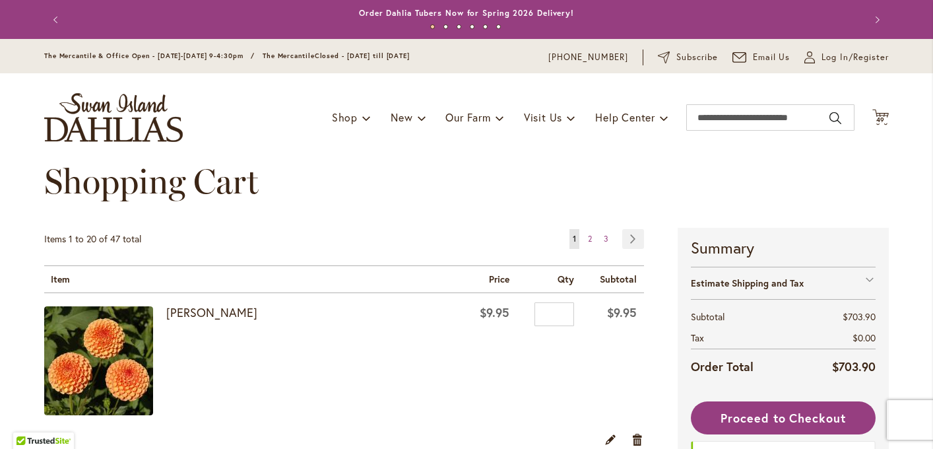
click at [711, 152] on div "Toggle Nav Shop Dahlia Tubers Collections Fresh Cut Dahlias Gardening Supplies …" at bounding box center [466, 117] width 871 height 88
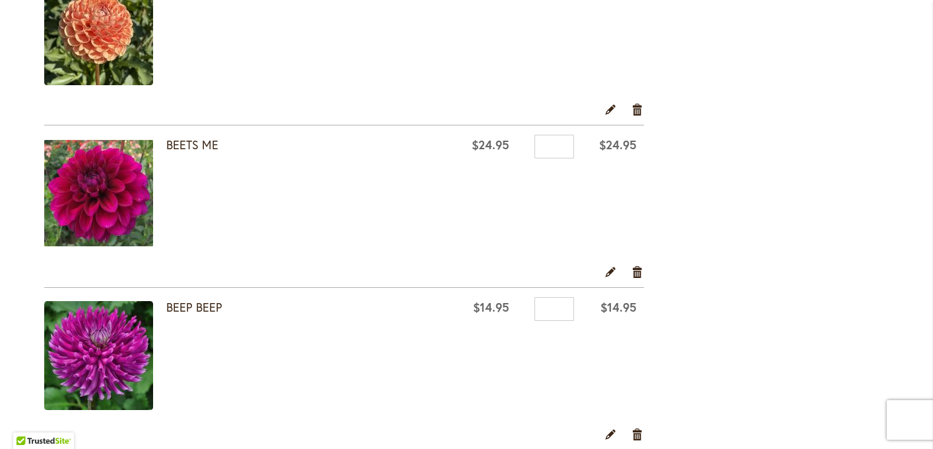
scroll to position [818, 0]
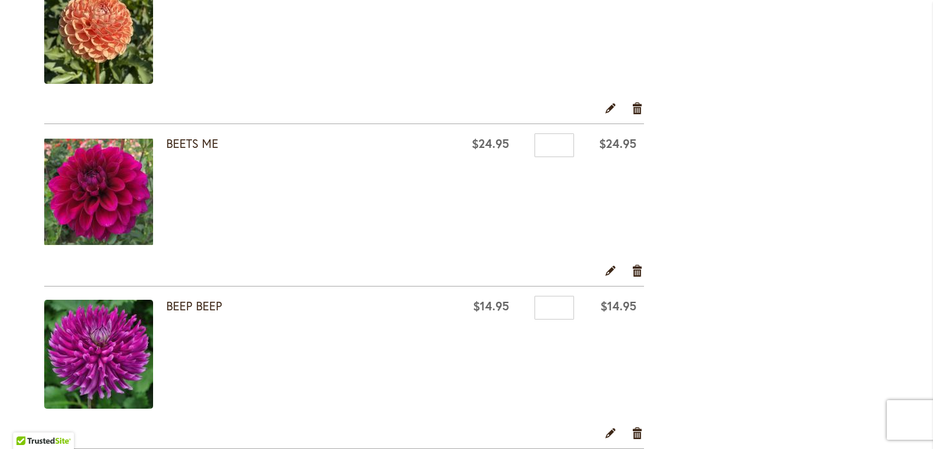
click at [100, 220] on img at bounding box center [98, 191] width 109 height 109
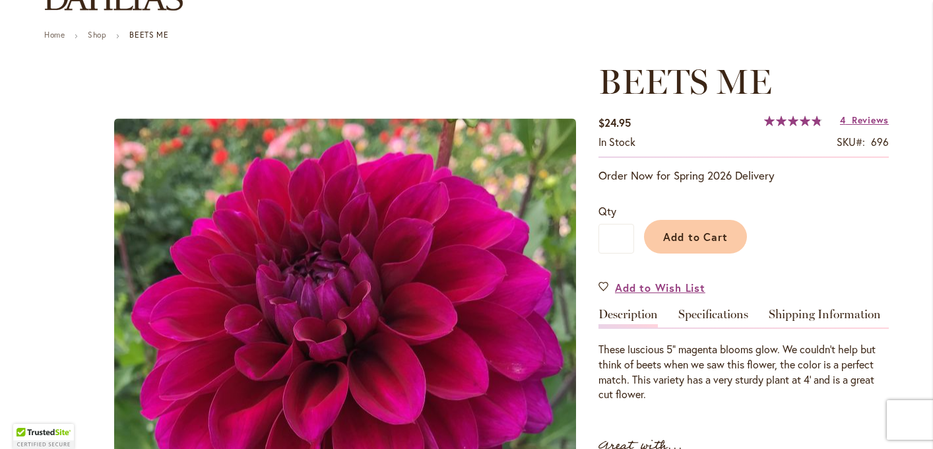
scroll to position [132, 0]
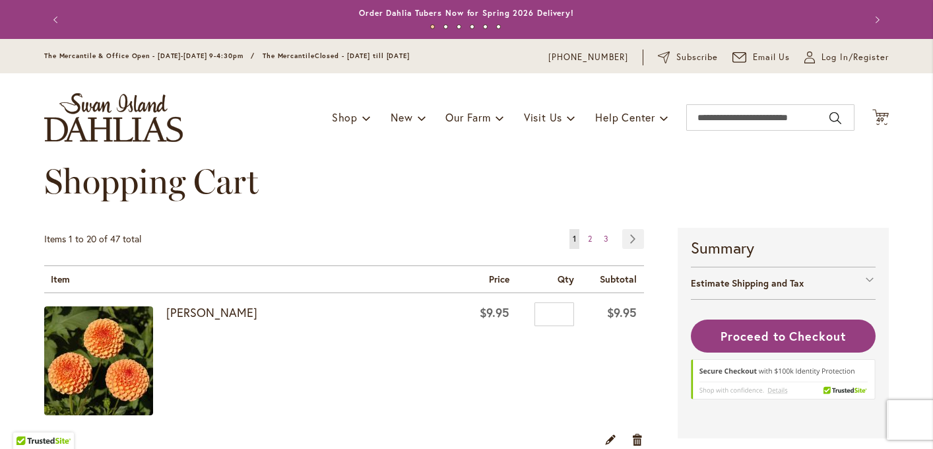
click at [295, 162] on div "Shopping Cart" at bounding box center [466, 195] width 844 height 66
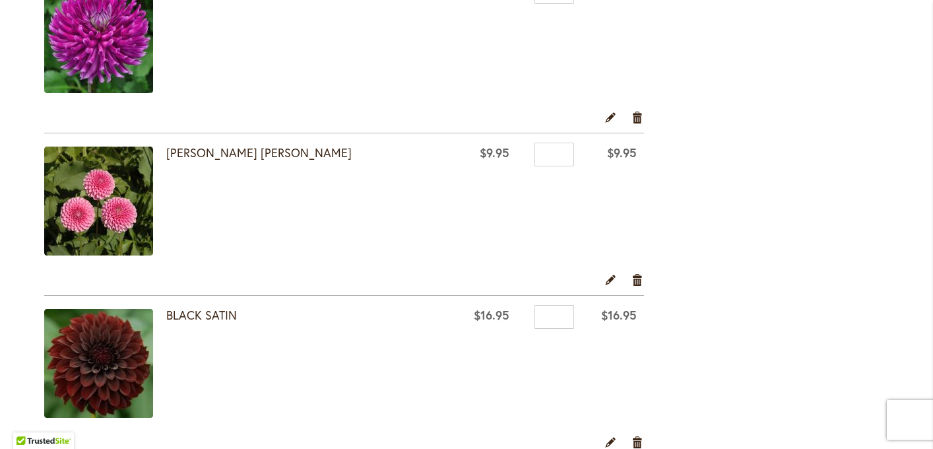
scroll to position [1135, 0]
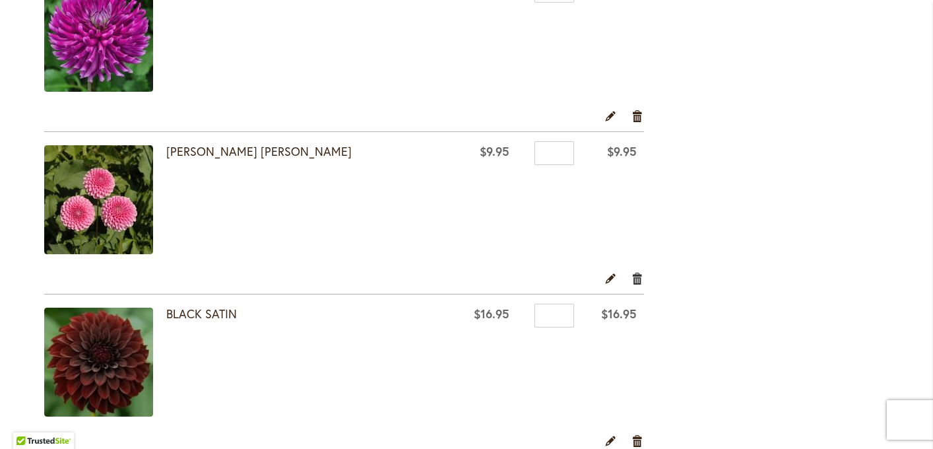
click at [637, 275] on link "Remove item" at bounding box center [637, 277] width 13 height 15
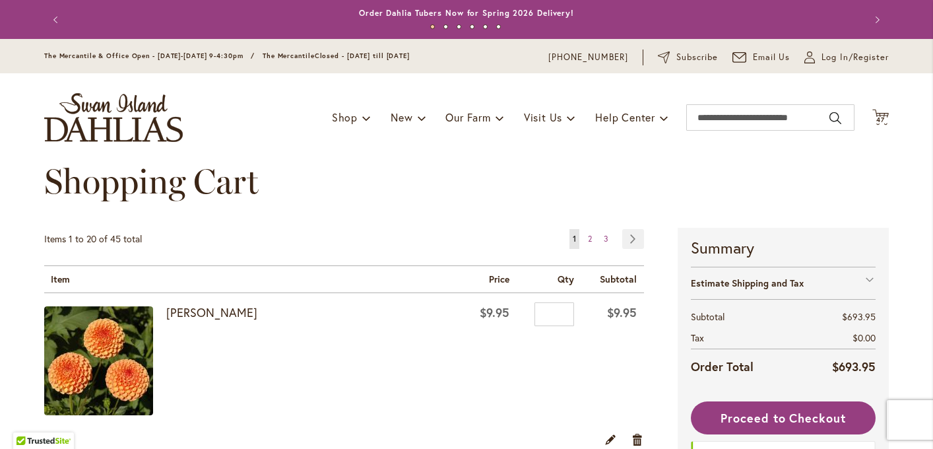
click at [480, 216] on div "Shopping Cart" at bounding box center [466, 195] width 844 height 66
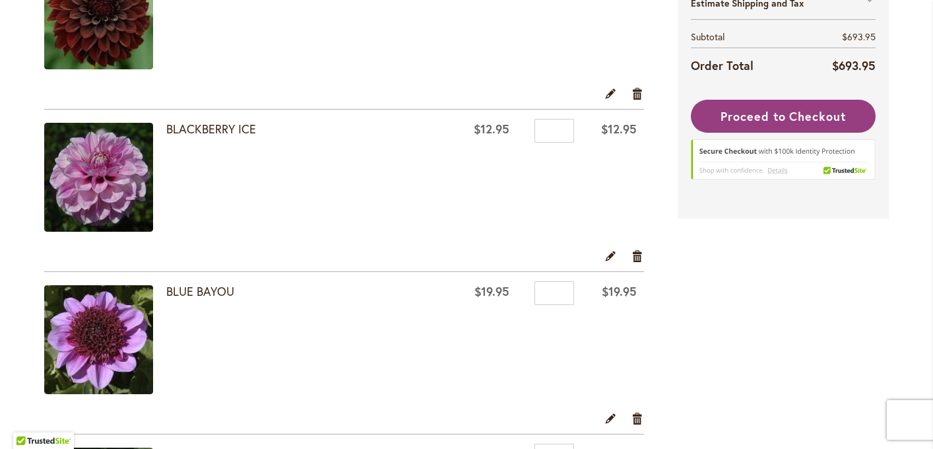
scroll to position [1346, 0]
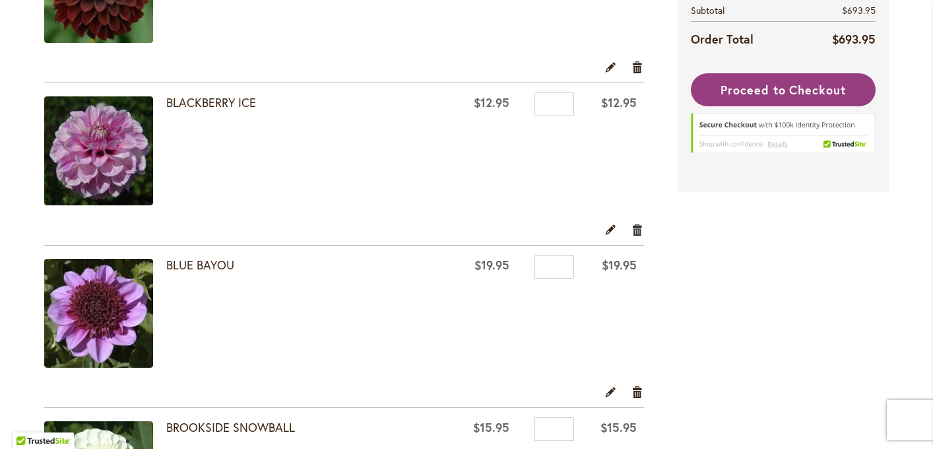
click at [635, 230] on link "Remove item" at bounding box center [637, 229] width 13 height 15
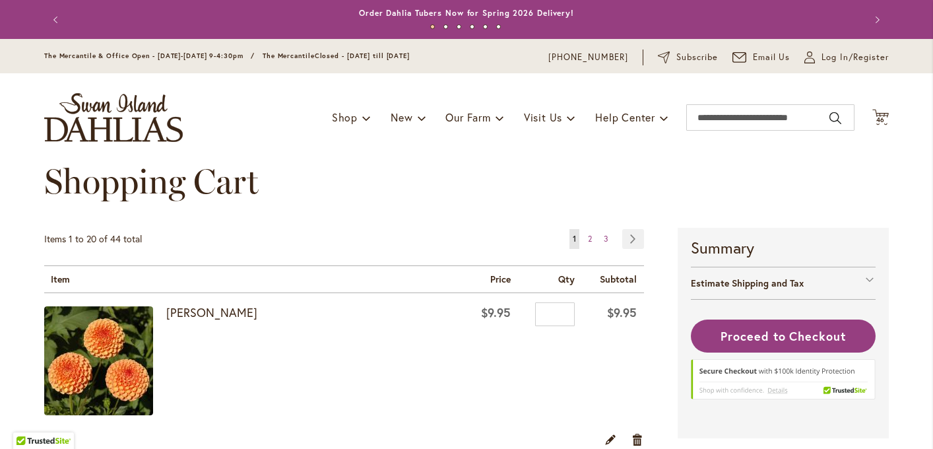
click at [608, 170] on div "Shopping Cart" at bounding box center [466, 195] width 844 height 66
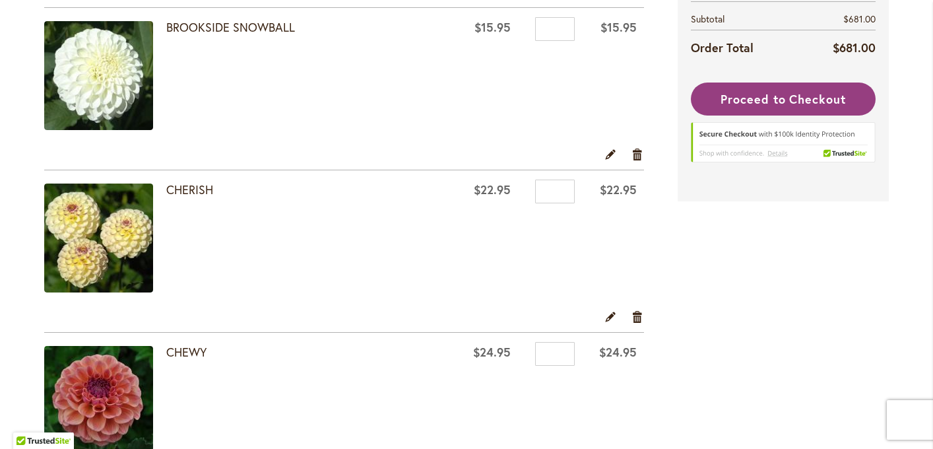
scroll to position [1609, 0]
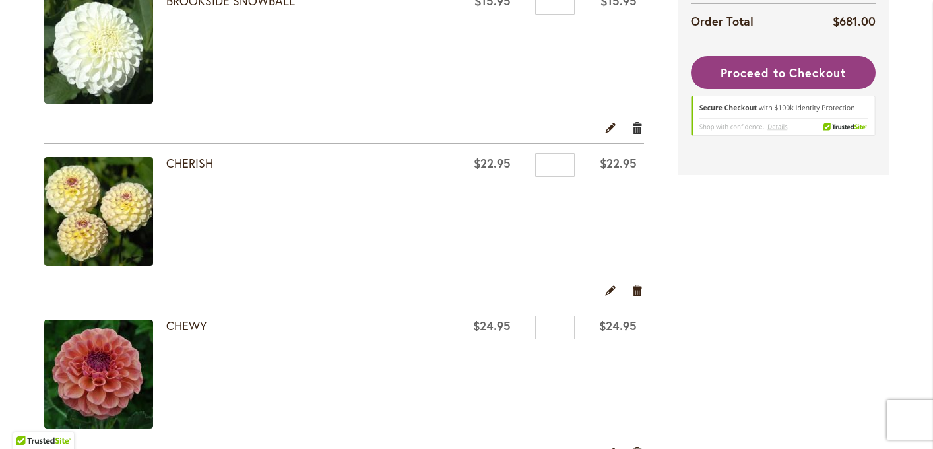
click at [640, 123] on link "Remove item" at bounding box center [637, 127] width 13 height 15
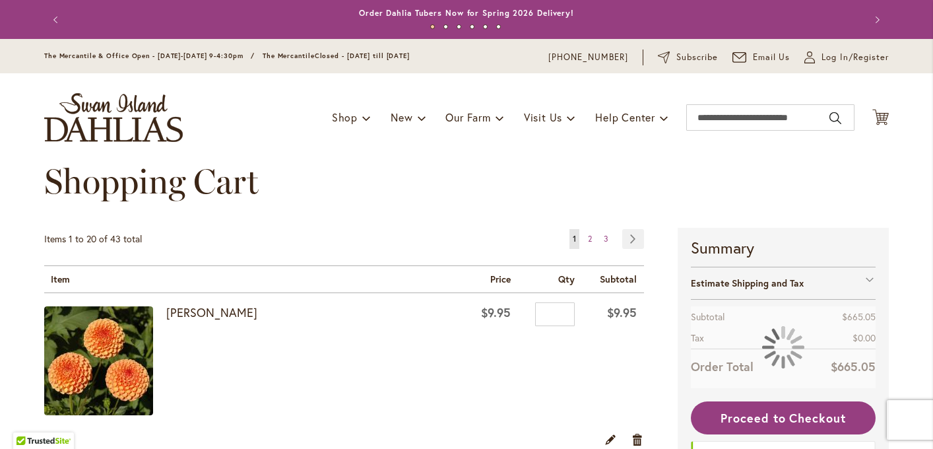
click at [497, 178] on div "Shopping Cart" at bounding box center [466, 195] width 844 height 66
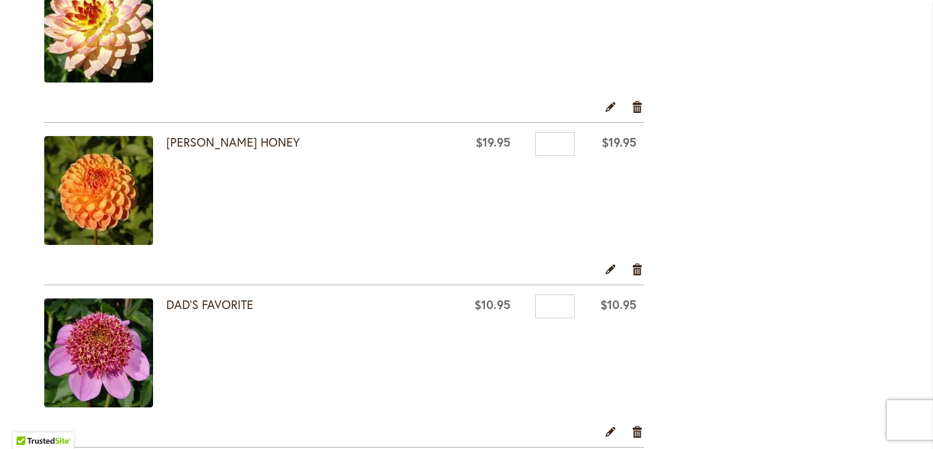
scroll to position [1979, 0]
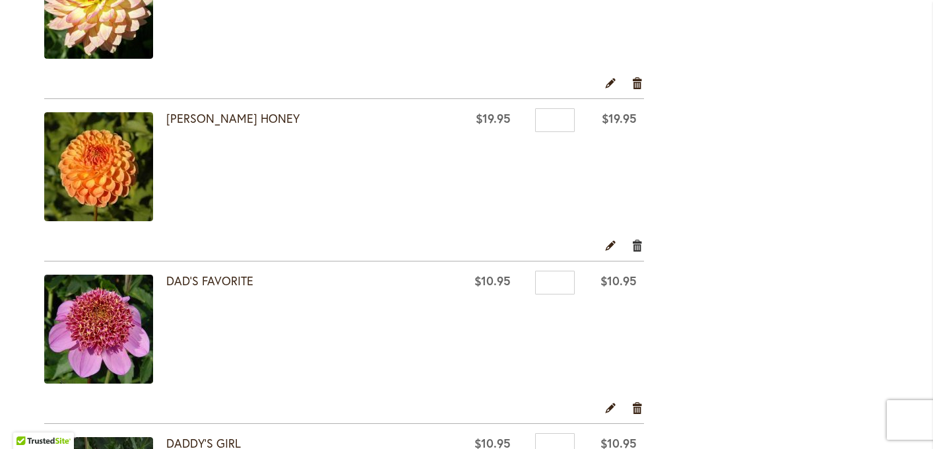
click at [638, 246] on link "Remove item" at bounding box center [637, 244] width 13 height 15
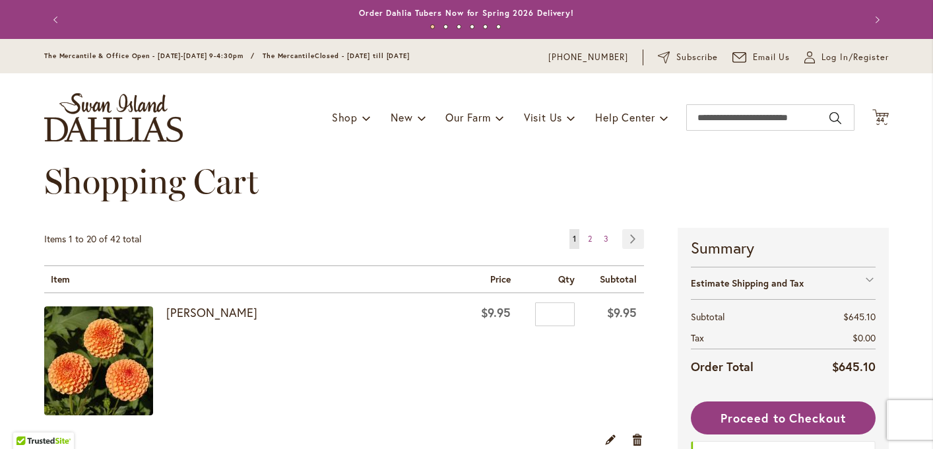
click at [419, 226] on div "Shopping Cart" at bounding box center [466, 195] width 844 height 66
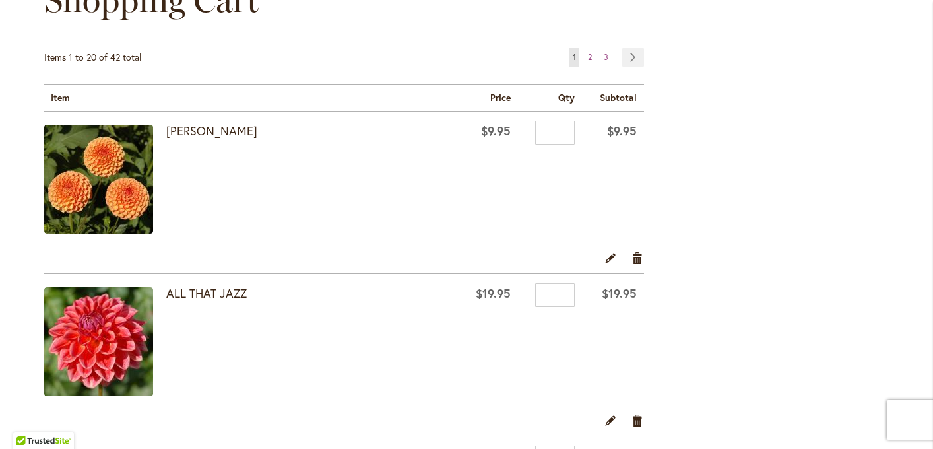
scroll to position [185, 0]
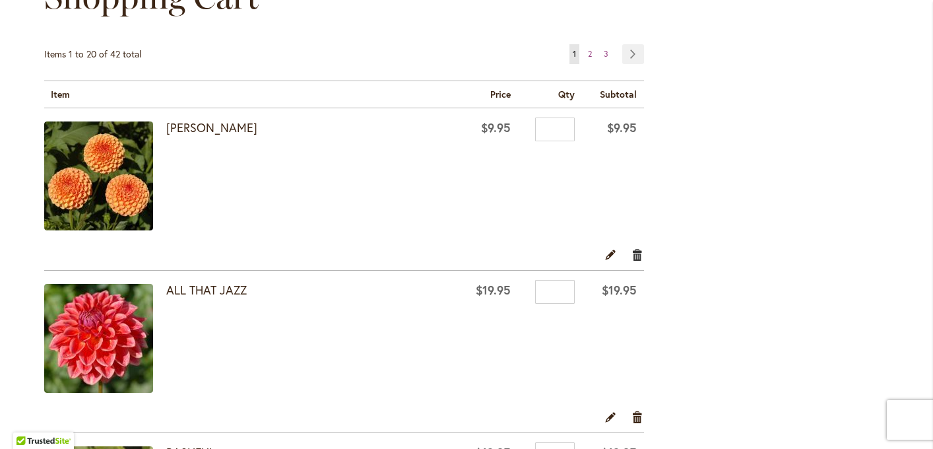
click at [637, 256] on link "Remove item" at bounding box center [637, 254] width 13 height 15
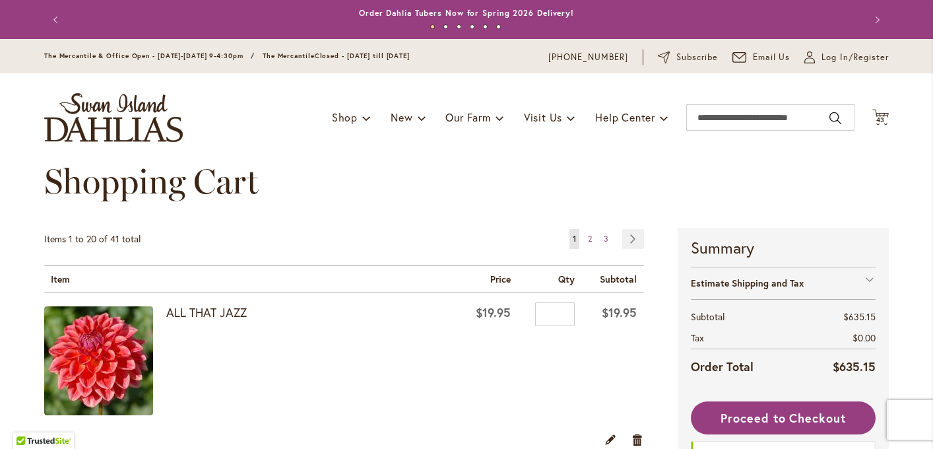
click at [460, 229] on div "Items 1 to 20 of 41 total Page You're currently reading page 1 Page 2 Page 3 Pa…" at bounding box center [344, 247] width 600 height 37
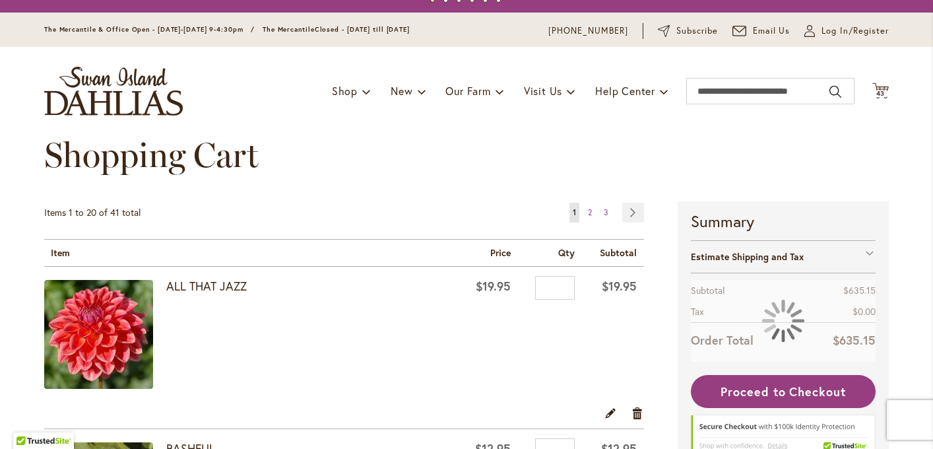
click at [502, 154] on div "Shopping Cart" at bounding box center [466, 168] width 844 height 66
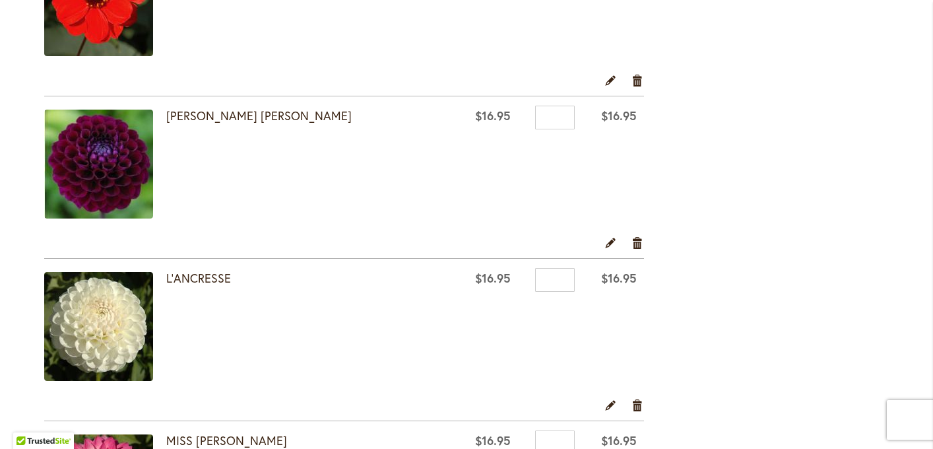
scroll to position [2981, 0]
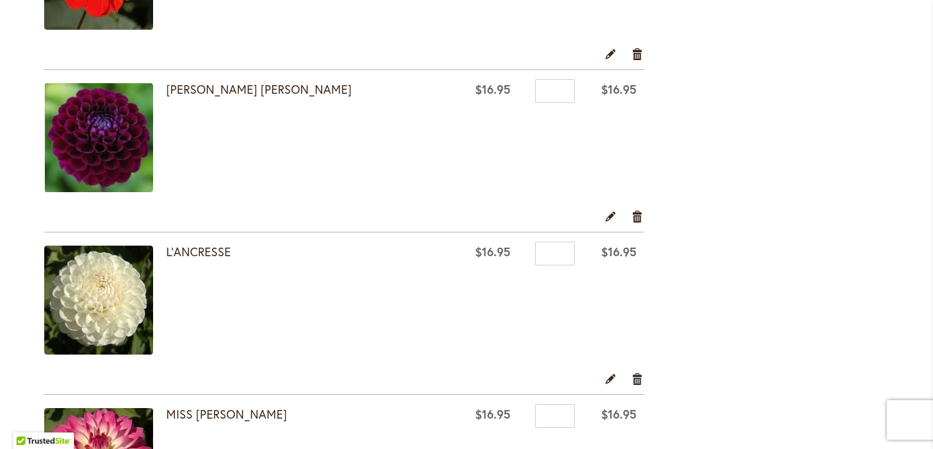
click at [637, 383] on link "Remove item" at bounding box center [637, 378] width 13 height 15
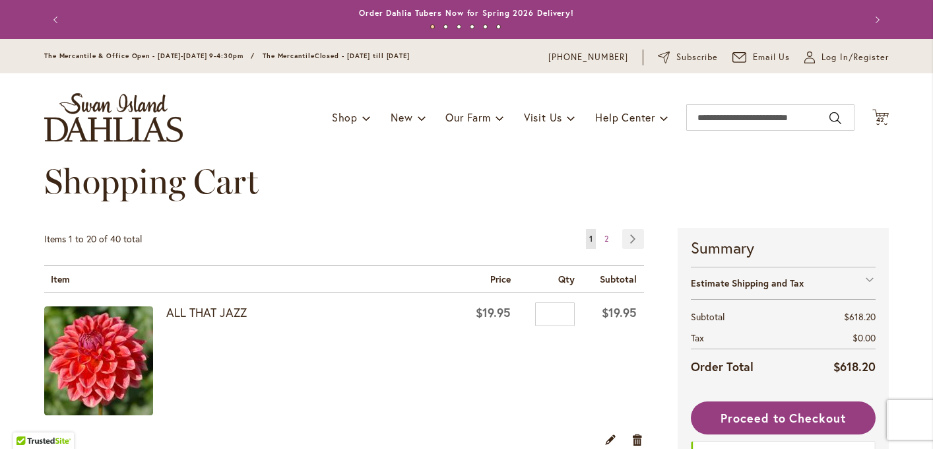
click at [504, 235] on div "Items 1 to 20 of 40 total Page You're currently reading page 1 Page 2 Page Next" at bounding box center [344, 247] width 600 height 37
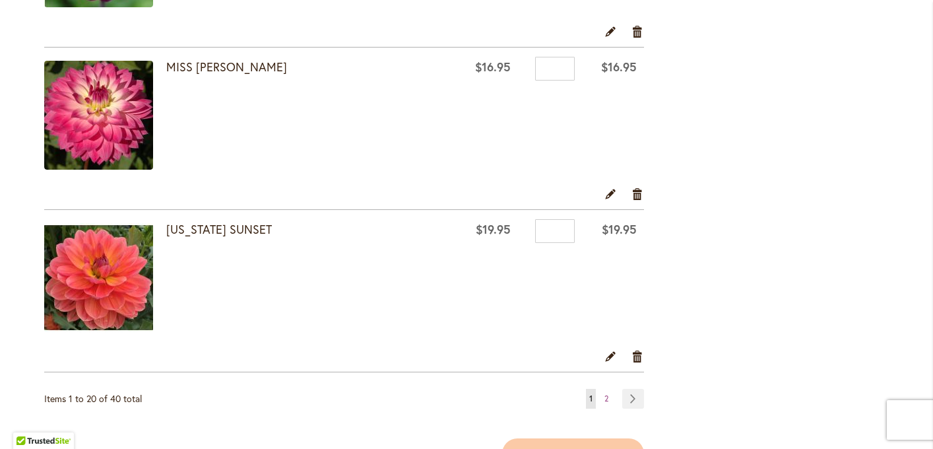
scroll to position [3193, 0]
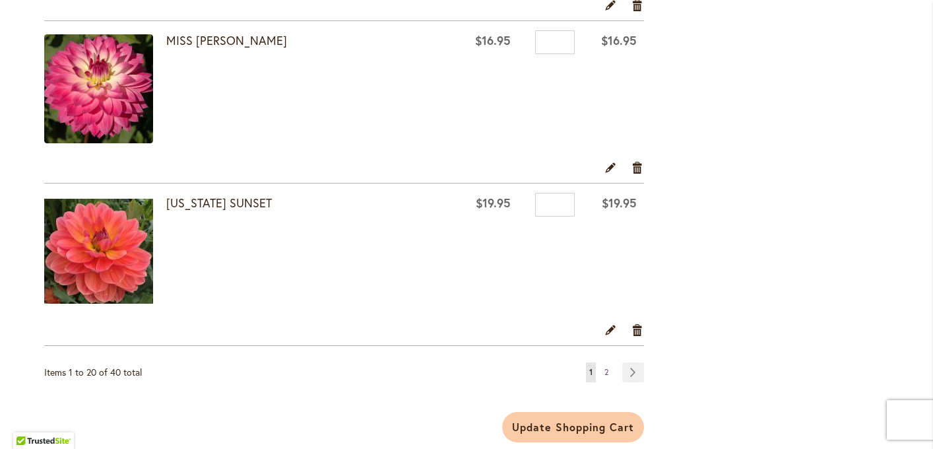
click at [607, 372] on span "2" at bounding box center [606, 372] width 4 height 10
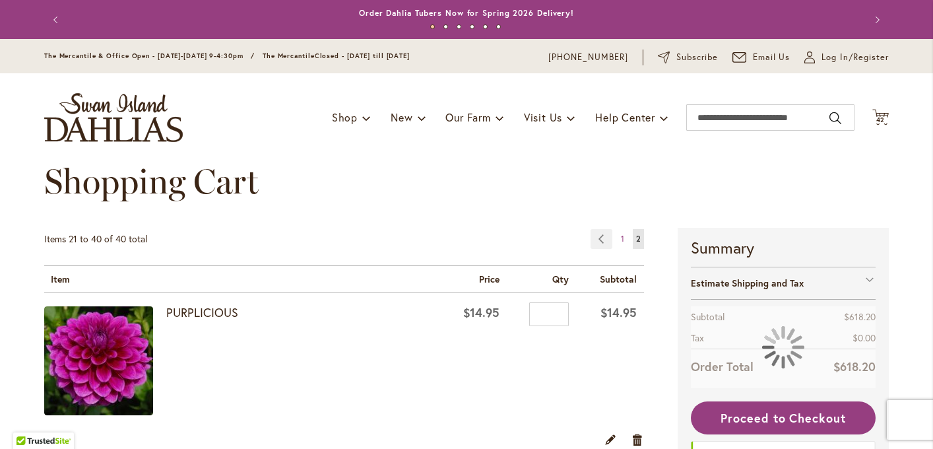
click at [500, 217] on div "Shopping Cart" at bounding box center [466, 195] width 844 height 66
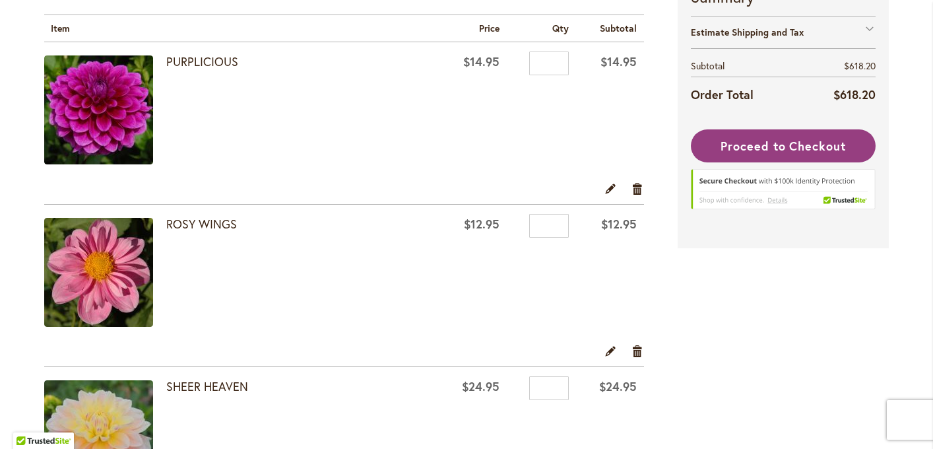
scroll to position [264, 0]
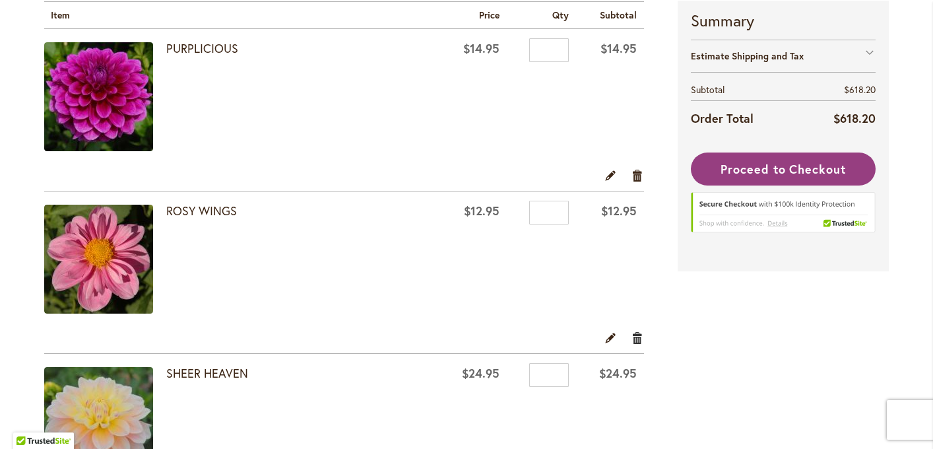
click at [637, 336] on link "Remove item" at bounding box center [637, 337] width 13 height 15
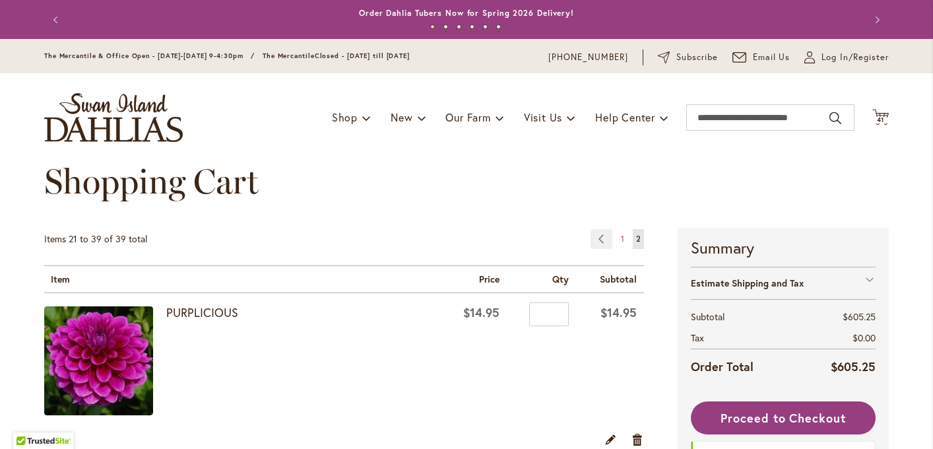
click at [414, 189] on div "Shopping Cart" at bounding box center [466, 195] width 844 height 66
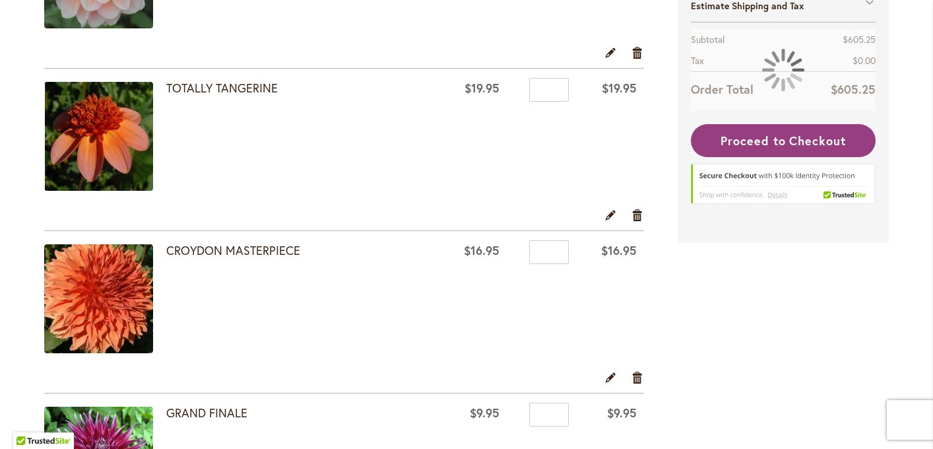
scroll to position [554, 0]
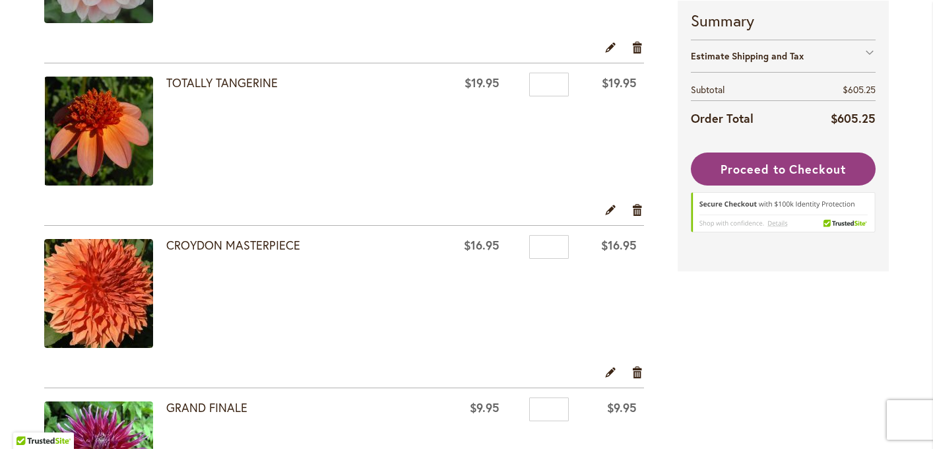
click at [118, 304] on img at bounding box center [98, 293] width 109 height 109
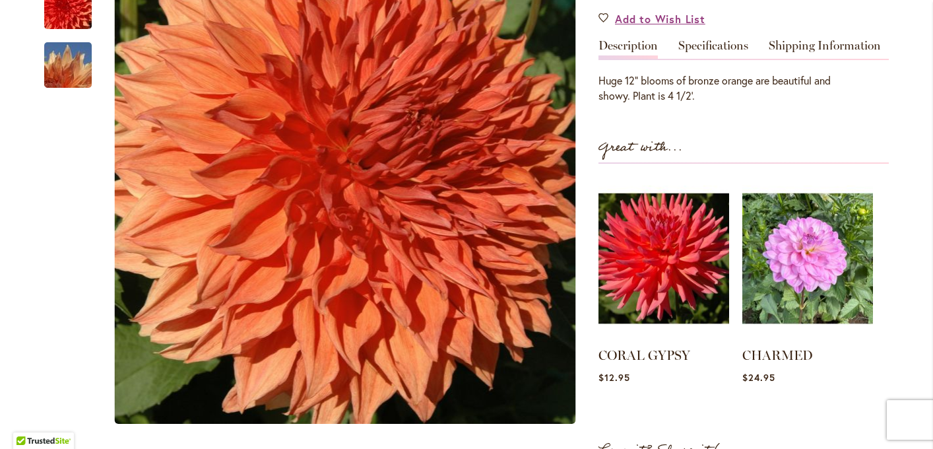
scroll to position [449, 0]
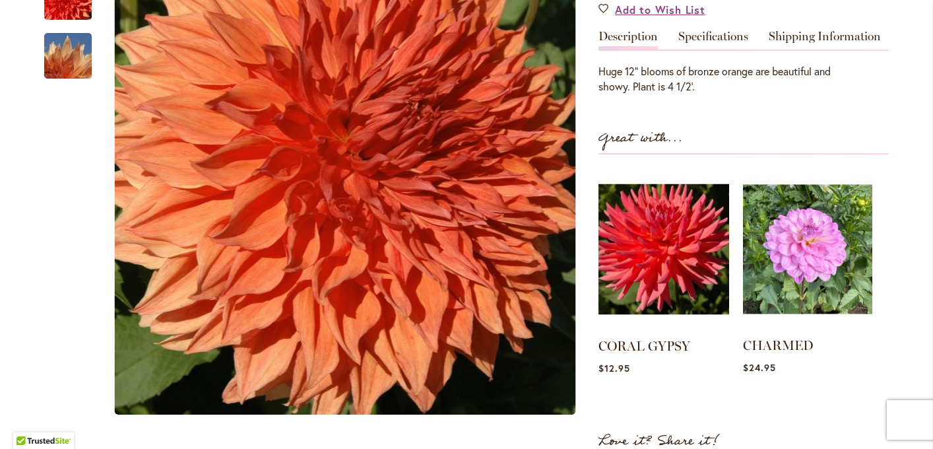
click at [820, 261] on img at bounding box center [807, 249] width 129 height 162
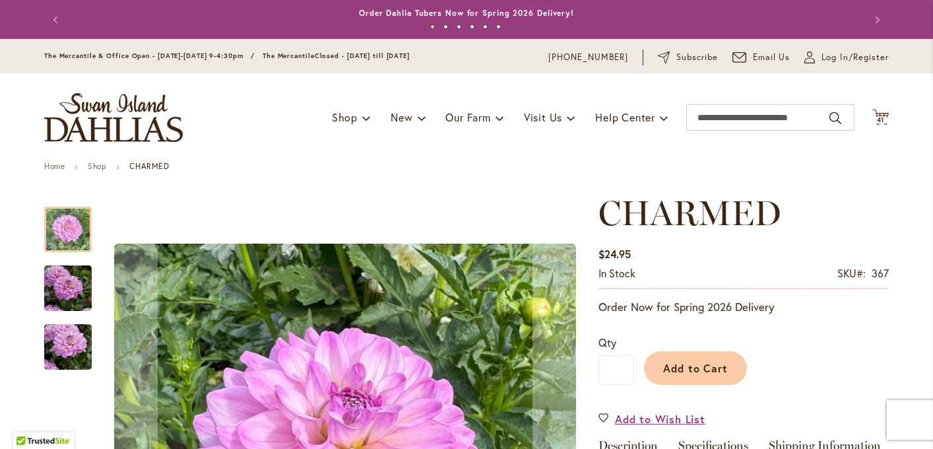
drag, startPoint x: 0, startPoint y: 0, endPoint x: 823, endPoint y: 341, distance: 890.4
click at [820, 343] on div "Add to Cart" at bounding box center [761, 364] width 255 height 60
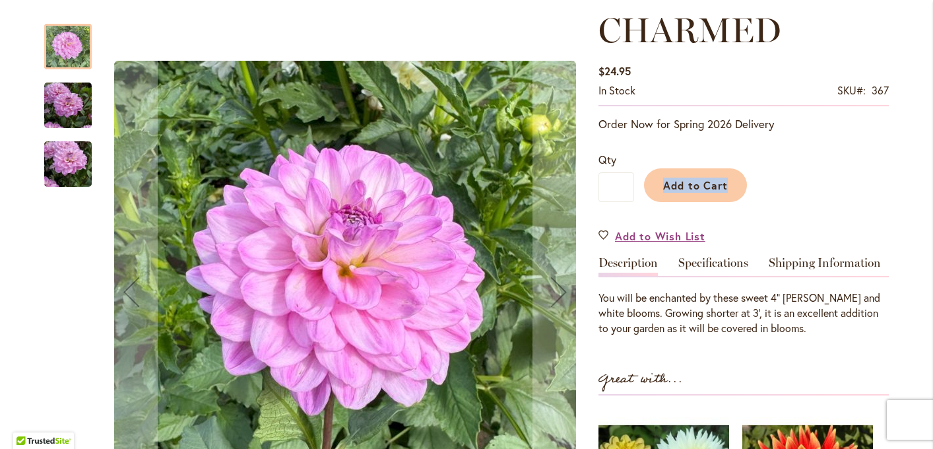
scroll to position [211, 0]
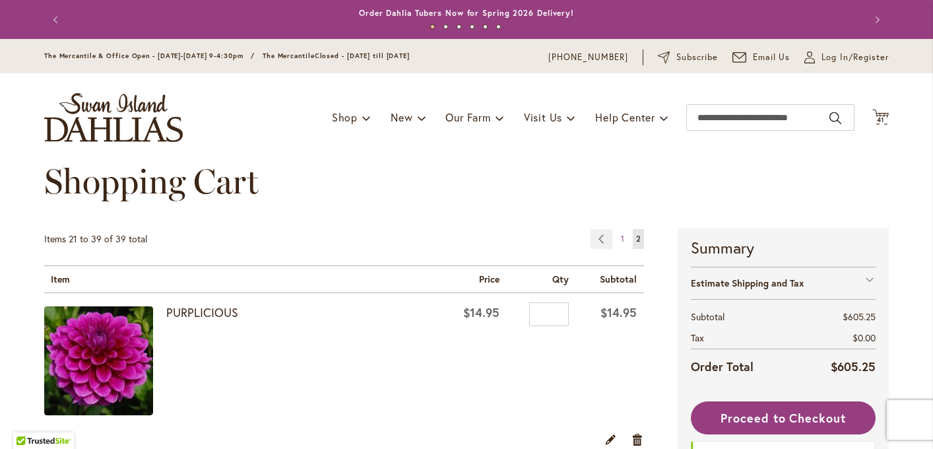
click at [444, 216] on div "Shopping Cart" at bounding box center [466, 195] width 844 height 66
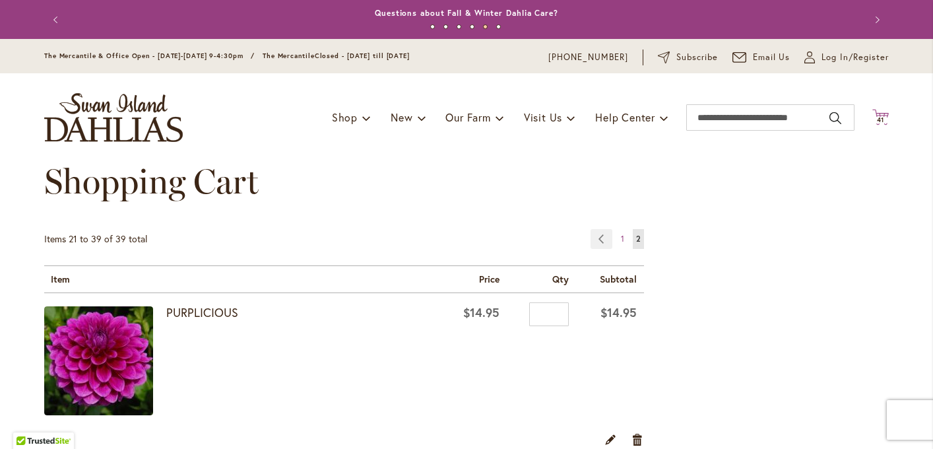
click at [879, 115] on icon at bounding box center [880, 117] width 16 height 16
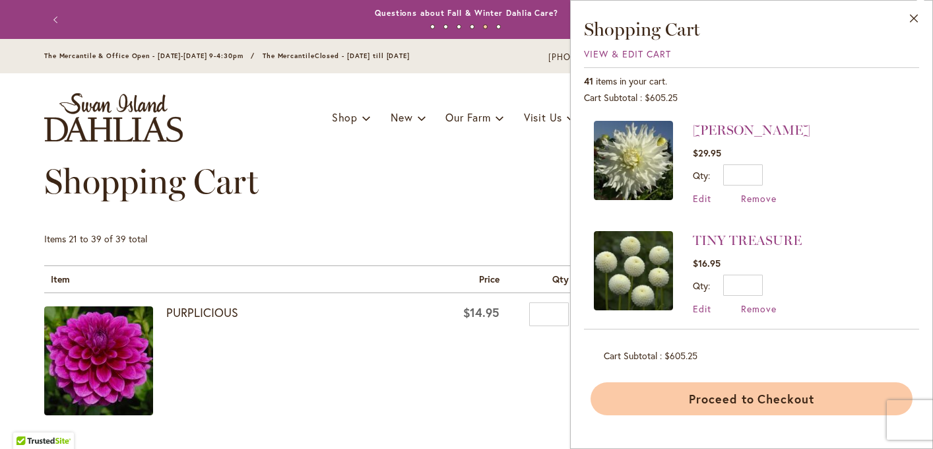
click at [710, 398] on button "Proceed to Checkout" at bounding box center [751, 398] width 322 height 33
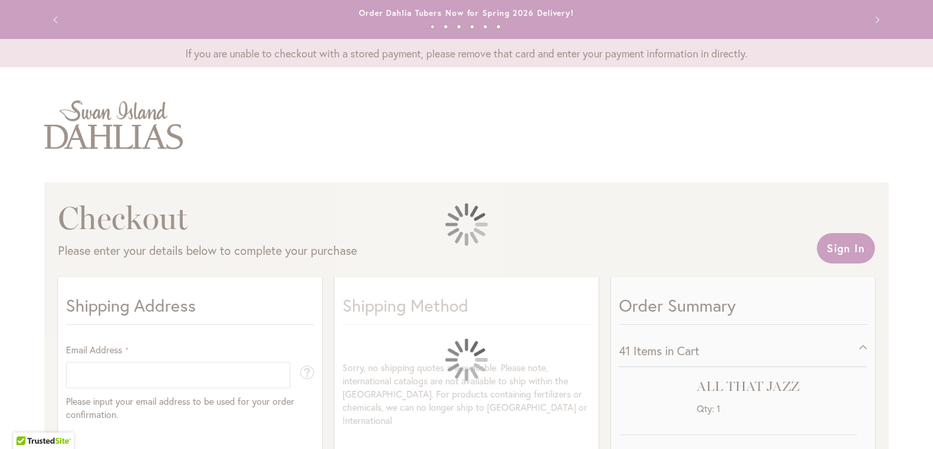
select select "**"
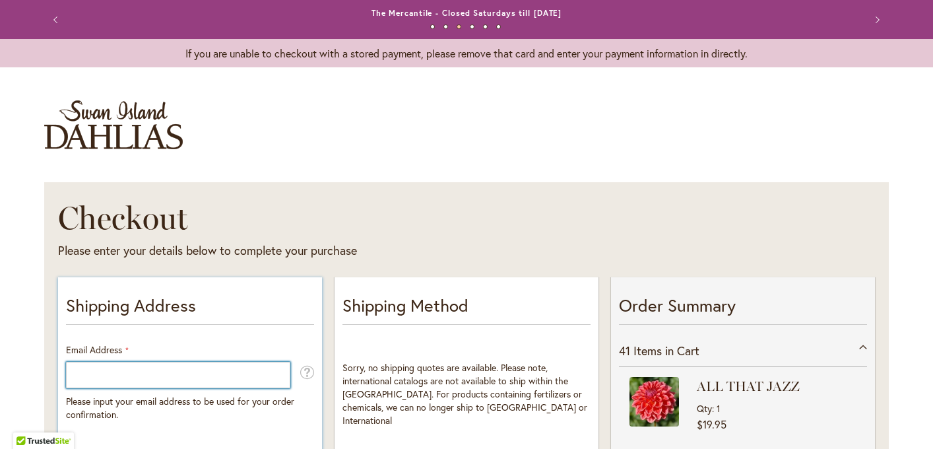
click at [251, 374] on input "Email Address" at bounding box center [178, 374] width 224 height 26
type input "**********"
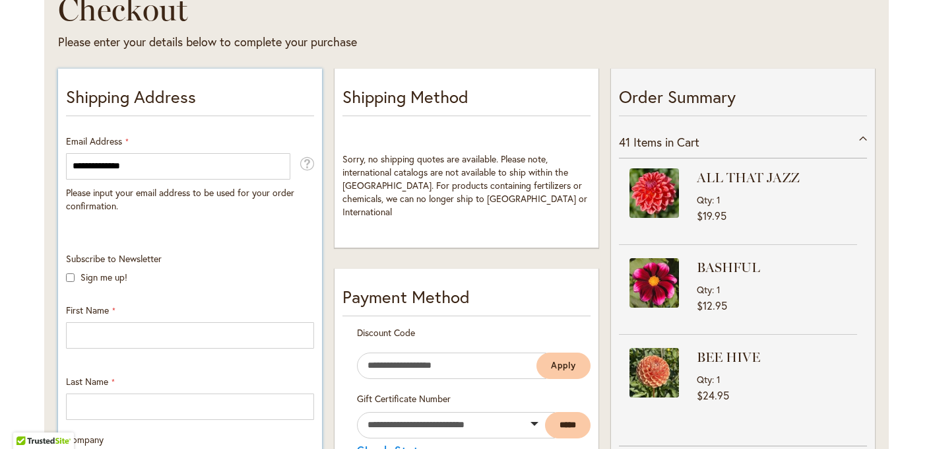
scroll to position [215, 0]
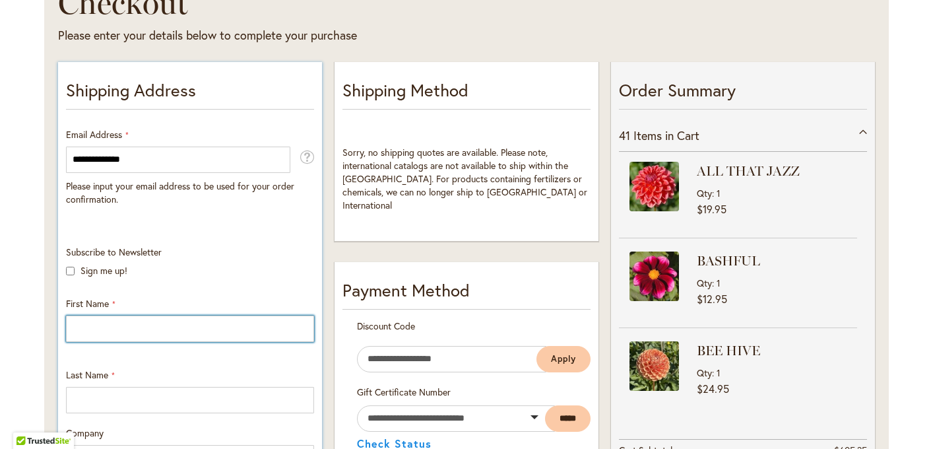
click at [255, 323] on input "First Name" at bounding box center [190, 328] width 248 height 26
type input "******"
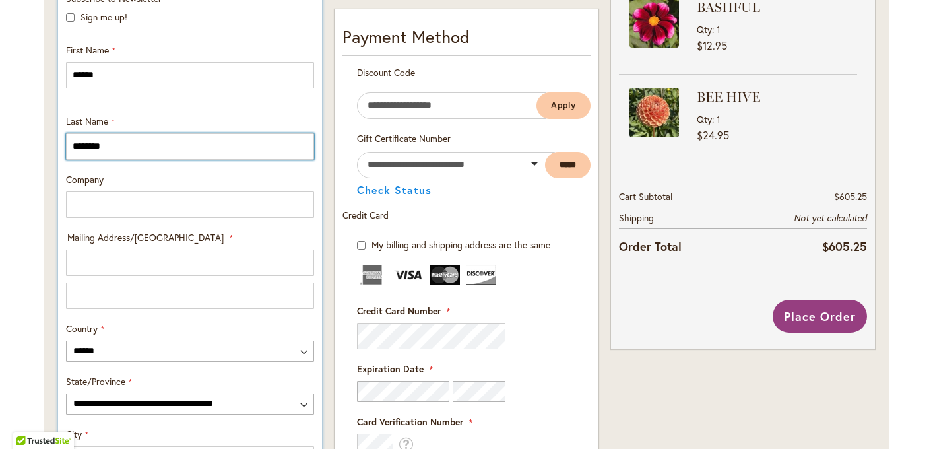
scroll to position [475, 0]
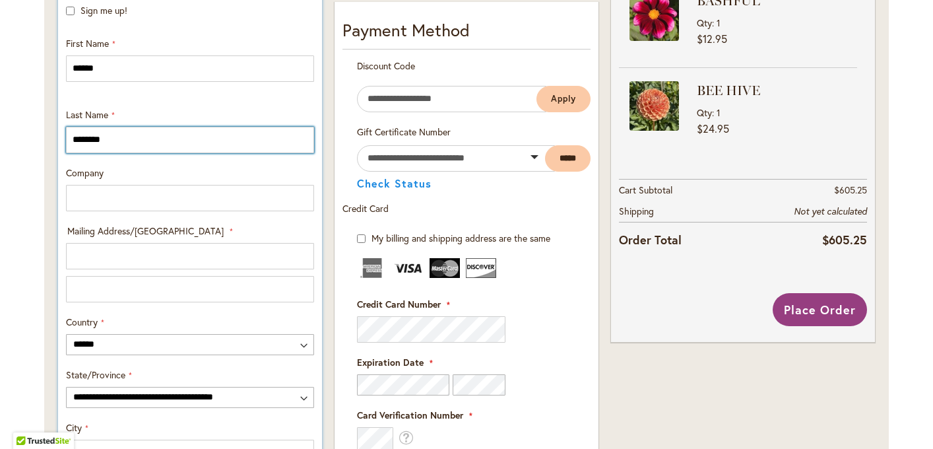
type input "********"
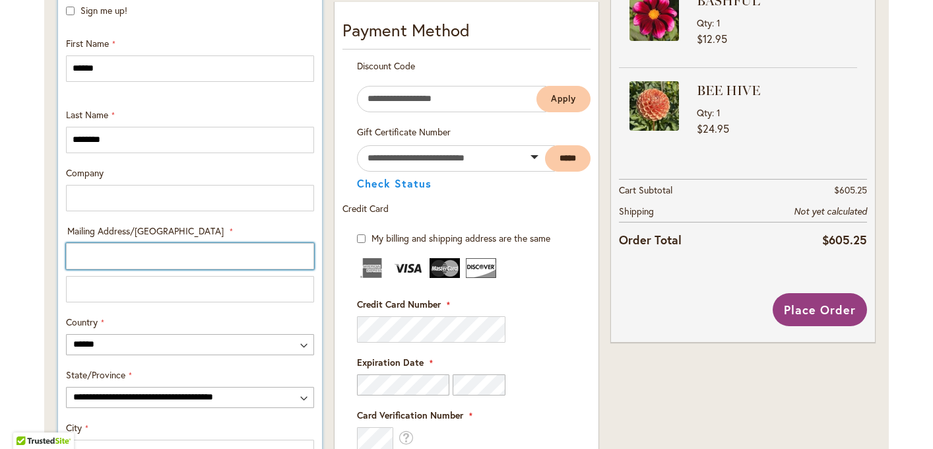
click at [245, 259] on input "Mailing Address/PO BOX: Line 1" at bounding box center [190, 256] width 248 height 26
type input "**********"
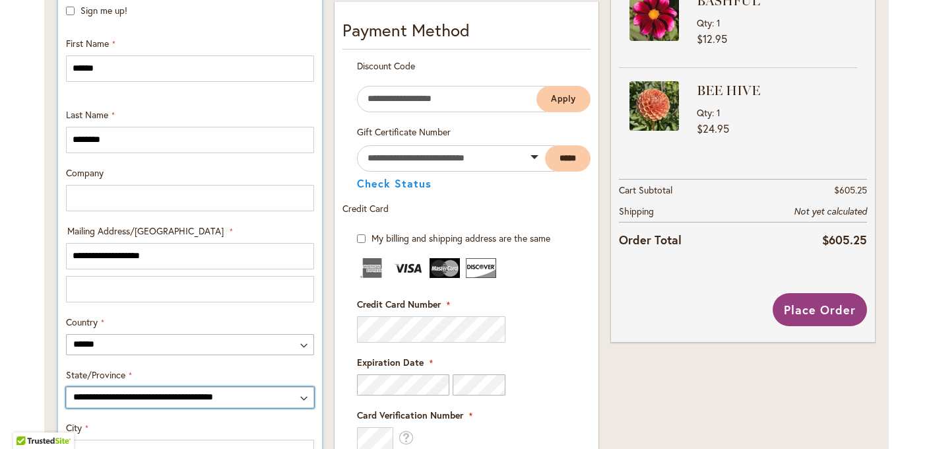
select select "**"
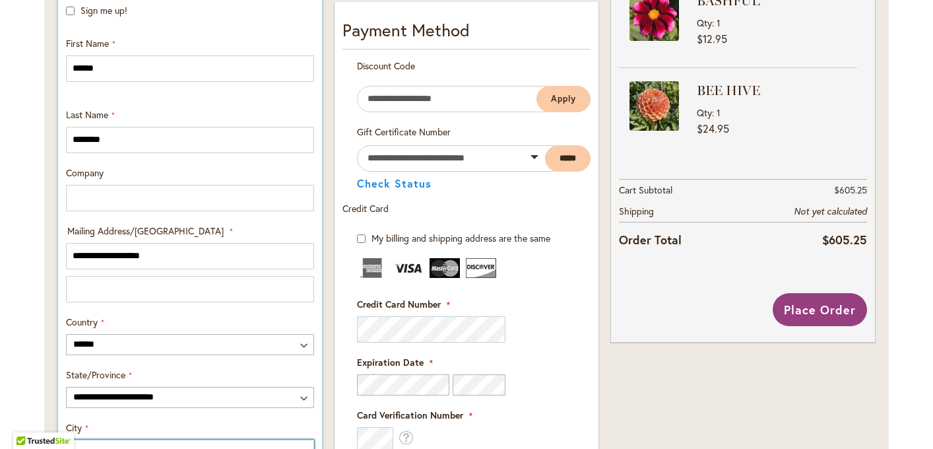
type input "*********"
type input "*****"
type input "**********"
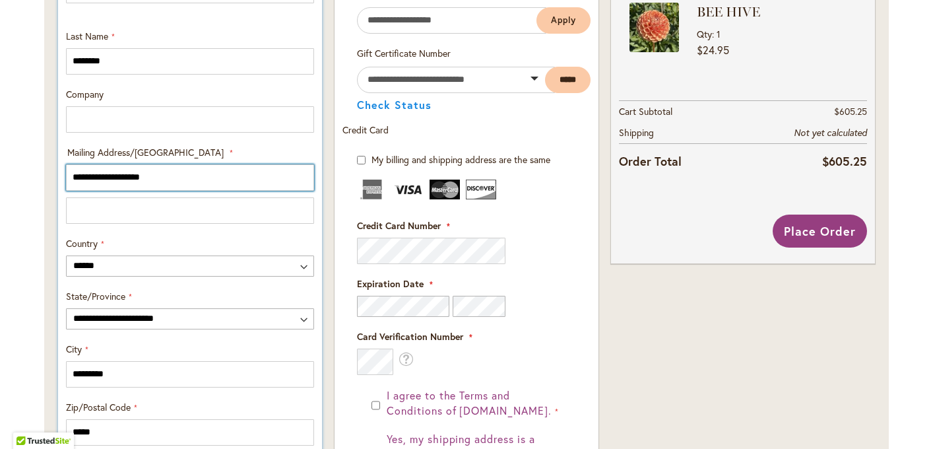
scroll to position [554, 0]
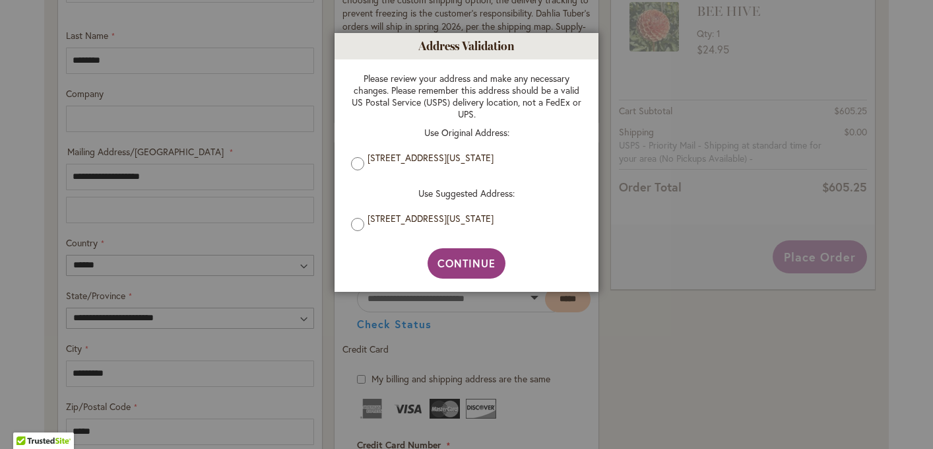
click at [423, 261] on div "Address Validation Close Please review your address and make any necessary chan…" at bounding box center [466, 162] width 264 height 259
click at [435, 261] on button "Continue" at bounding box center [466, 263] width 78 height 30
type input "**********"
type input "*********"
type input "**********"
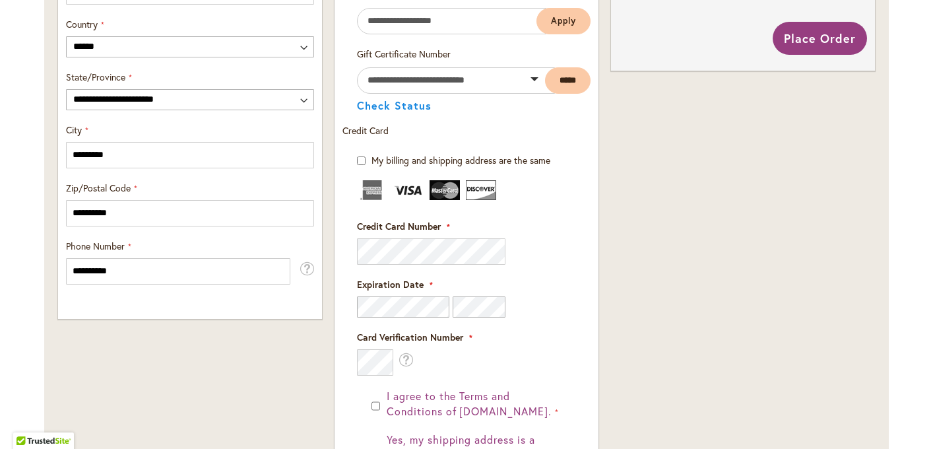
scroll to position [778, 0]
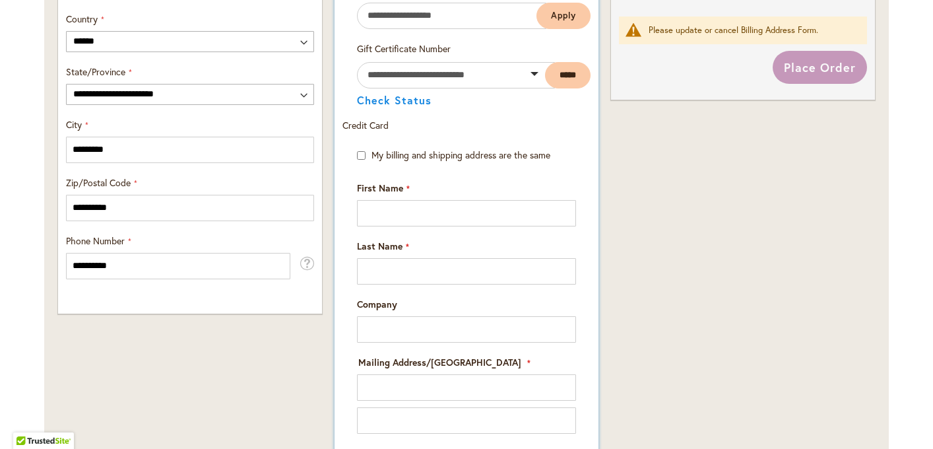
click at [382, 210] on div "First Name" at bounding box center [466, 203] width 228 height 45
click at [382, 214] on input "First Name" at bounding box center [466, 213] width 219 height 26
type input "****"
type input "*******"
type input "**********"
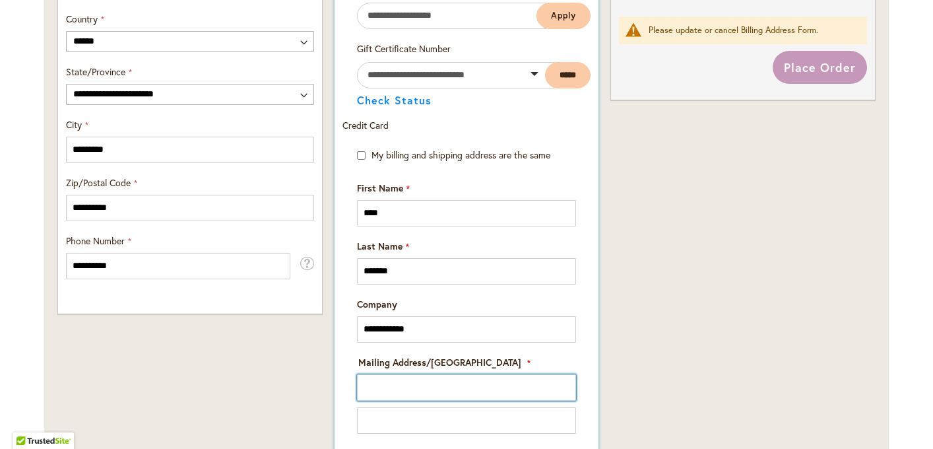
type input "**********"
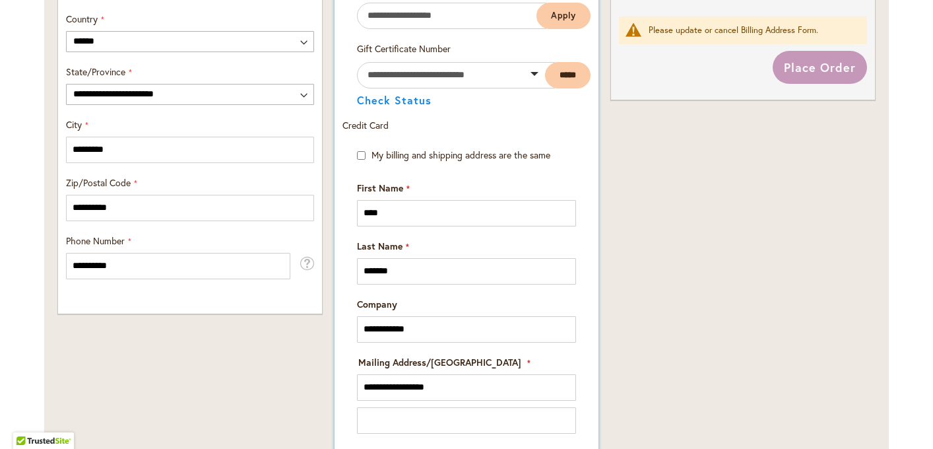
type input "****"
select select "**"
type input "*********"
type input "*****"
type input "**********"
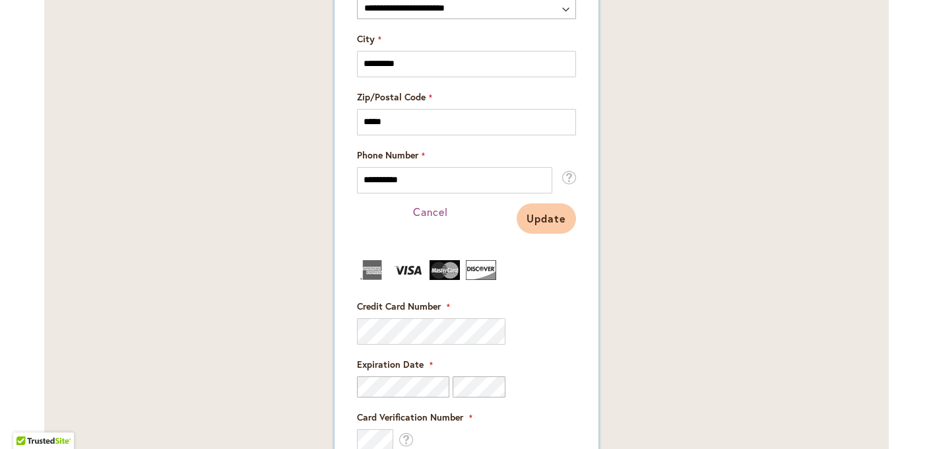
scroll to position [1305, 0]
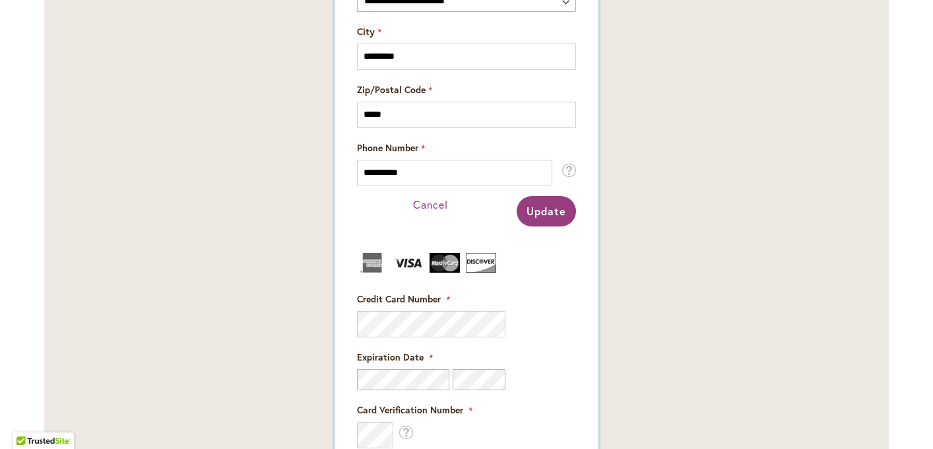
click at [549, 218] on span "Update" at bounding box center [546, 211] width 40 height 14
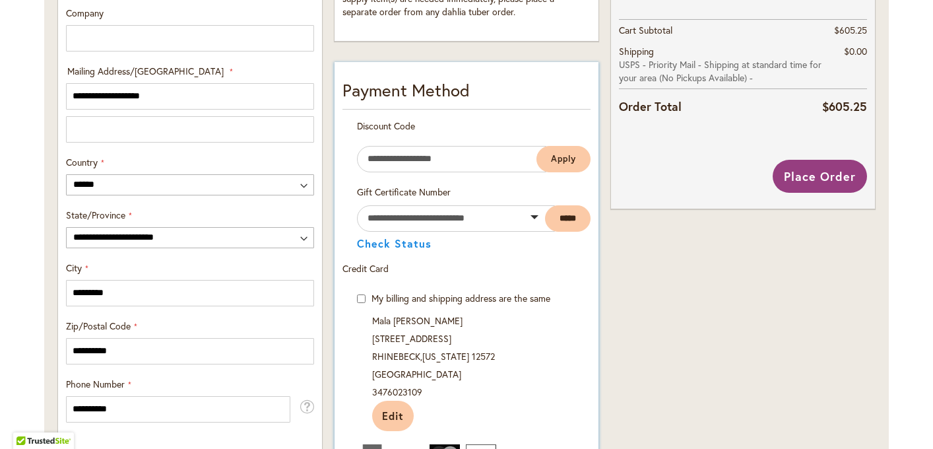
scroll to position [628, 0]
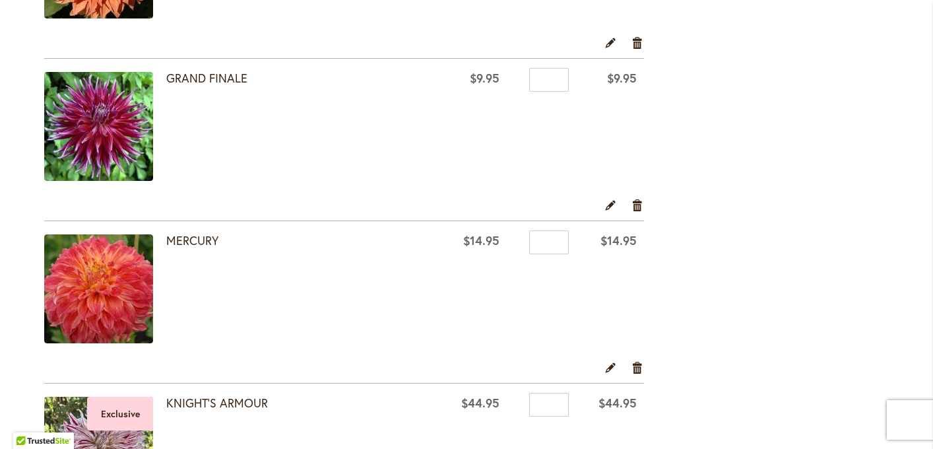
scroll to position [2905, 0]
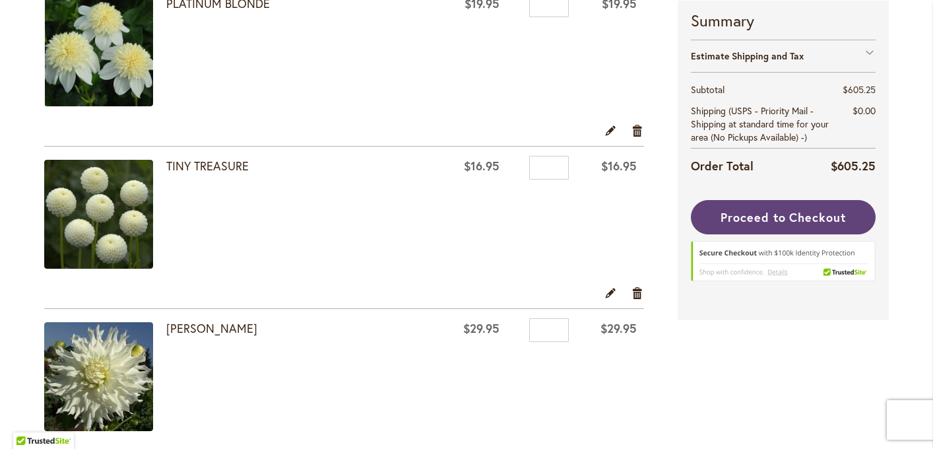
click at [723, 225] on button "Proceed to Checkout" at bounding box center [783, 217] width 185 height 34
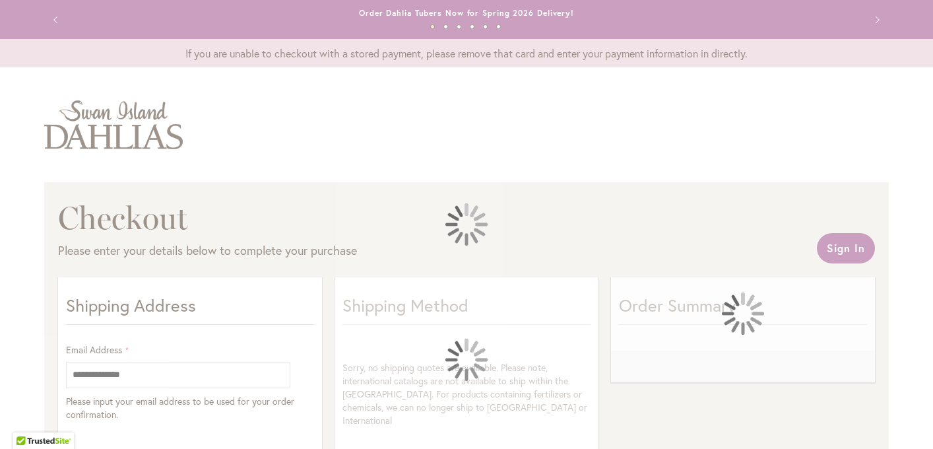
select select "**"
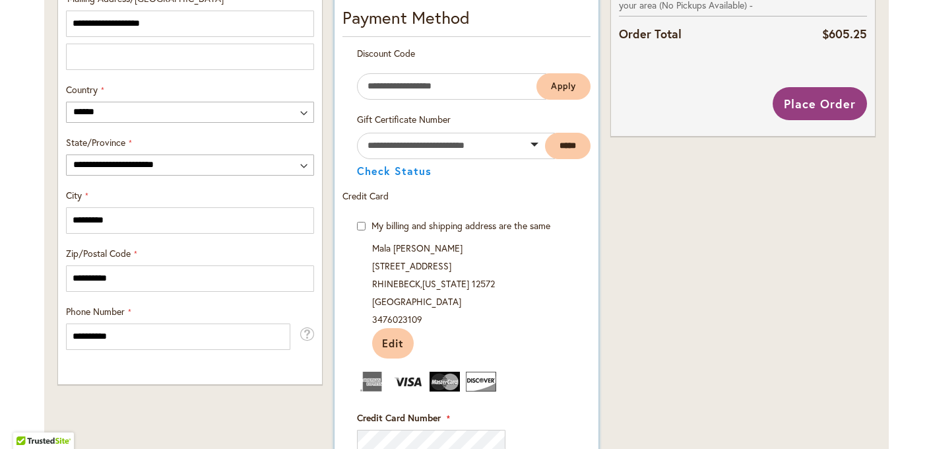
scroll to position [726, 0]
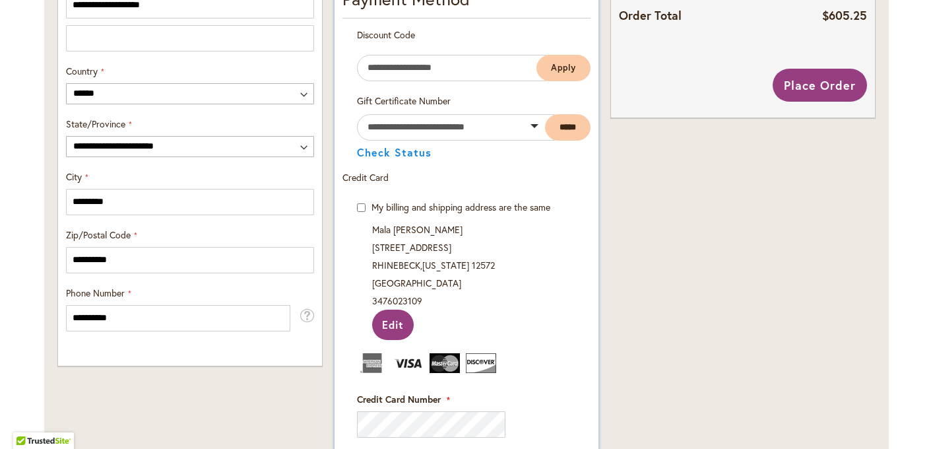
click at [388, 331] on span "Edit" at bounding box center [393, 324] width 22 height 14
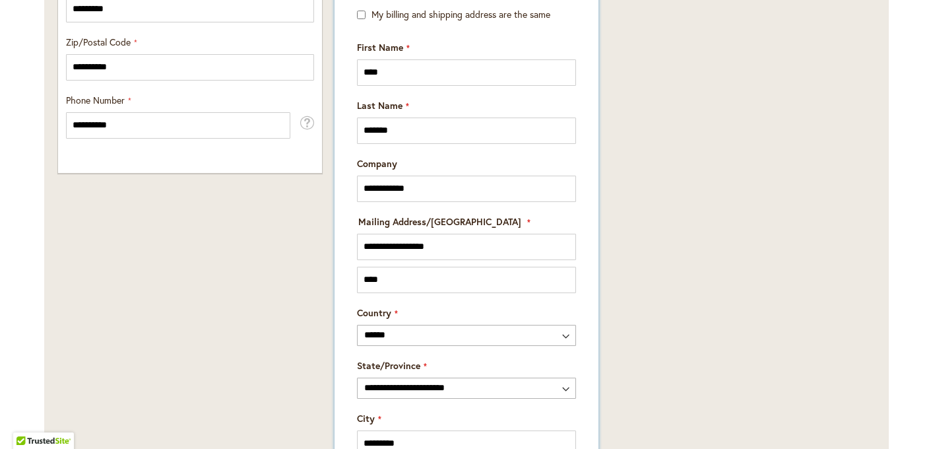
scroll to position [921, 0]
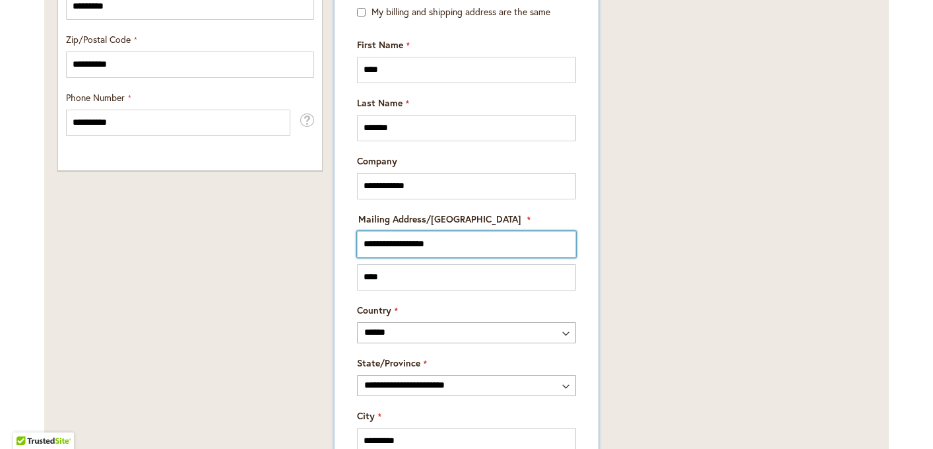
drag, startPoint x: 460, startPoint y: 255, endPoint x: 356, endPoint y: 250, distance: 104.3
click at [356, 250] on fieldset "**********" at bounding box center [466, 251] width 228 height 78
type input "**********"
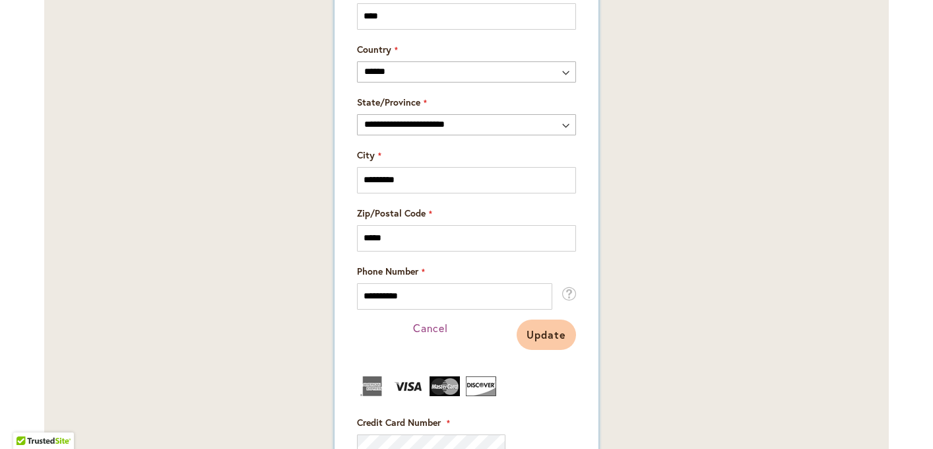
scroll to position [1200, 0]
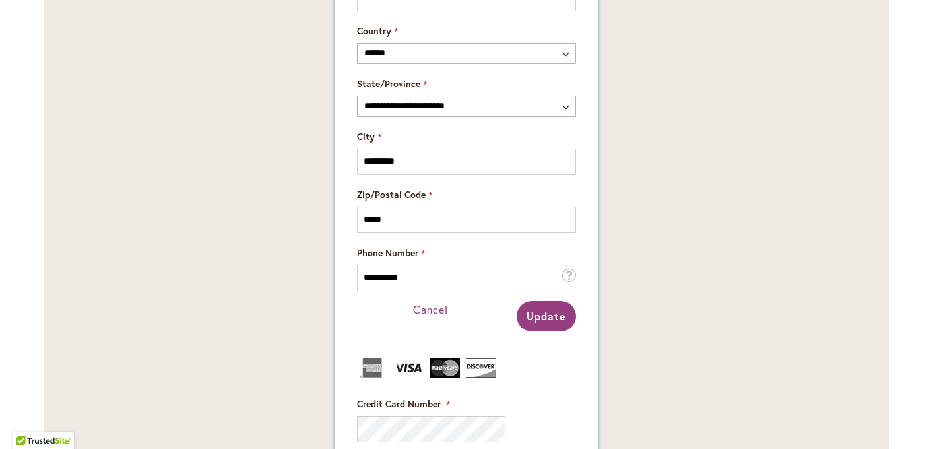
click at [531, 323] on span "Update" at bounding box center [546, 316] width 40 height 14
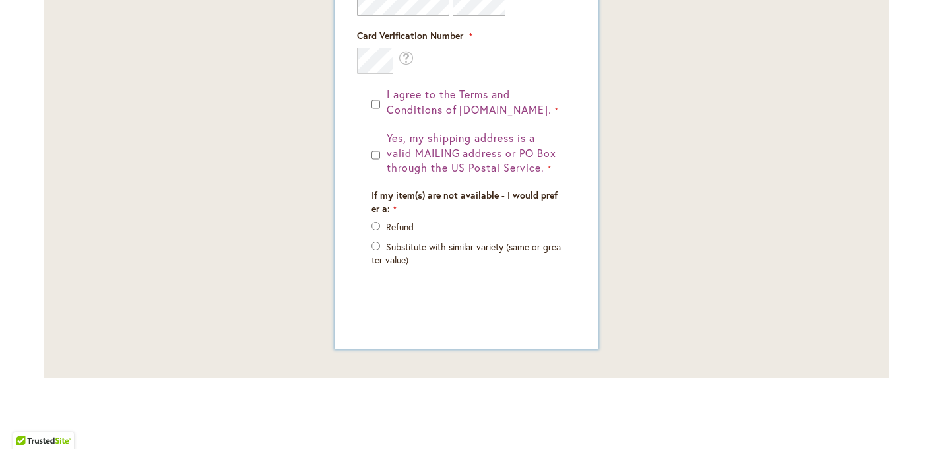
scroll to position [1195, 0]
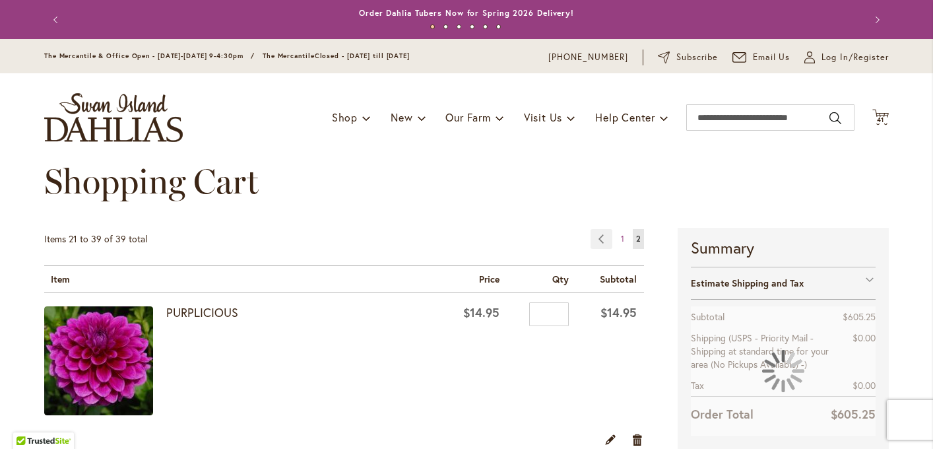
scroll to position [127, 0]
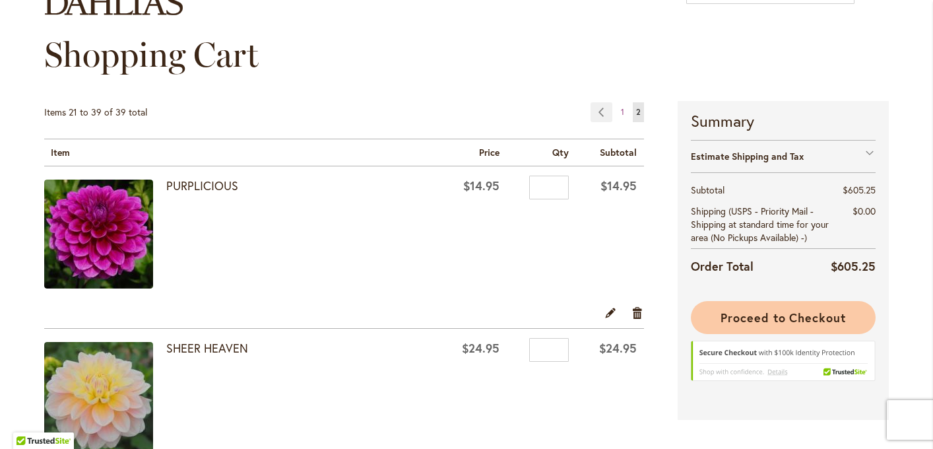
click at [728, 308] on button "Proceed to Checkout" at bounding box center [783, 317] width 185 height 33
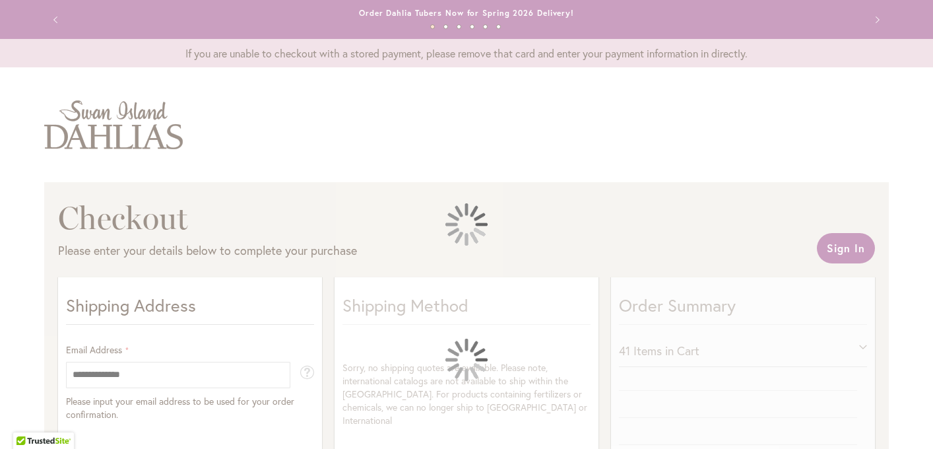
select select "**"
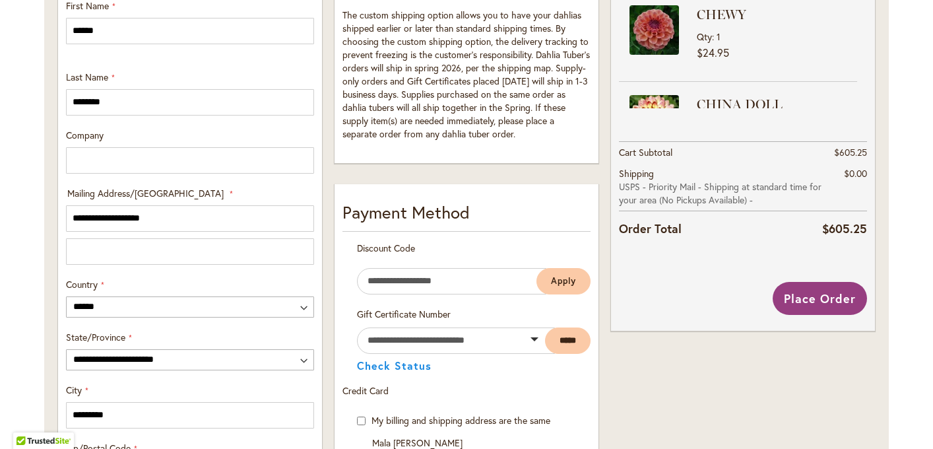
scroll to position [570, 0]
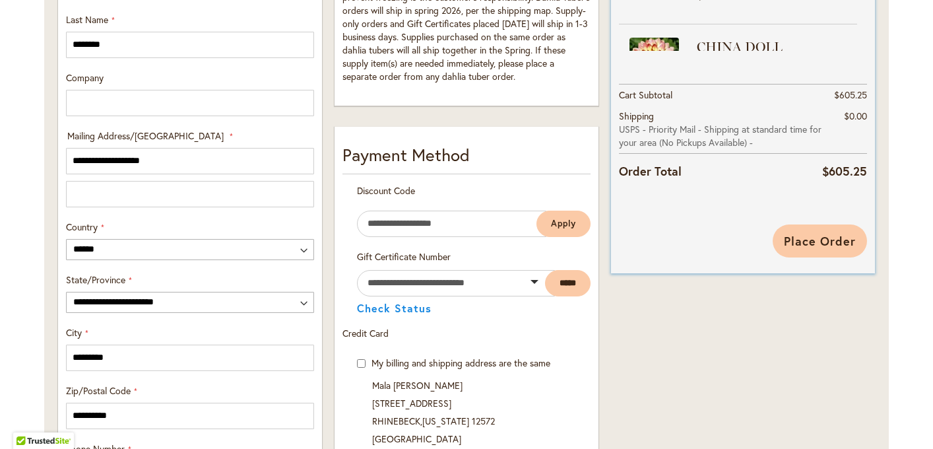
click at [788, 244] on span "Place Order" at bounding box center [820, 241] width 72 height 16
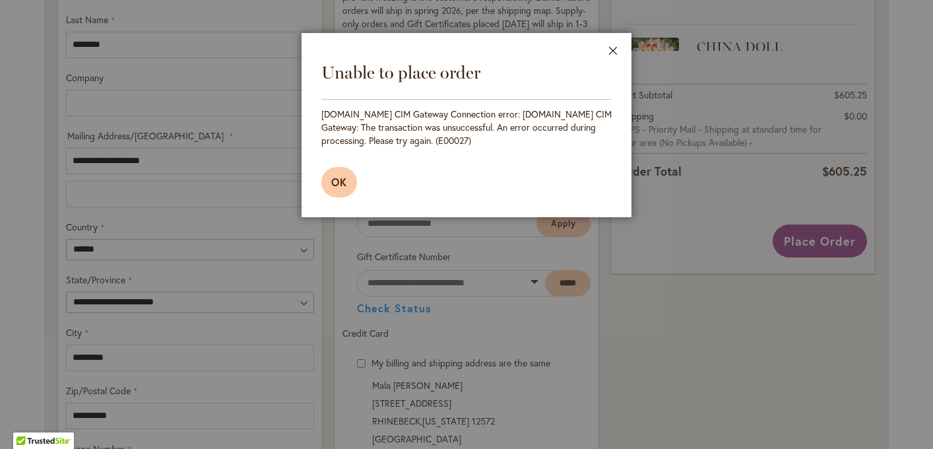
click at [329, 178] on button "OK" at bounding box center [339, 182] width 36 height 30
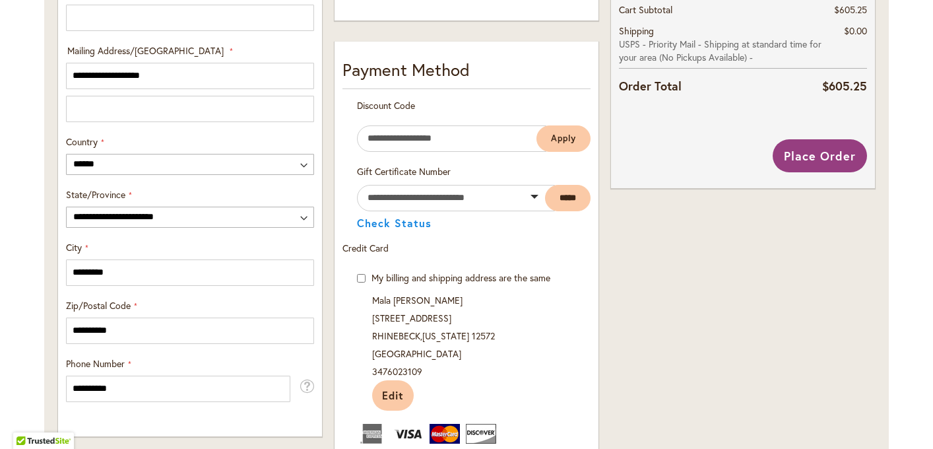
scroll to position [656, 0]
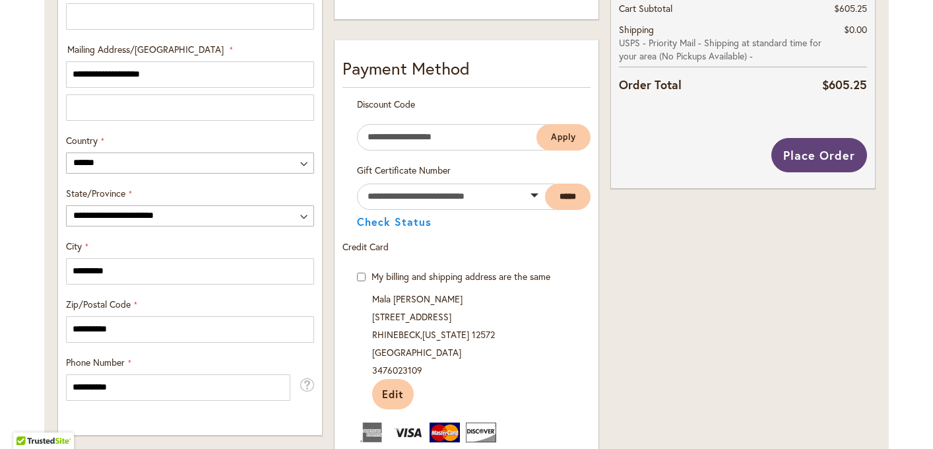
click at [796, 151] on span "Place Order" at bounding box center [819, 155] width 72 height 16
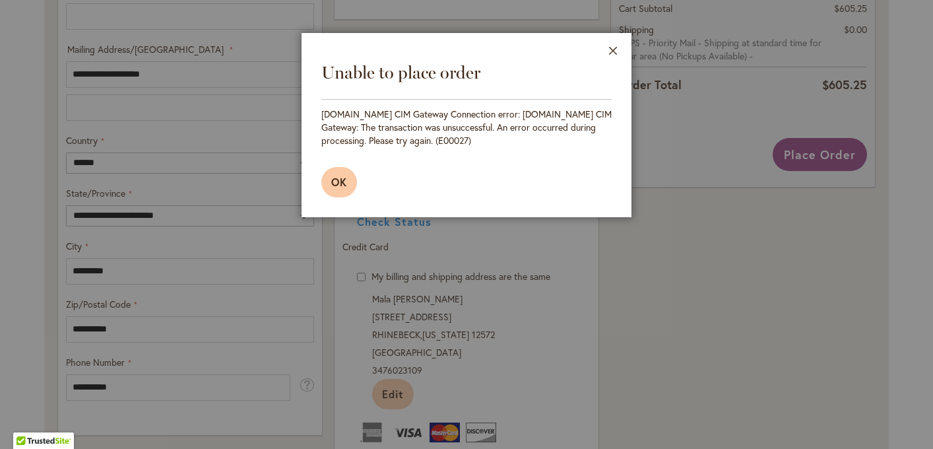
click at [336, 186] on span "OK" at bounding box center [339, 182] width 16 height 14
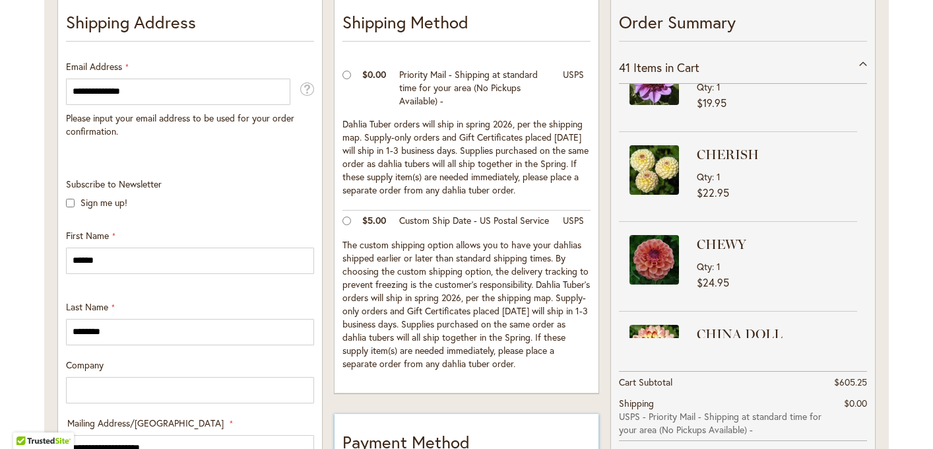
scroll to position [284, 0]
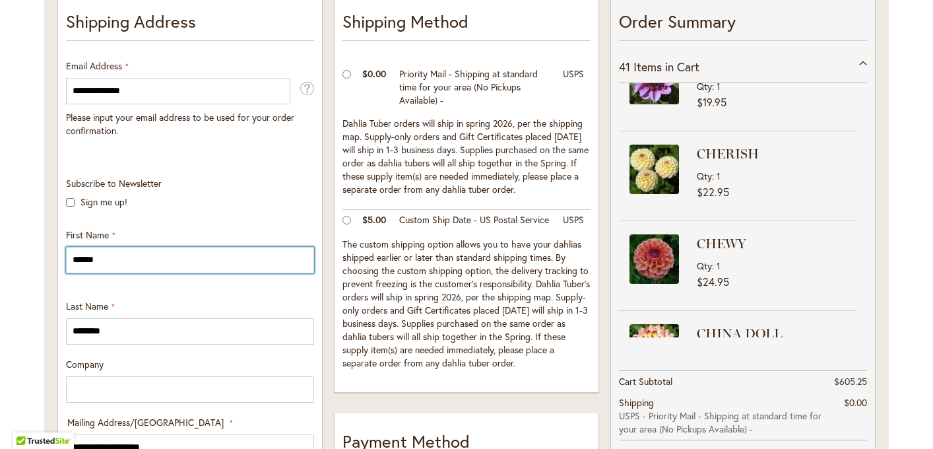
drag, startPoint x: 109, startPoint y: 263, endPoint x: 54, endPoint y: 256, distance: 55.1
type input "****"
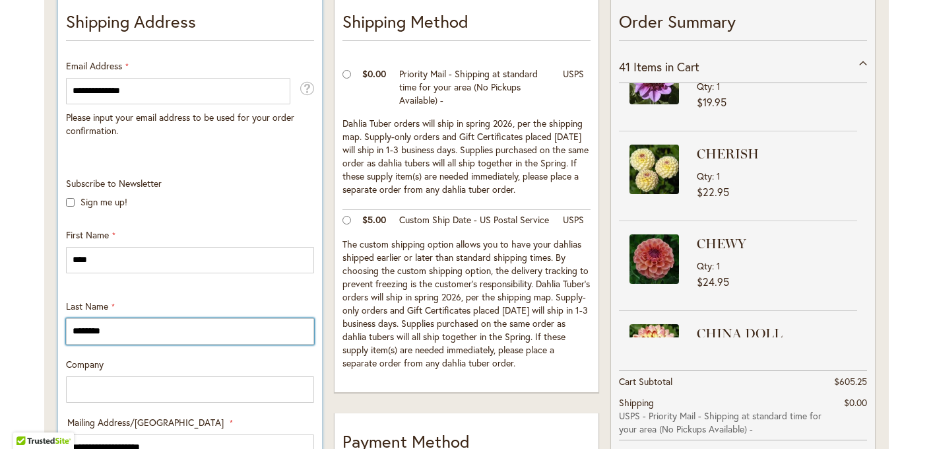
click at [123, 327] on input "********" at bounding box center [190, 331] width 248 height 26
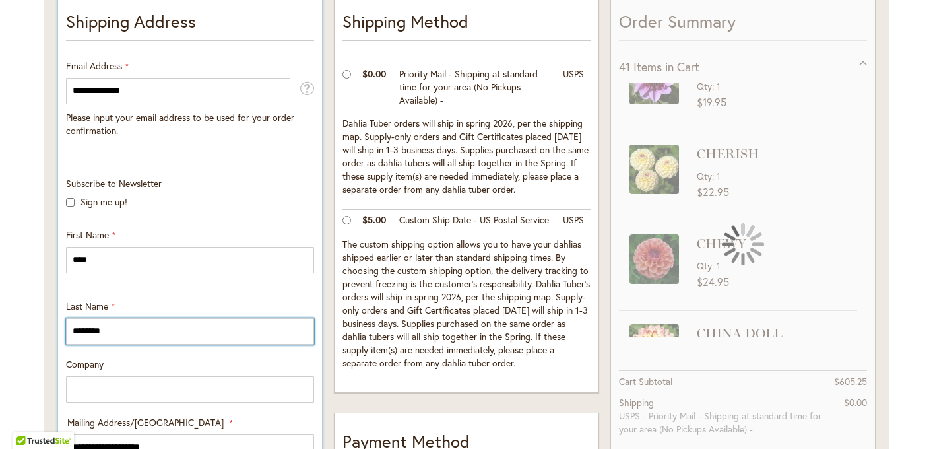
click at [123, 327] on input "********" at bounding box center [190, 331] width 248 height 26
drag, startPoint x: 128, startPoint y: 331, endPoint x: 29, endPoint y: 331, distance: 98.9
type input "*******"
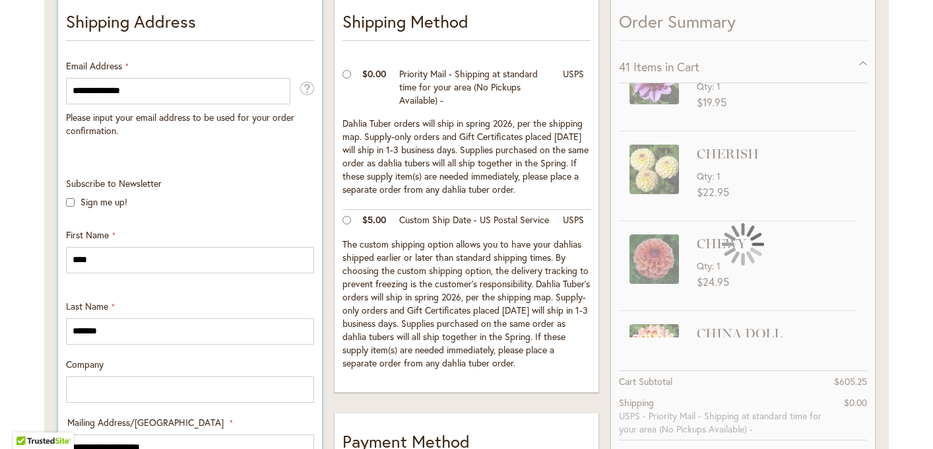
click at [66, 362] on span "Company" at bounding box center [85, 364] width 38 height 13
click at [66, 376] on input "Company" at bounding box center [190, 389] width 248 height 26
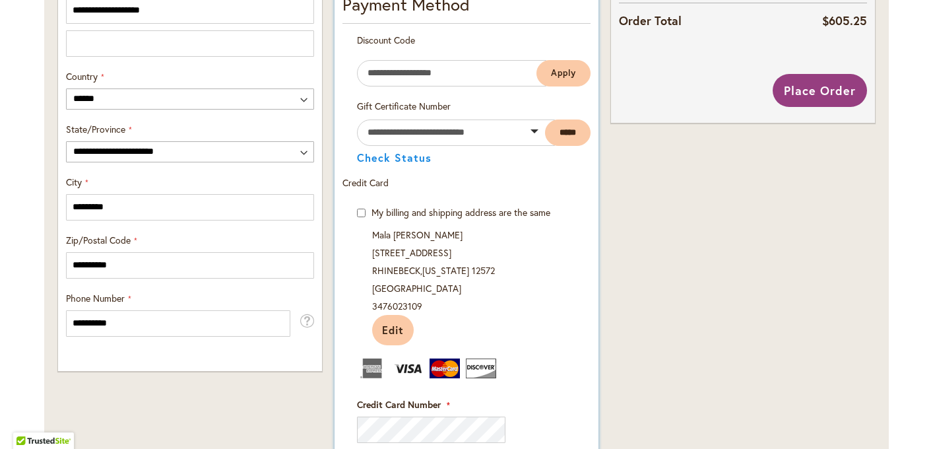
scroll to position [782, 0]
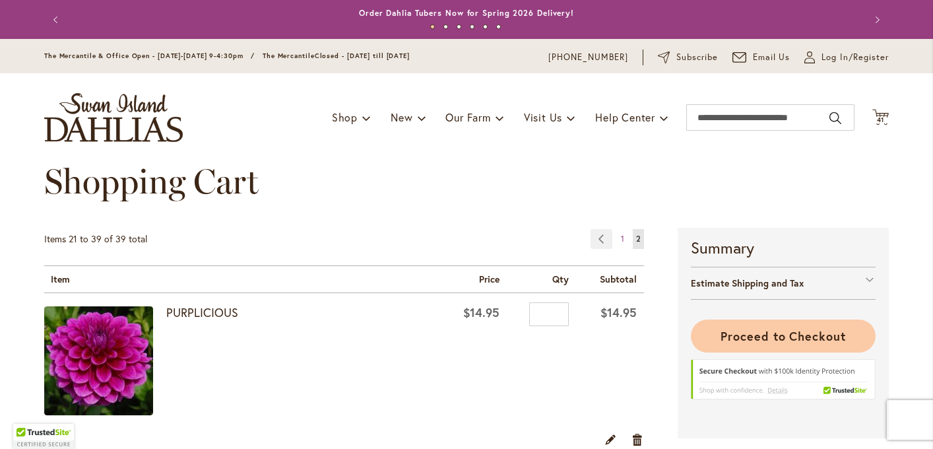
click at [707, 331] on button "Proceed to Checkout" at bounding box center [783, 335] width 185 height 33
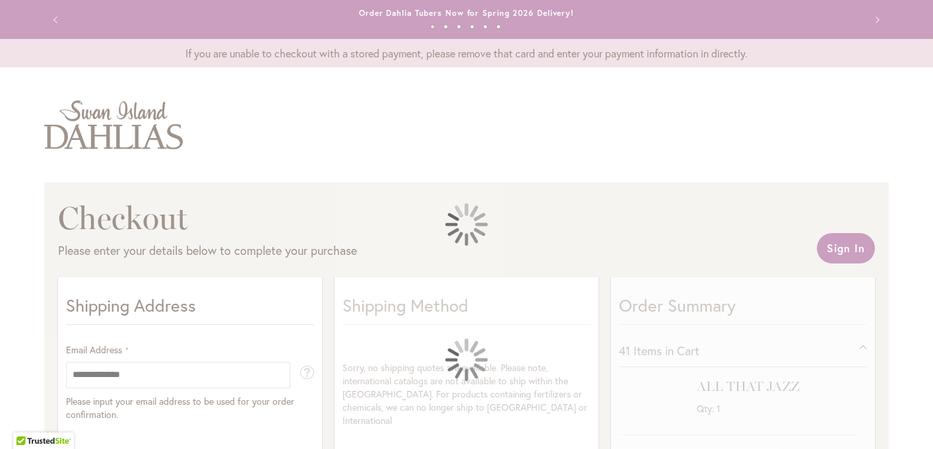
select select "**"
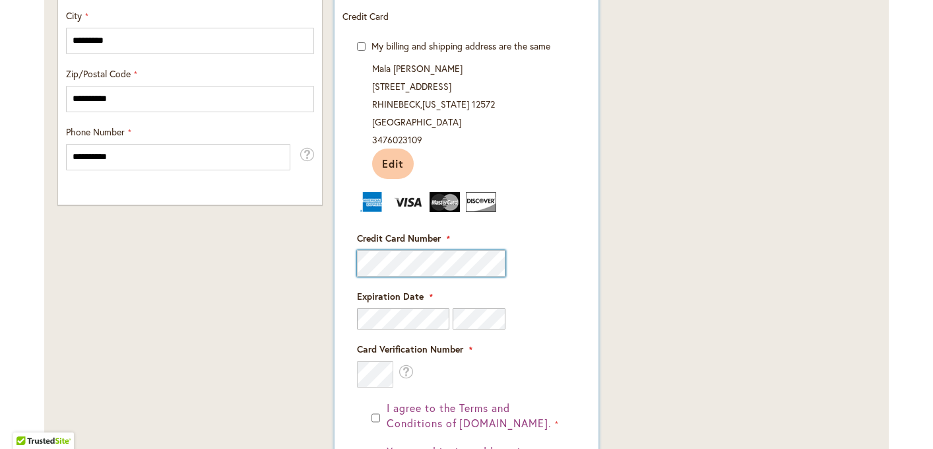
scroll to position [885, 0]
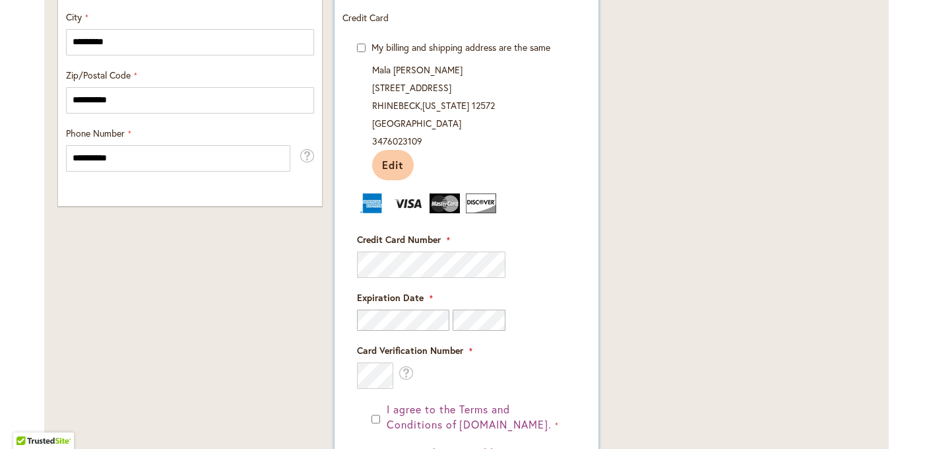
click at [517, 144] on div "[PERSON_NAME] [STREET_ADDRESS][US_STATE] 3476023109 Edit" at bounding box center [466, 120] width 219 height 119
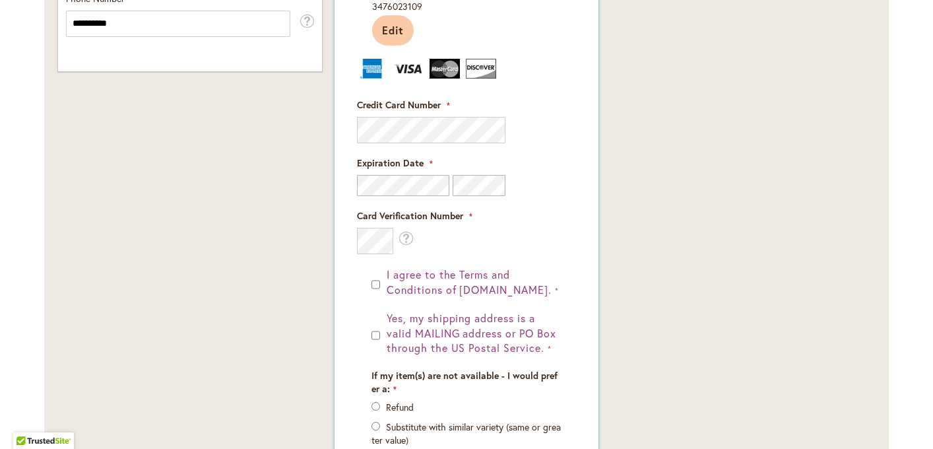
scroll to position [1065, 0]
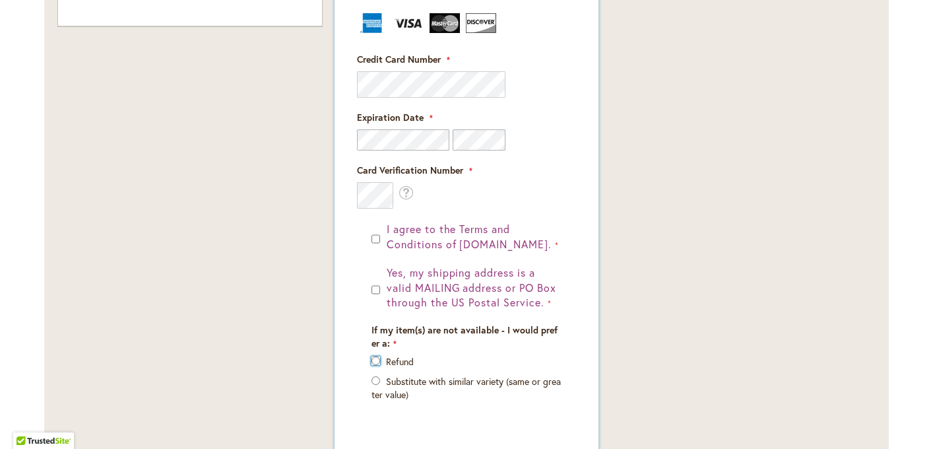
click at [534, 185] on form "**********" at bounding box center [466, 157] width 248 height 593
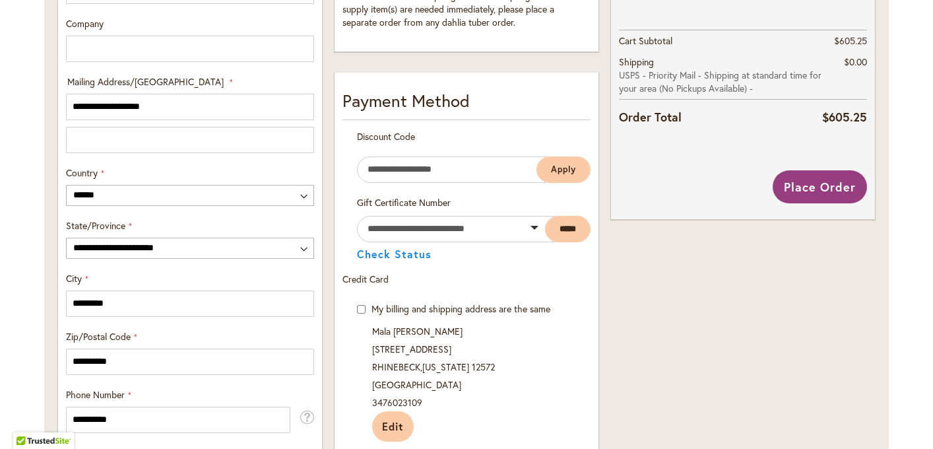
scroll to position [594, 0]
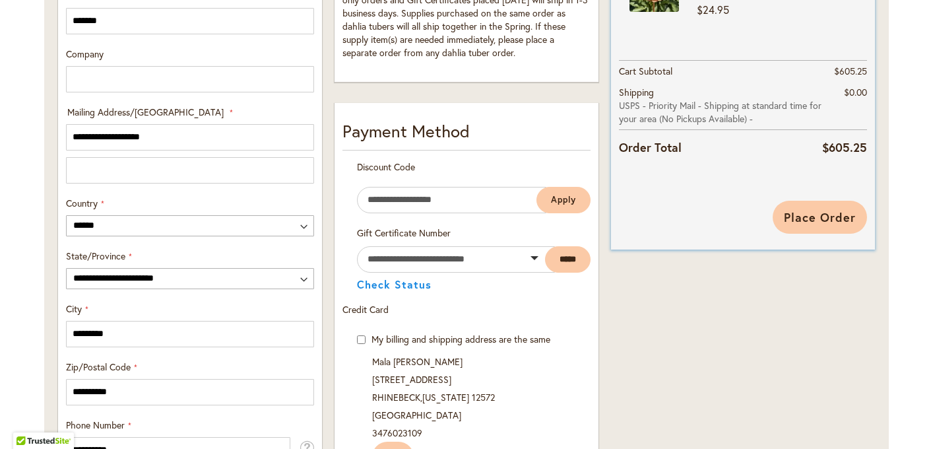
click at [802, 217] on span "Place Order" at bounding box center [820, 217] width 72 height 16
